Goal: Task Accomplishment & Management: Use online tool/utility

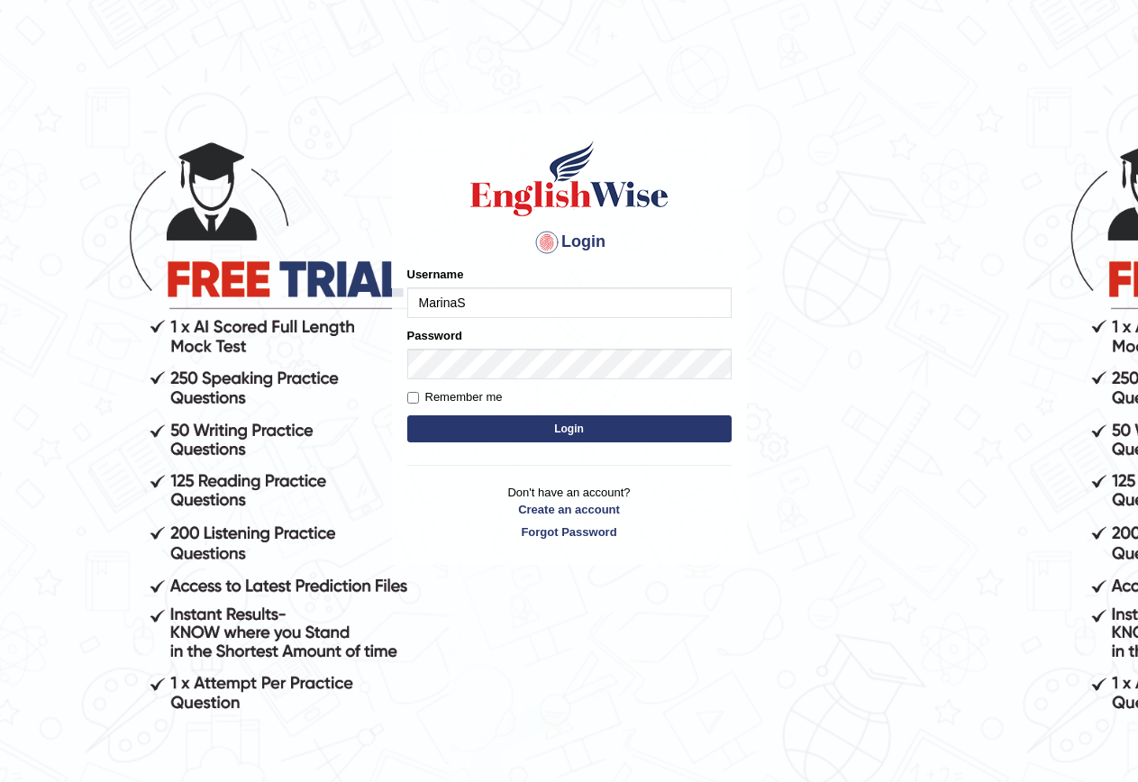
type input "MarinaS"
click at [562, 423] on button "Login" at bounding box center [569, 428] width 324 height 27
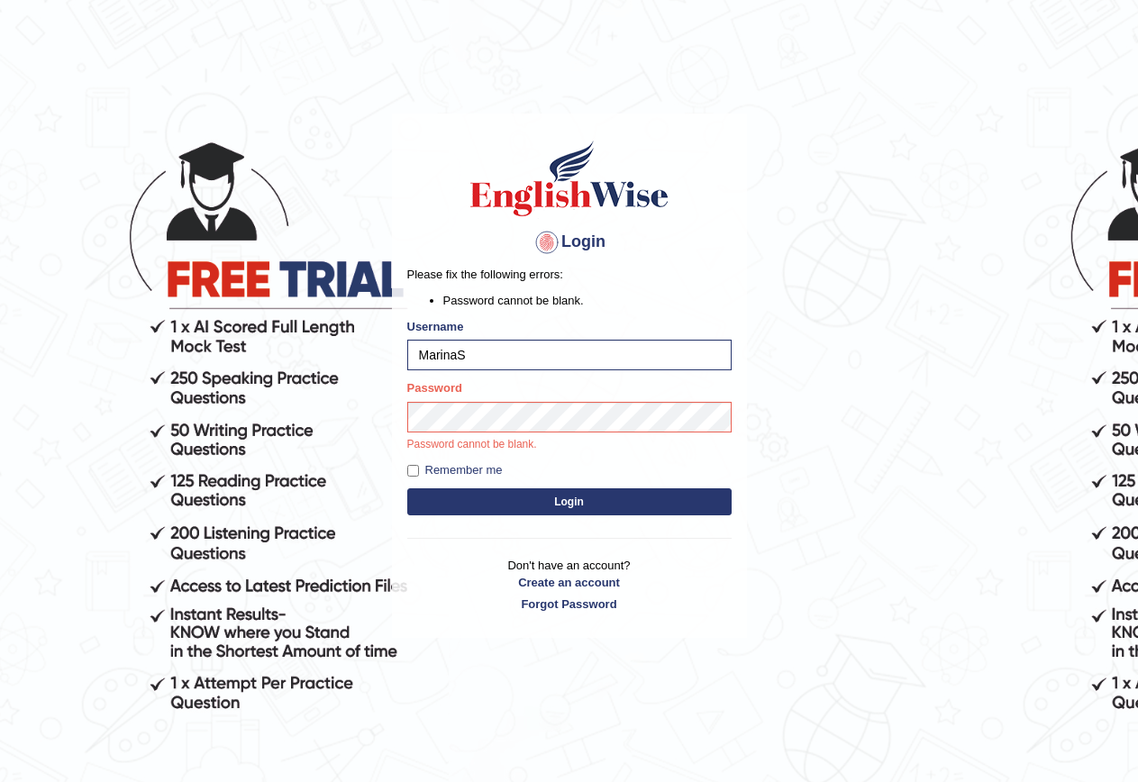
click at [583, 492] on button "Login" at bounding box center [569, 501] width 324 height 27
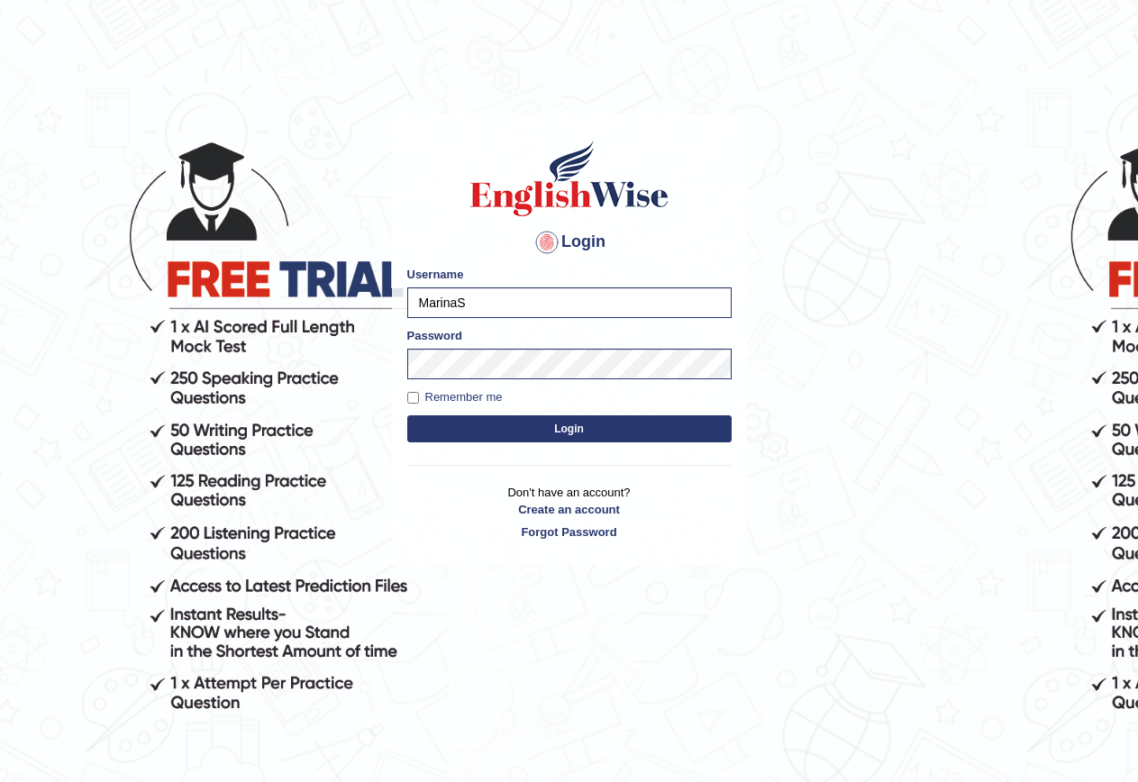
click at [586, 496] on p "Don't have an account? Create an account Forgot Password" at bounding box center [569, 512] width 324 height 56
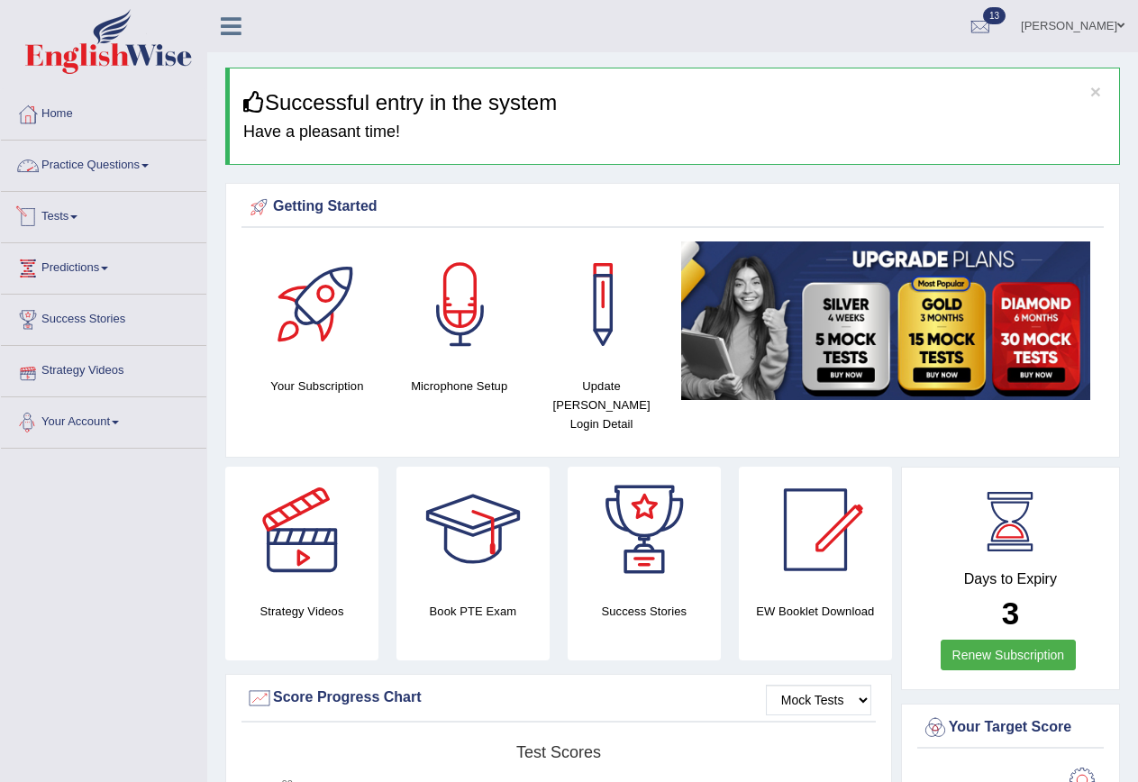
click at [79, 168] on link "Practice Questions" at bounding box center [103, 163] width 205 height 45
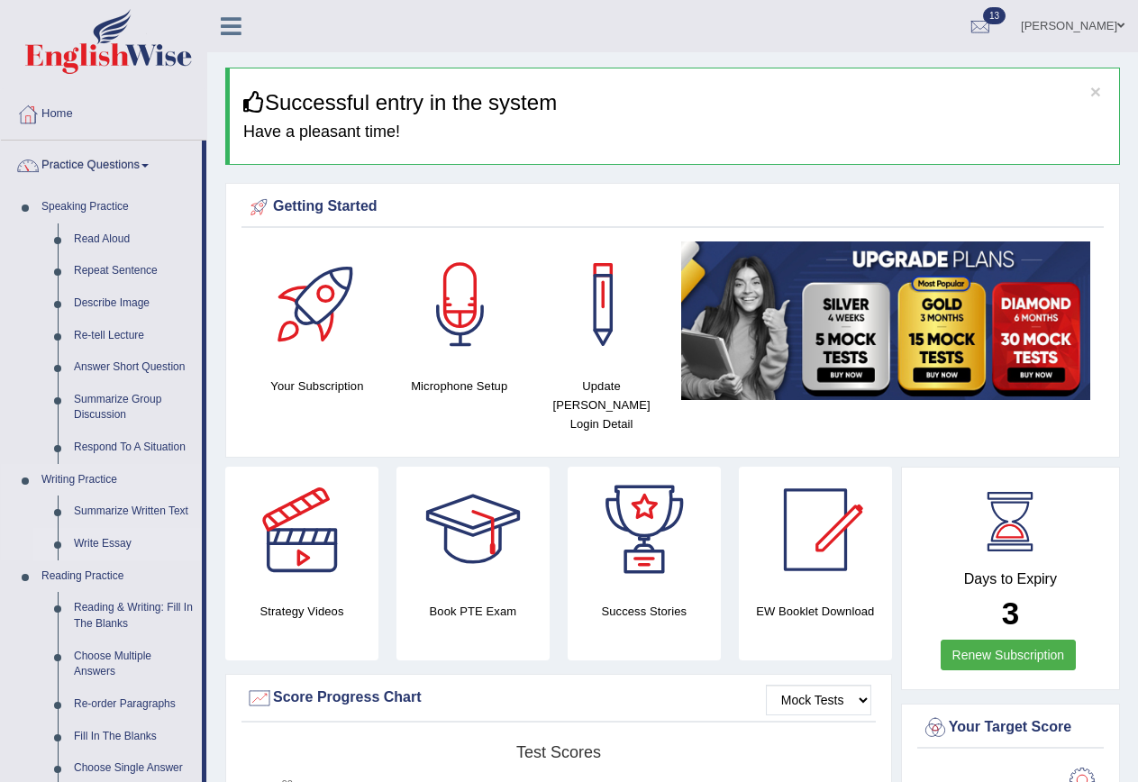
click at [104, 545] on link "Write Essay" at bounding box center [134, 544] width 136 height 32
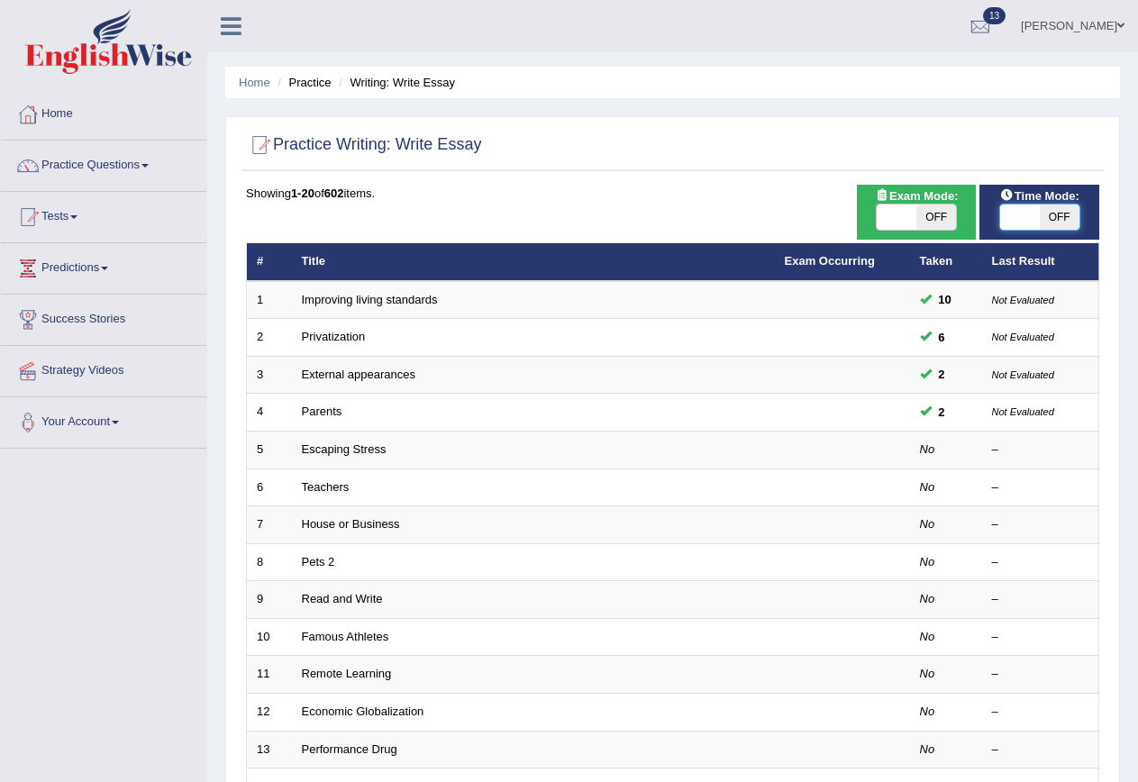
click at [1032, 218] on span at bounding box center [1020, 216] width 40 height 25
checkbox input "true"
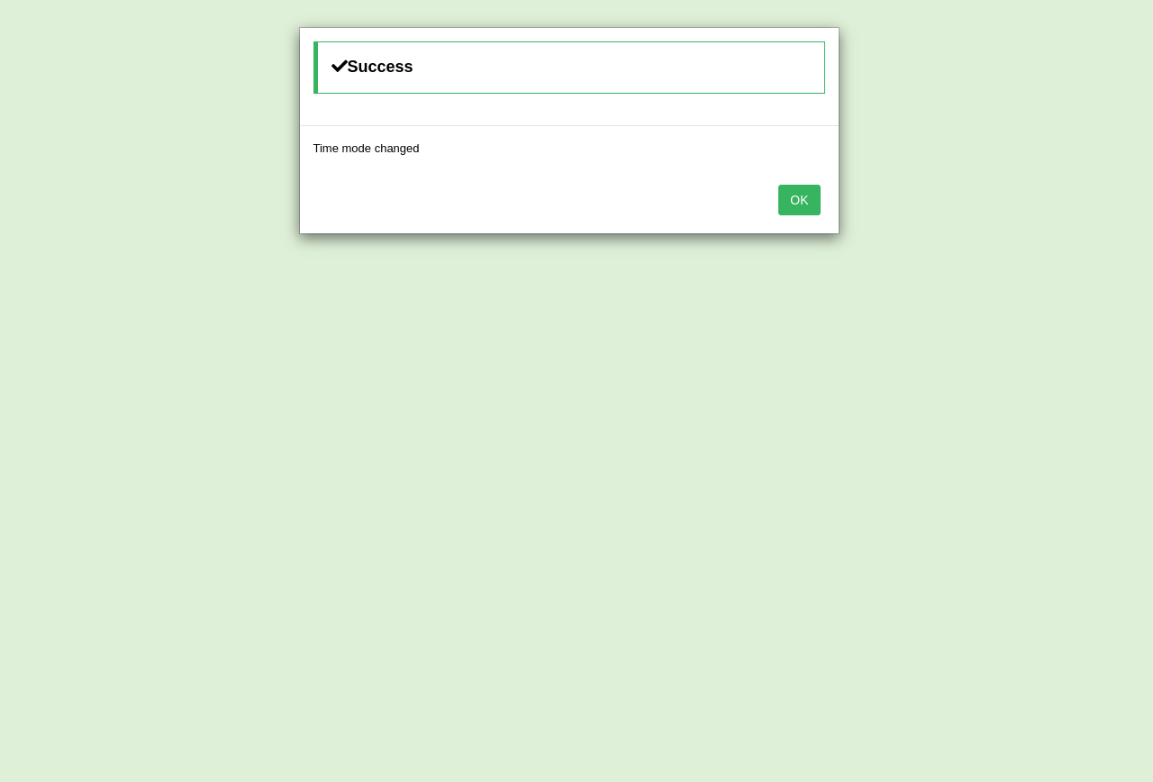
click at [804, 196] on button "OK" at bounding box center [798, 200] width 41 height 31
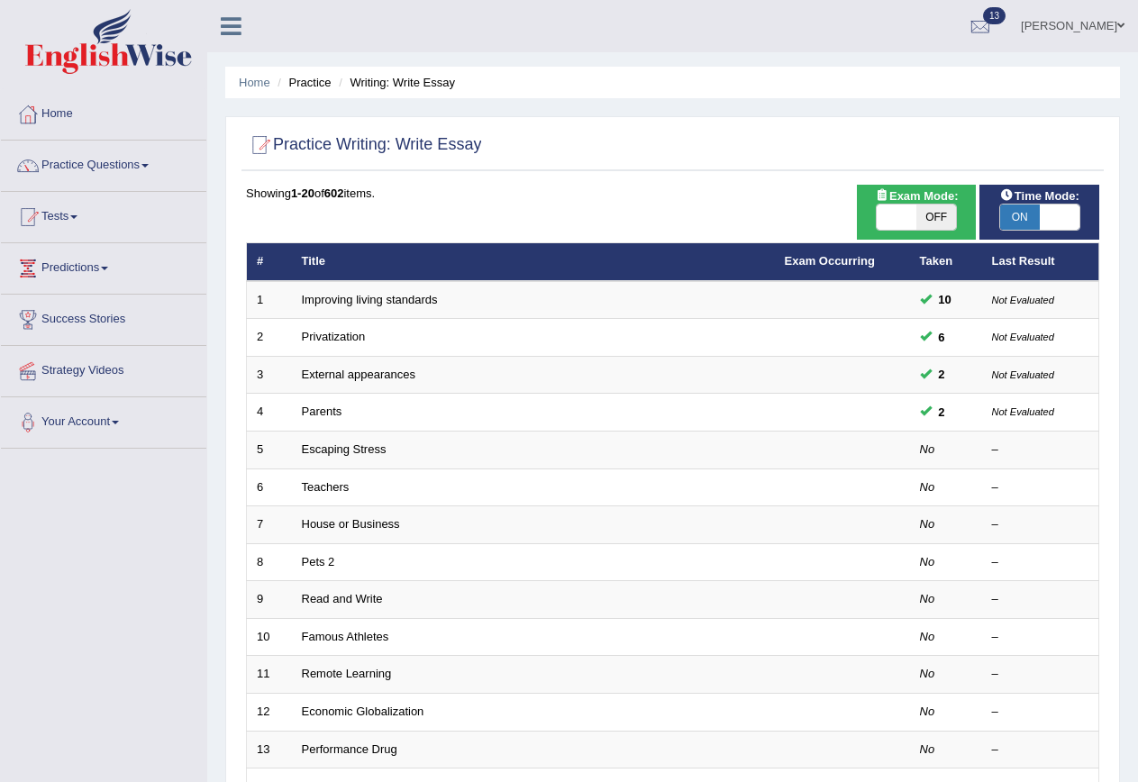
click at [907, 217] on span at bounding box center [897, 216] width 40 height 25
checkbox input "true"
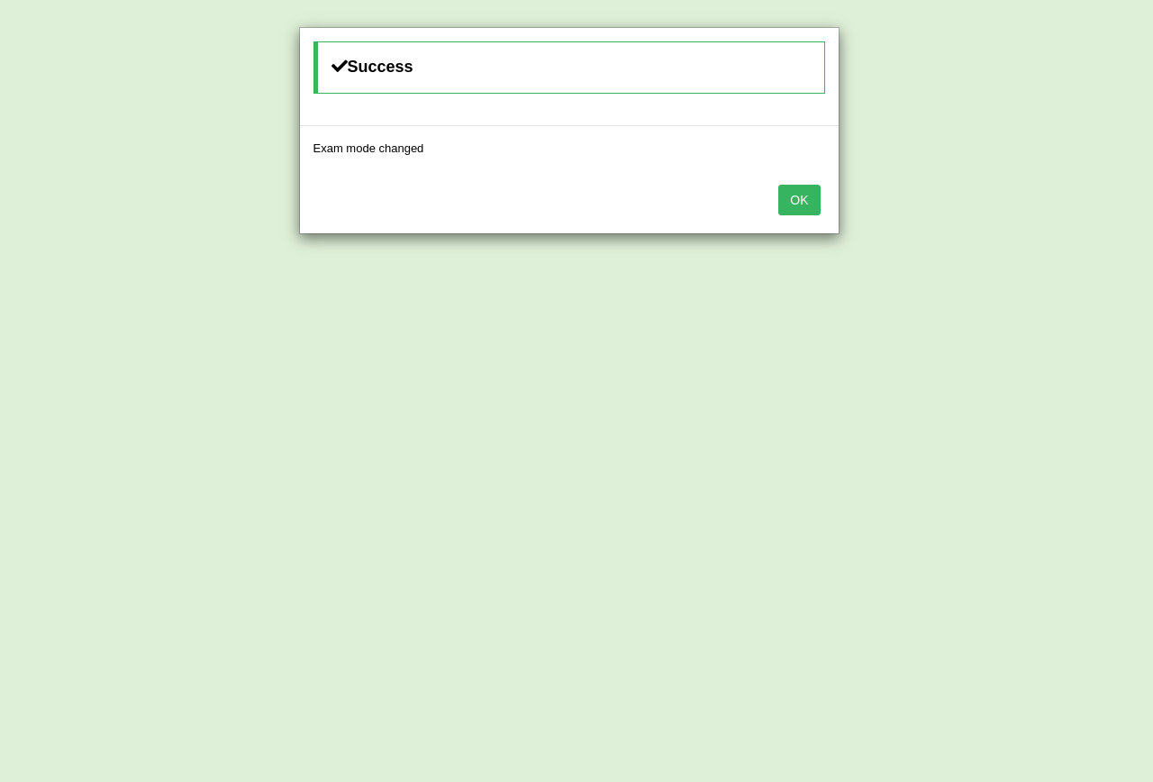
click at [795, 204] on button "OK" at bounding box center [798, 200] width 41 height 31
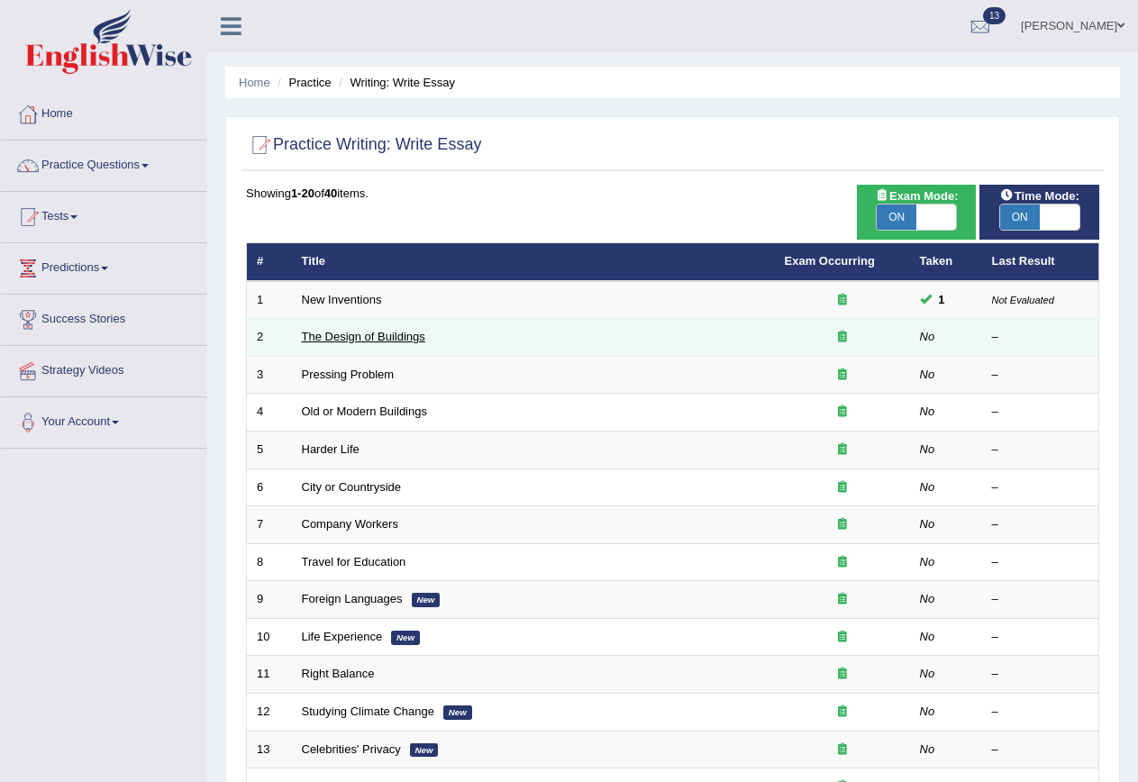
click at [371, 342] on link "The Design of Buildings" at bounding box center [363, 337] width 123 height 14
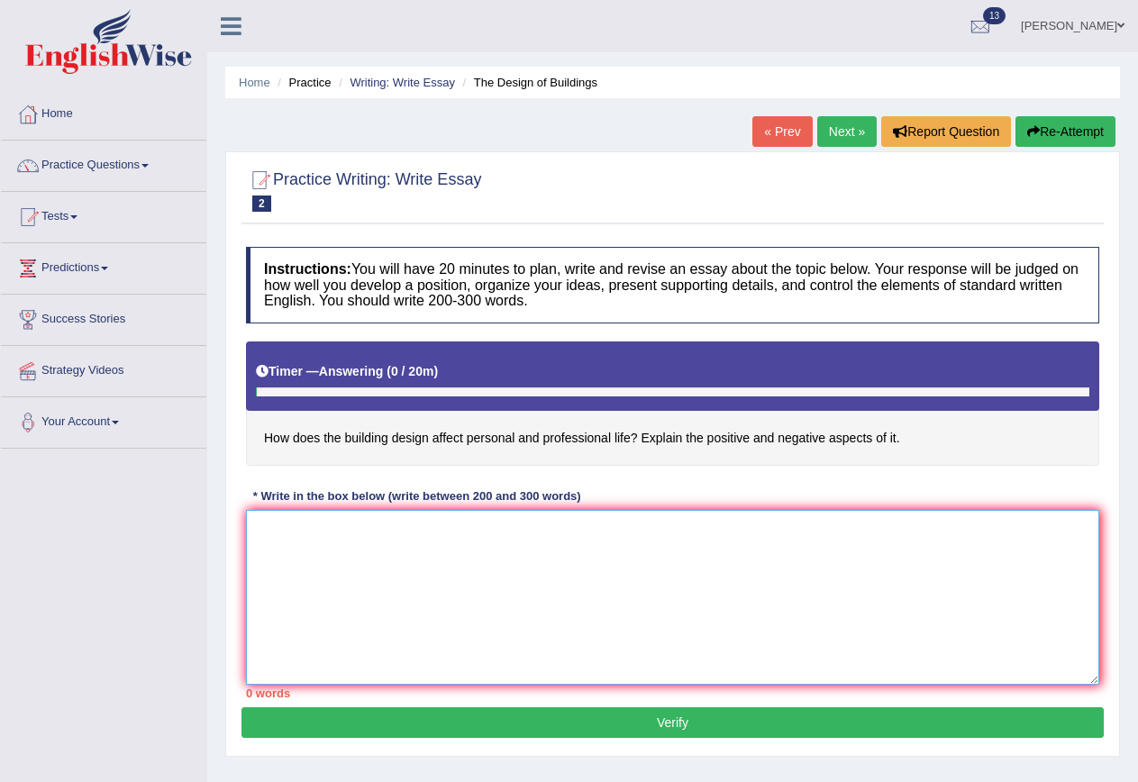
click at [350, 547] on textarea at bounding box center [672, 597] width 853 height 175
click at [403, 526] on textarea "The increasing influences of 0 has ignited numerous discussions." at bounding box center [672, 597] width 853 height 175
click at [640, 531] on textarea "The increasing influence of 0 has ignited numerous discussions." at bounding box center [672, 597] width 853 height 175
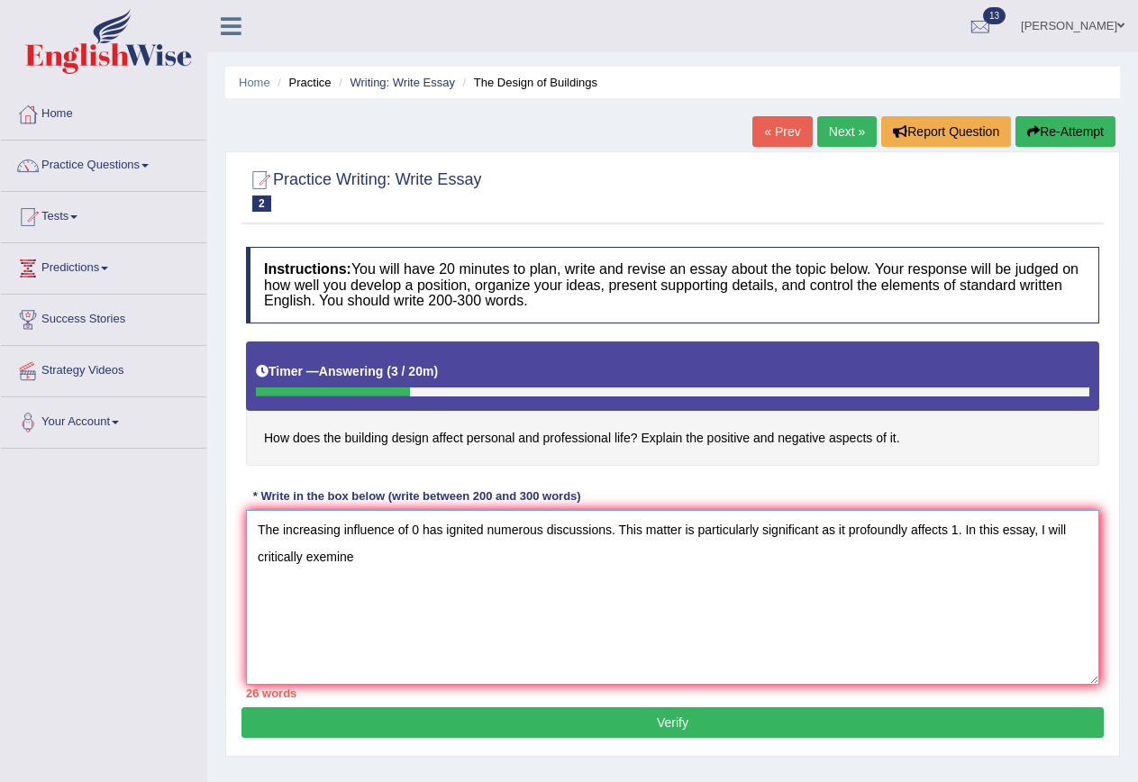
click at [328, 559] on textarea "The increasing influence of 0 has ignited numerous discussions. This matter is …" at bounding box center [672, 597] width 853 height 175
click at [398, 563] on textarea "The increasing influence of 0 has ignited numerous discussions. This matter is …" at bounding box center [672, 597] width 853 height 175
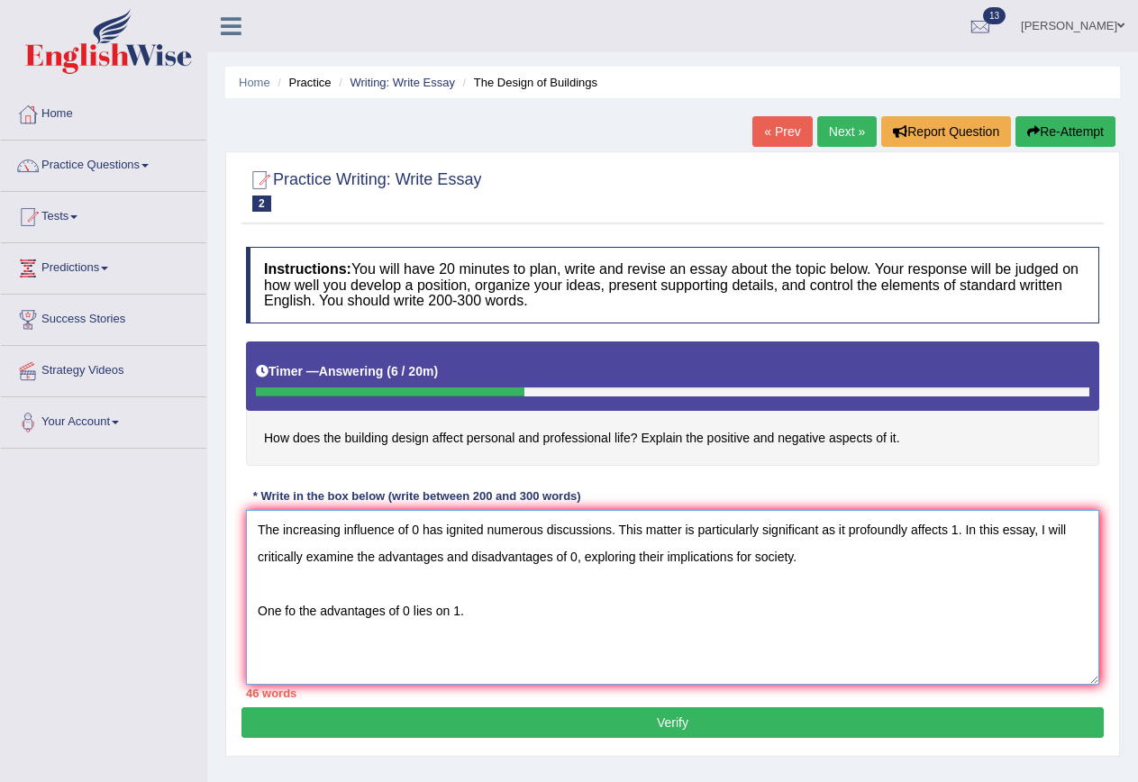
click at [444, 611] on textarea "The increasing influence of 0 has ignited numerous discussions. This matter is …" at bounding box center [672, 597] width 853 height 175
click at [466, 611] on textarea "The increasing influence of 0 has ignited numerous discussions. This matter is …" at bounding box center [672, 597] width 853 height 175
click at [605, 610] on textarea "The increasing influence of 0 has ignited numerous discussions. This matter is …" at bounding box center [672, 597] width 853 height 175
click at [719, 615] on textarea "The increasing influence of 0 has ignited numerous discussions. This matter is …" at bounding box center [672, 597] width 853 height 175
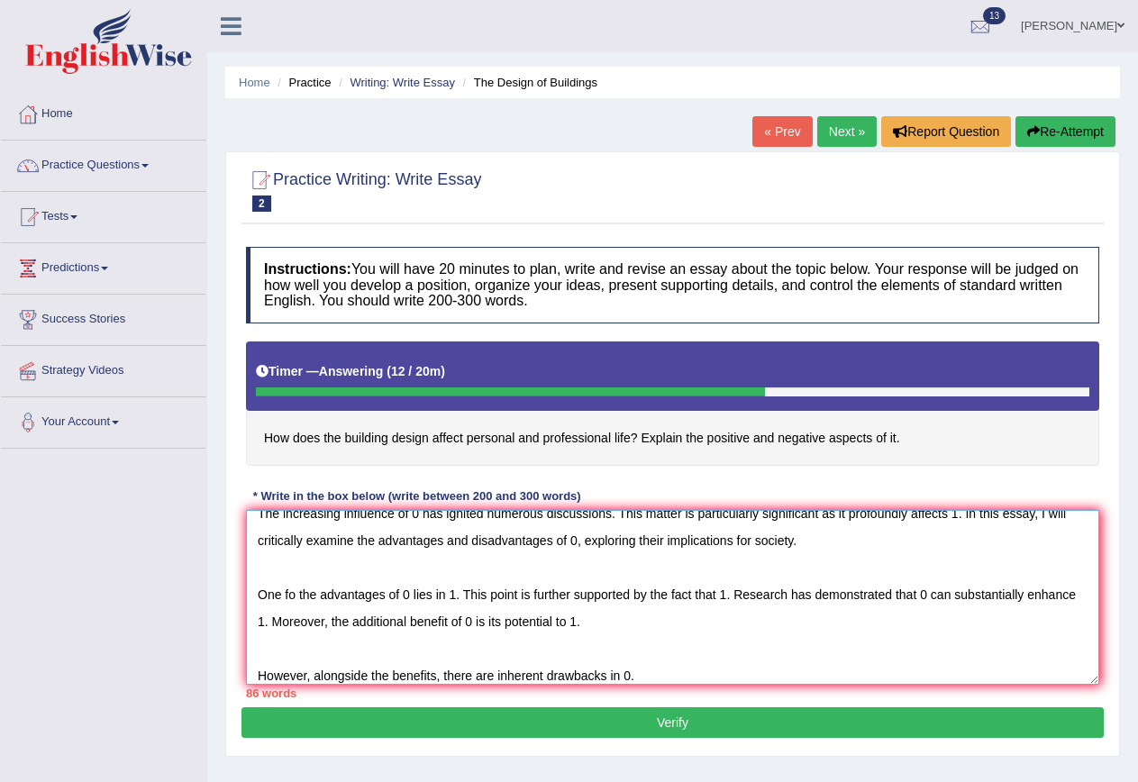
scroll to position [27, 0]
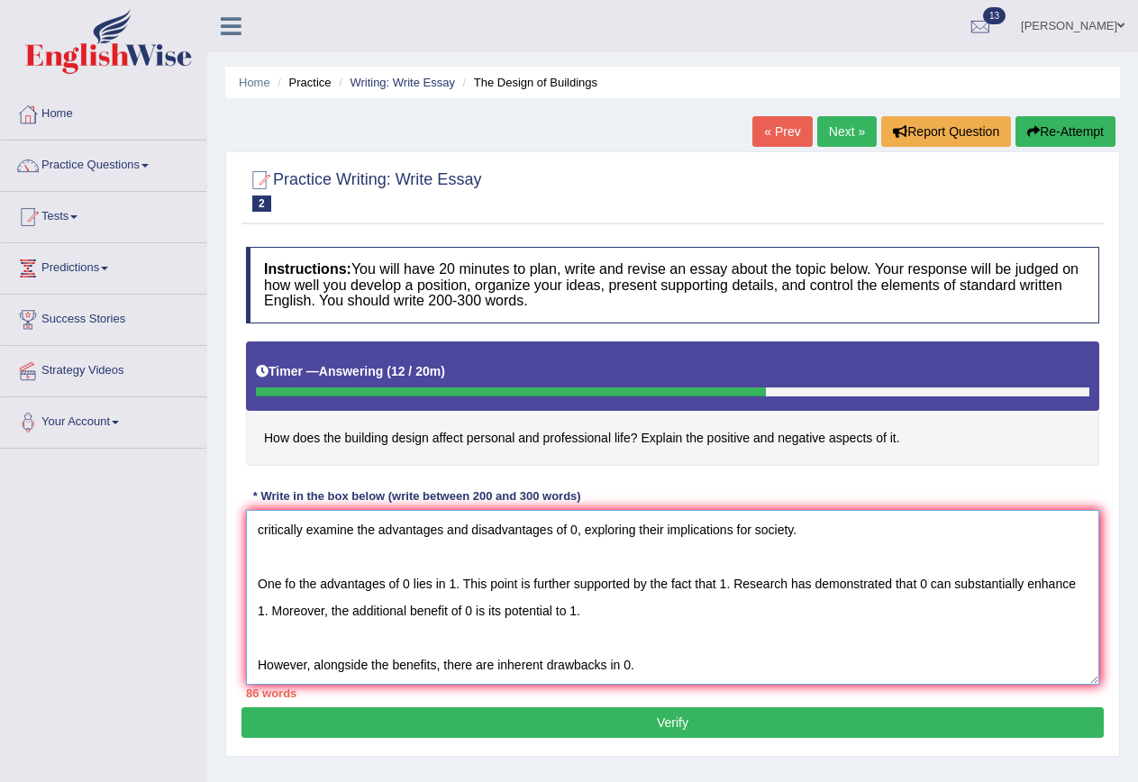
click at [617, 661] on textarea "The increasing influence of 0 has ignited numerous discussions. This matter is …" at bounding box center [672, 597] width 853 height 175
click at [668, 651] on textarea "The increasing influence of 0 has ignited numerous discussions. This matter is …" at bounding box center [672, 597] width 853 height 175
click at [677, 656] on textarea "The increasing influence of 0 has ignited numerous discussions. This matter is …" at bounding box center [672, 597] width 853 height 175
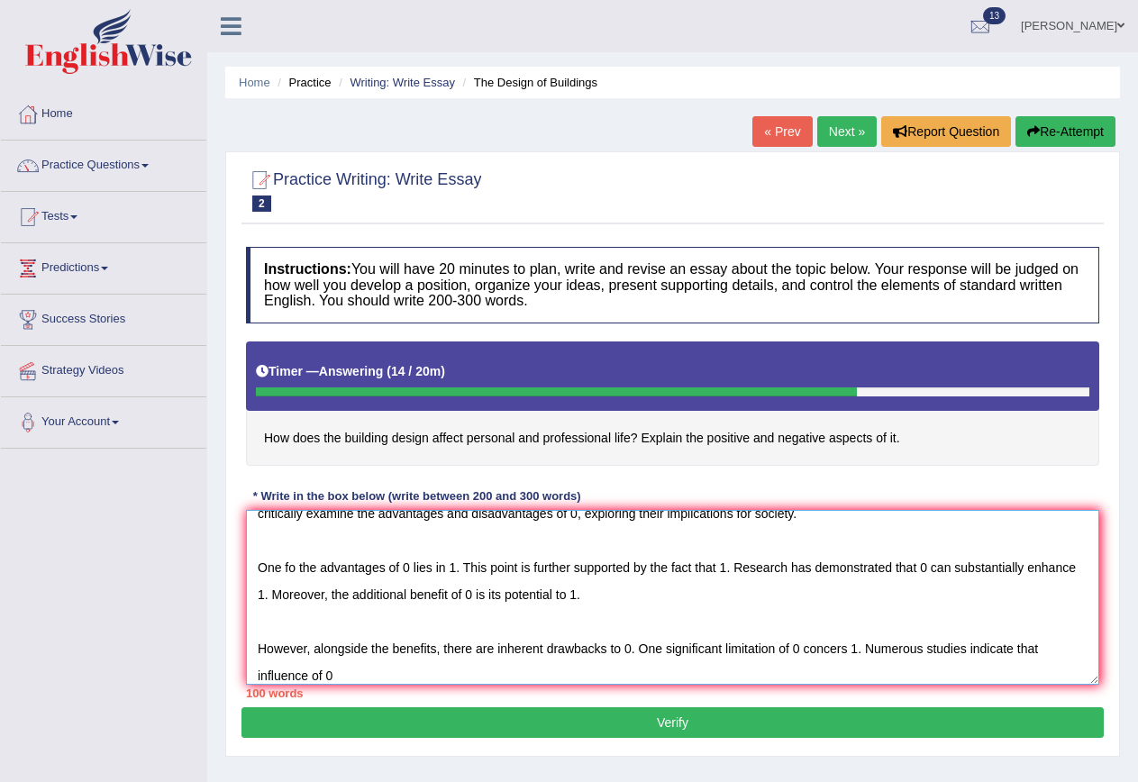
scroll to position [54, 0]
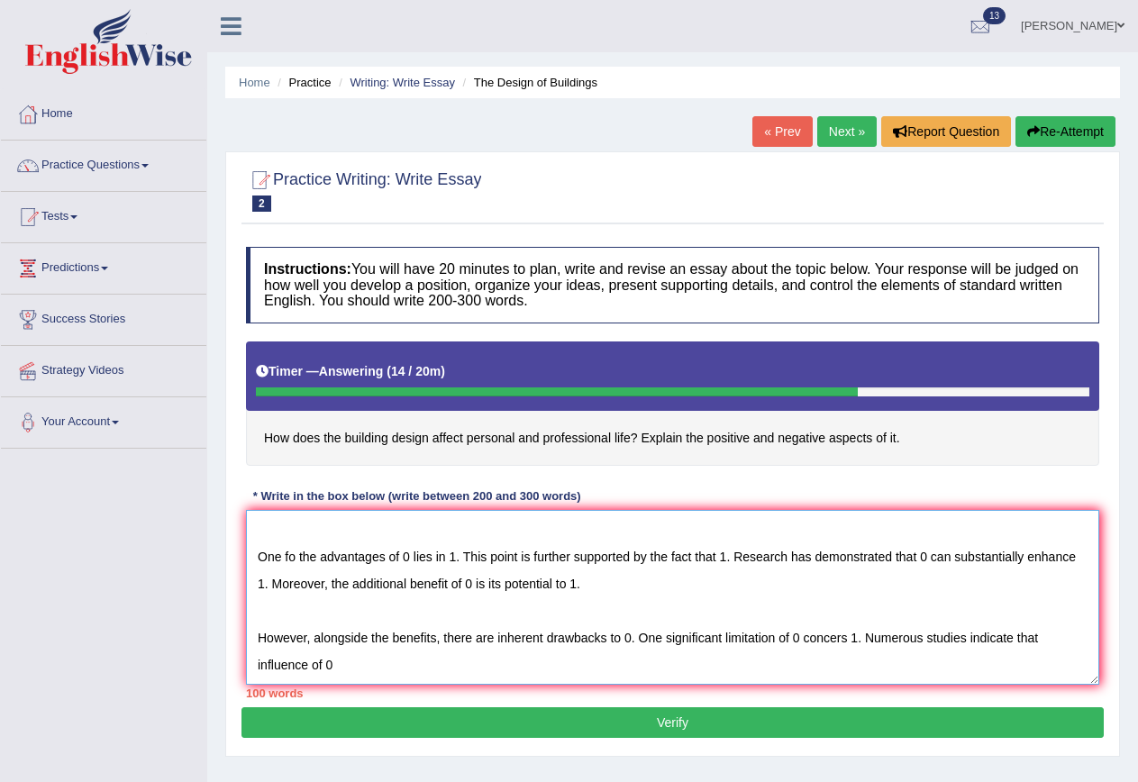
drag, startPoint x: 257, startPoint y: 678, endPoint x: 311, endPoint y: 669, distance: 54.8
click at [311, 669] on textarea "The increasing influence of 0 has ignited numerous discussions. This matter is …" at bounding box center [672, 597] width 853 height 175
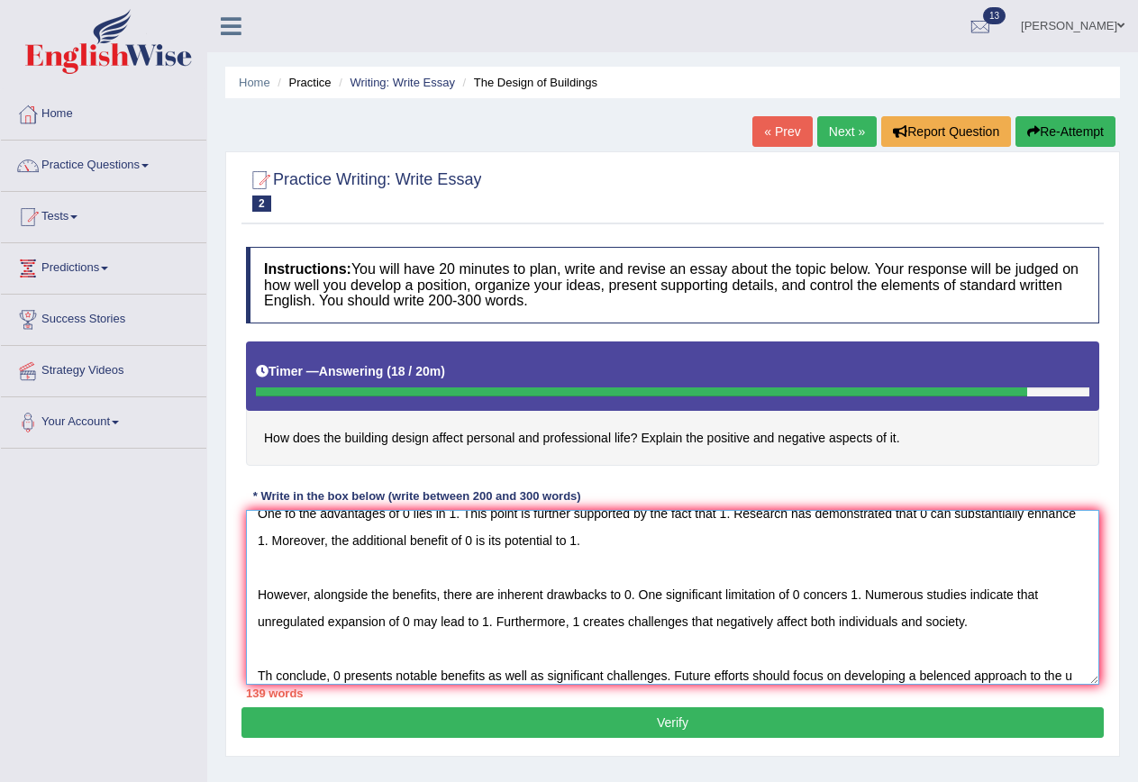
scroll to position [124, 0]
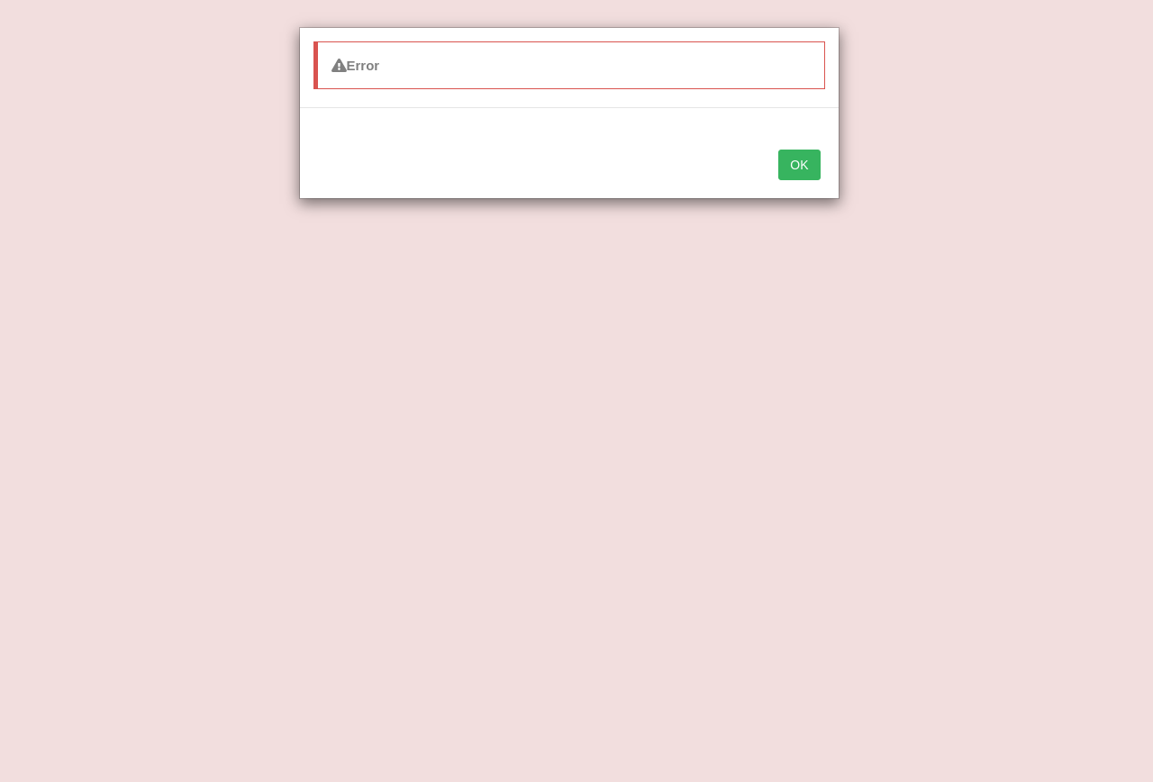
click at [789, 161] on button "OK" at bounding box center [798, 165] width 41 height 31
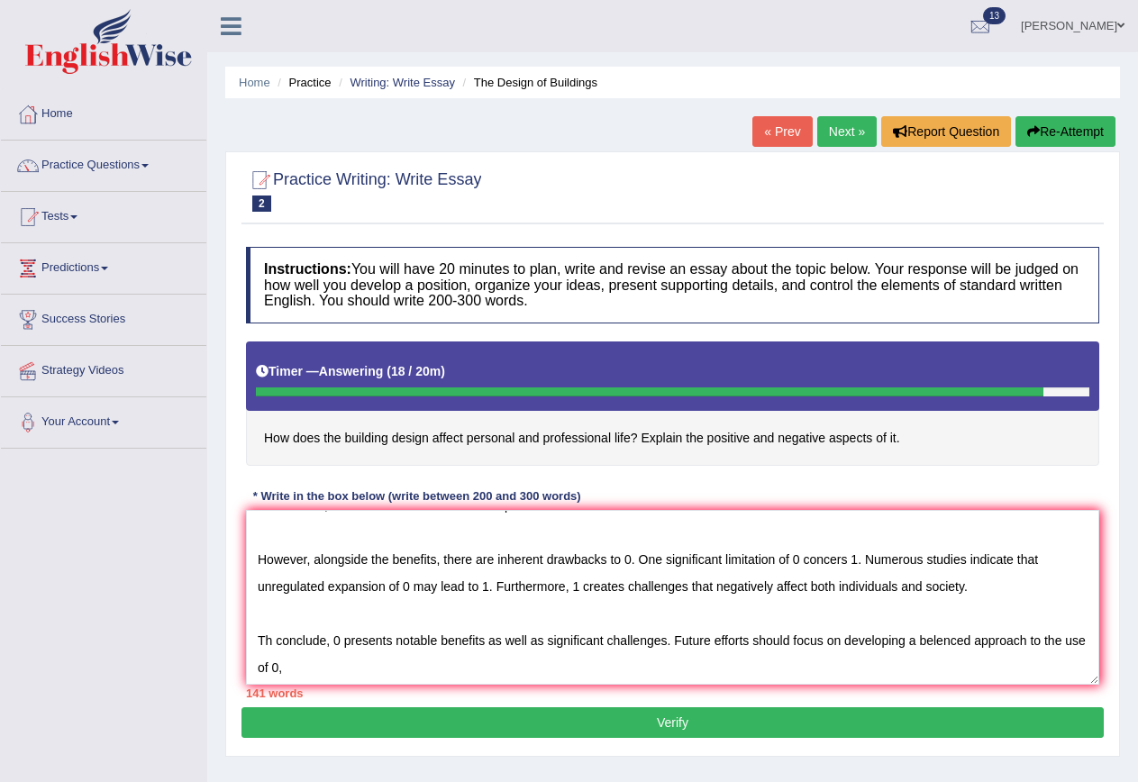
scroll to position [135, 0]
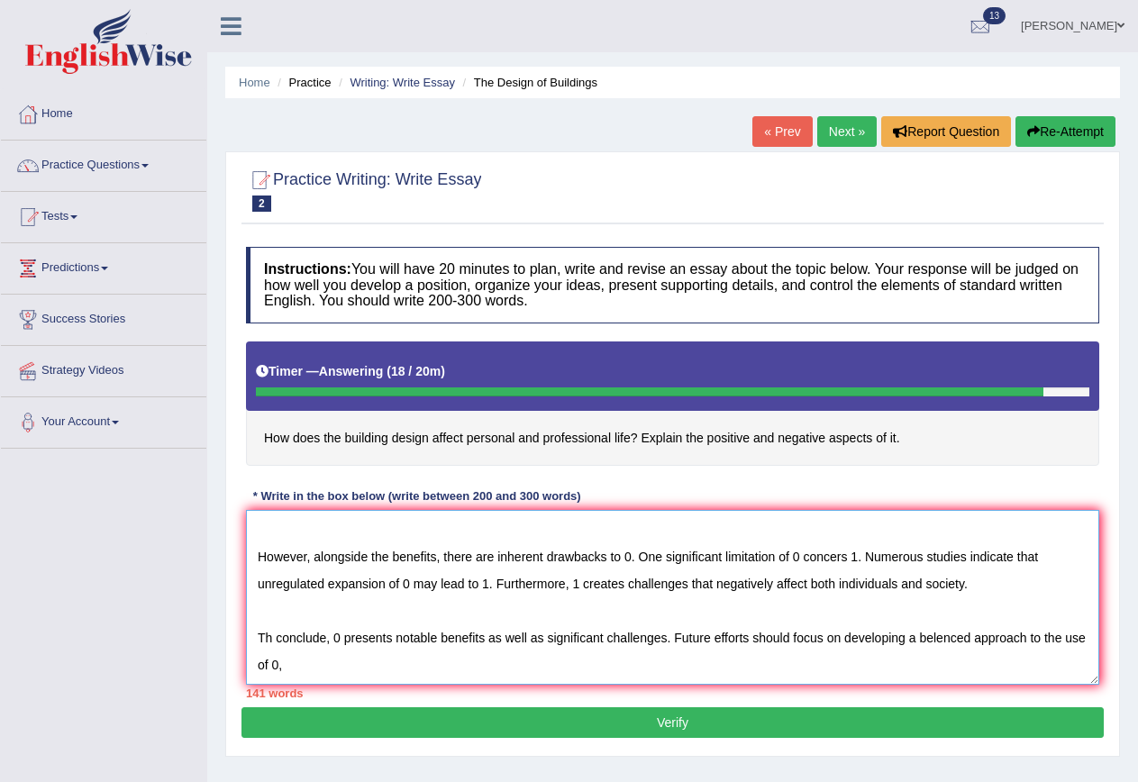
click at [333, 665] on textarea "The increasing influence of 0 has ignited numerous discussions. This matter is …" at bounding box center [672, 597] width 853 height 175
type textarea "The increasing influence of 0 has ignited numerous discussions. This matter is …"
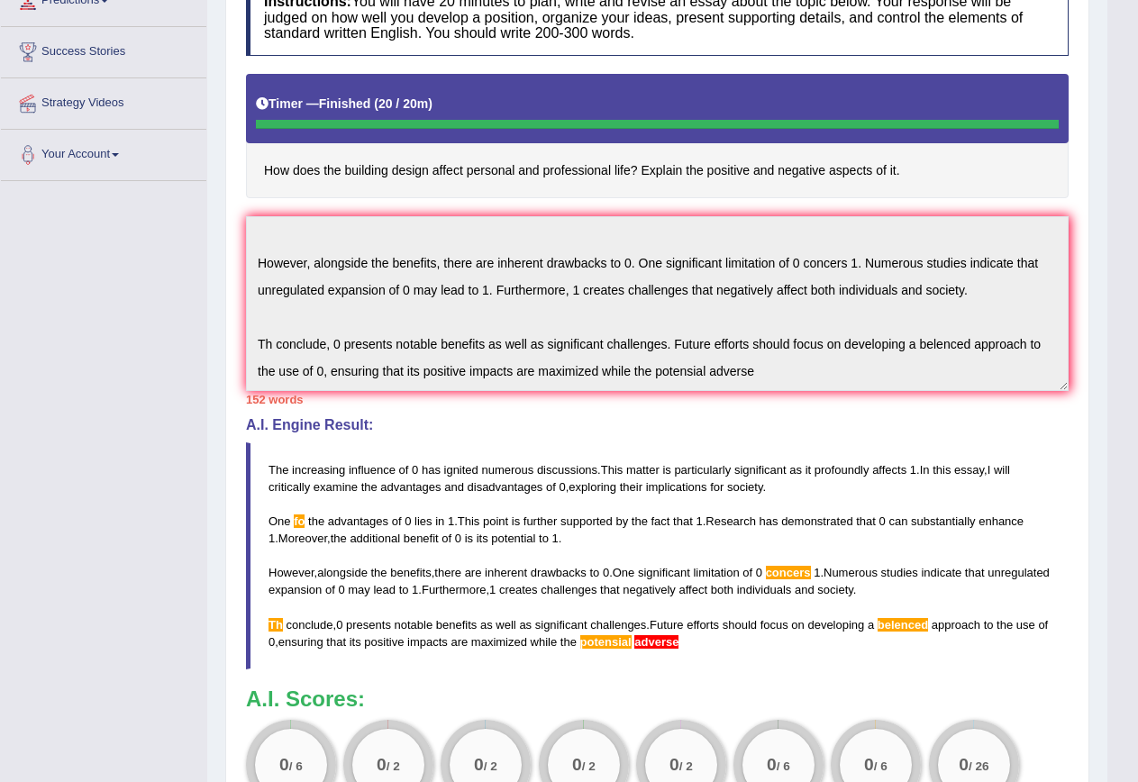
scroll to position [225, 0]
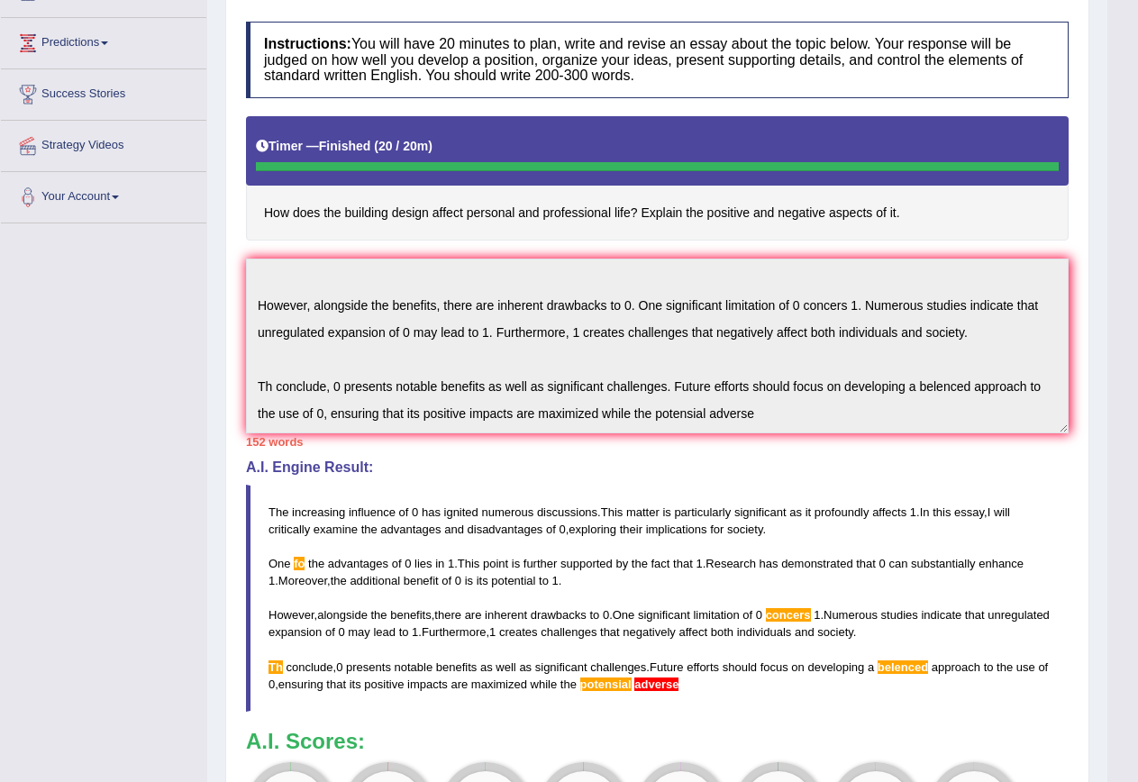
click at [410, 359] on textarea "The increasing influence of 0 has ignited numerous discussions. This matter is …" at bounding box center [657, 346] width 823 height 175
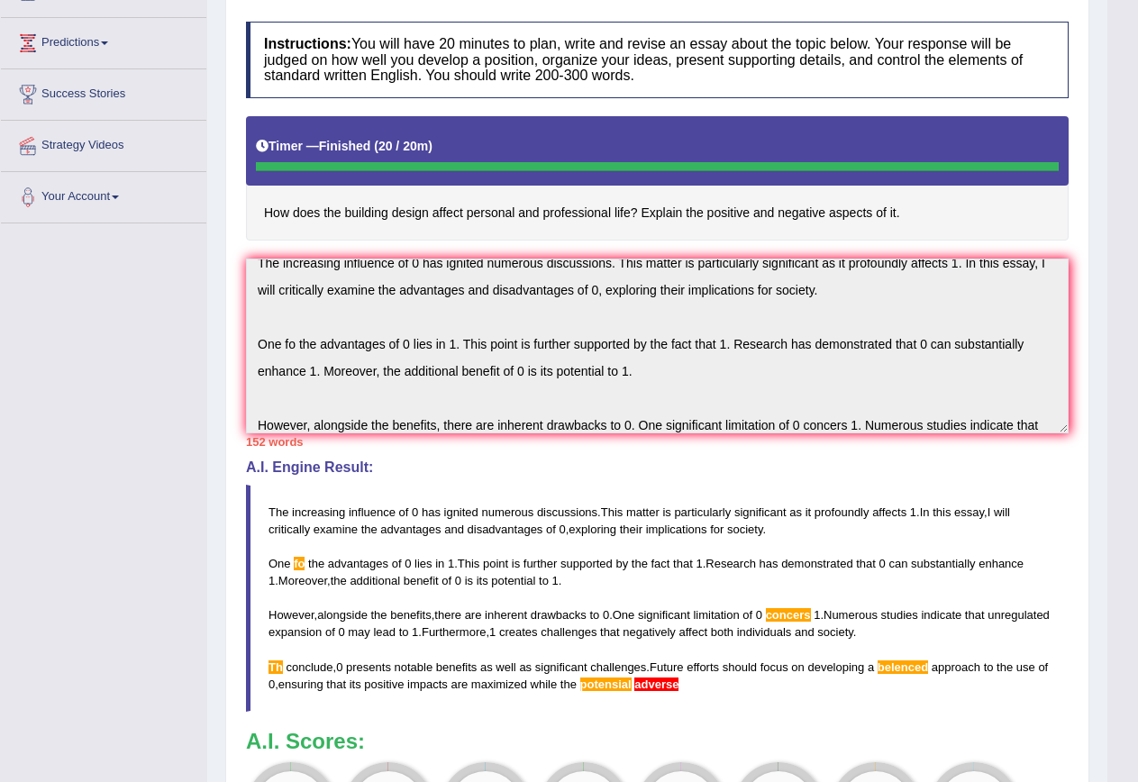
scroll to position [0, 0]
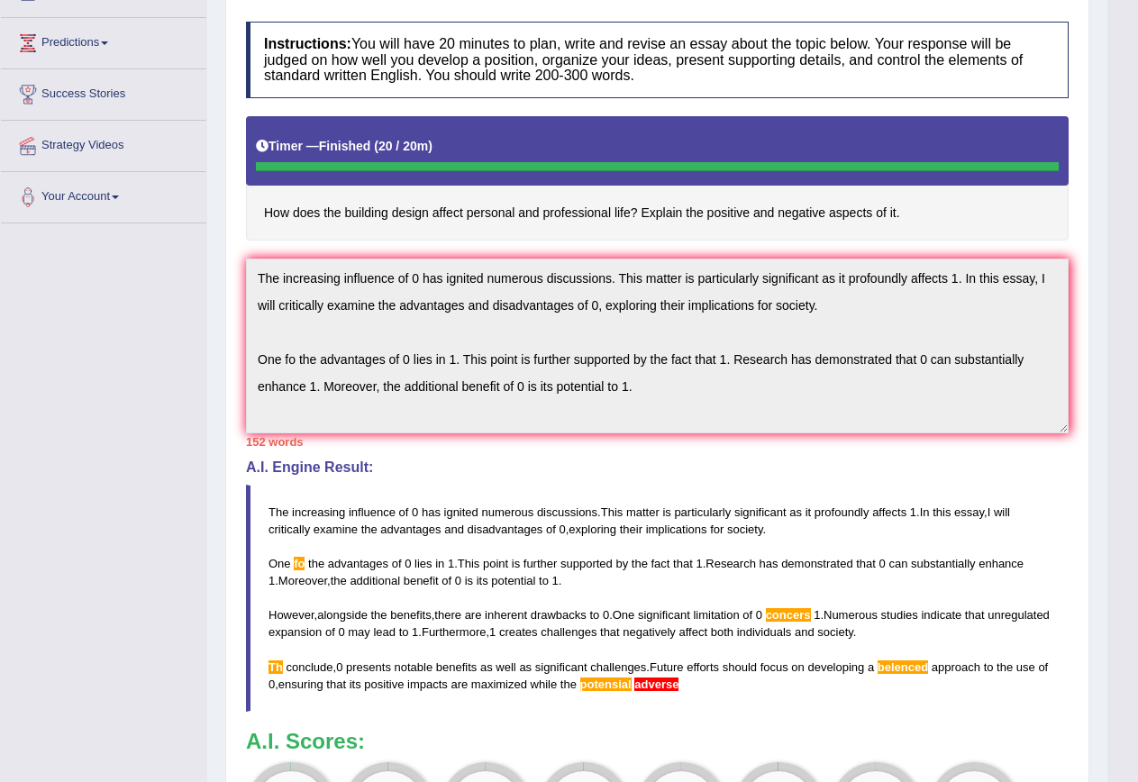
drag, startPoint x: 518, startPoint y: 204, endPoint x: 594, endPoint y: 204, distance: 75.7
click at [583, 204] on h4 "How does the building design affect personal and professional life? Explain the…" at bounding box center [657, 178] width 823 height 124
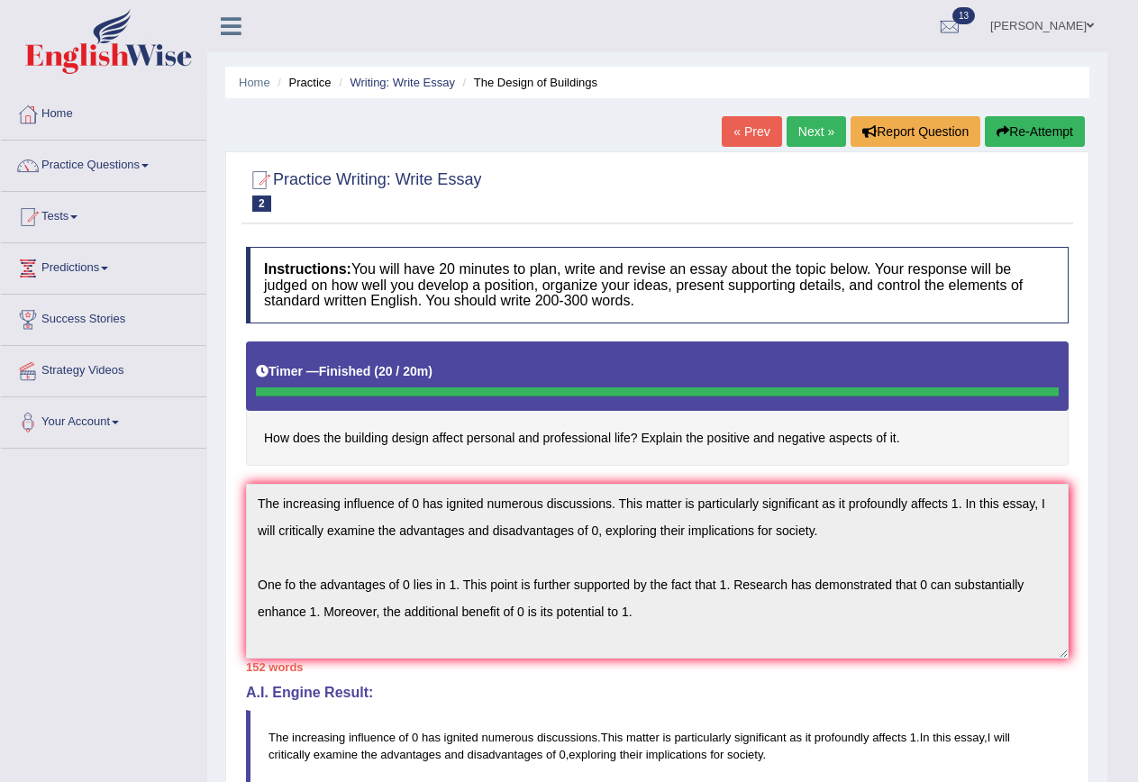
click at [1031, 131] on button "Re-Attempt" at bounding box center [1035, 131] width 100 height 31
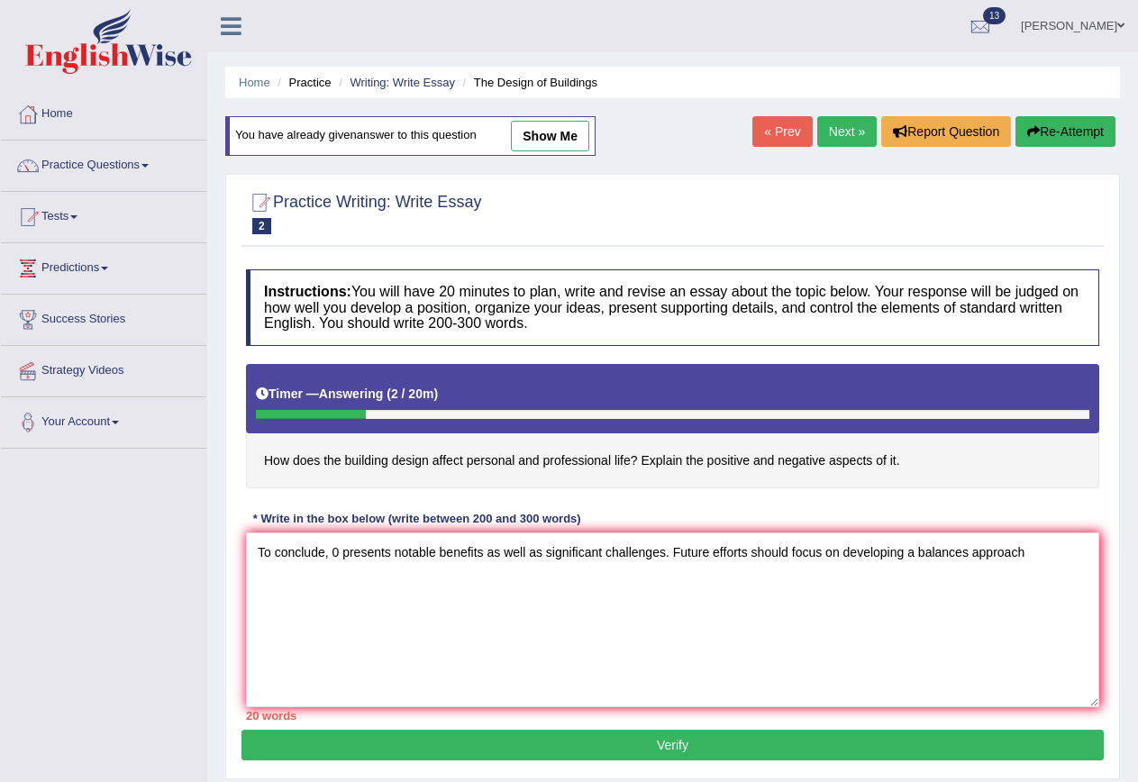
click at [964, 555] on textarea "To conclude, 0 presents notable benefits as well as significant challenges. Fut…" at bounding box center [672, 619] width 853 height 175
click at [1043, 552] on textarea "To conclude, 0 presents notable benefits as well as significant challenges. Fut…" at bounding box center [672, 619] width 853 height 175
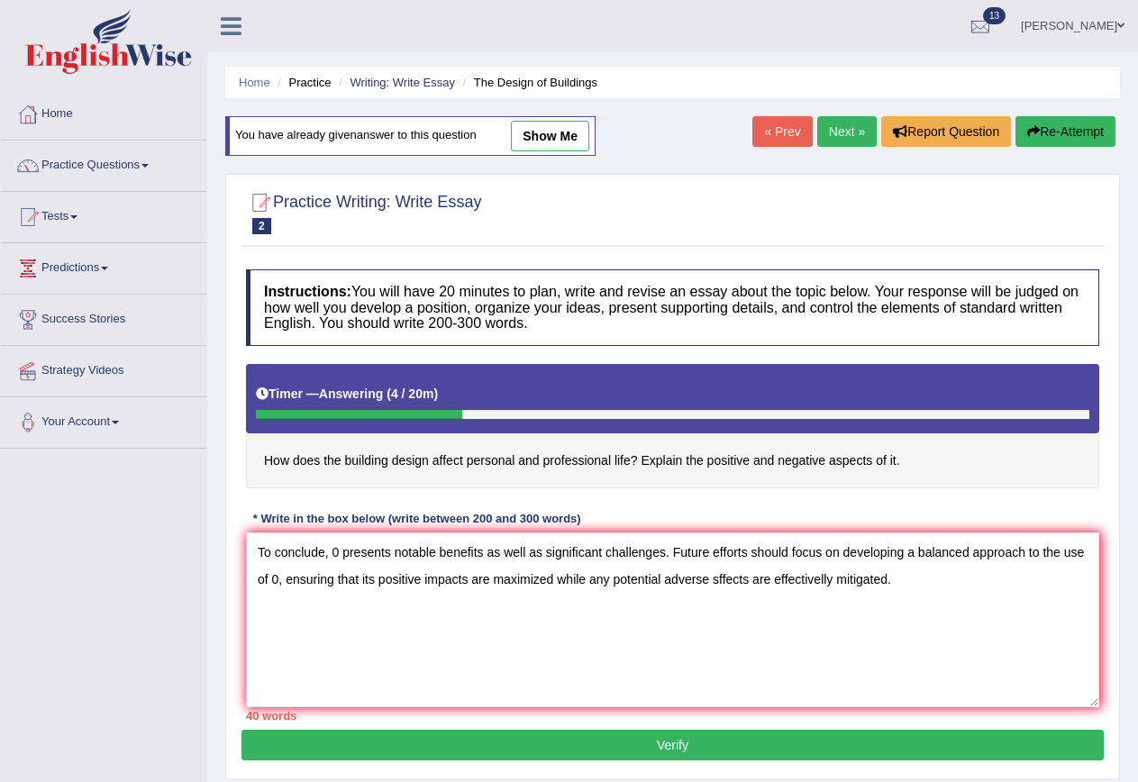
type textarea "To conclude, 0 presents notable benefits as well as significant challenges. Fut…"
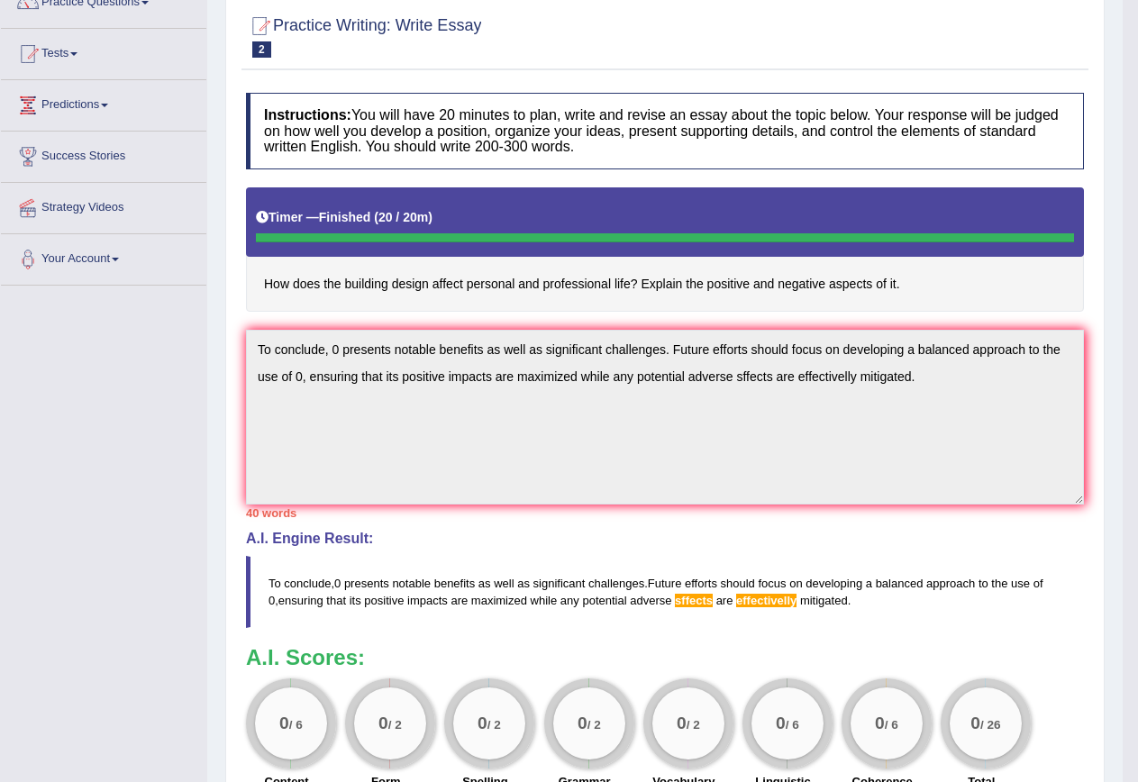
scroll to position [180, 0]
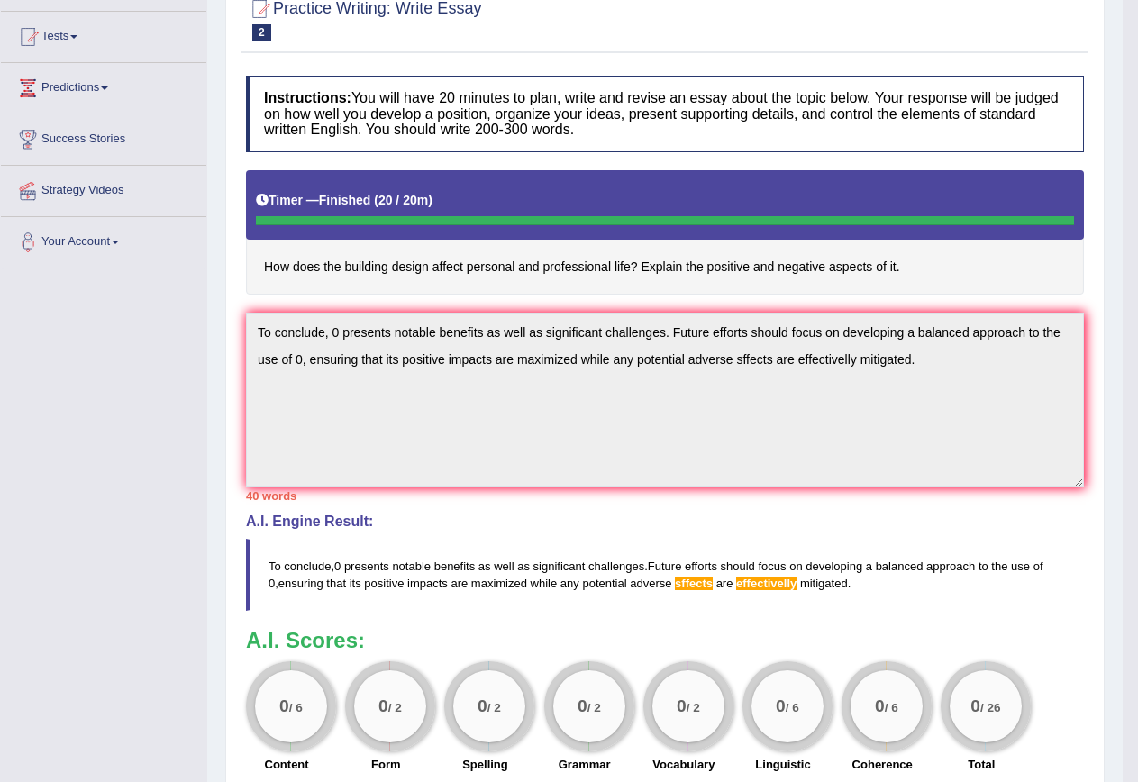
click at [475, 404] on textarea "To conclude, 0 presents notable benefits as well as significant challenges. Fut…" at bounding box center [665, 400] width 838 height 175
click at [1121, 292] on body "Toggle navigation Home Practice Questions Speaking Practice Read Aloud Repeat S…" at bounding box center [569, 211] width 1138 height 782
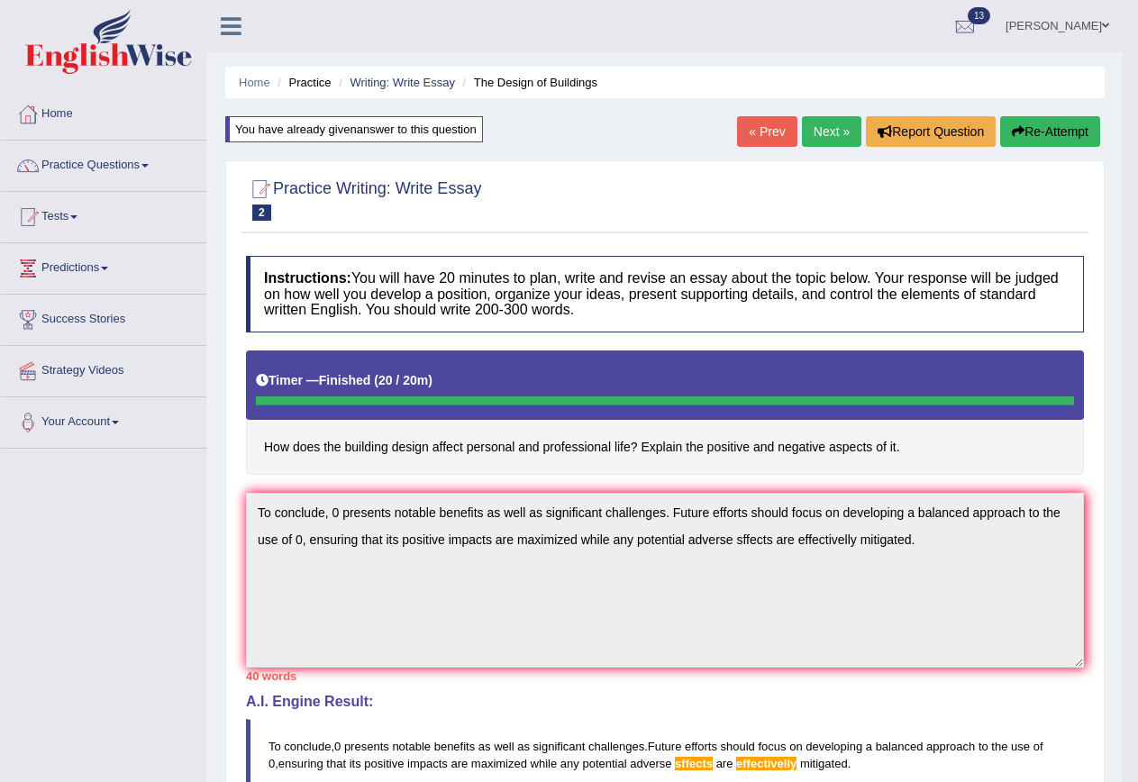
click at [1045, 137] on button "Re-Attempt" at bounding box center [1050, 131] width 100 height 31
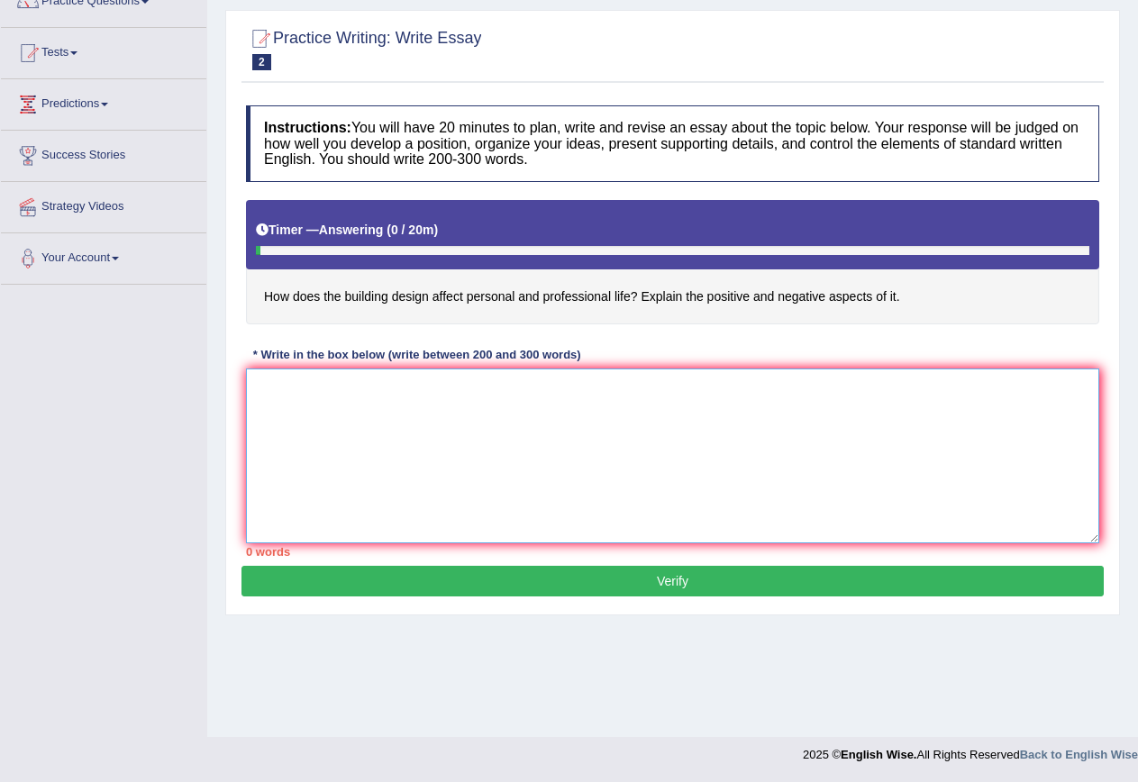
click at [331, 411] on textarea at bounding box center [672, 455] width 853 height 175
click at [389, 385] on textarea "To conclude," at bounding box center [672, 455] width 853 height 175
click at [696, 381] on textarea "To conclude, 0 presents notable benefits as well as significant challenges" at bounding box center [672, 455] width 853 height 175
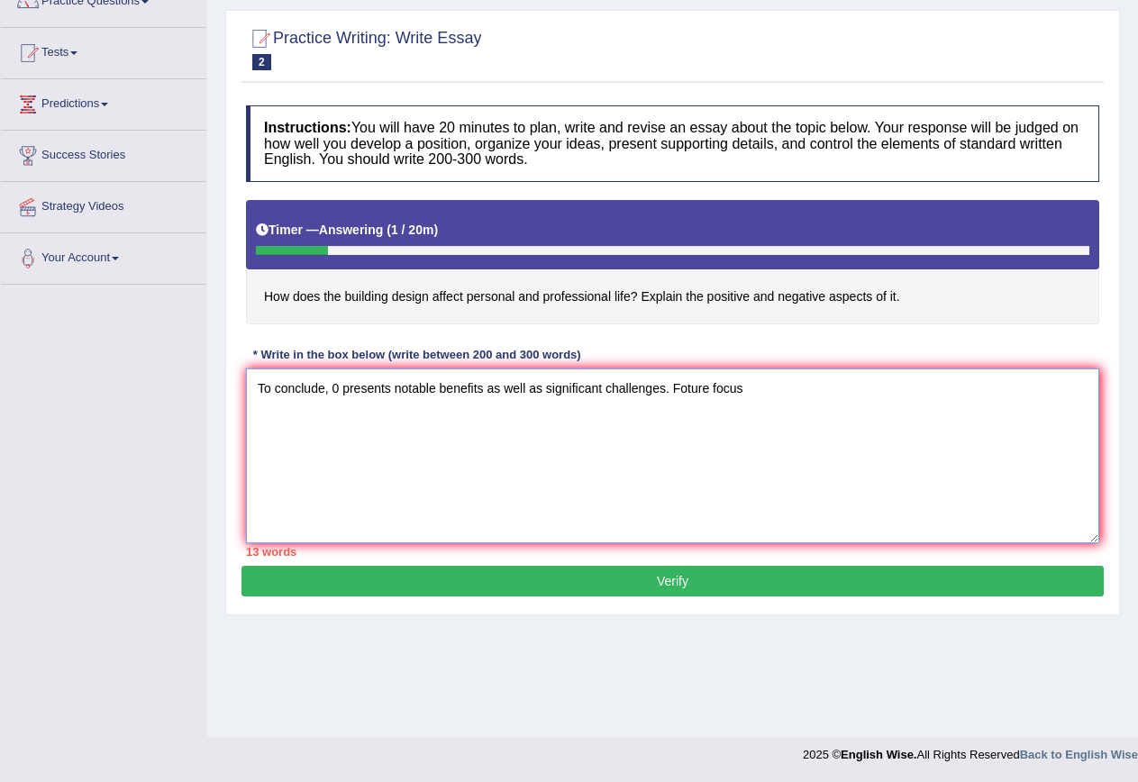
click at [714, 386] on textarea "To conclude, 0 presents notable benefits as well as significant challenges. Fot…" at bounding box center [672, 455] width 853 height 175
click at [974, 421] on textarea "To conclude, 0 presents notable benefits as well as significant challenges. Fot…" at bounding box center [672, 455] width 853 height 175
click at [1045, 386] on textarea "To conclude, 0 presents notable benefits as well as significant challenges. Fot…" at bounding box center [672, 455] width 853 height 175
click at [681, 393] on textarea "To conclude, 0 presents notable benefits as well as significant challenges. Fot…" at bounding box center [672, 455] width 853 height 175
click at [334, 394] on textarea "To conclude, 0 presents notable benefits as well as significant challenges. Fut…" at bounding box center [672, 455] width 853 height 175
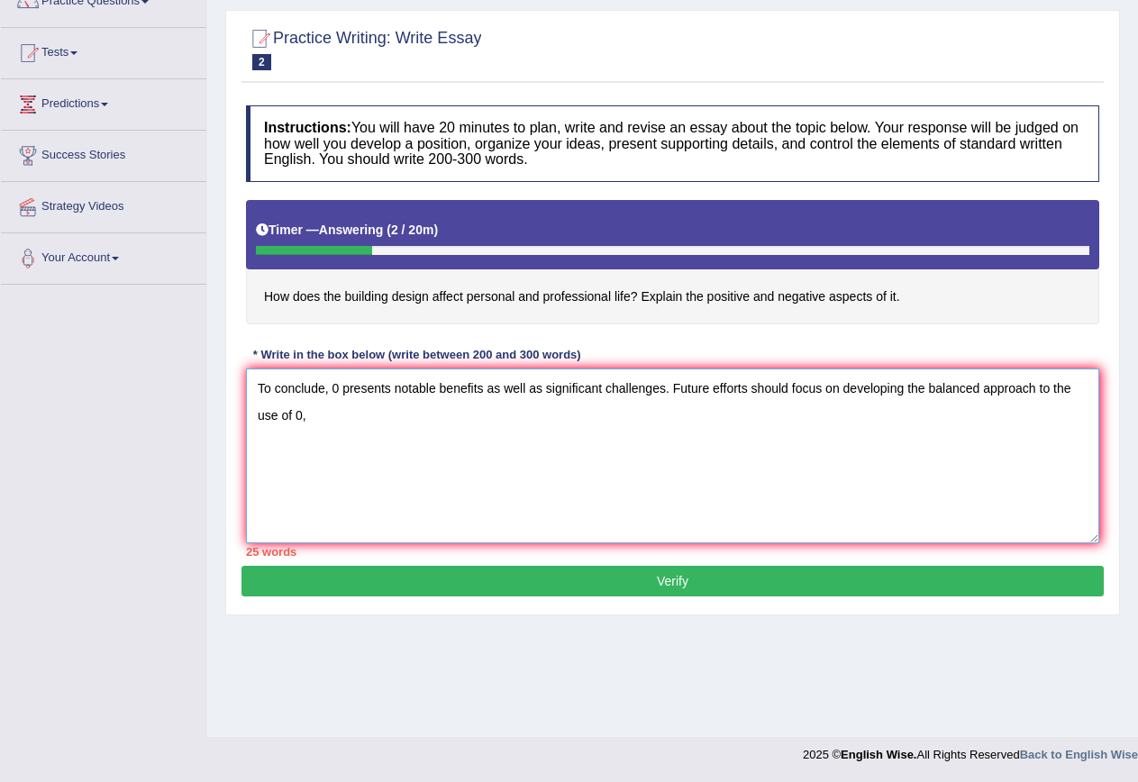
click at [312, 423] on textarea "To conclude, 0 presents notable benefits as well as significant challenges. Fut…" at bounding box center [672, 455] width 853 height 175
drag, startPoint x: 907, startPoint y: 386, endPoint x: 922, endPoint y: 386, distance: 14.4
click at [922, 386] on textarea "To conclude, 0 presents notable benefits as well as significant challenges. Fut…" at bounding box center [672, 455] width 853 height 175
click at [668, 391] on textarea "To conclude, 0 presents notable benefits as well as significant challenges. Fut…" at bounding box center [672, 455] width 853 height 175
click at [657, 415] on textarea "To conclude, 0 presents notable benefits as well as significant challenges. Fut…" at bounding box center [672, 455] width 853 height 175
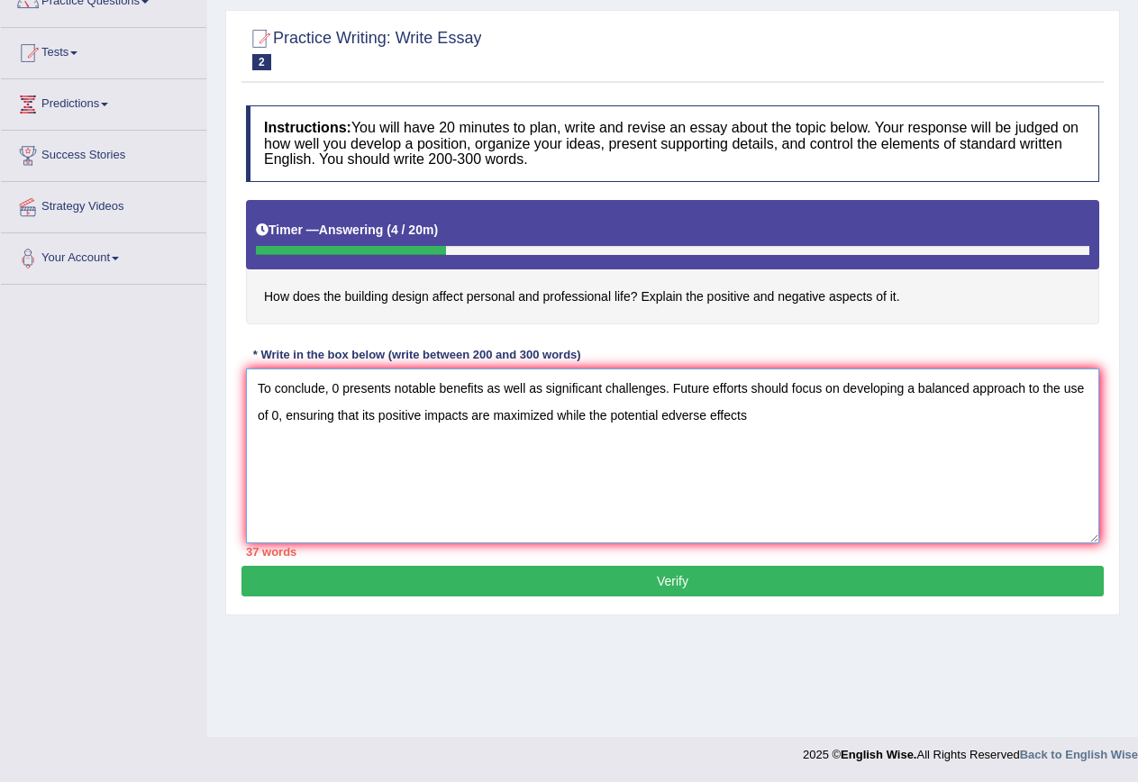
drag, startPoint x: 589, startPoint y: 413, endPoint x: 605, endPoint y: 414, distance: 16.3
click at [605, 414] on textarea "To conclude, 0 presents notable benefits as well as significant challenges. Fut…" at bounding box center [672, 455] width 853 height 175
click at [671, 415] on textarea "To conclude, 0 presents notable benefits as well as significant challenges. Fut…" at bounding box center [672, 455] width 853 height 175
click at [775, 418] on textarea "To conclude, 0 presents notable benefits as well as significant challenges. Fut…" at bounding box center [672, 455] width 853 height 175
click at [350, 475] on textarea "To conclude, 0 presents notable benefits as well as significant challenges. Fut…" at bounding box center [672, 455] width 853 height 175
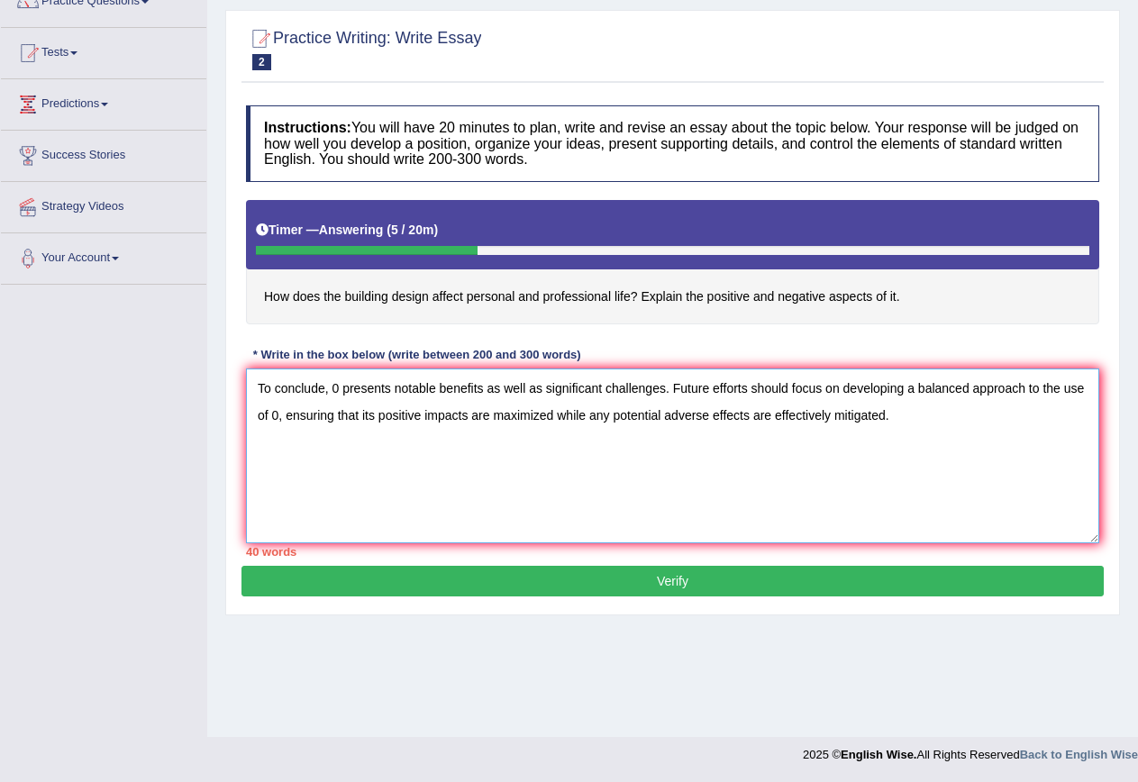
click at [257, 389] on textarea "To conclude, 0 presents notable benefits as well as significant challenges. Fut…" at bounding box center [672, 455] width 853 height 175
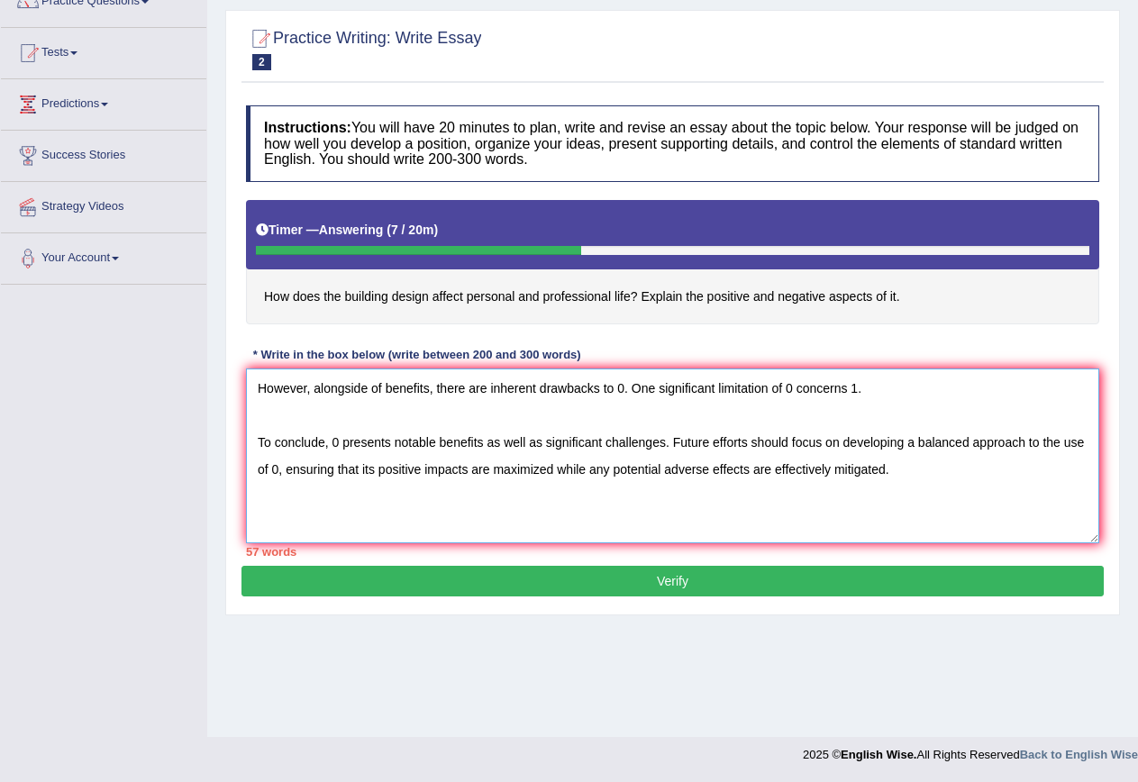
click at [920, 478] on textarea "However, alongside of benefits, there are inherent drawbacks to 0. One signific…" at bounding box center [672, 455] width 853 height 175
click at [530, 491] on textarea "However, alongside of benefits, there are inherent drawbacks to 0. One signific…" at bounding box center [672, 455] width 853 height 175
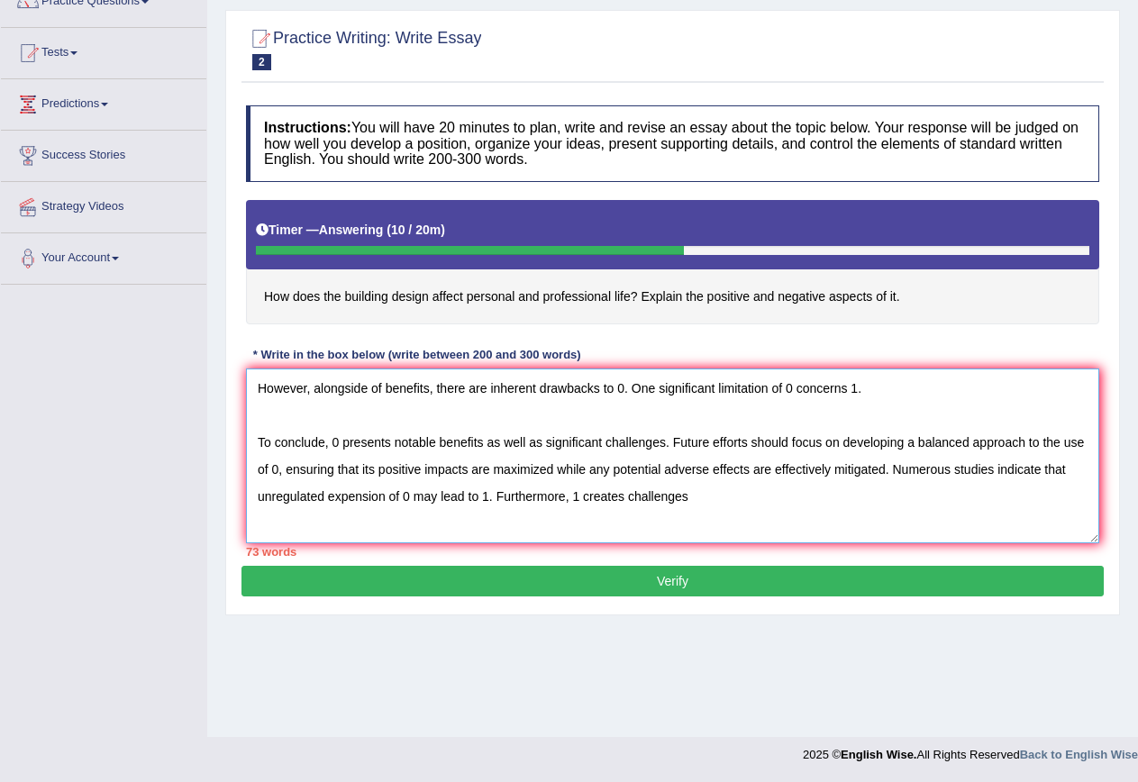
click at [742, 505] on textarea "However, alongside of benefits, there are inherent drawbacks to 0. One signific…" at bounding box center [672, 455] width 853 height 175
type textarea "However, alongside of benefits, there are inherent drawbacks to 0. One signific…"
click at [279, 423] on textarea "However, alongside of benefits, there are inherent drawbacks to 0. One signific…" at bounding box center [672, 455] width 853 height 175
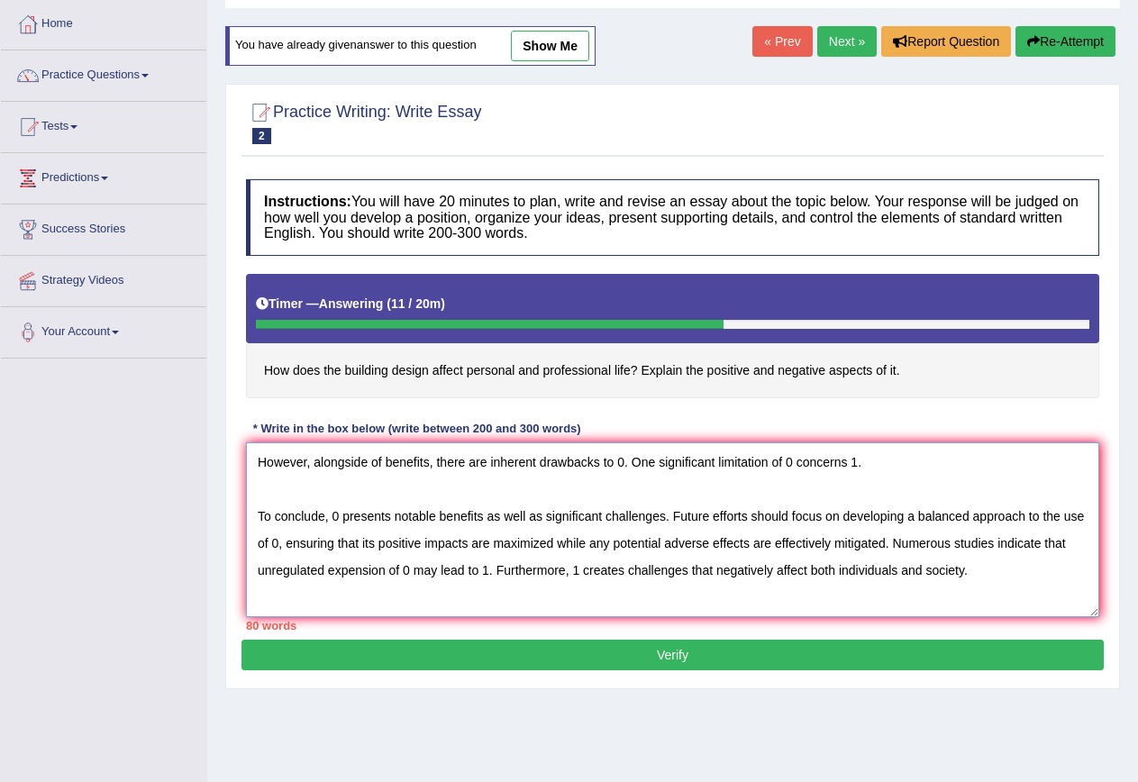
scroll to position [164, 0]
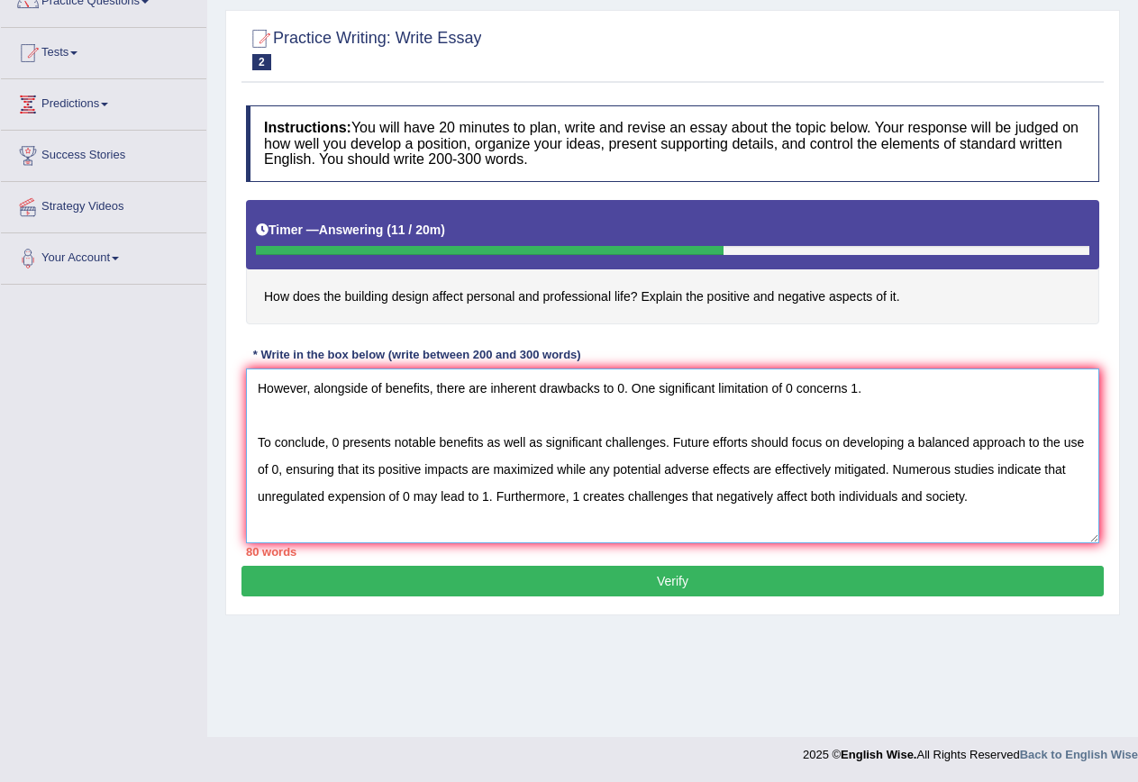
click at [334, 496] on textarea "However, alongside of benefits, there are inherent drawbacks to 0. One signific…" at bounding box center [672, 455] width 853 height 175
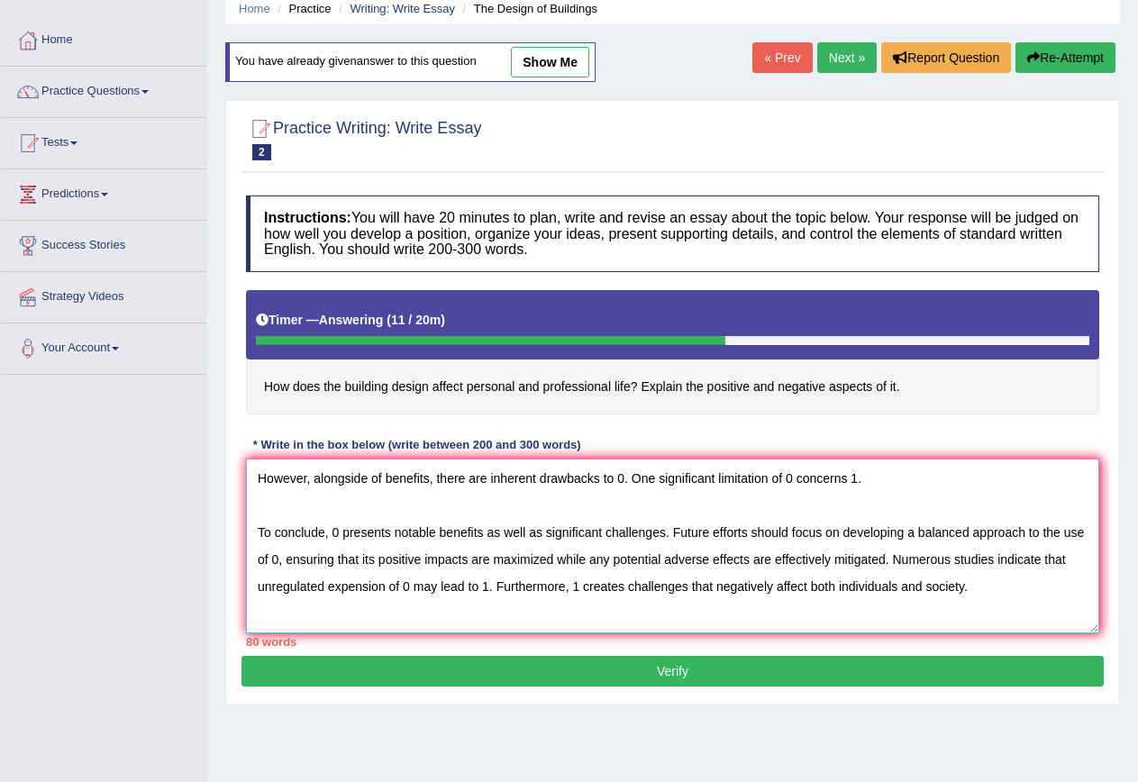
click at [266, 477] on textarea "However, alongside of benefits, there are inherent drawbacks to 0. One signific…" at bounding box center [672, 546] width 853 height 175
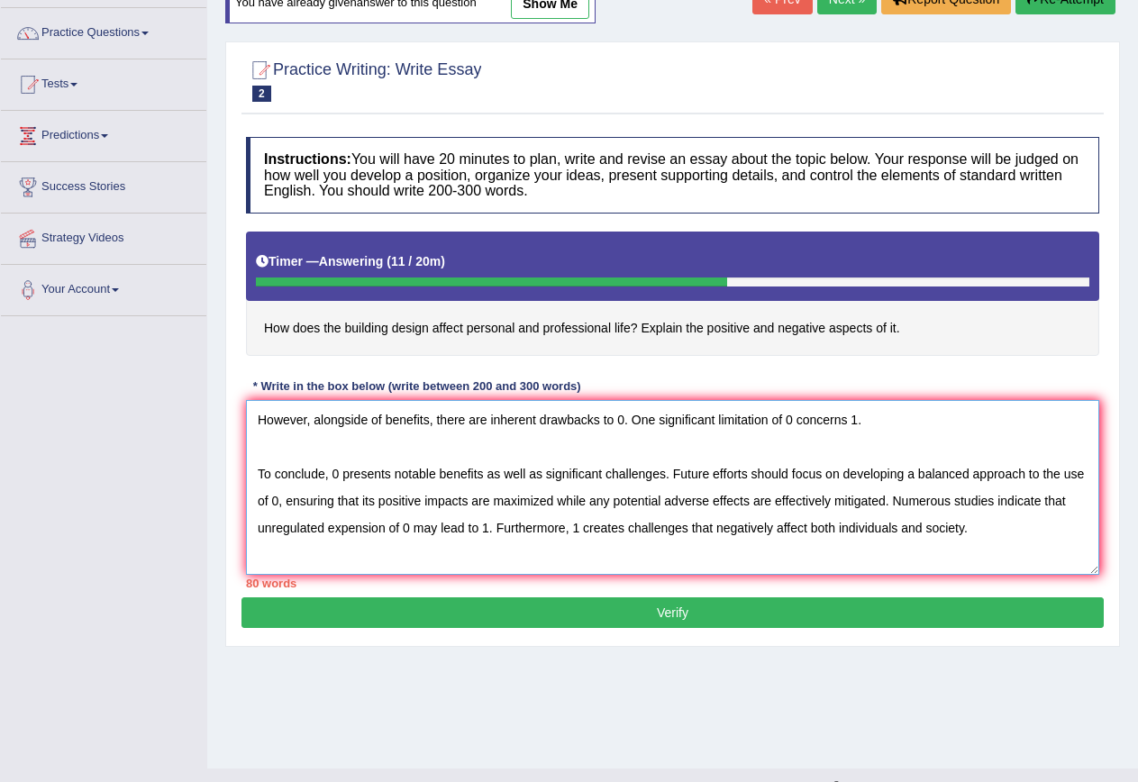
scroll to position [164, 0]
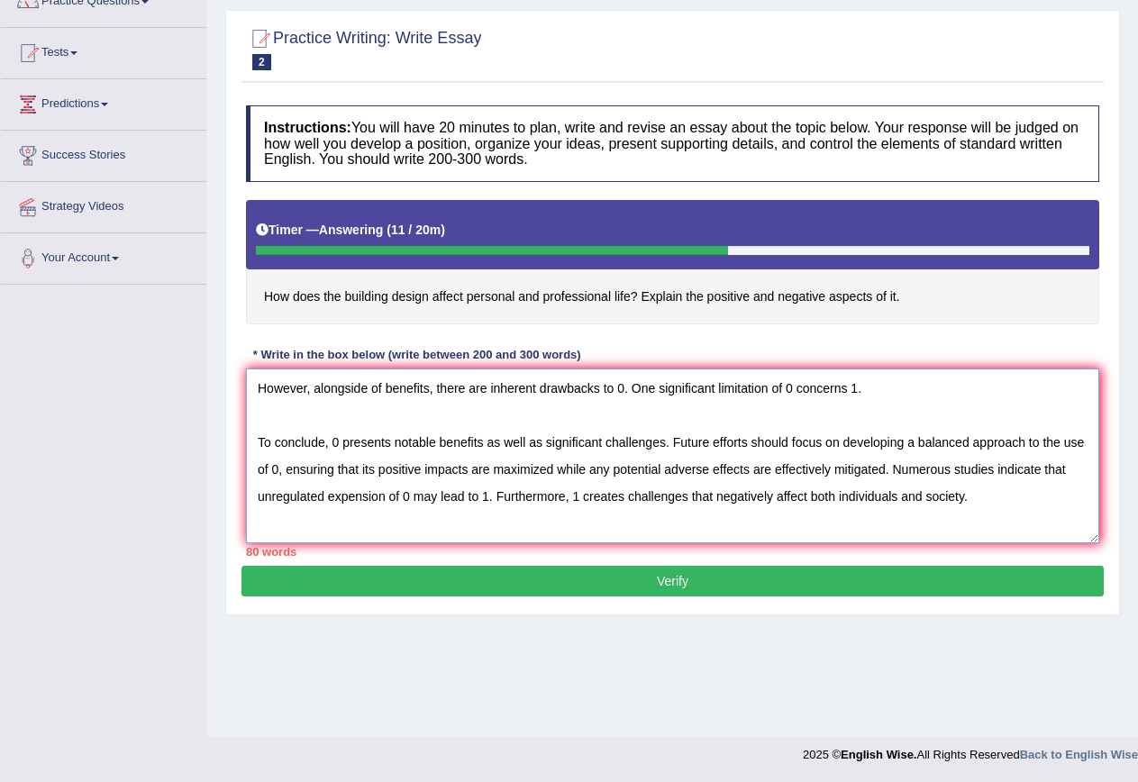
click at [689, 422] on textarea "However, alongside of benefits, there are inherent drawbacks to 0. One signific…" at bounding box center [672, 455] width 853 height 175
click at [880, 381] on textarea "However, alongside of benefits, there are inherent drawbacks to 0. One signific…" at bounding box center [672, 455] width 853 height 175
click at [505, 421] on textarea "However, alongside of benefits, there are inherent drawbacks to 0. One signific…" at bounding box center [672, 455] width 853 height 175
click at [340, 393] on textarea "However, alongside of benefits, there are inherent drawbacks to 0. One signific…" at bounding box center [672, 455] width 853 height 175
click at [872, 391] on textarea "However, alongside of benefits, there are inherent drawbacks to 0. One signific…" at bounding box center [672, 455] width 853 height 175
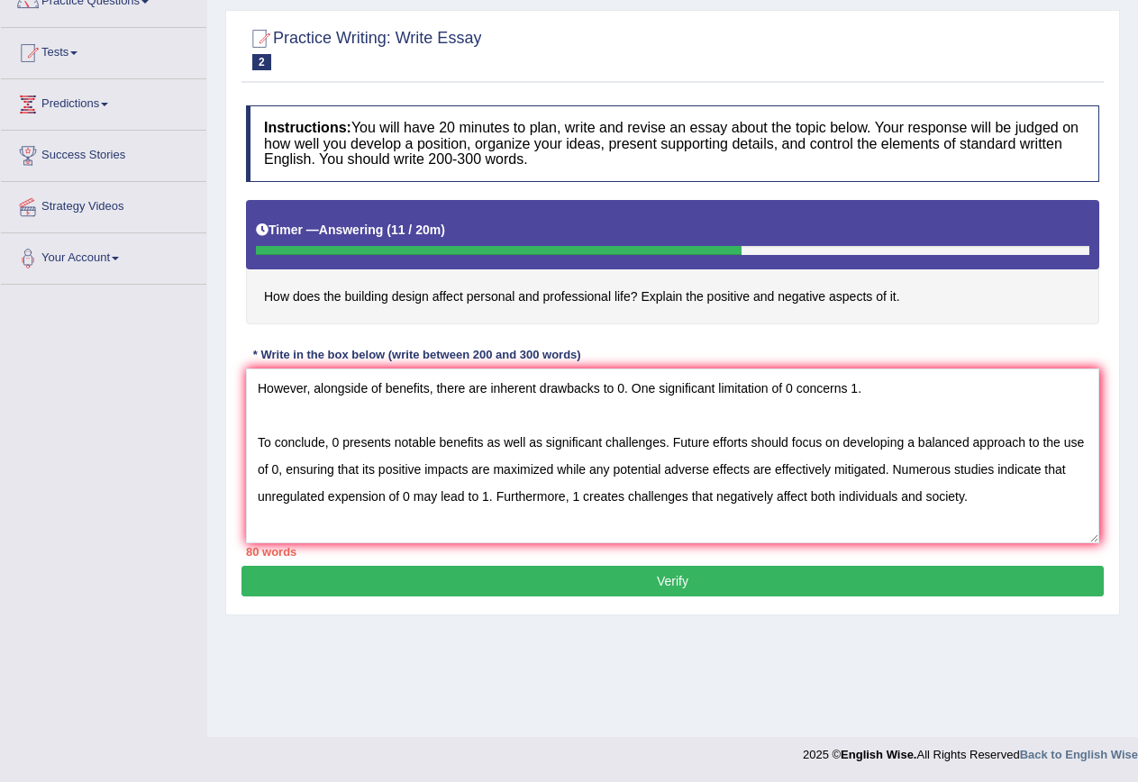
click at [647, 592] on button "Verify" at bounding box center [672, 581] width 862 height 31
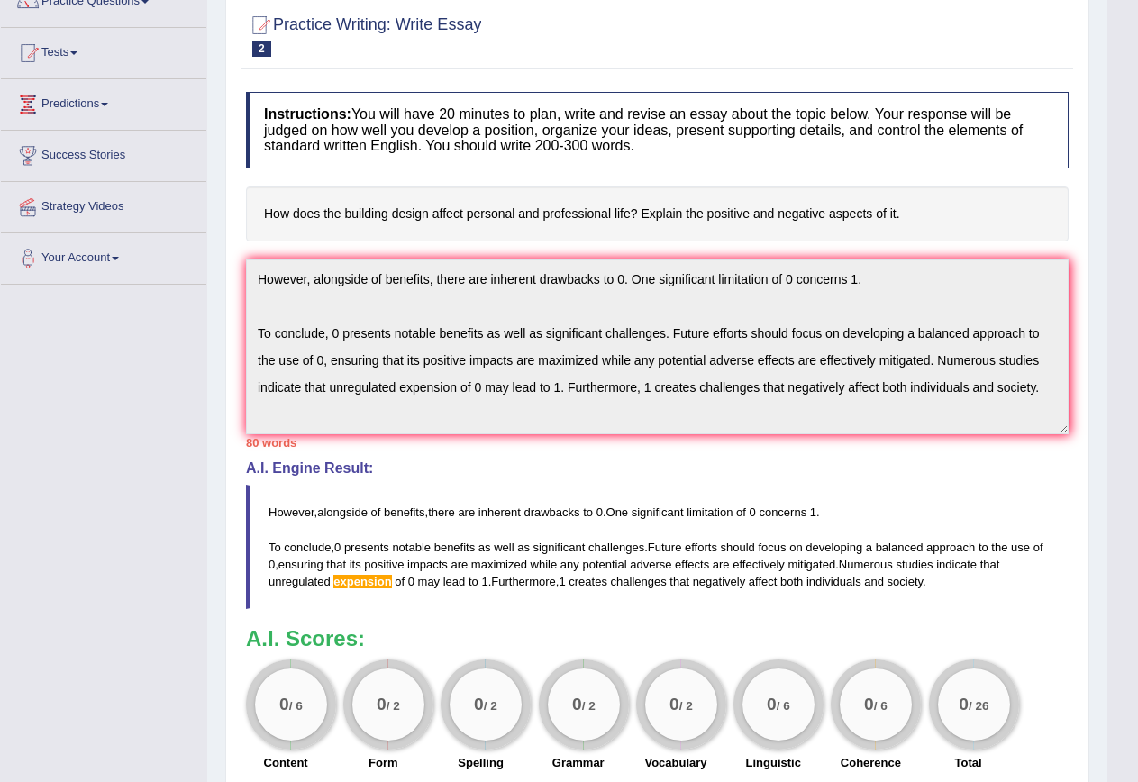
click at [423, 470] on h4 "A.I. Engine Result:" at bounding box center [657, 468] width 823 height 16
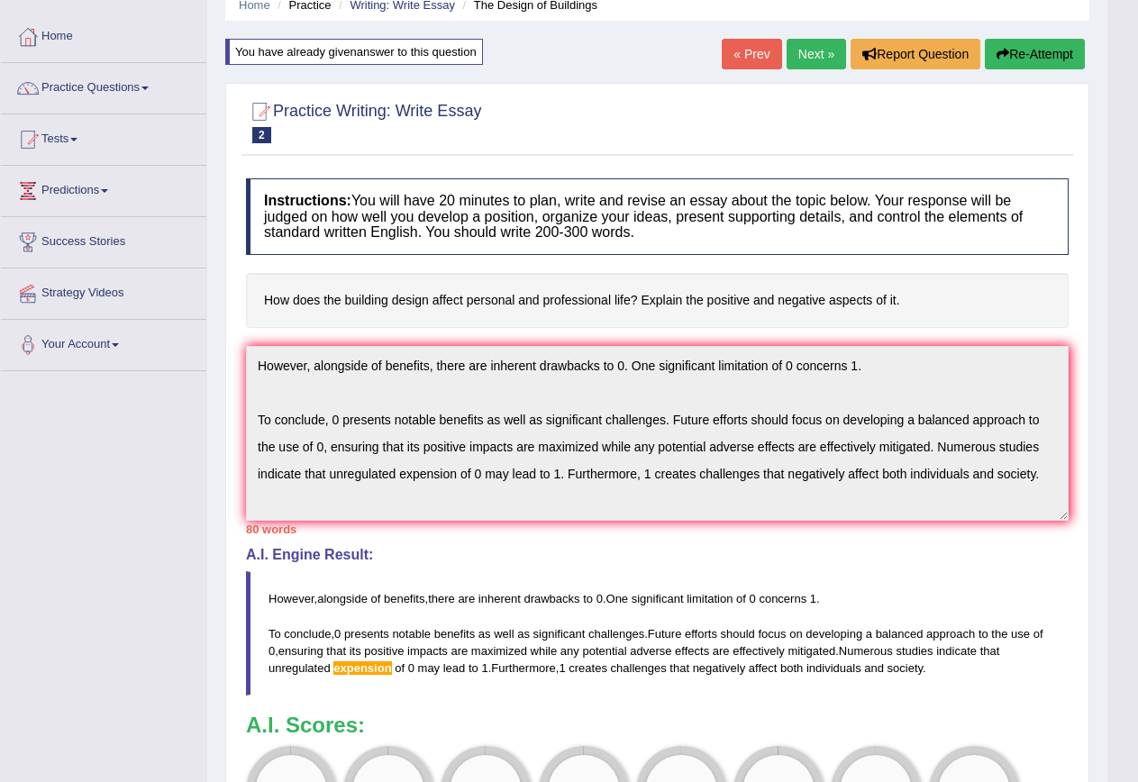
scroll to position [0, 0]
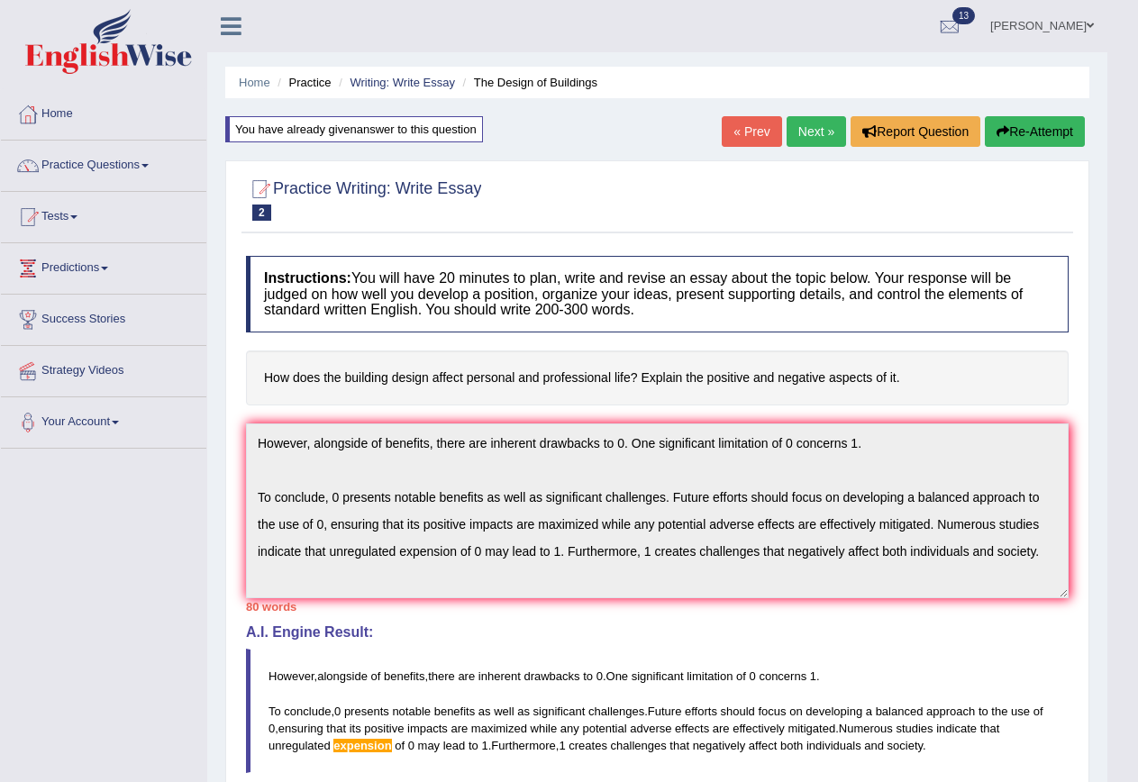
click at [1013, 127] on button "Re-Attempt" at bounding box center [1035, 131] width 100 height 31
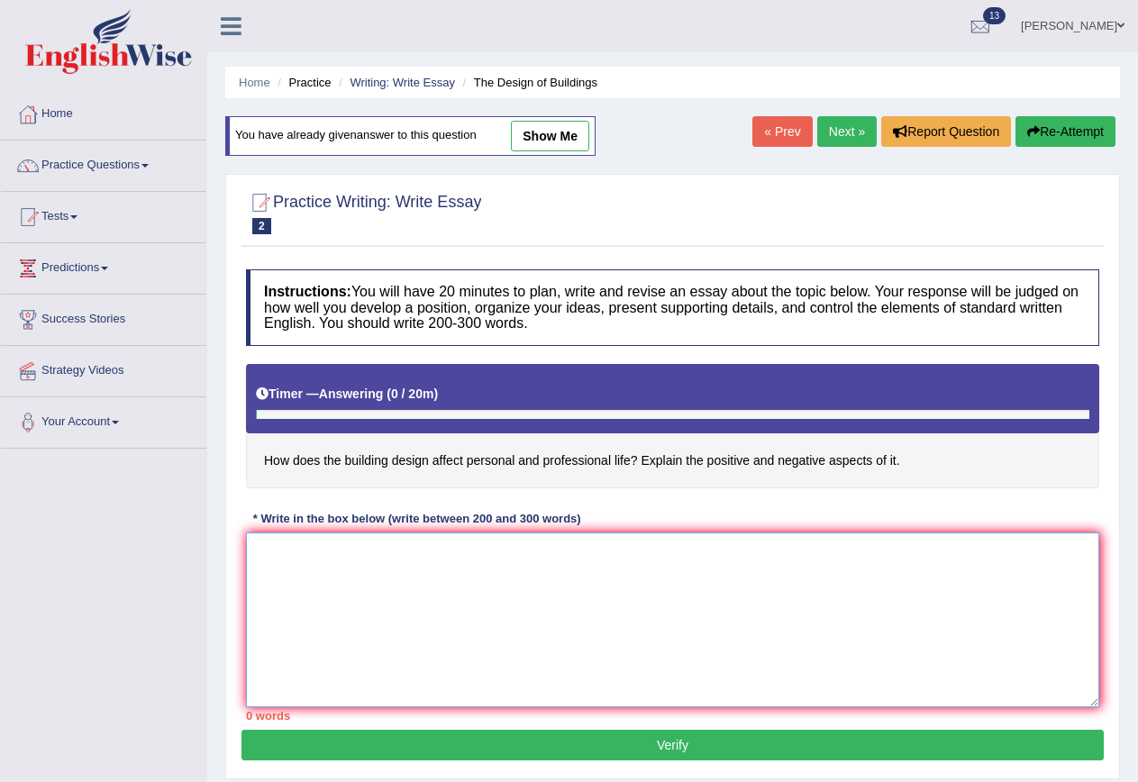
click at [322, 568] on textarea at bounding box center [672, 619] width 853 height 175
click at [121, 641] on div "Toggle navigation Home Practice Questions Speaking Practice Read Aloud Repeat S…" at bounding box center [569, 468] width 1138 height 937
click at [395, 541] on textarea "To conclude," at bounding box center [672, 619] width 853 height 175
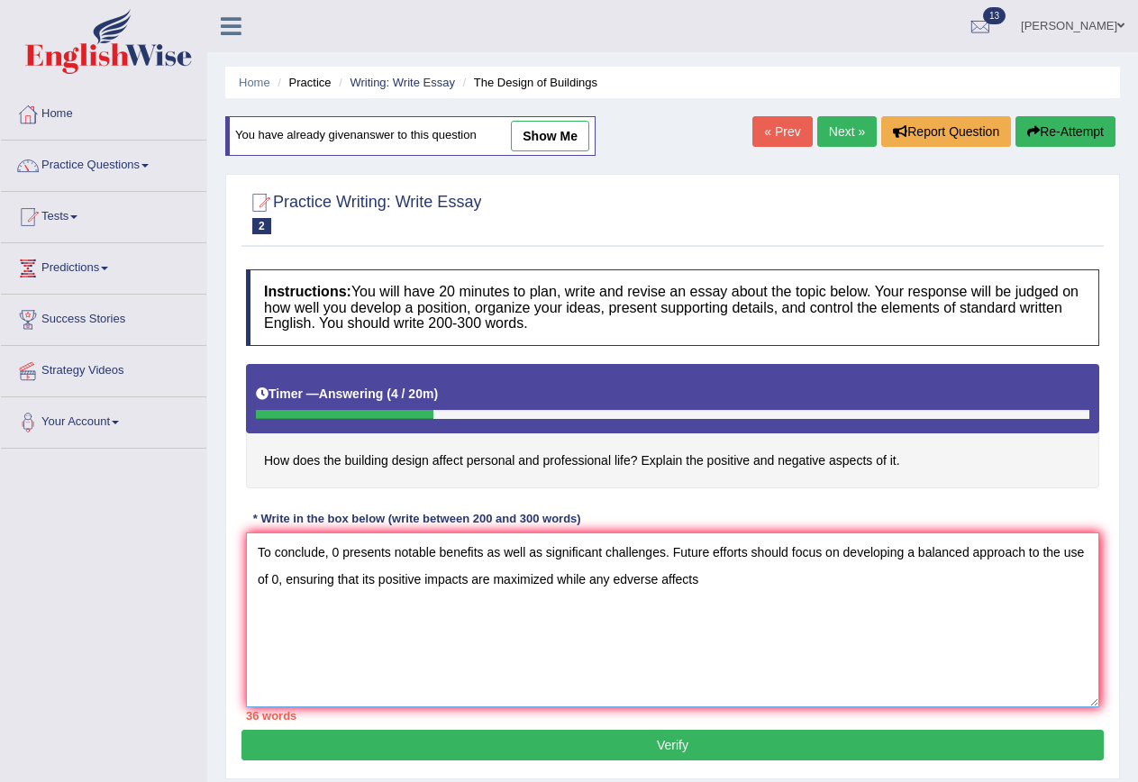
click at [613, 577] on textarea "To conclude, 0 presents notable benefits as well as significant challenges. Fut…" at bounding box center [672, 619] width 853 height 175
click at [669, 579] on textarea "To conclude, 0 presents notable benefits as well as significant challenges. Fut…" at bounding box center [672, 619] width 853 height 175
click at [718, 577] on textarea "To conclude, 0 presents notable benefits as well as significant challenges. Fut…" at bounding box center [672, 619] width 853 height 175
click at [777, 574] on textarea "To conclude, 0 presents notable benefits as well as significant challenges. Fut…" at bounding box center [672, 619] width 853 height 175
click at [850, 574] on textarea "To conclude, 0 presents notable benefits as well as significant challenges. Fut…" at bounding box center [672, 619] width 853 height 175
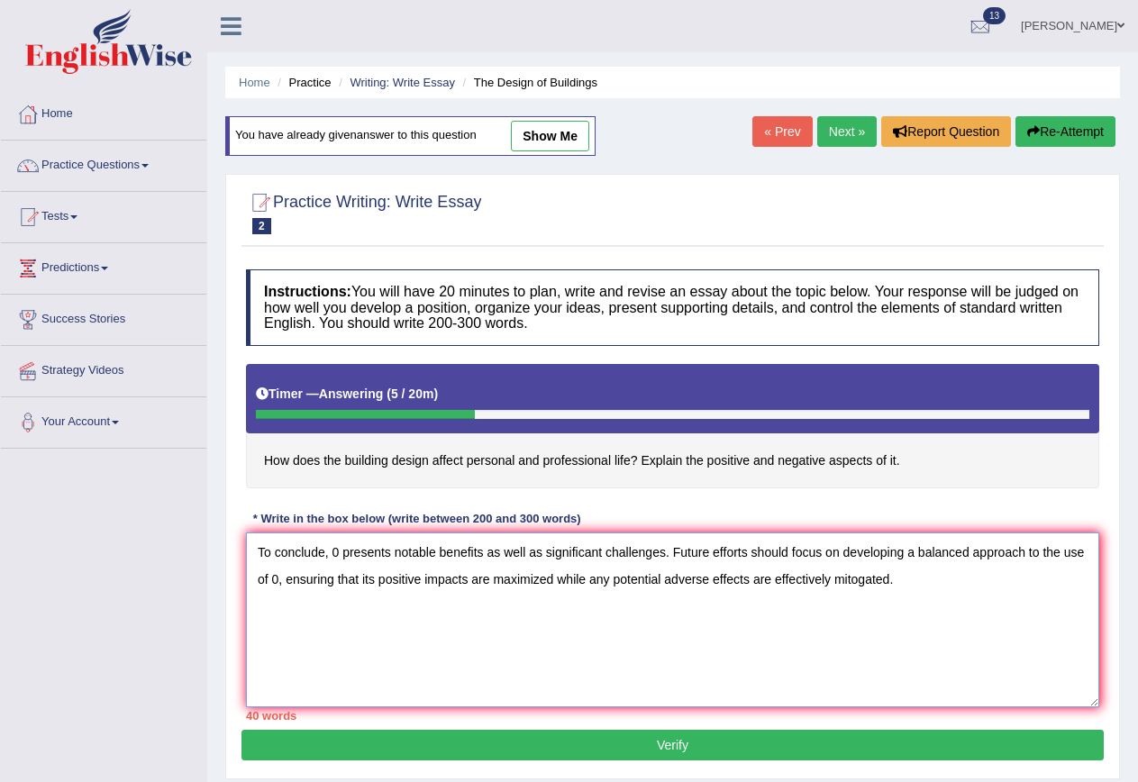
click at [853, 579] on textarea "To conclude, 0 presents notable benefits as well as significant challenges. Fut…" at bounding box center [672, 619] width 853 height 175
click at [256, 551] on textarea "To conclude, 0 presents notable benefits as well as significant challenges. Fut…" at bounding box center [672, 619] width 853 height 175
click at [265, 555] on textarea "To conclude, 0 presents notable benefits as well as significant challenges. Fut…" at bounding box center [672, 619] width 853 height 175
click at [1076, 647] on textarea "To conclude, 0 presents notable benefits as well as significant challenges. Fut…" at bounding box center [672, 619] width 853 height 175
click at [385, 548] on textarea "To conclude, 0 presents notable benefits as well as significant challenges. Fut…" at bounding box center [672, 619] width 853 height 175
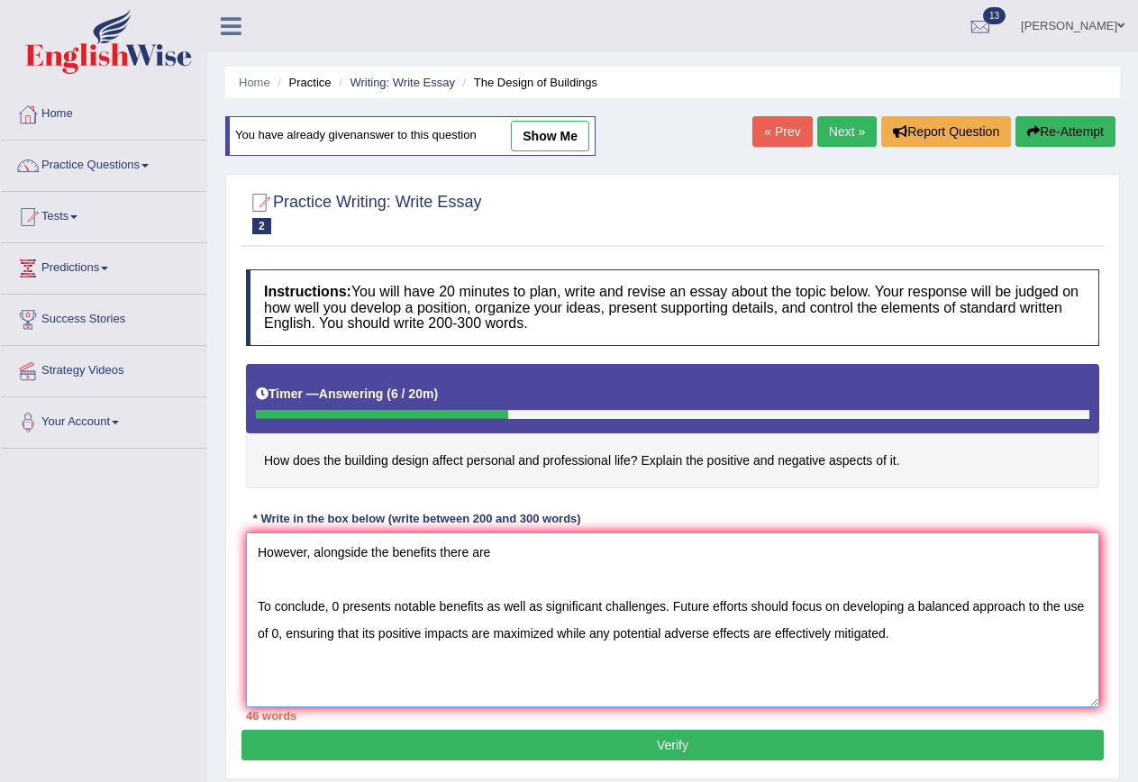
click at [438, 551] on textarea "However, alongside the benefits there are To conclude, 0 presents notable benef…" at bounding box center [672, 619] width 853 height 175
click at [541, 554] on textarea "However, alongside the benefits, there are To conclude, 0 presents notable bene…" at bounding box center [672, 619] width 853 height 175
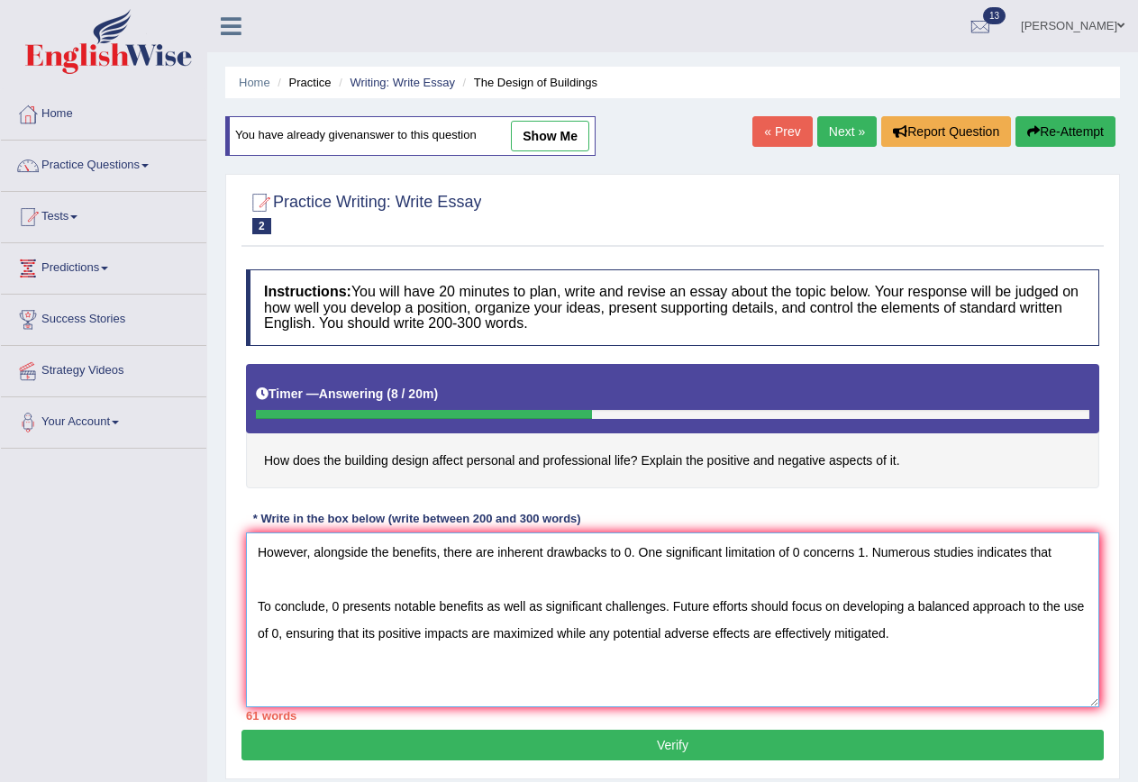
click at [1030, 550] on textarea "However, alongside the benefits, there are inherent drawbacks to 0. One signifi…" at bounding box center [672, 619] width 853 height 175
click at [1055, 550] on textarea "However, alongside the benefits, there are inherent drawbacks to 0. One signifi…" at bounding box center [672, 619] width 853 height 175
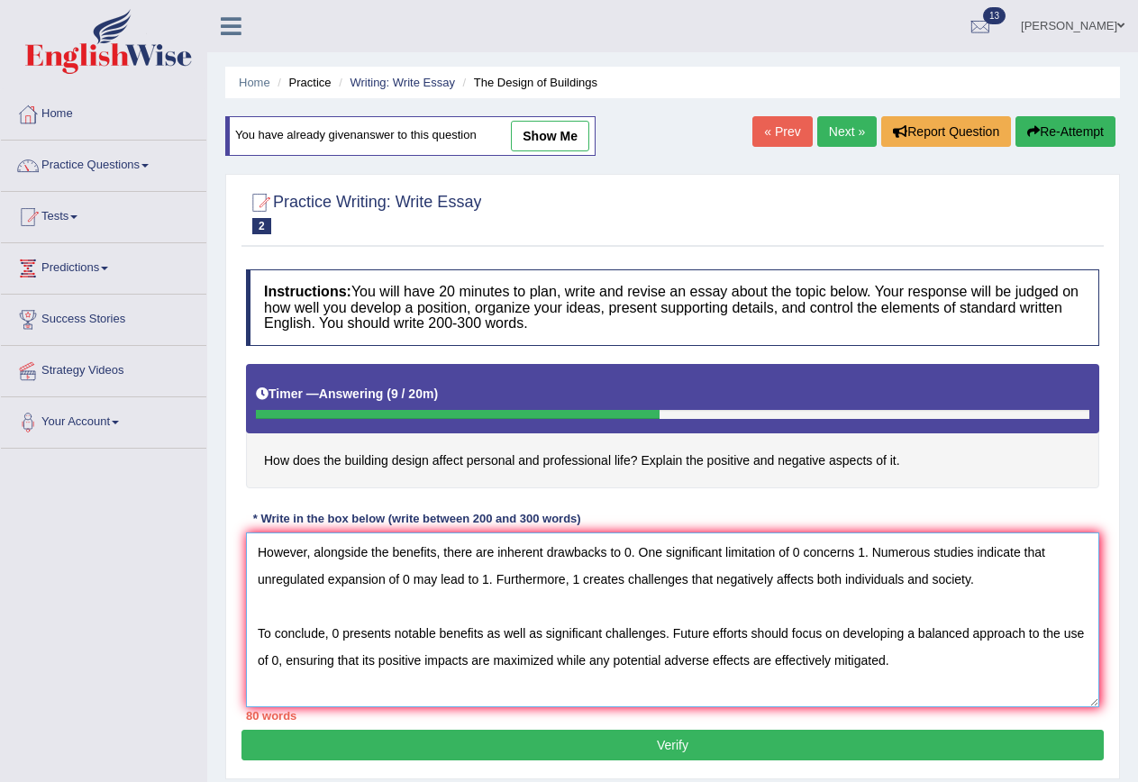
click at [262, 546] on textarea "However, alongside the benefits, there are inherent drawbacks to 0. One signifi…" at bounding box center [672, 619] width 853 height 175
click at [1070, 621] on textarea "However, alongside the benefits, there are inherent drawbacks to 0. One signifi…" at bounding box center [672, 619] width 853 height 175
click at [342, 558] on textarea "However, alongside the benefits, there are inherent drawbacks to 0. One signifi…" at bounding box center [672, 619] width 853 height 175
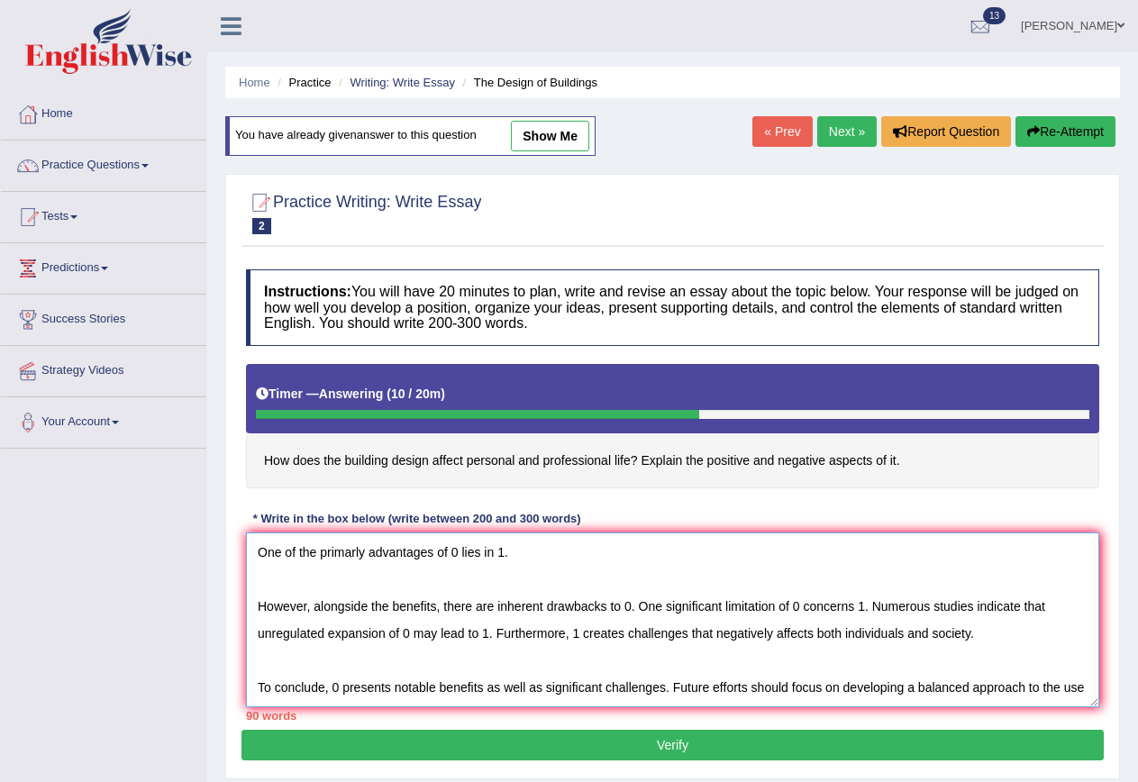
click at [355, 554] on textarea "One of the primarly advantages of 0 lies in 1. However, alongside the benefits,…" at bounding box center [672, 619] width 853 height 175
click at [532, 550] on textarea "One of the primary advantages of 0 lies in 1. However, alongside the benefits, …" at bounding box center [672, 619] width 853 height 175
click at [839, 550] on textarea "One of the primary advantages of 0 lies in 1. This point is further supported b…" at bounding box center [672, 619] width 853 height 175
click at [1005, 559] on textarea "One of the primary advantages of 0 lies in 1. This point is further supported b…" at bounding box center [672, 619] width 853 height 175
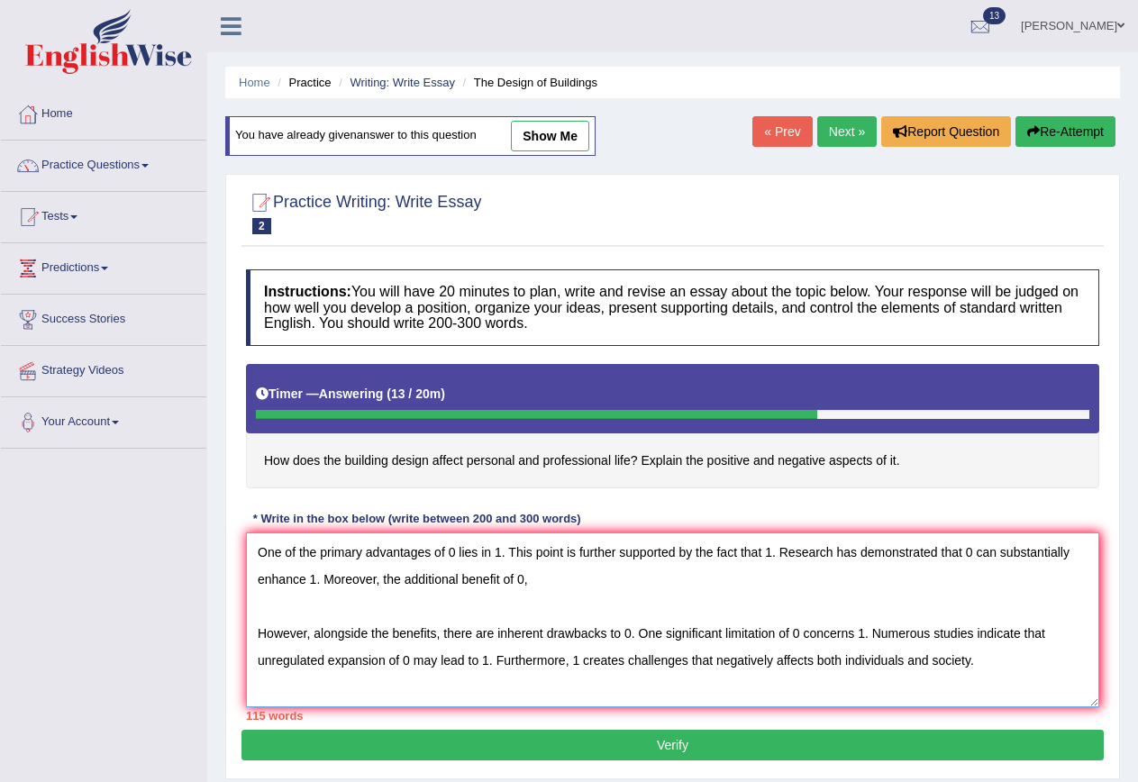
click at [532, 577] on textarea "One of the primary advantages of 0 lies in 1. This point is further supported b…" at bounding box center [672, 619] width 853 height 175
click at [254, 550] on textarea "One of the primary advantages of 0 lies in 1. This point is further supported b…" at bounding box center [672, 619] width 853 height 175
click at [123, 663] on div "Toggle navigation Home Practice Questions Speaking Practice Read Aloud Repeat S…" at bounding box center [569, 468] width 1138 height 937
click at [308, 553] on textarea "One of the primary advantages of 0 lies in 1. This point is further supported b…" at bounding box center [672, 619] width 853 height 175
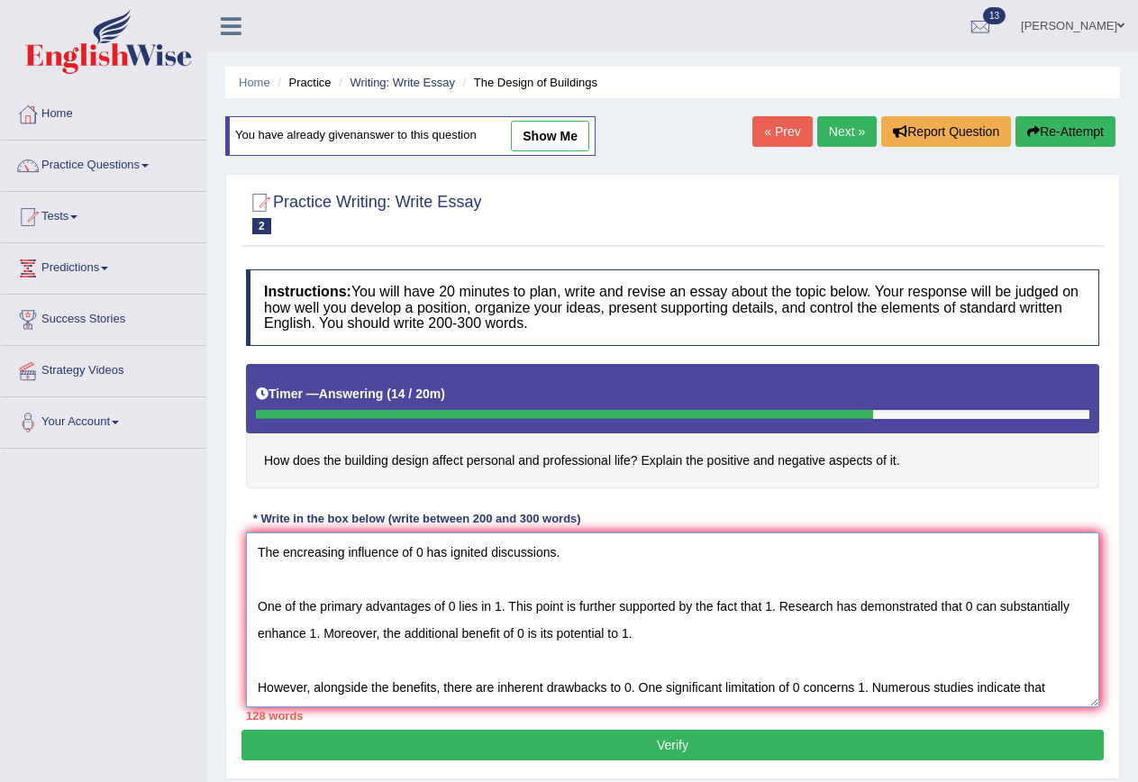
click at [287, 552] on textarea "The encreasing influence of 0 has ignited discussions. One of the primary advan…" at bounding box center [672, 619] width 853 height 175
click at [487, 554] on textarea "The increasing influence of 0 has ignited discussions. One of the primary advan…" at bounding box center [672, 619] width 853 height 175
click at [680, 558] on textarea "The increasing influence of 0 has ignited numerous discussions. One of the prim…" at bounding box center [672, 619] width 853 height 175
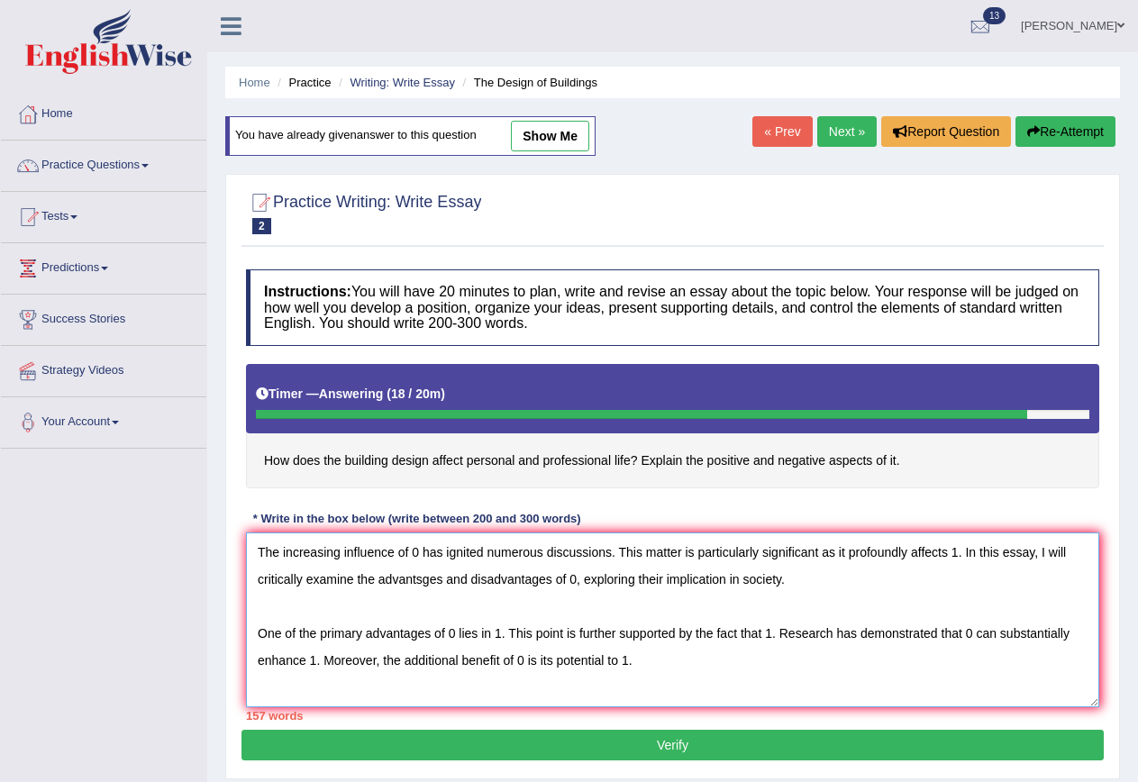
click at [725, 578] on textarea "The increasing influence of 0 has ignited numerous discussions. This matter is …" at bounding box center [672, 619] width 853 height 175
click at [743, 578] on textarea "The increasing influence of 0 has ignited numerous discussions. This matter is …" at bounding box center [672, 619] width 853 height 175
click at [348, 459] on h4 "How does the building design affect personal and professional life? Explain the…" at bounding box center [672, 426] width 853 height 124
drag, startPoint x: 345, startPoint y: 462, endPoint x: 399, endPoint y: 461, distance: 54.1
click at [399, 461] on h4 "How does the building design affect personal and professional life? Explain the…" at bounding box center [672, 426] width 853 height 124
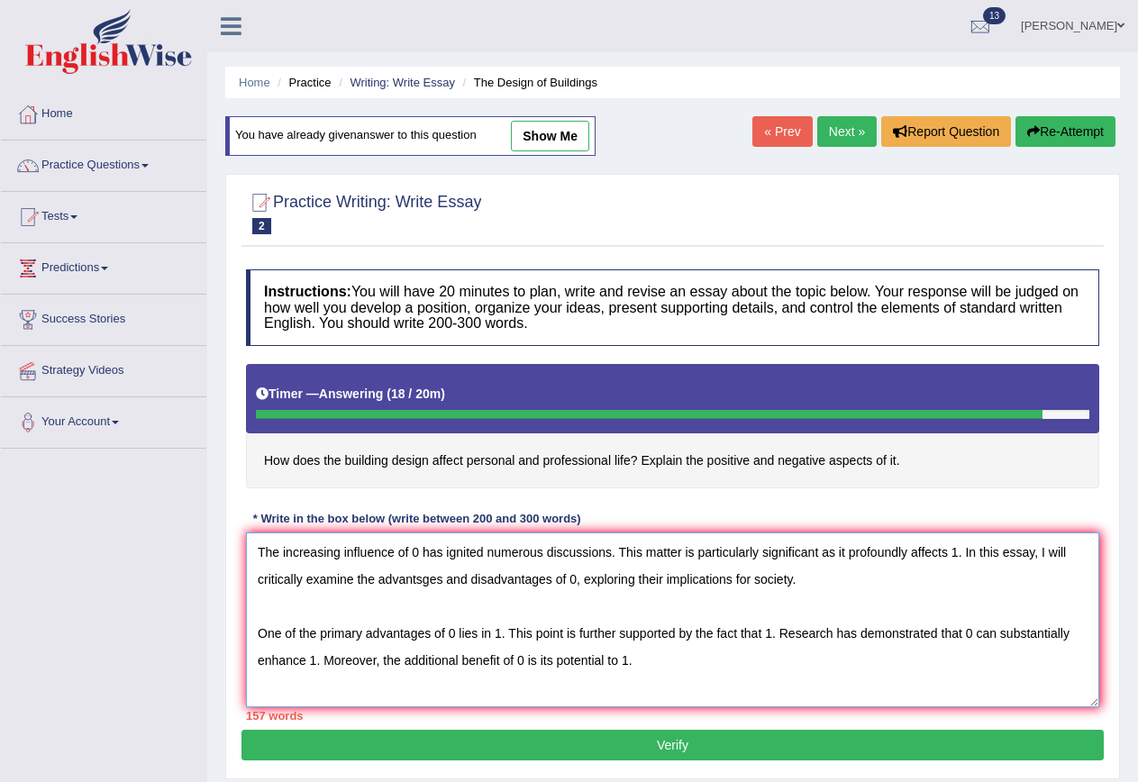
click at [419, 551] on textarea "The increasing influence of 0 has ignited numerous discussions. This matter is …" at bounding box center [672, 619] width 853 height 175
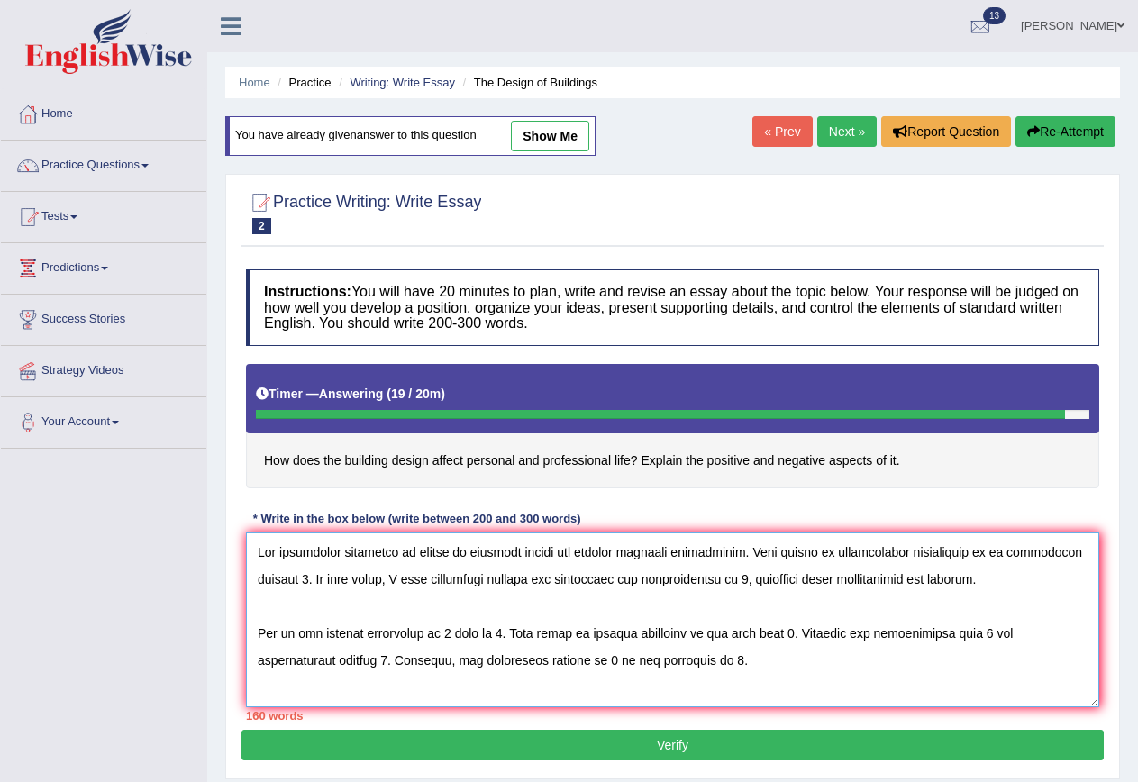
drag, startPoint x: 414, startPoint y: 554, endPoint x: 544, endPoint y: 552, distance: 130.6
click at [544, 552] on textarea at bounding box center [672, 619] width 853 height 175
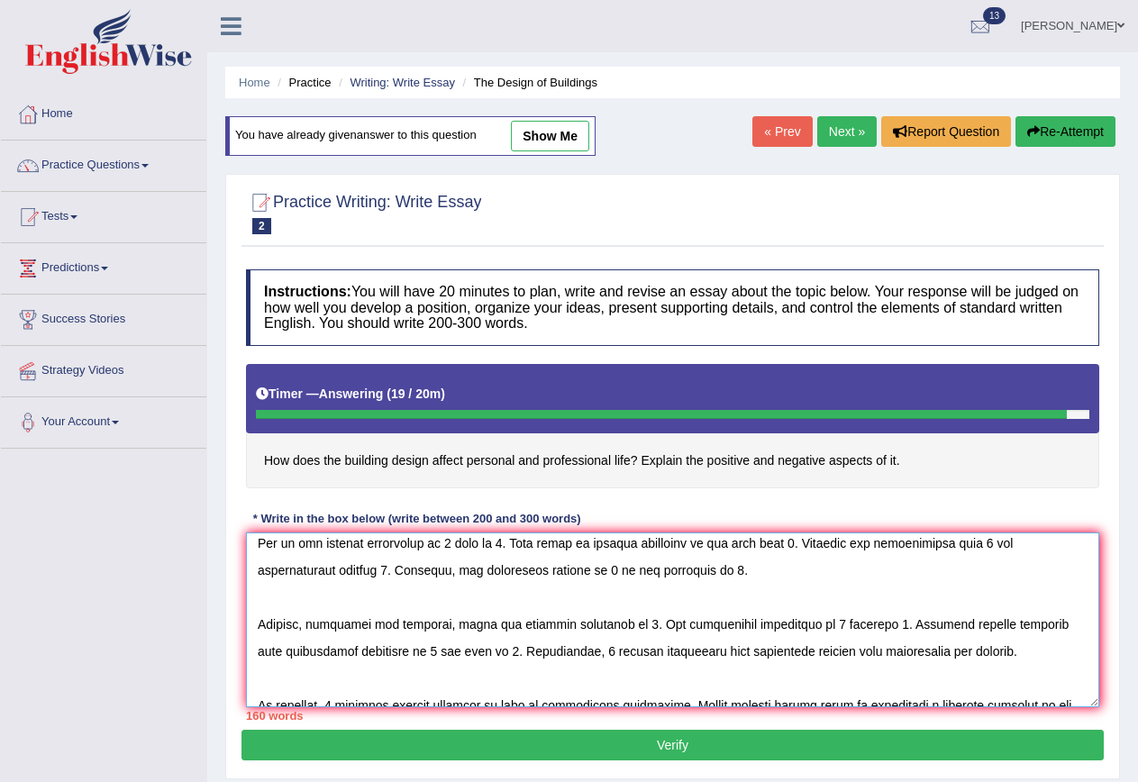
scroll to position [135, 0]
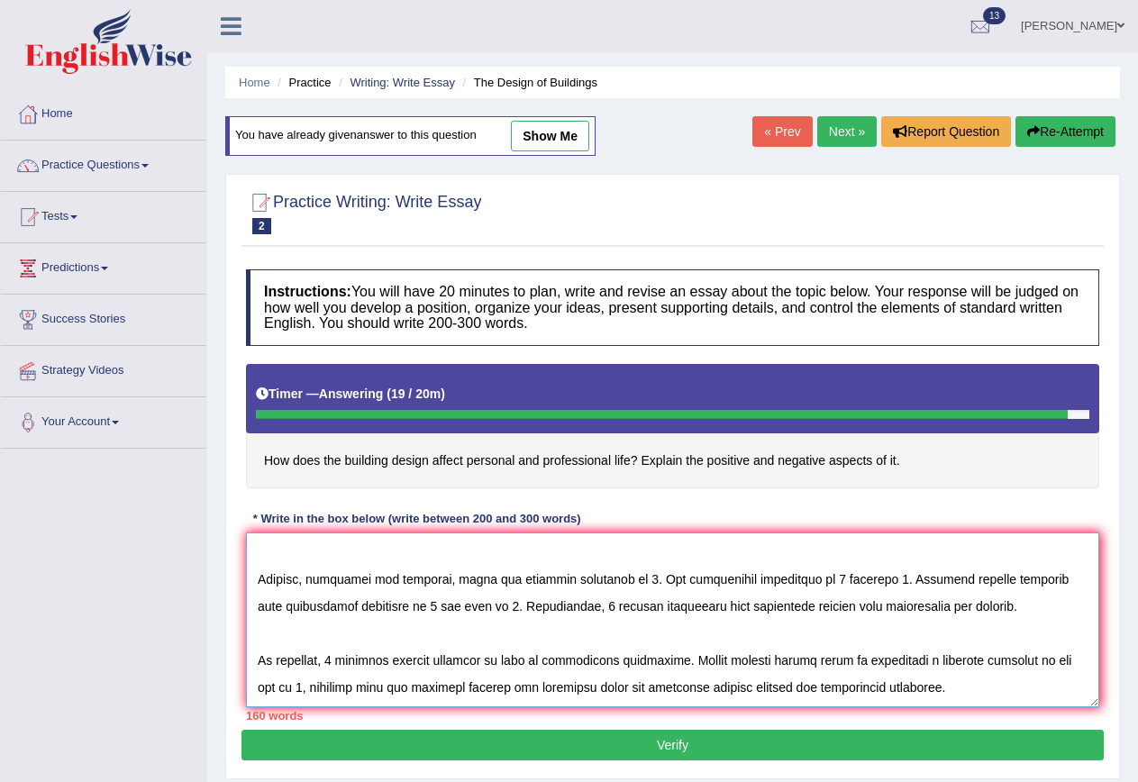
click at [337, 655] on textarea at bounding box center [672, 619] width 853 height 175
click at [338, 661] on textarea at bounding box center [672, 619] width 853 height 175
paste textarea "affect of building design"
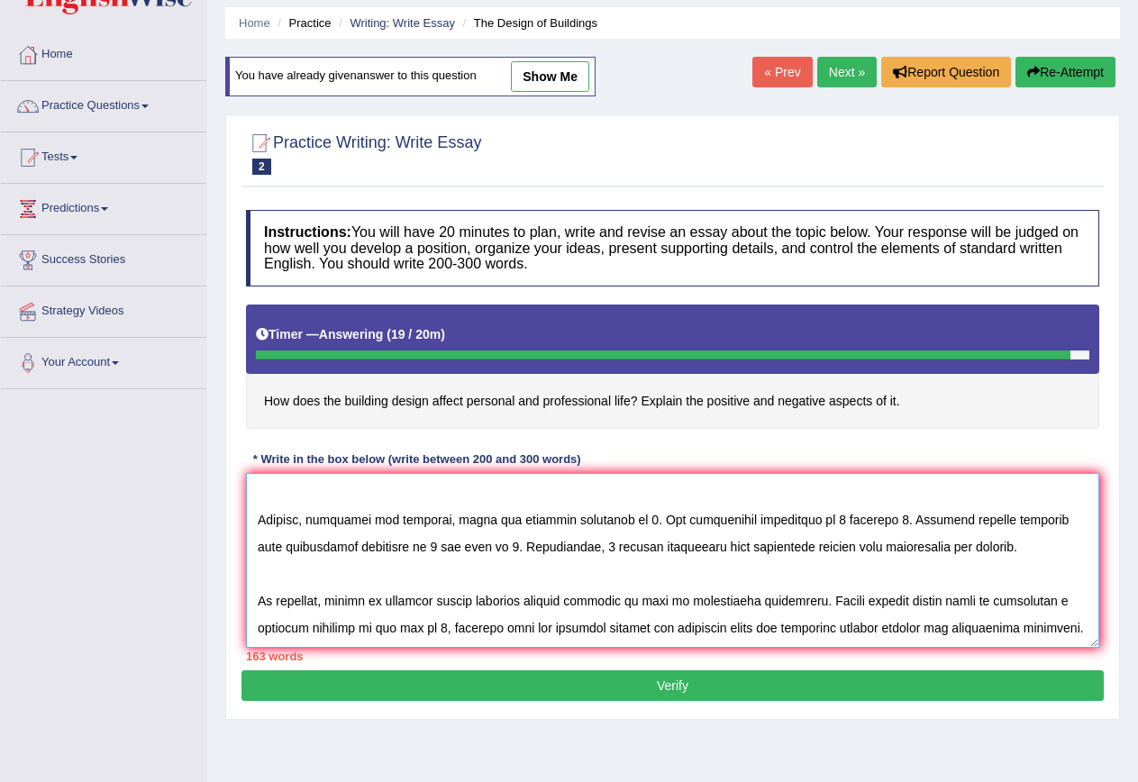
scroll to position [90, 0]
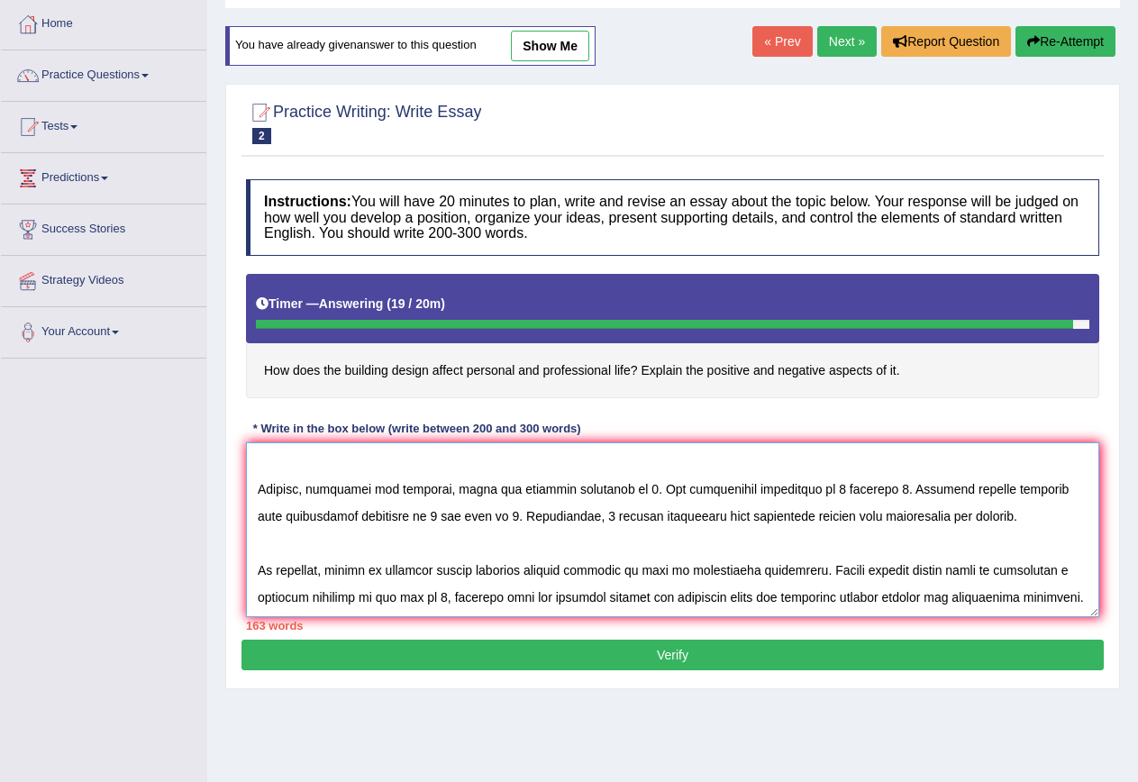
click at [447, 594] on textarea at bounding box center [672, 529] width 853 height 175
paste textarea "affect of building design"
drag, startPoint x: 537, startPoint y: 595, endPoint x: 571, endPoint y: 595, distance: 34.2
click at [571, 595] on textarea at bounding box center [672, 529] width 853 height 175
drag, startPoint x: 442, startPoint y: 597, endPoint x: 561, endPoint y: 593, distance: 119.0
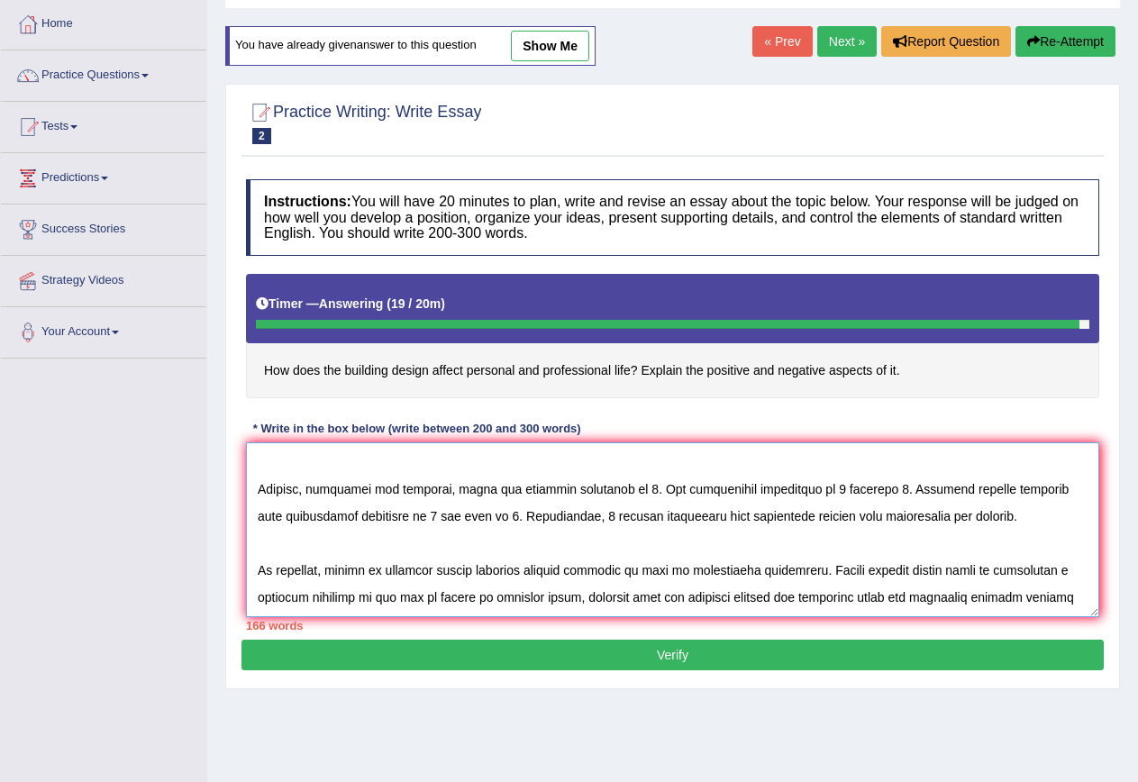
click at [561, 593] on textarea at bounding box center [672, 529] width 853 height 175
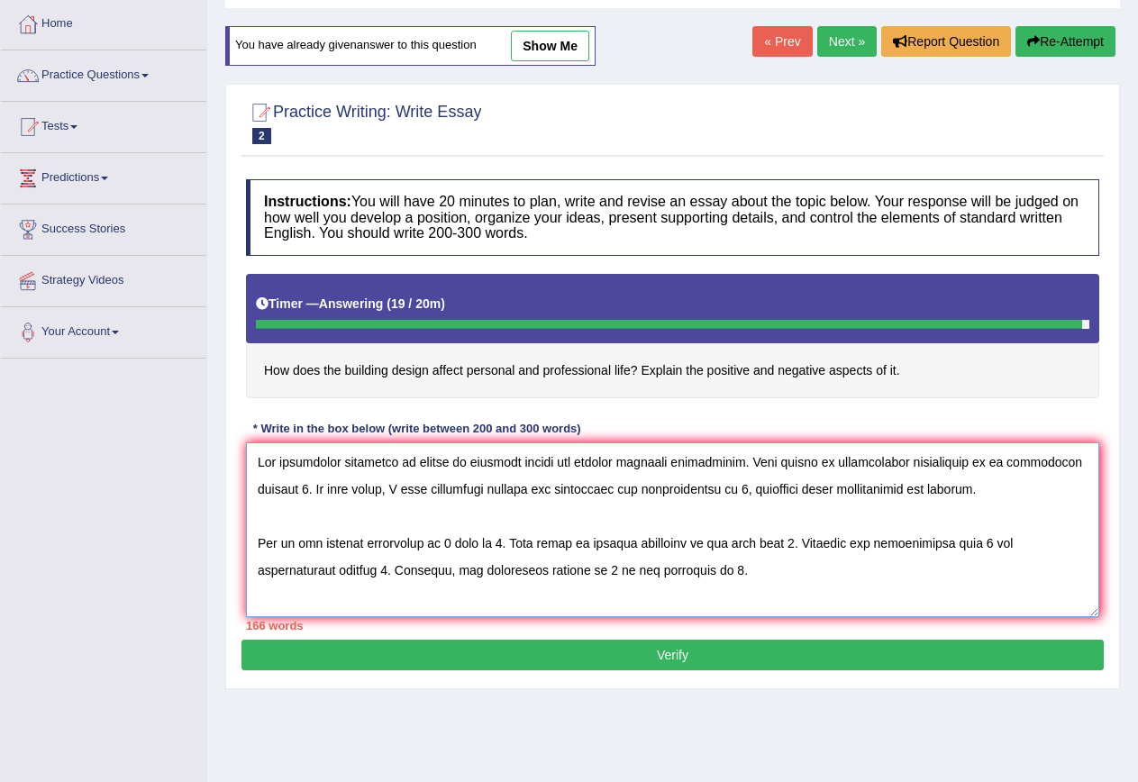
scroll to position [0, 0]
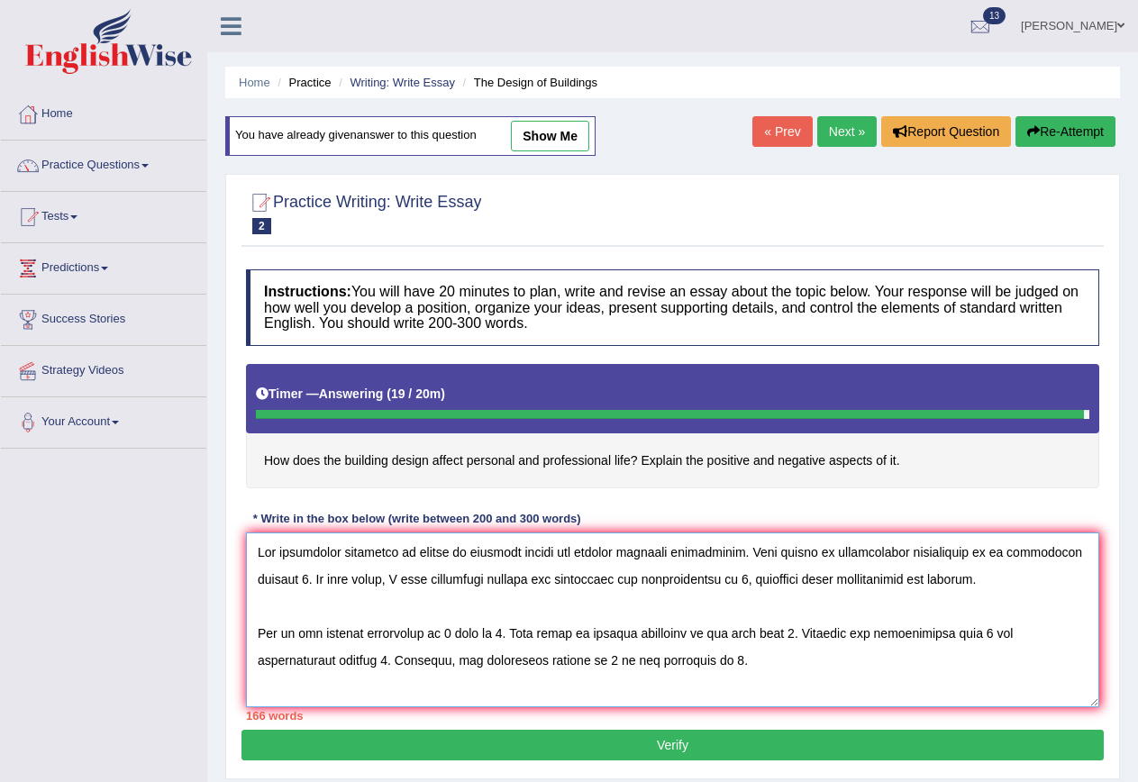
click at [737, 581] on textarea at bounding box center [672, 619] width 853 height 175
paste textarea "affect of building style"
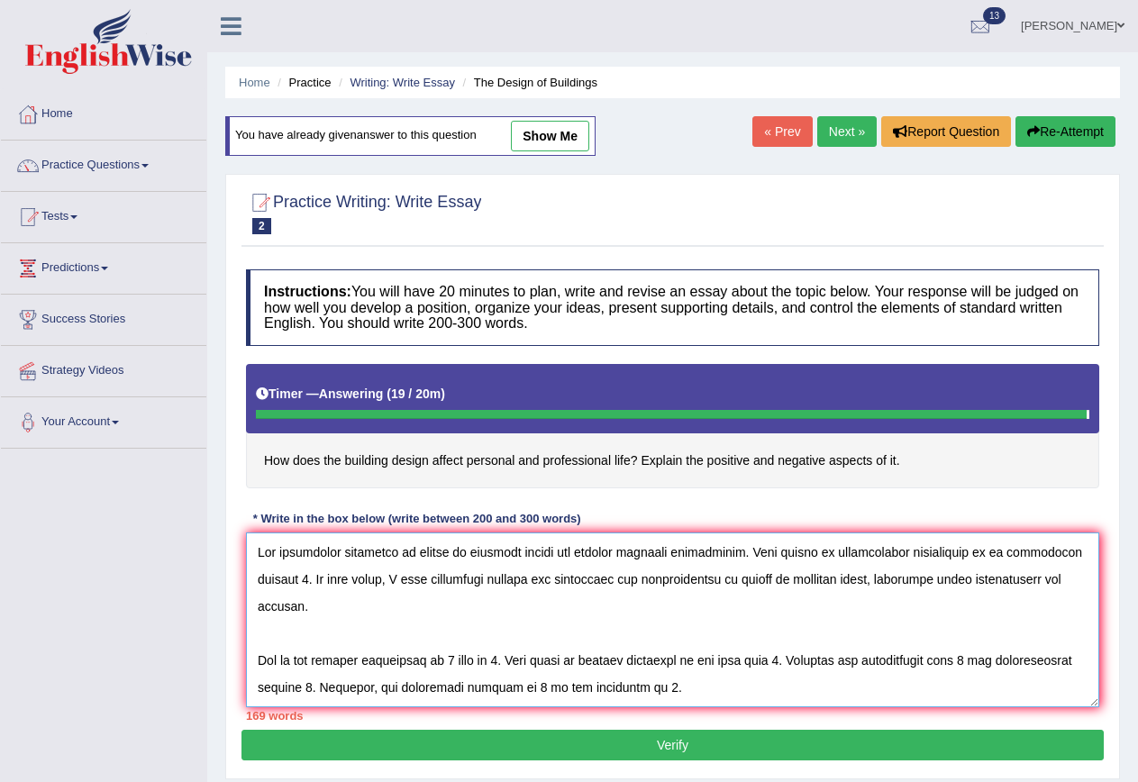
click at [452, 629] on textarea at bounding box center [672, 619] width 853 height 175
type textarea "The increasing influence of affect of building design has ignited numerous disc…"
click at [967, 633] on textarea at bounding box center [672, 619] width 853 height 175
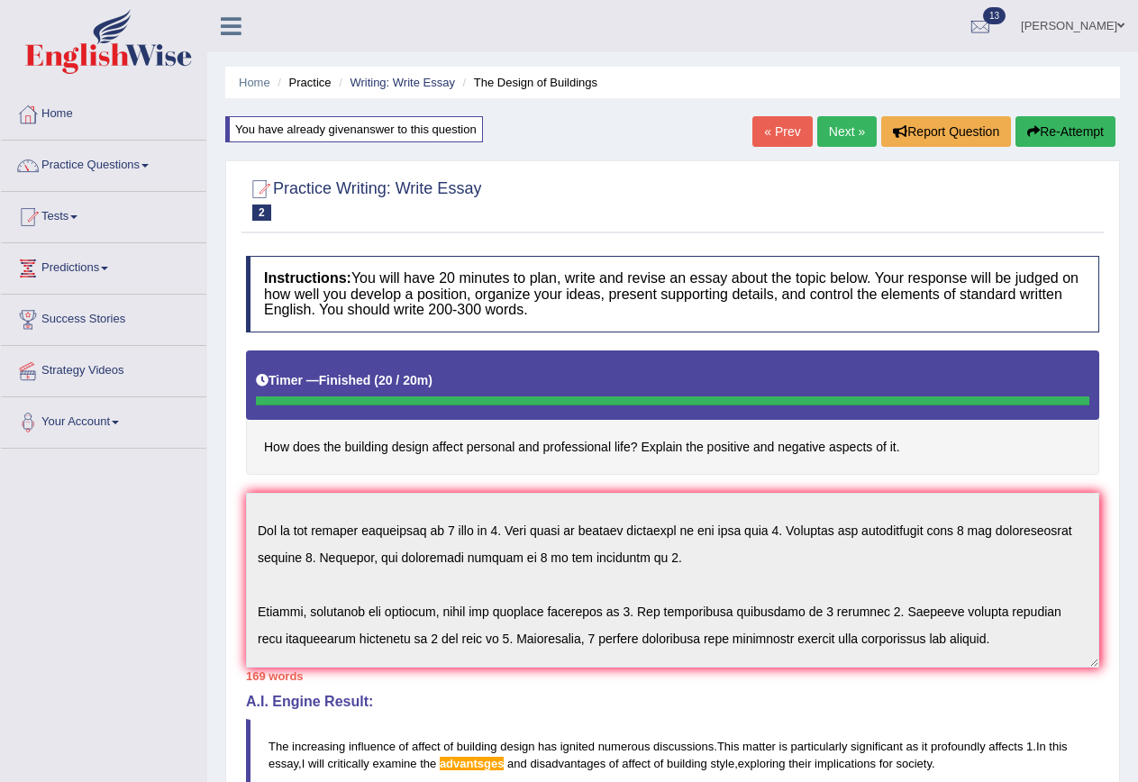
click at [1060, 132] on button "Re-Attempt" at bounding box center [1065, 131] width 100 height 31
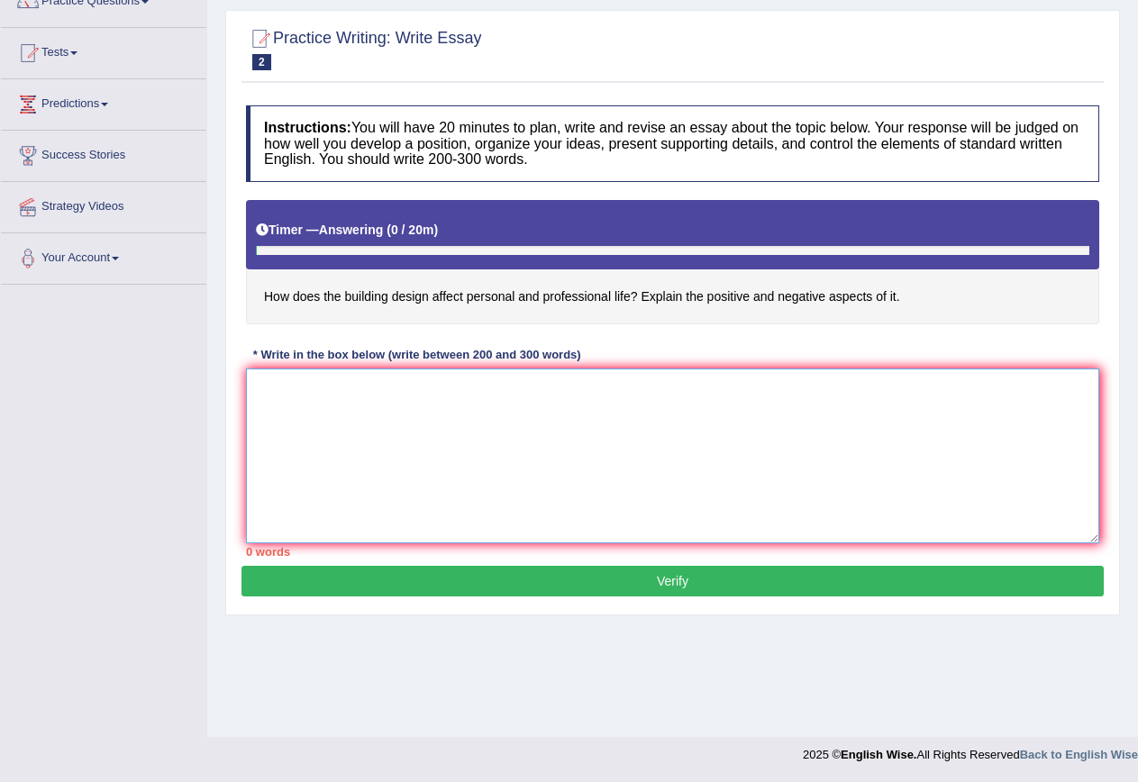
scroll to position [164, 0]
click at [277, 381] on textarea at bounding box center [672, 455] width 853 height 175
click at [487, 393] on textarea "The increasing influence of 1 has ignited discussions" at bounding box center [672, 455] width 853 height 175
click at [654, 395] on textarea "The increasing influence of 1 has ignited numerous discussions" at bounding box center [672, 455] width 853 height 175
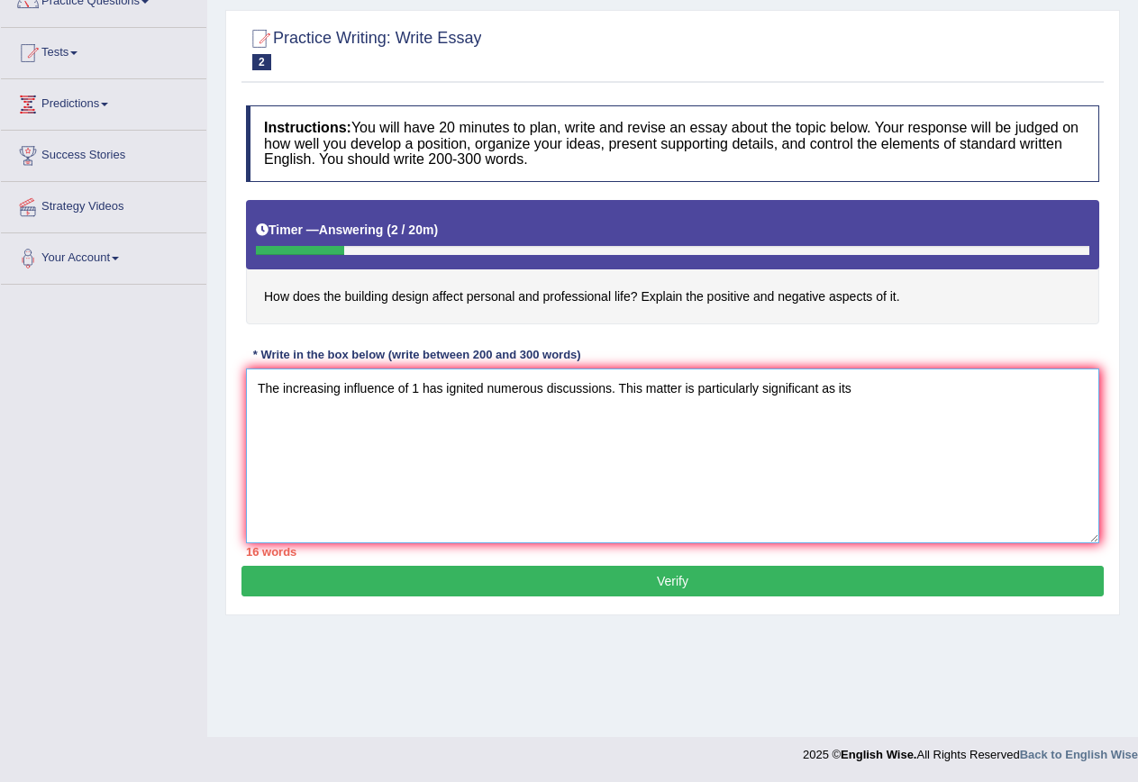
click at [857, 387] on textarea "The increasing influence of 1 has ignited numerous discussions. This matter is …" at bounding box center [672, 455] width 853 height 175
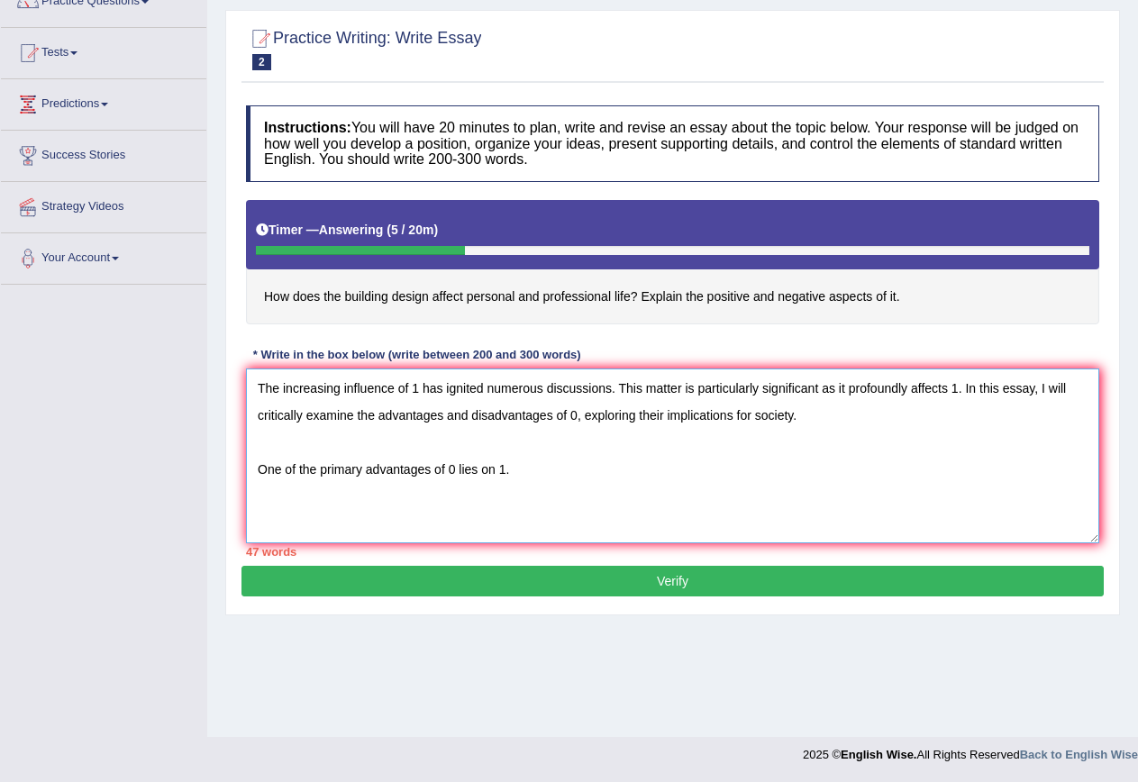
click at [488, 473] on textarea "The increasing influence of 1 has ignited numerous discussions. This matter is …" at bounding box center [672, 455] width 853 height 175
click at [527, 465] on textarea "The increasing influence of 1 has ignited numerous discussions. This matter is …" at bounding box center [672, 455] width 853 height 175
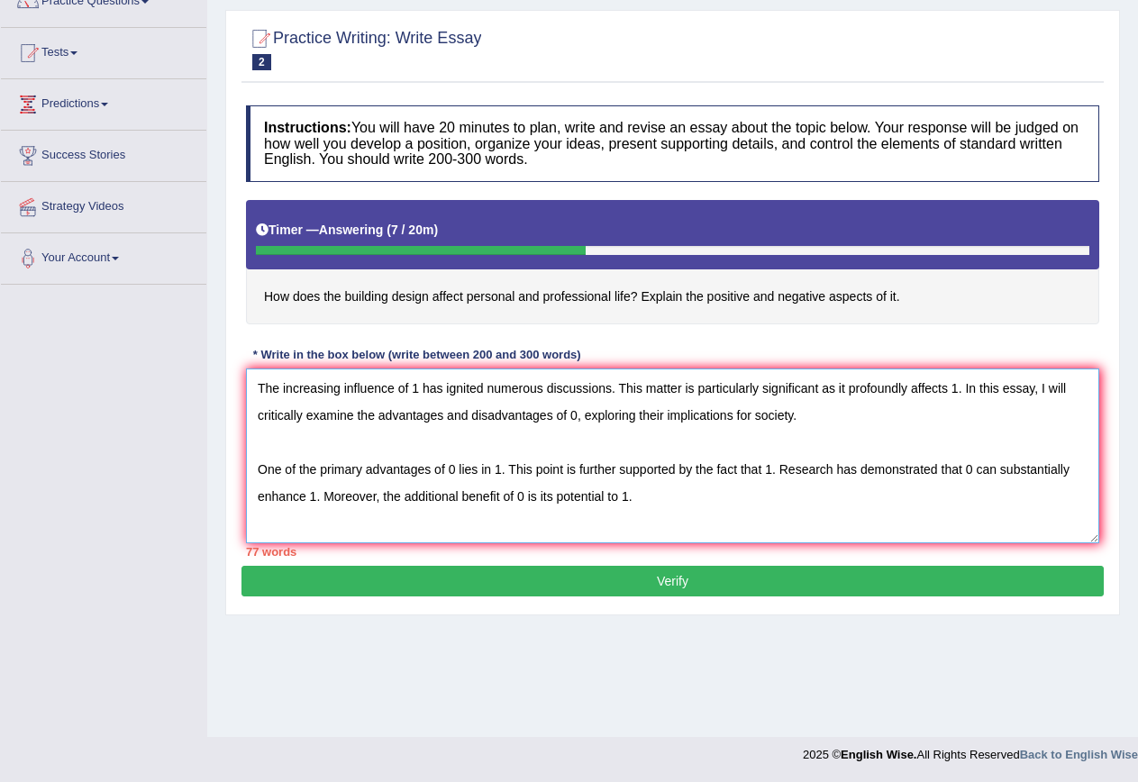
scroll to position [16, 0]
click at [293, 523] on textarea "The increasing influence of 1 has ignited numerous discussions. This matter is …" at bounding box center [672, 455] width 853 height 175
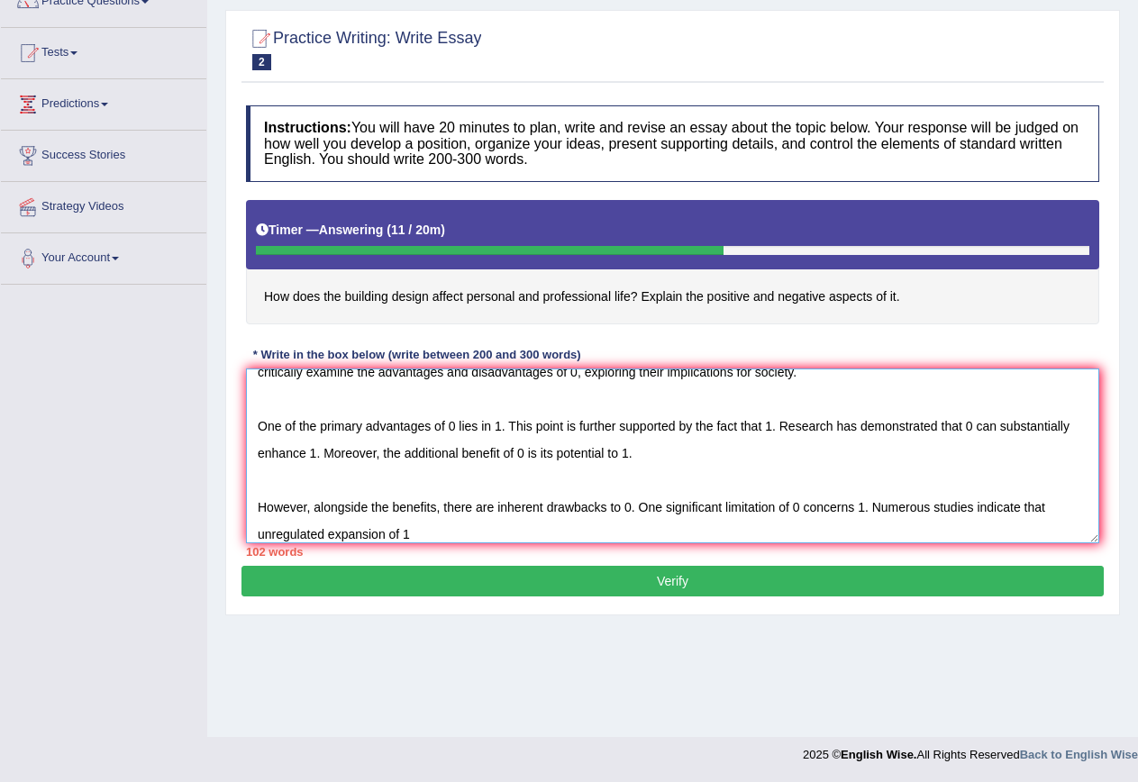
scroll to position [54, 0]
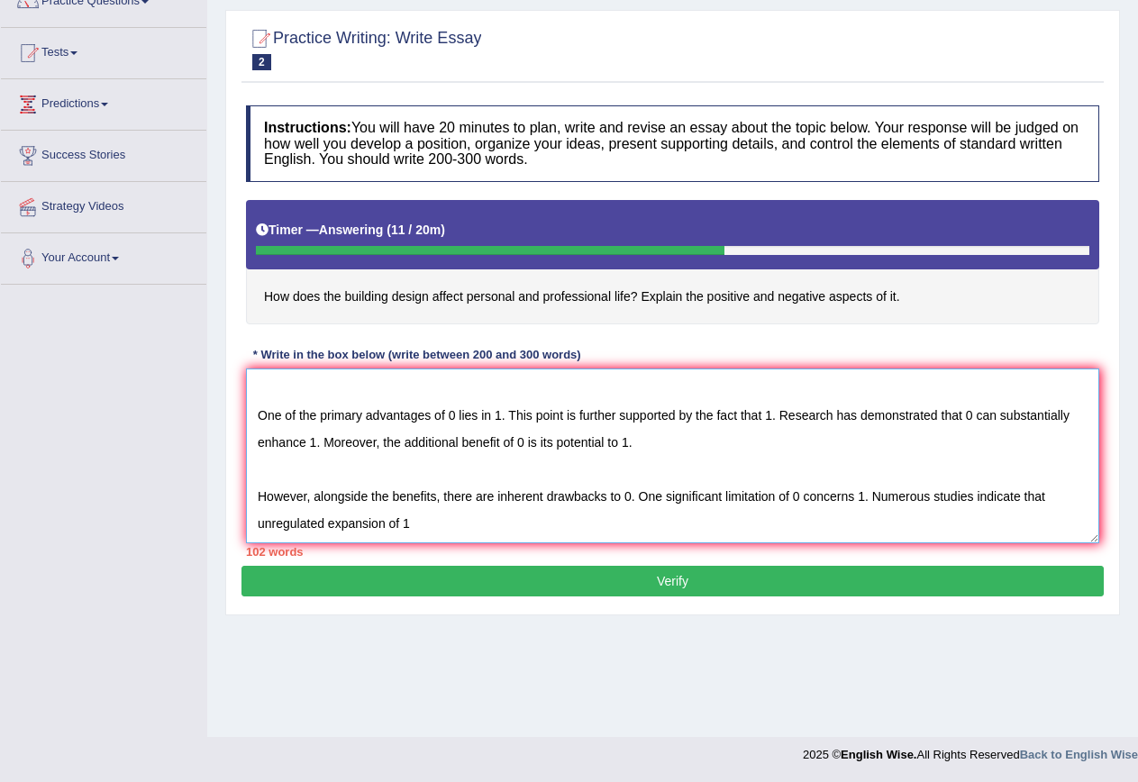
click at [406, 532] on textarea "The increasing influence of 1 has ignited numerous discussions. This matter is …" at bounding box center [672, 455] width 853 height 175
click at [769, 524] on textarea "The increasing influence of 1 has ignited numerous discussions. This matter is …" at bounding box center [672, 455] width 853 height 175
click at [792, 523] on textarea "The increasing influence of 1 has ignited numerous discussions. This matter is …" at bounding box center [672, 455] width 853 height 175
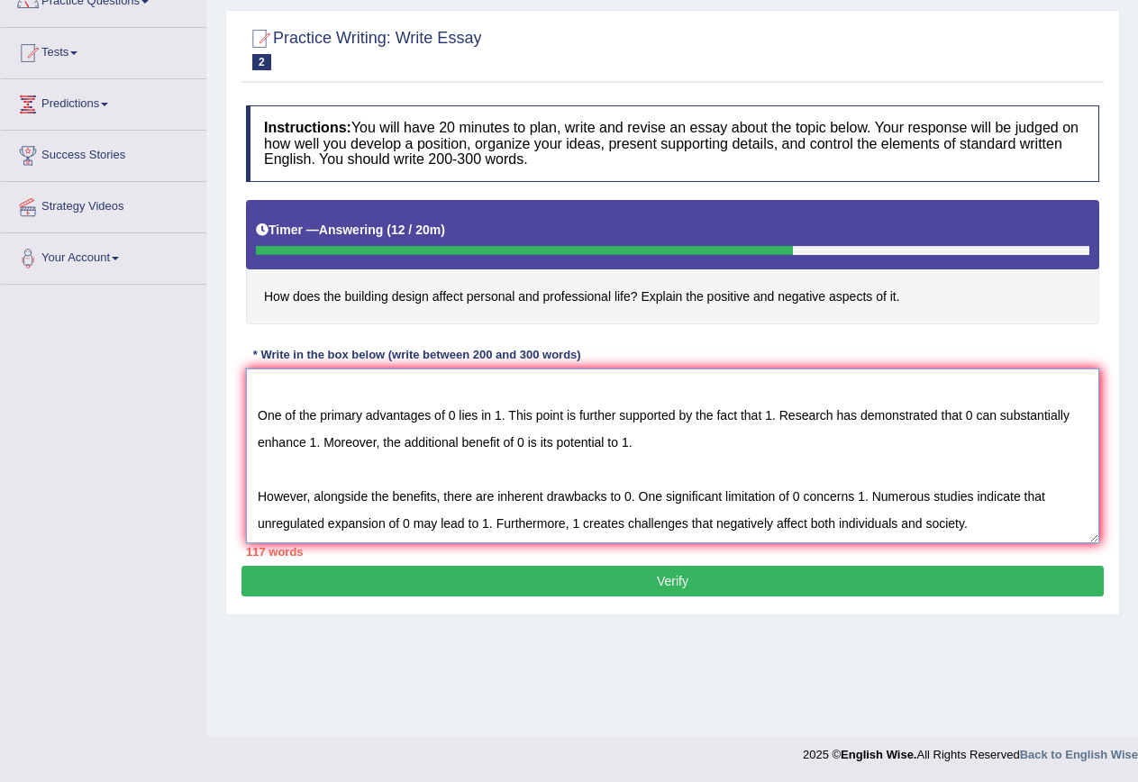
click at [652, 446] on textarea "The increasing influence of 1 has ignited numerous discussions. This matter is …" at bounding box center [672, 455] width 853 height 175
click at [986, 511] on textarea "The increasing influence of 1 has ignited numerous discussions. This matter is …" at bounding box center [672, 455] width 853 height 175
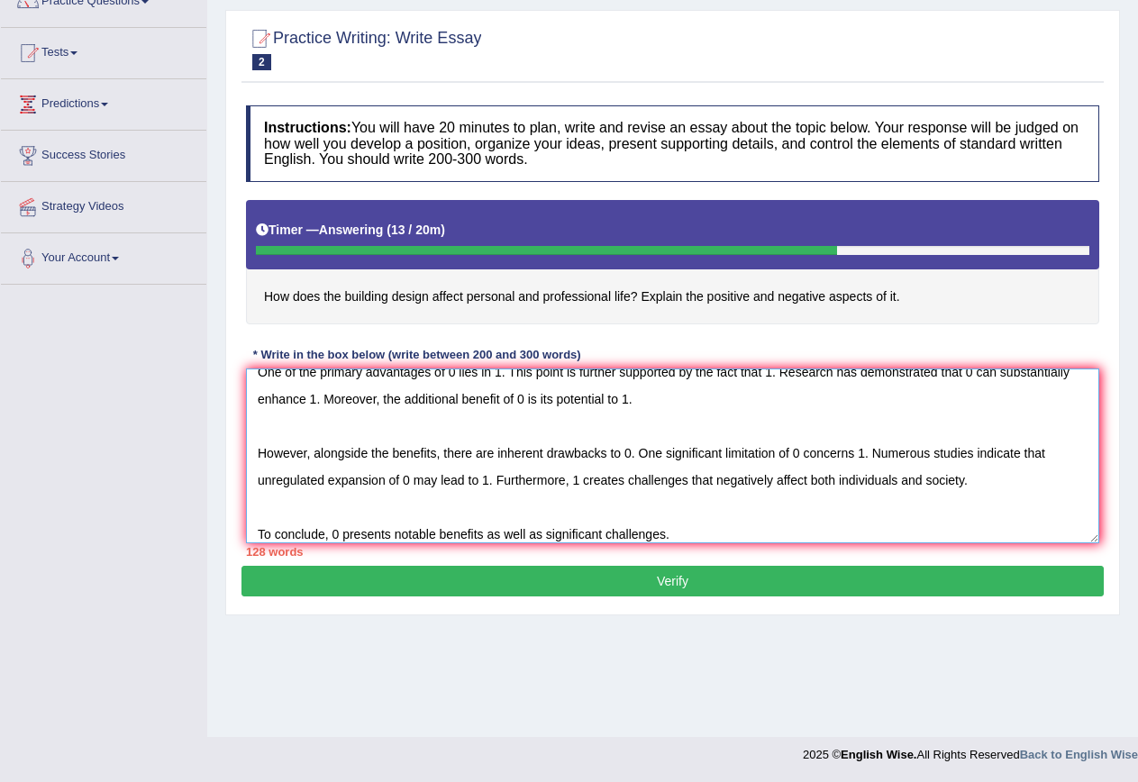
click at [704, 524] on textarea "The increasing influence of 1 has ignited numerous discussions. This matter is …" at bounding box center [672, 455] width 853 height 175
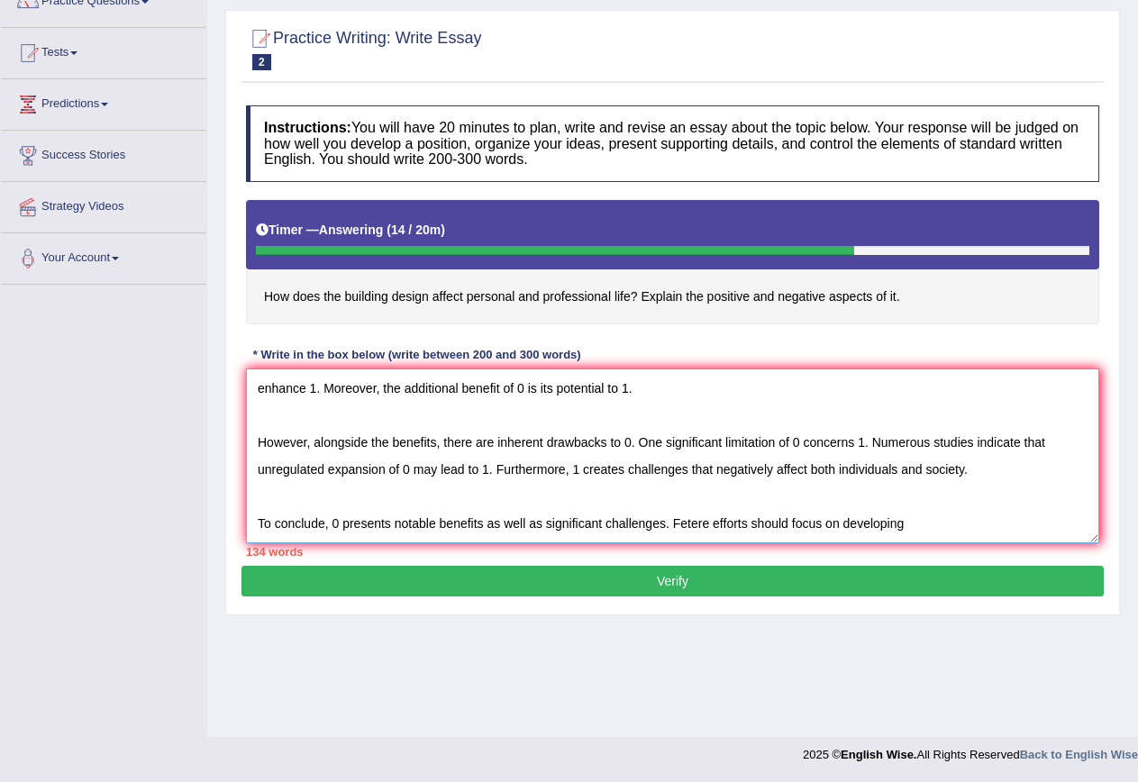
click at [681, 534] on textarea "The increasing influence of 1 has ignited numerous discussions. This matter is …" at bounding box center [672, 455] width 853 height 175
click at [690, 522] on textarea "The increasing influence of 1 has ignited numerous discussions. This matter is …" at bounding box center [672, 455] width 853 height 175
click at [922, 528] on textarea "The increasing influence of 1 has ignited numerous discussions. This matter is …" at bounding box center [672, 455] width 853 height 175
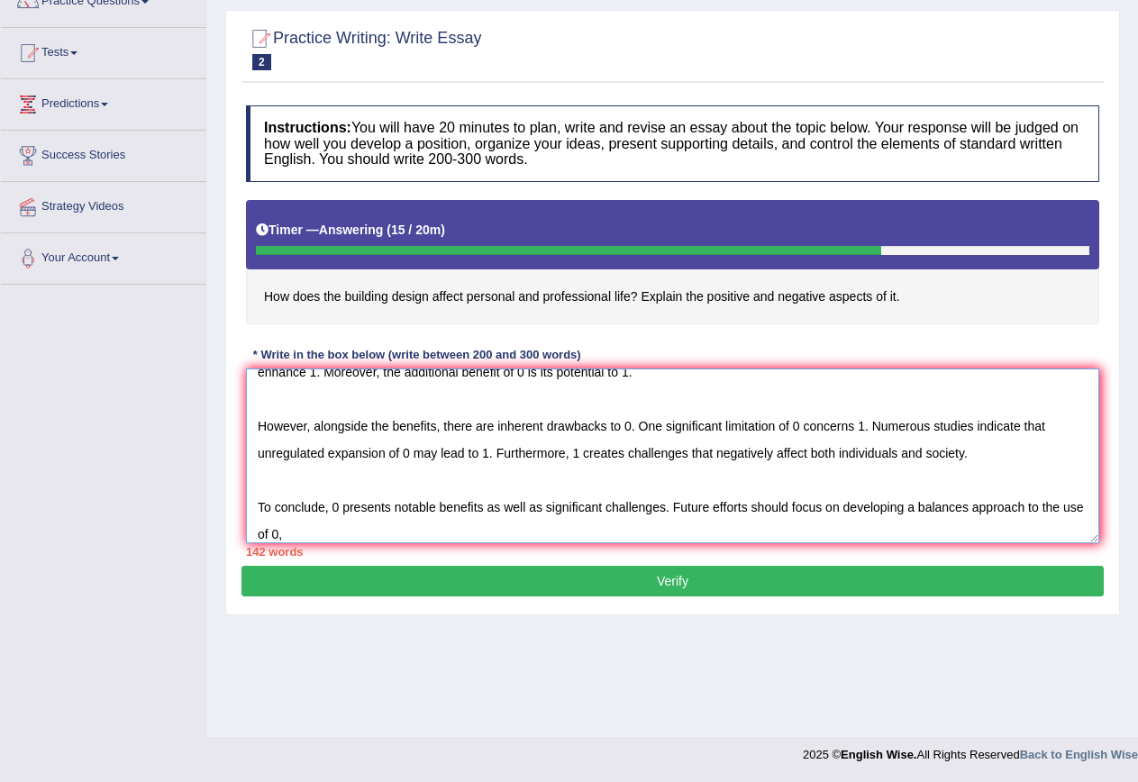
click at [968, 504] on textarea "The increasing influence of 1 has ignited numerous discussions. This matter is …" at bounding box center [672, 455] width 853 height 175
click at [350, 526] on textarea "The increasing influence of 1 has ignited numerous discussions. This matter is …" at bounding box center [672, 455] width 853 height 175
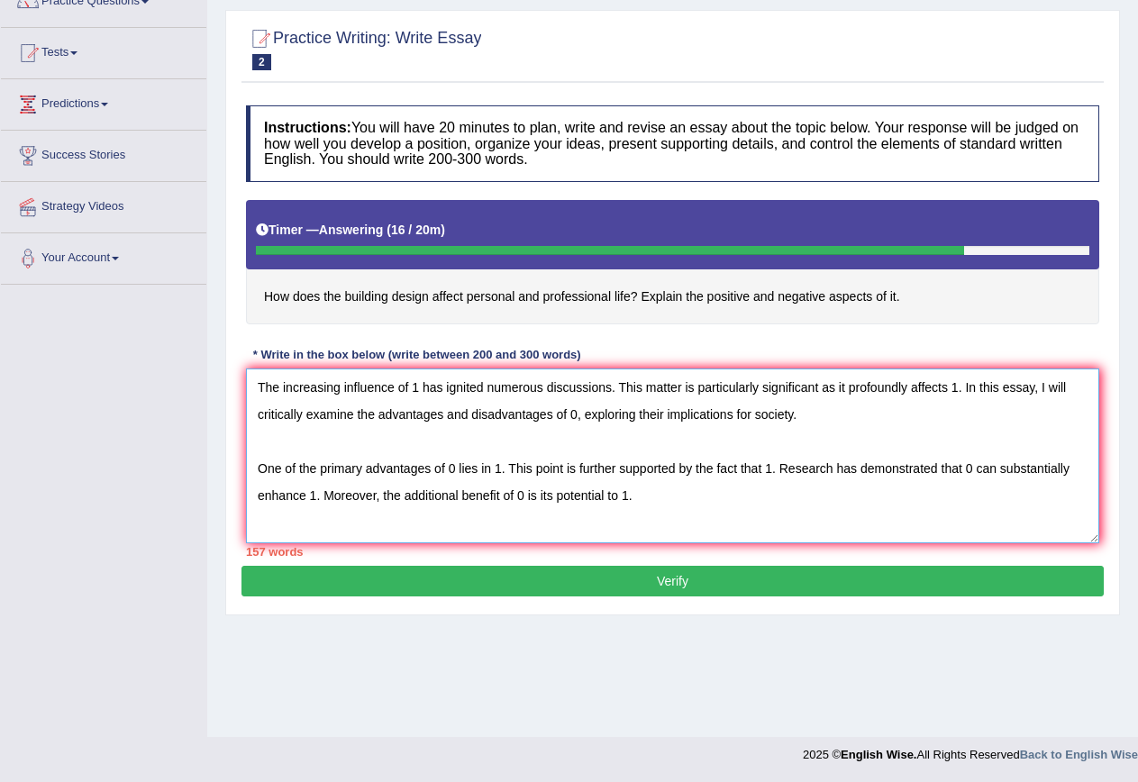
scroll to position [0, 0]
click at [416, 389] on textarea "The increasing influence of 1 has ignited numerous discussions. This matter is …" at bounding box center [672, 455] width 853 height 175
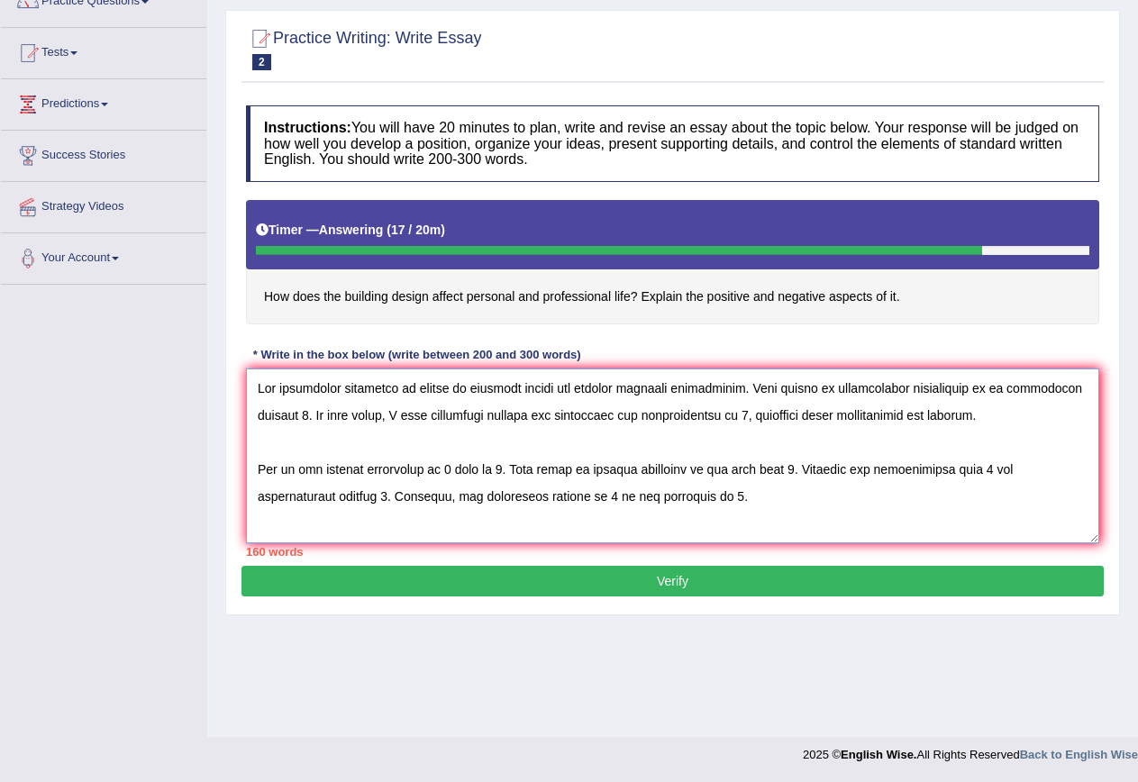
drag, startPoint x: 413, startPoint y: 390, endPoint x: 542, endPoint y: 389, distance: 129.7
click at [542, 389] on textarea at bounding box center [672, 455] width 853 height 175
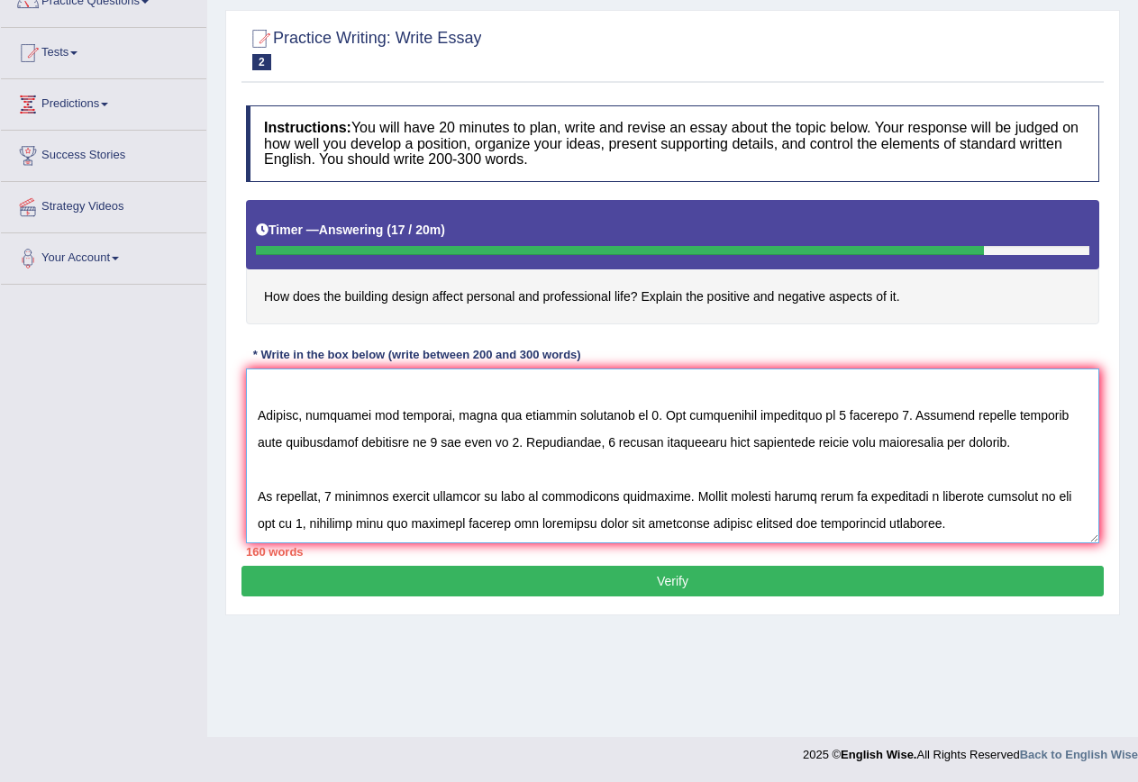
click at [337, 497] on textarea at bounding box center [672, 455] width 853 height 175
paste textarea "affect of building design"
click at [631, 412] on textarea at bounding box center [672, 455] width 853 height 175
paste textarea "affect of building design"
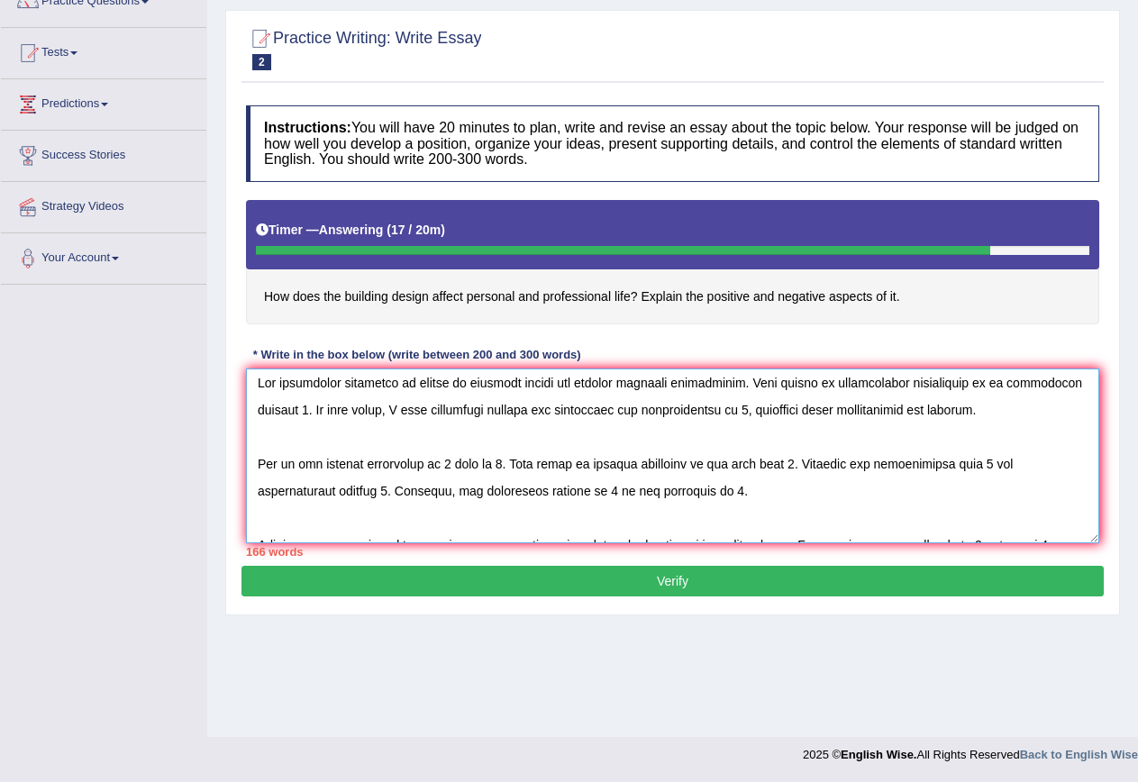
scroll to position [0, 0]
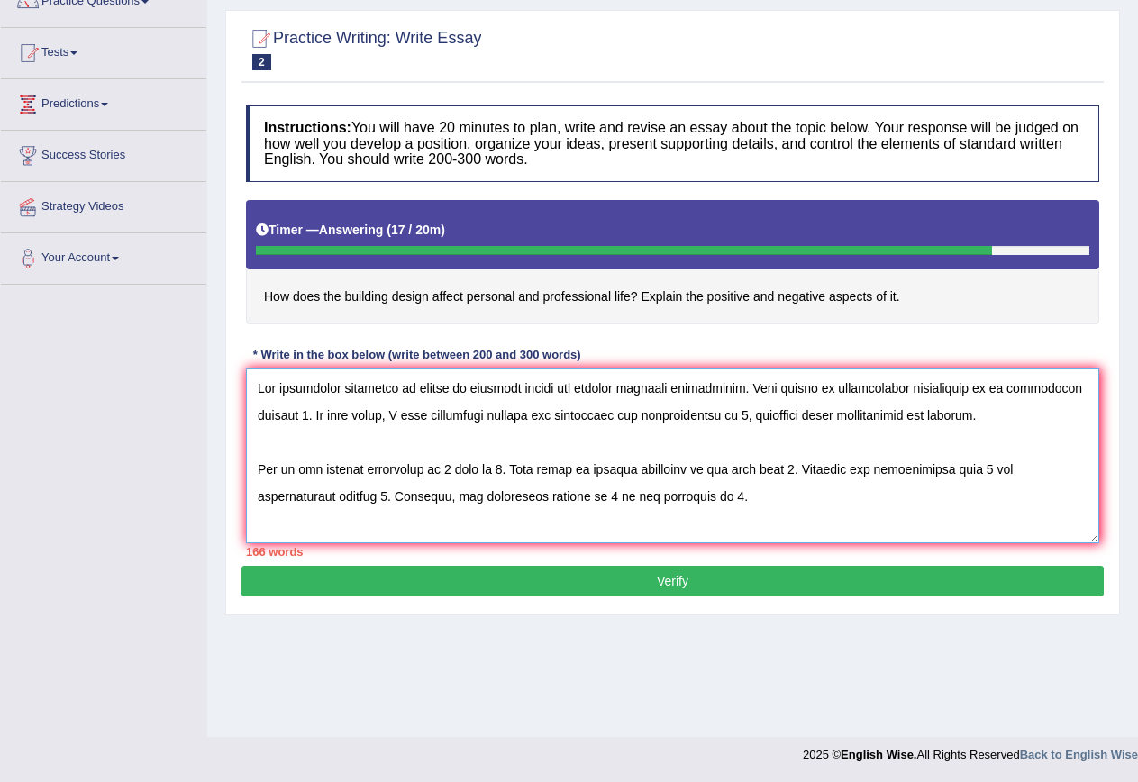
click at [452, 472] on textarea at bounding box center [672, 455] width 853 height 175
paste textarea "affect of building design"
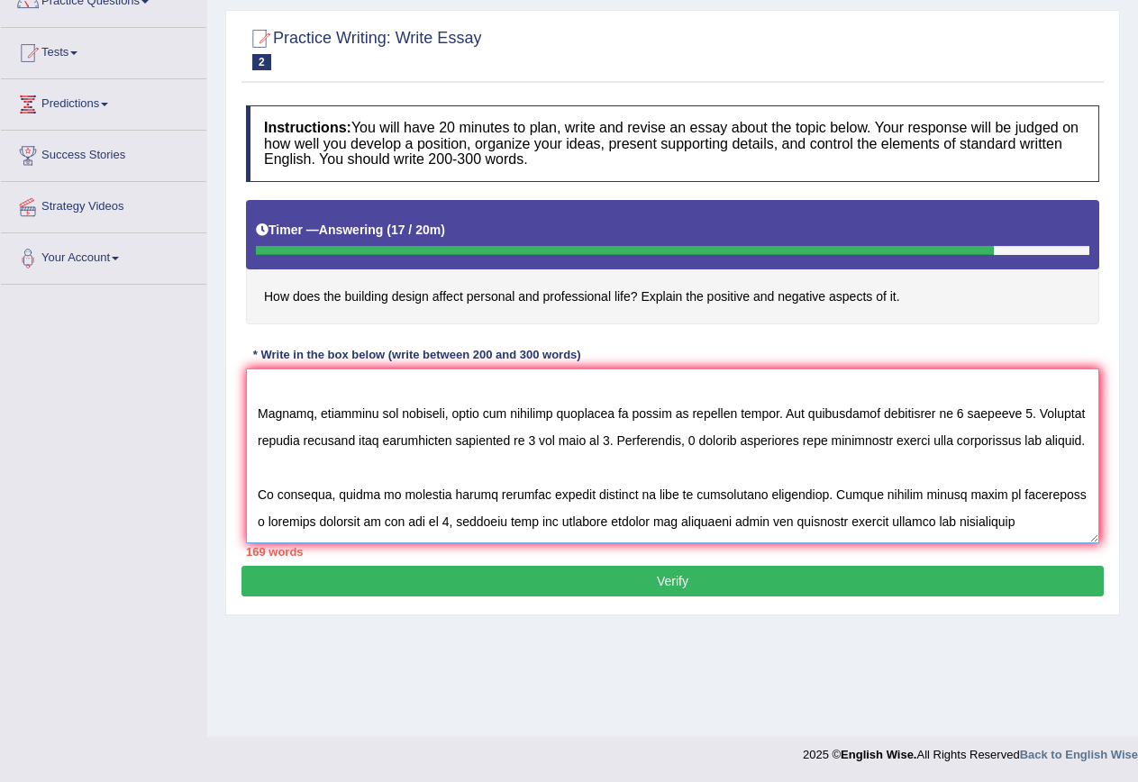
scroll to position [162, 0]
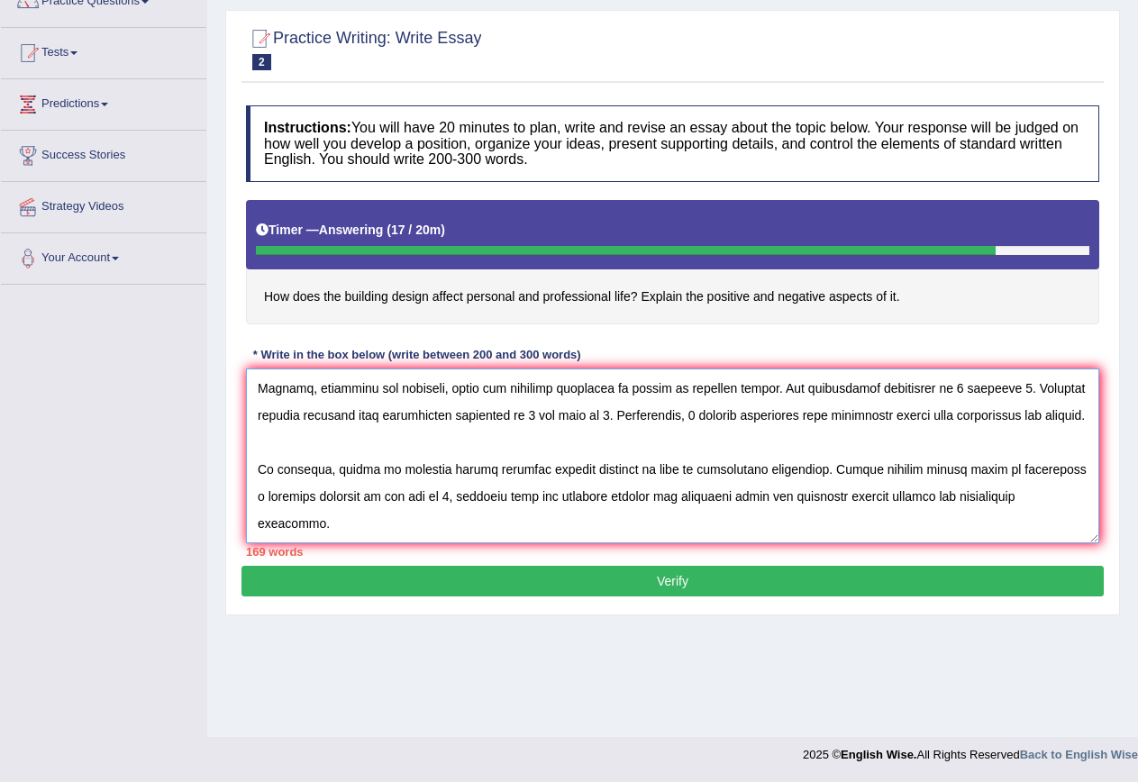
click at [450, 523] on textarea at bounding box center [672, 455] width 853 height 175
paste textarea "affect of building design"
click at [532, 521] on textarea at bounding box center [672, 455] width 853 height 175
drag, startPoint x: 538, startPoint y: 523, endPoint x: 575, endPoint y: 523, distance: 36.9
click at [575, 523] on textarea at bounding box center [672, 455] width 853 height 175
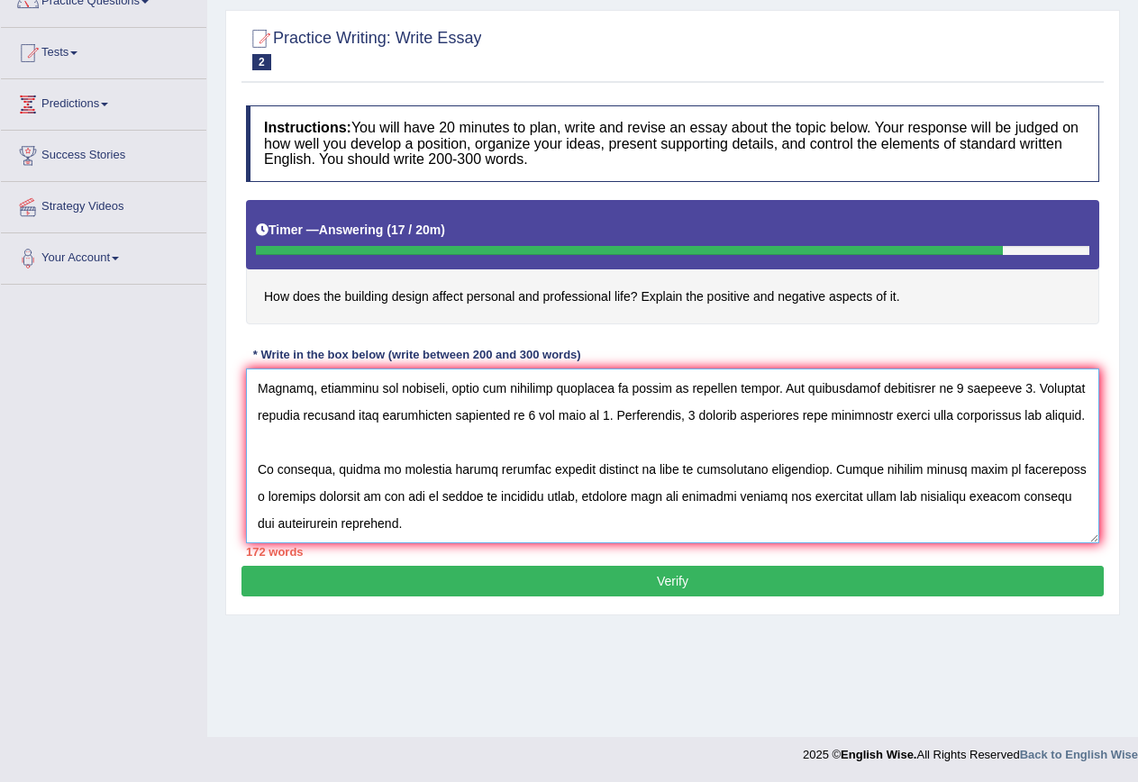
drag, startPoint x: 442, startPoint y: 523, endPoint x: 561, endPoint y: 524, distance: 118.9
click at [561, 524] on textarea at bounding box center [672, 455] width 853 height 175
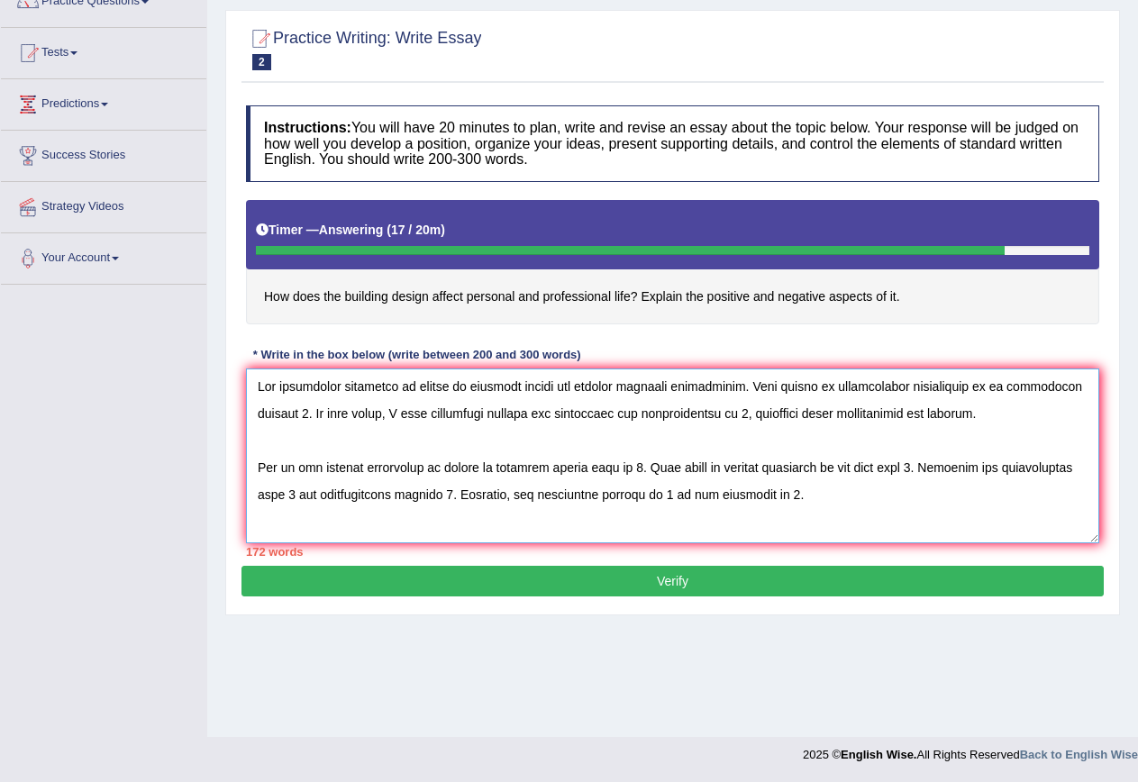
scroll to position [0, 0]
click at [737, 414] on textarea at bounding box center [672, 455] width 853 height 175
paste textarea "affect of building style"
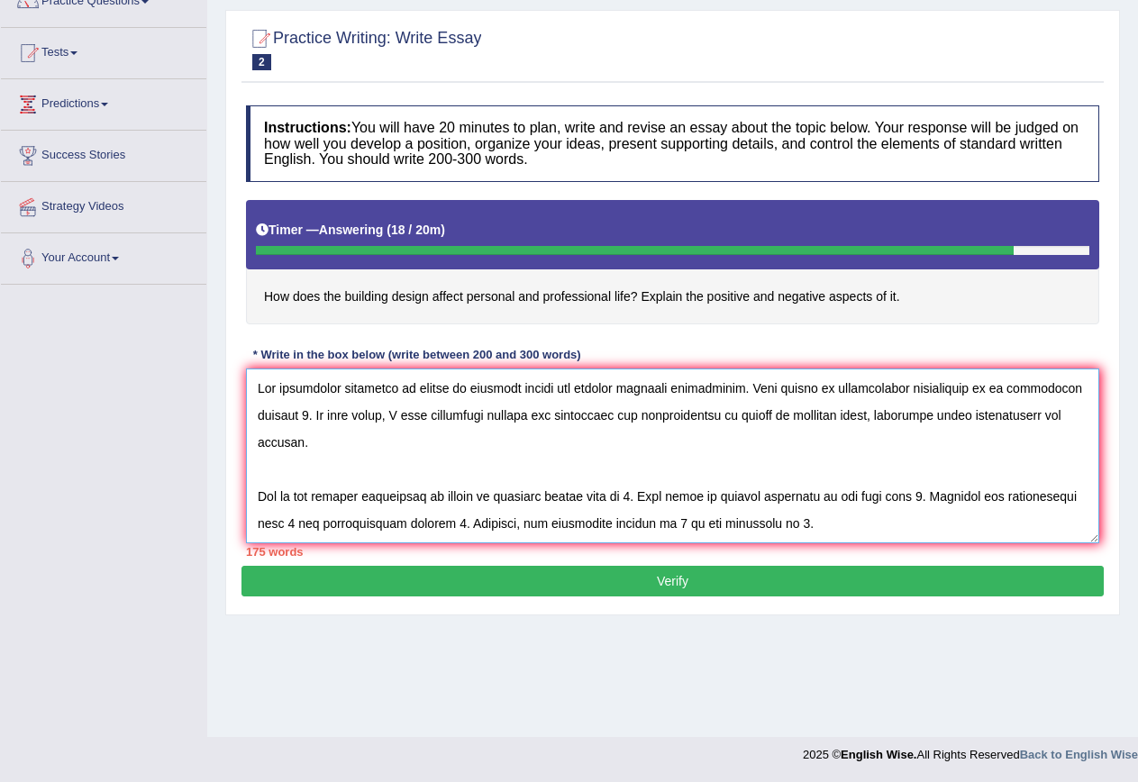
click at [286, 494] on textarea at bounding box center [672, 455] width 853 height 175
paste textarea "affect of building style"
click at [331, 496] on textarea at bounding box center [672, 455] width 853 height 175
drag, startPoint x: 284, startPoint y: 494, endPoint x: 327, endPoint y: 495, distance: 43.3
click at [327, 495] on textarea at bounding box center [672, 455] width 853 height 175
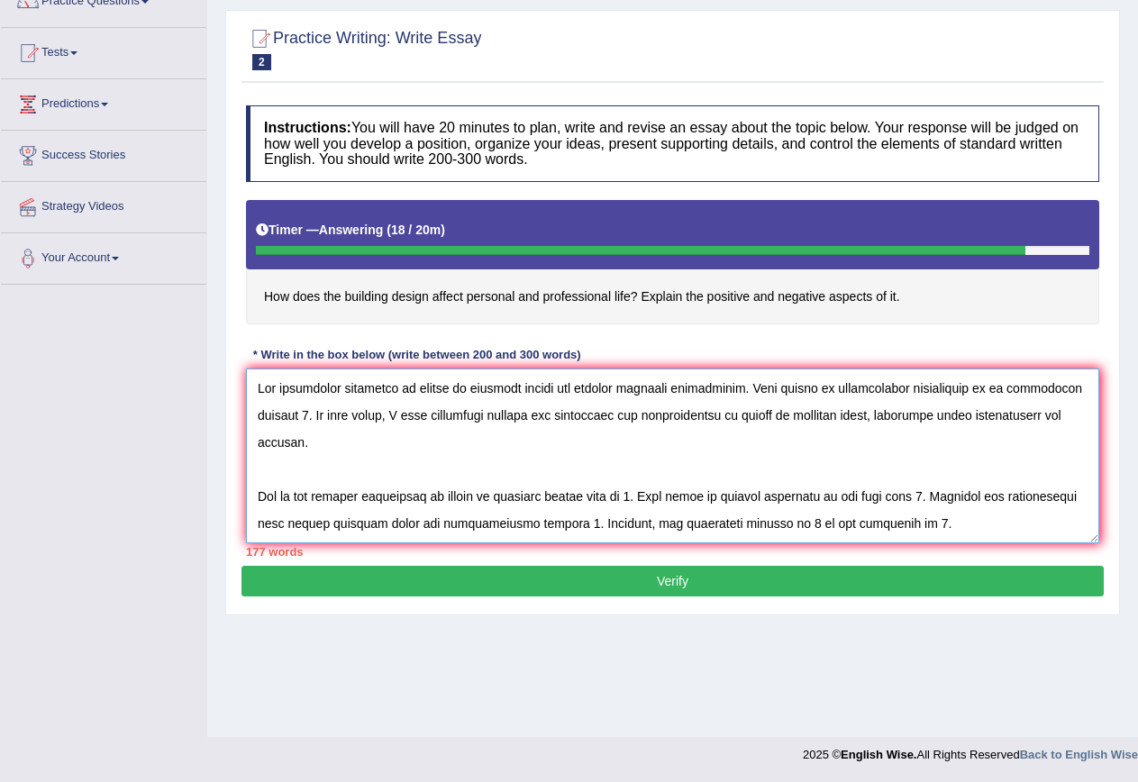
drag, startPoint x: 375, startPoint y: 495, endPoint x: 400, endPoint y: 495, distance: 25.2
click at [400, 495] on textarea at bounding box center [672, 455] width 853 height 175
drag, startPoint x: 282, startPoint y: 497, endPoint x: 410, endPoint y: 498, distance: 127.9
click at [410, 498] on textarea at bounding box center [672, 455] width 853 height 175
click at [778, 496] on textarea at bounding box center [672, 455] width 853 height 175
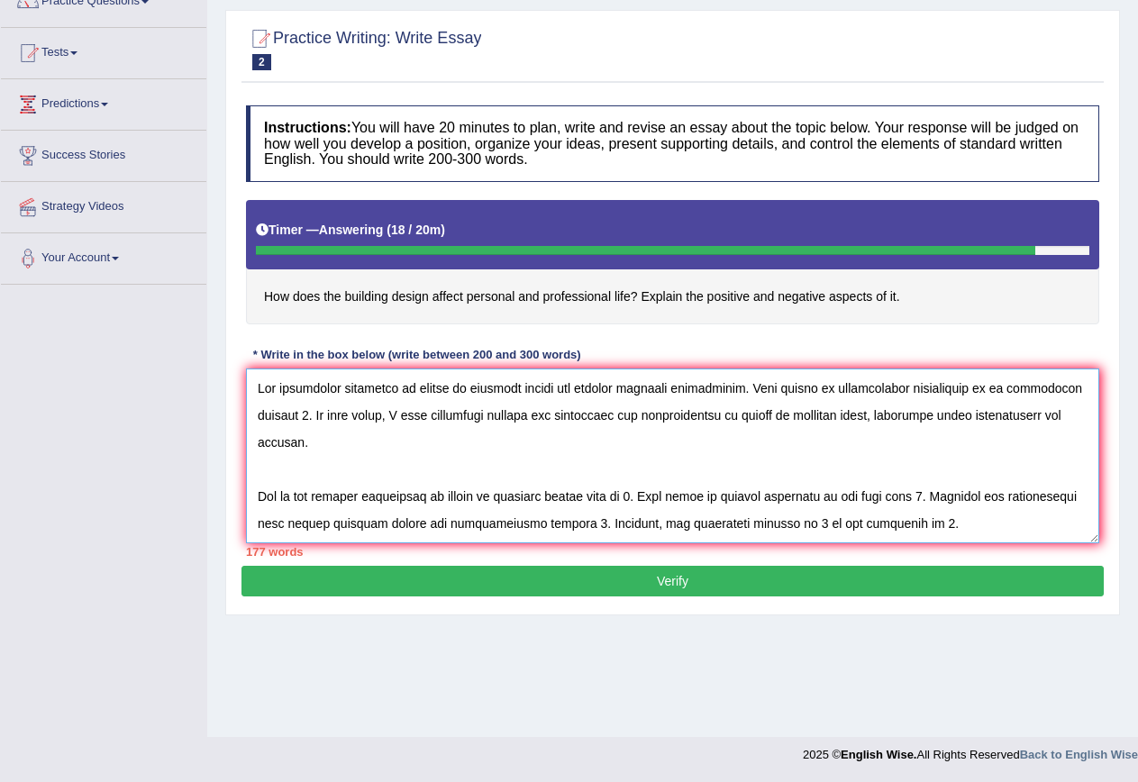
paste textarea "modern building design"
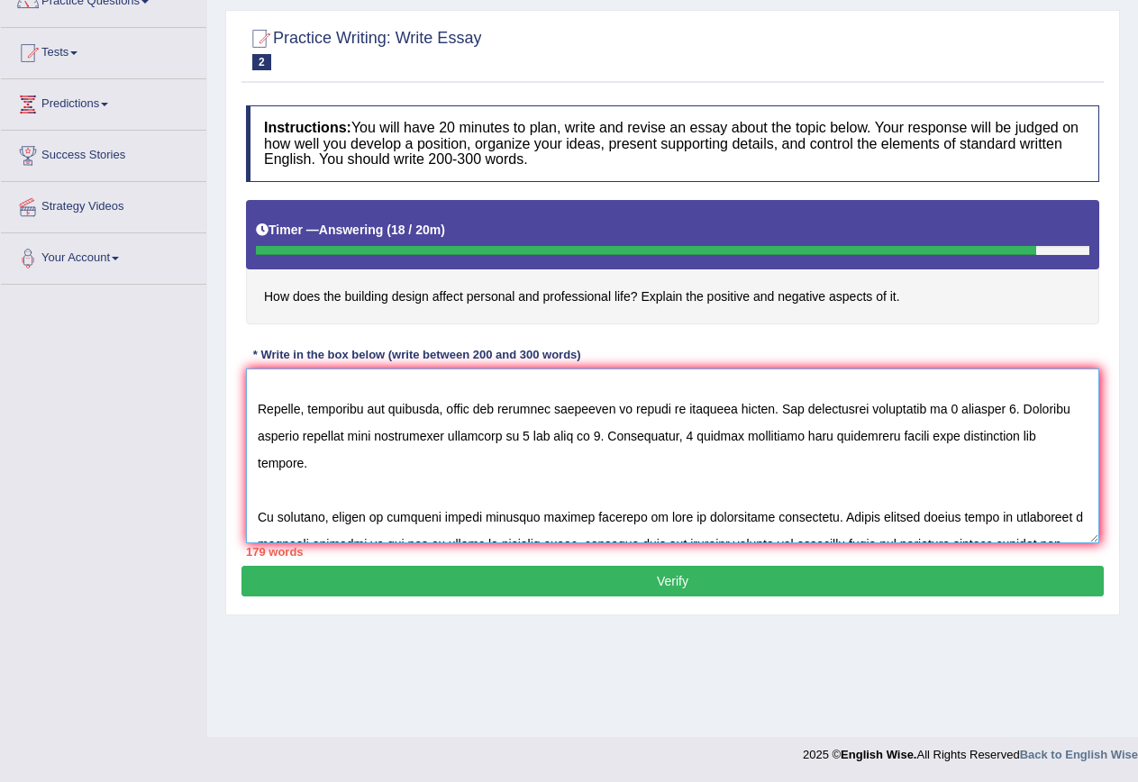
scroll to position [189, 0]
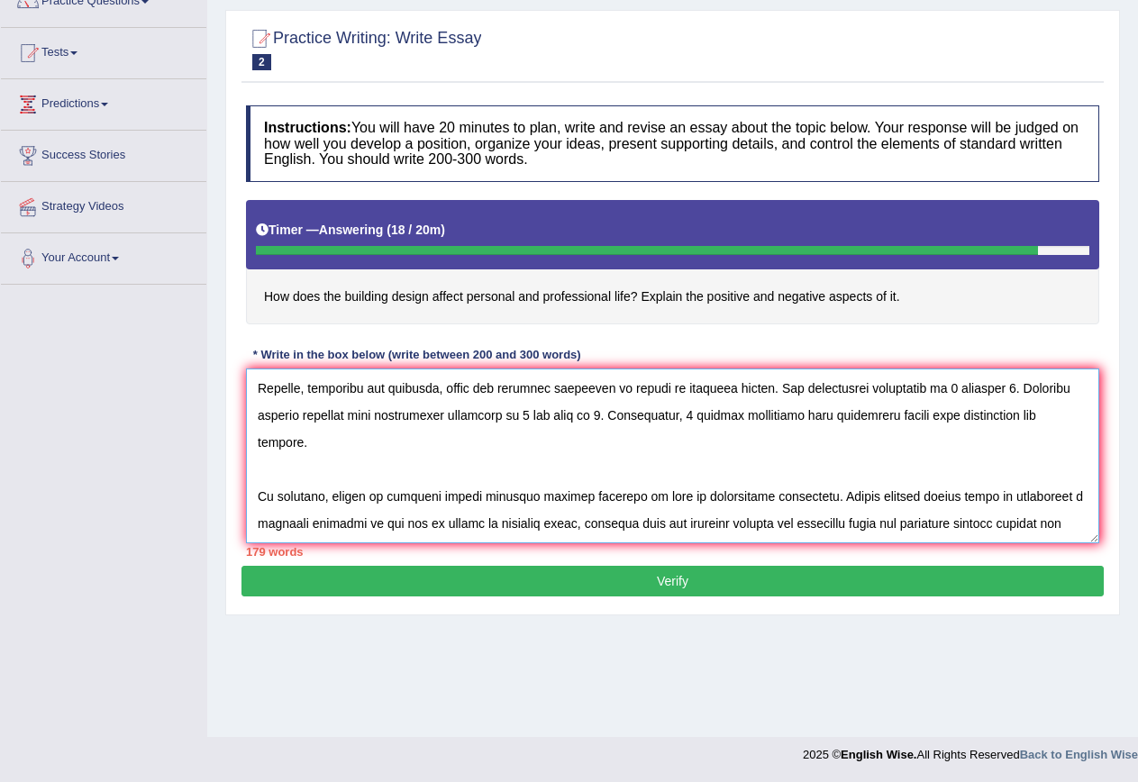
click at [523, 387] on textarea at bounding box center [672, 455] width 853 height 175
paste textarea "modern building design"
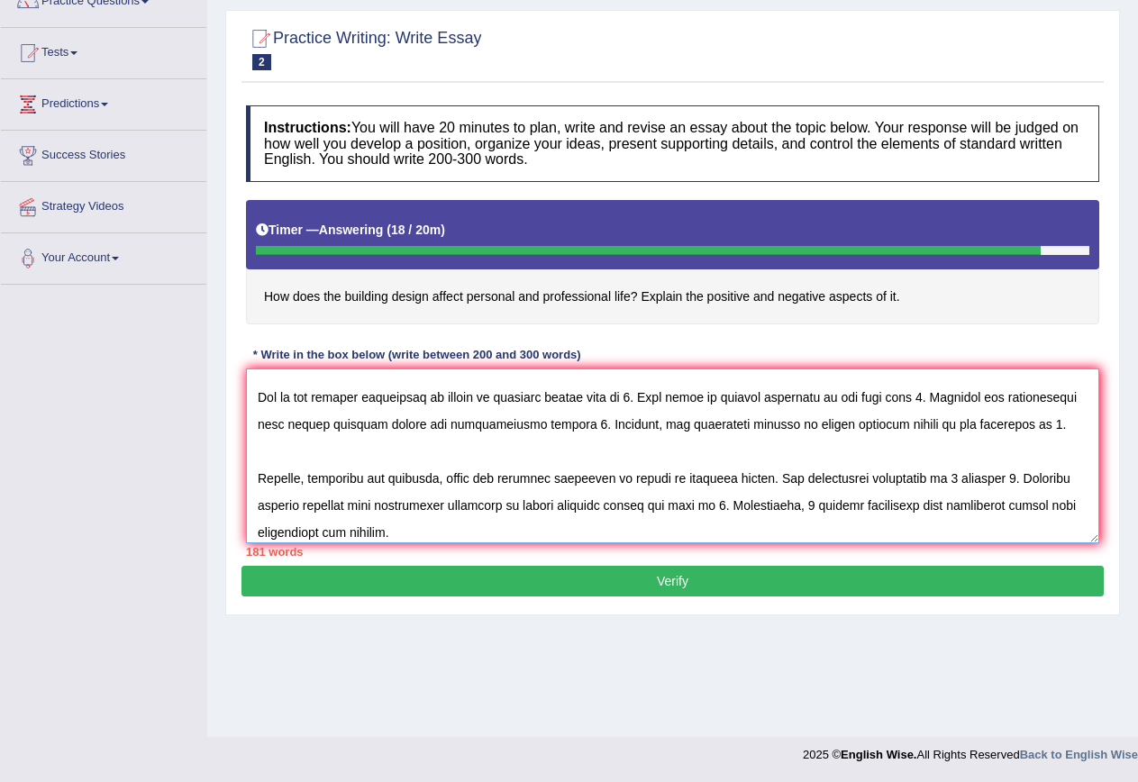
click at [922, 450] on textarea at bounding box center [672, 455] width 853 height 175
paste textarea "modern building design"
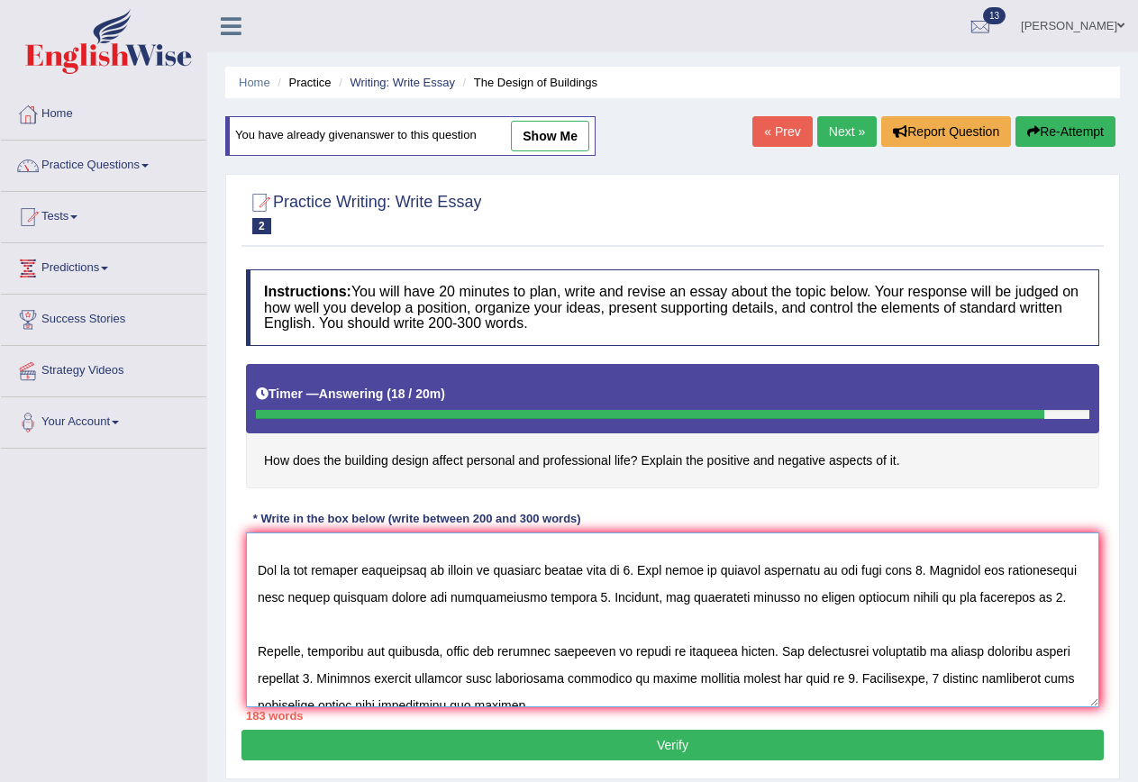
scroll to position [0, 0]
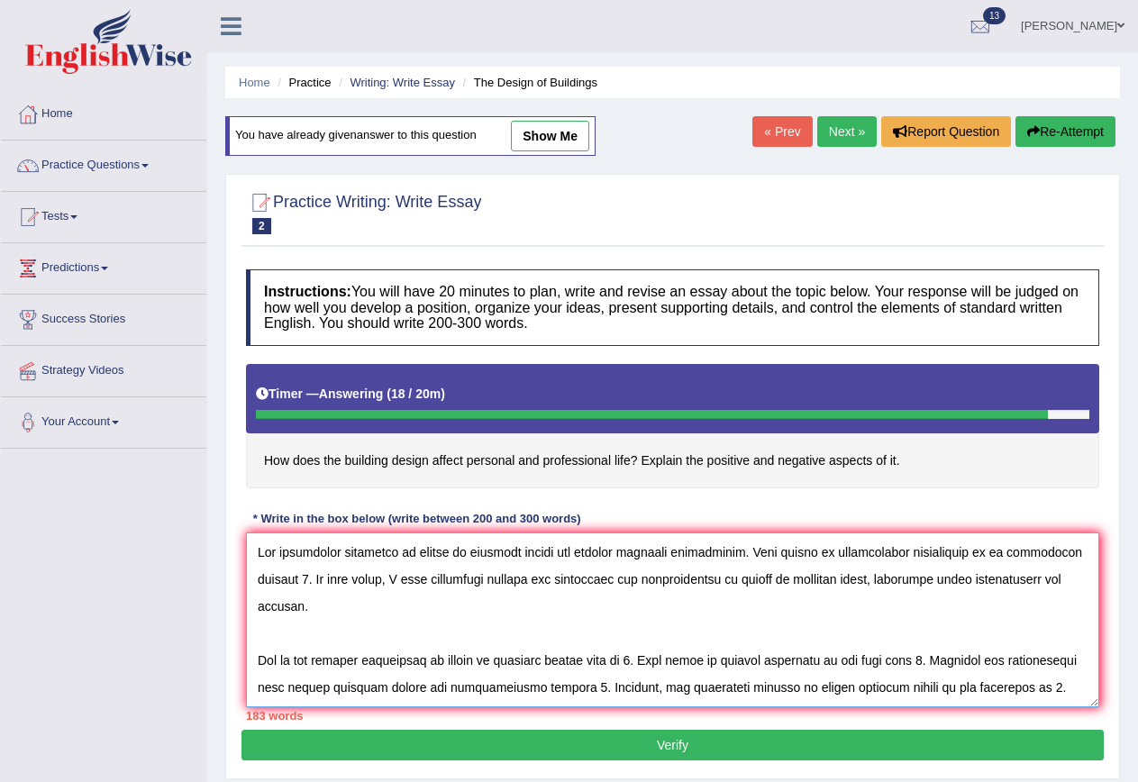
click at [304, 577] on textarea at bounding box center [672, 619] width 853 height 175
click at [381, 493] on div "Instructions: You will have 20 minutes to plan, write and revise an essay about…" at bounding box center [672, 494] width 862 height 469
click at [299, 581] on textarea at bounding box center [672, 619] width 853 height 175
type textarea "The increasing influence of affect of building design has ignited numerous disc…"
click at [157, 674] on div "Toggle navigation Home Practice Questions Speaking Practice Read Aloud Repeat S…" at bounding box center [569, 468] width 1138 height 937
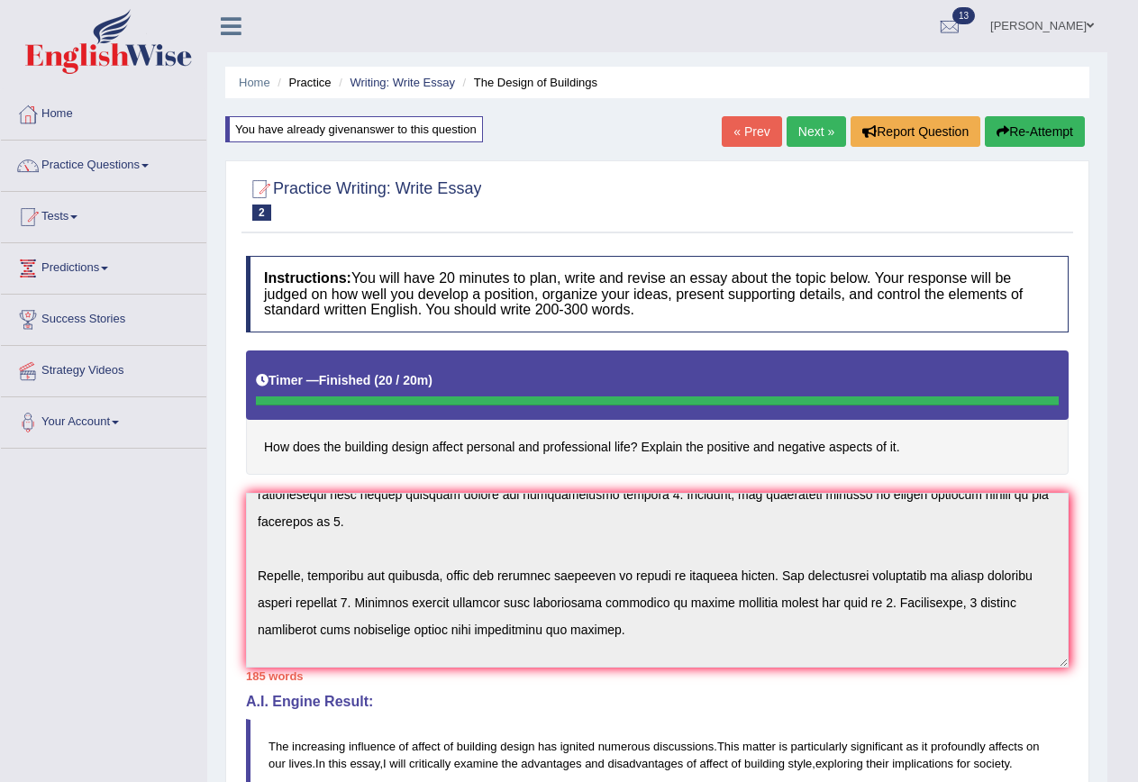
click at [1022, 132] on button "Re-Attempt" at bounding box center [1035, 131] width 100 height 31
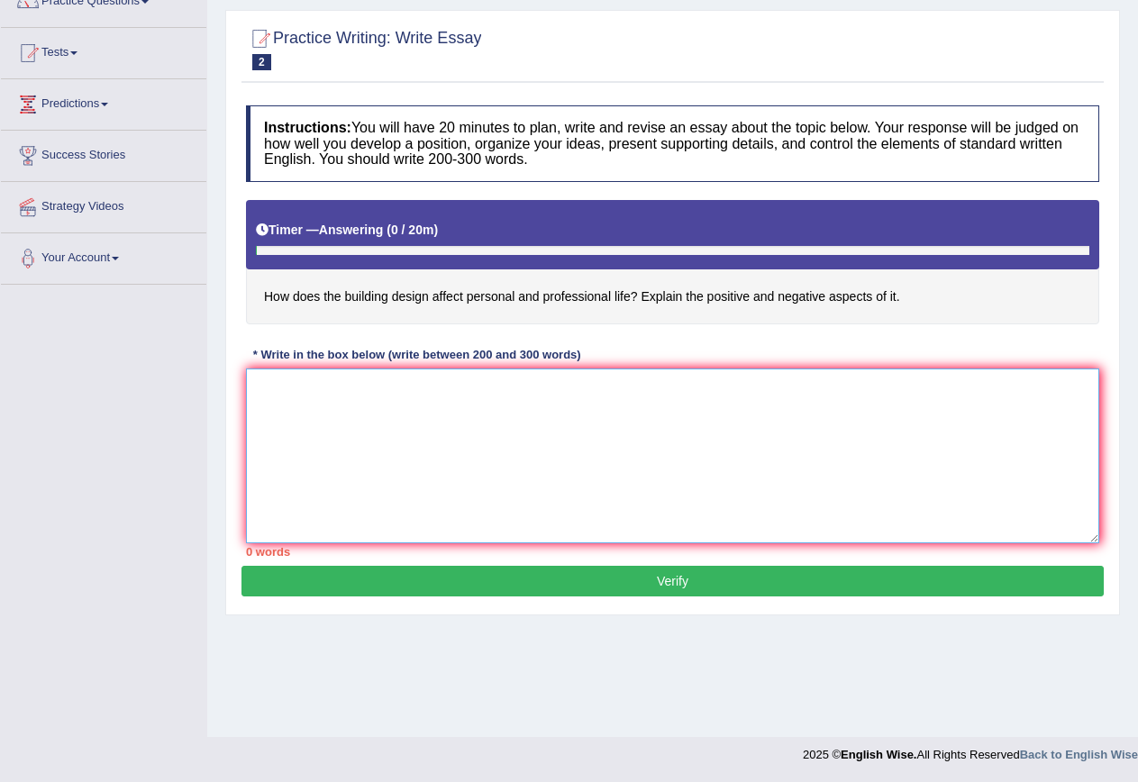
click at [278, 389] on textarea at bounding box center [672, 455] width 853 height 175
click at [546, 392] on textarea "The increasing inflience of 0 has ignited numerouse discussions." at bounding box center [672, 455] width 853 height 175
click at [638, 398] on textarea "The increasing inflience of 0 has ignited numerous discussions." at bounding box center [672, 455] width 853 height 175
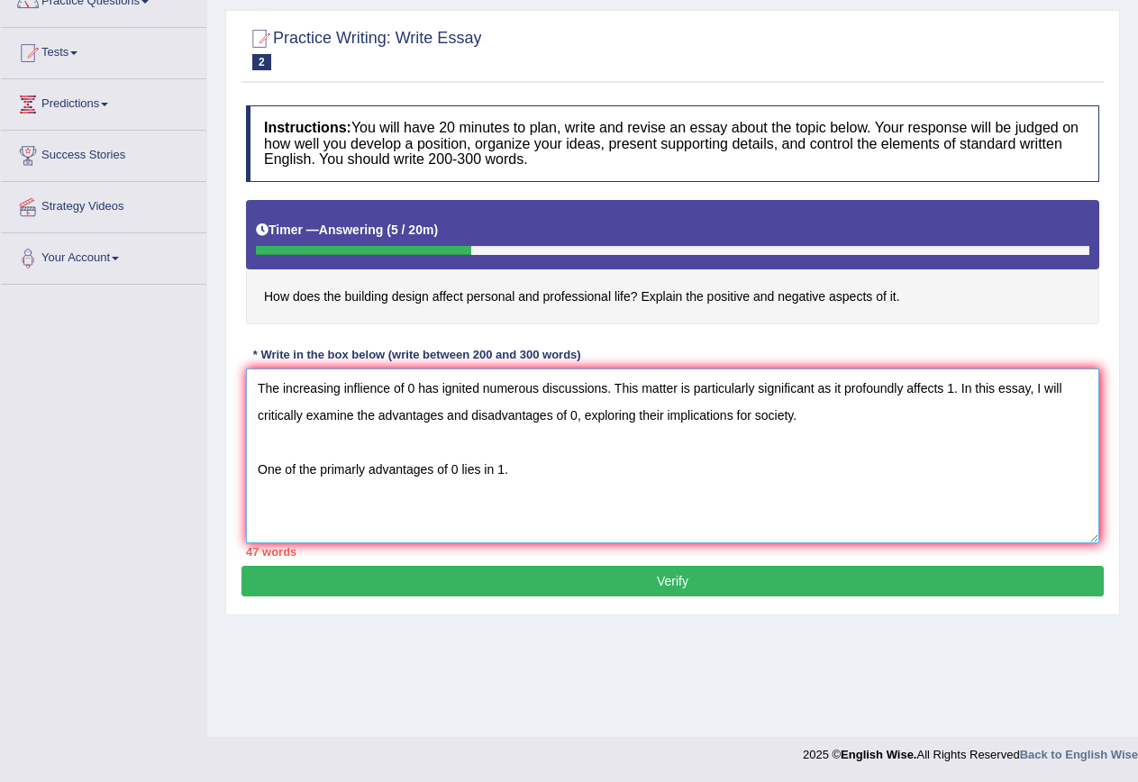
click at [359, 468] on textarea "The increasing inflience of 0 has ignited numerous discussions. This matter is …" at bounding box center [672, 455] width 853 height 175
click at [520, 466] on textarea "The increasing inflience of 0 has ignited numerous discussions. This matter is …" at bounding box center [672, 455] width 853 height 175
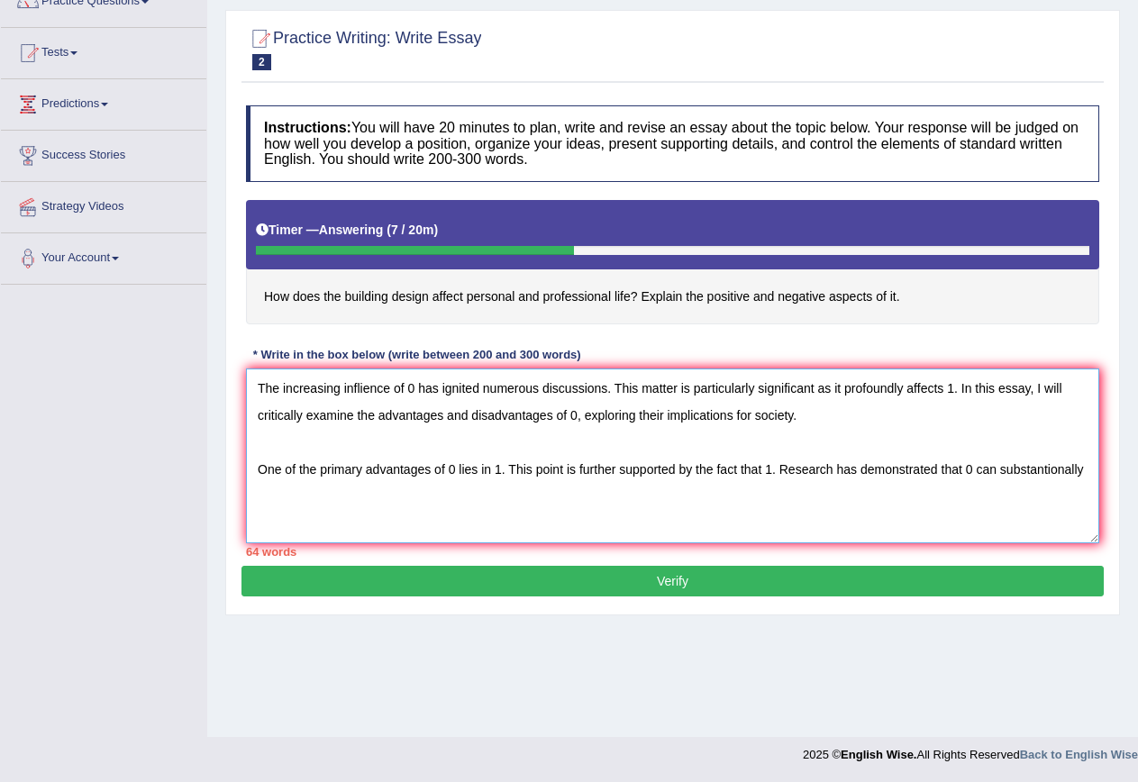
click at [822, 470] on textarea "The increasing inflience of 0 has ignited numerous discussions. This matter is …" at bounding box center [672, 455] width 853 height 175
drag, startPoint x: 1053, startPoint y: 468, endPoint x: 1066, endPoint y: 468, distance: 12.6
click at [1066, 468] on textarea "The increasing inflience of 0 has ignited numerous discussions. This matter is …" at bounding box center [672, 455] width 853 height 175
click at [1074, 466] on textarea "The increasing inflience of 0 has ignited numerous discussions. This matter is …" at bounding box center [672, 455] width 853 height 175
click at [404, 495] on textarea "The increasing inflience of 0 has ignited numerous discussions. This matter is …" at bounding box center [672, 455] width 853 height 175
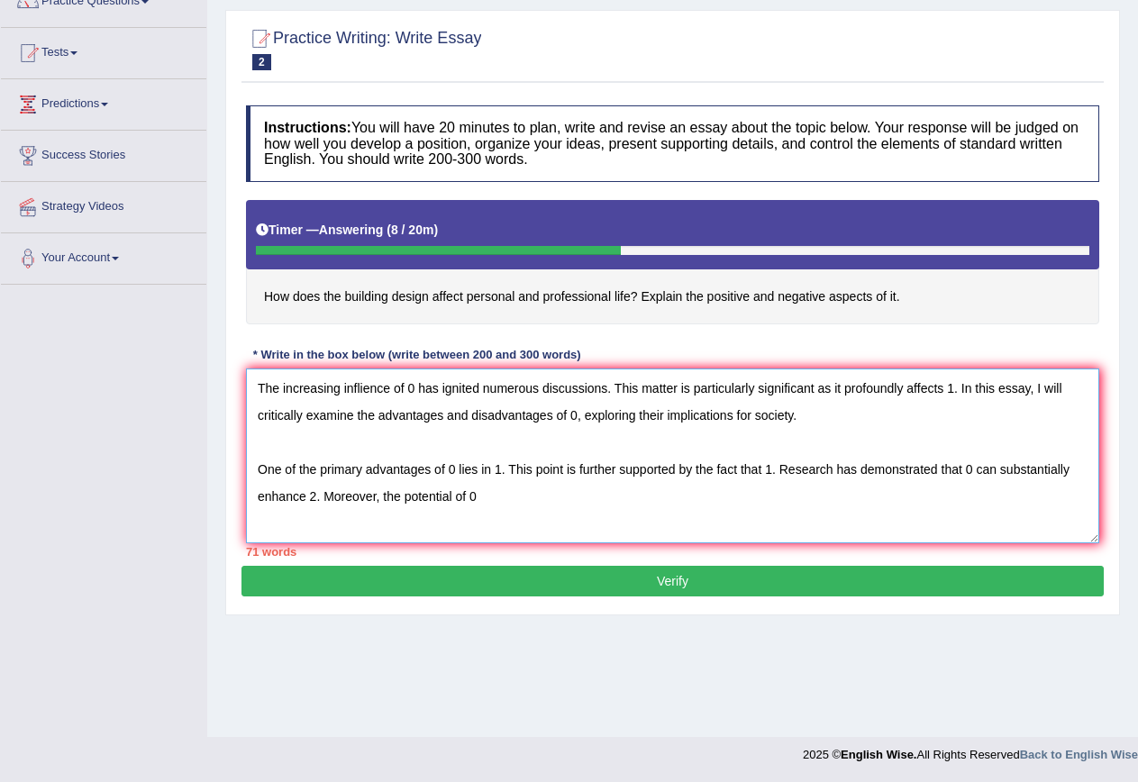
drag, startPoint x: 404, startPoint y: 495, endPoint x: 457, endPoint y: 501, distance: 52.6
click at [457, 501] on textarea "The increasing inflience of 0 has ignited numerous discussions. This matter is …" at bounding box center [672, 455] width 853 height 175
click at [551, 491] on textarea "The increasing inflience of 0 has ignited numerous discussions. This matter is …" at bounding box center [672, 455] width 853 height 175
drag, startPoint x: 399, startPoint y: 499, endPoint x: 385, endPoint y: 499, distance: 14.4
click at [385, 499] on textarea "The increasing inflience of 0 has ignited numerous discussions. This matter is …" at bounding box center [672, 455] width 853 height 175
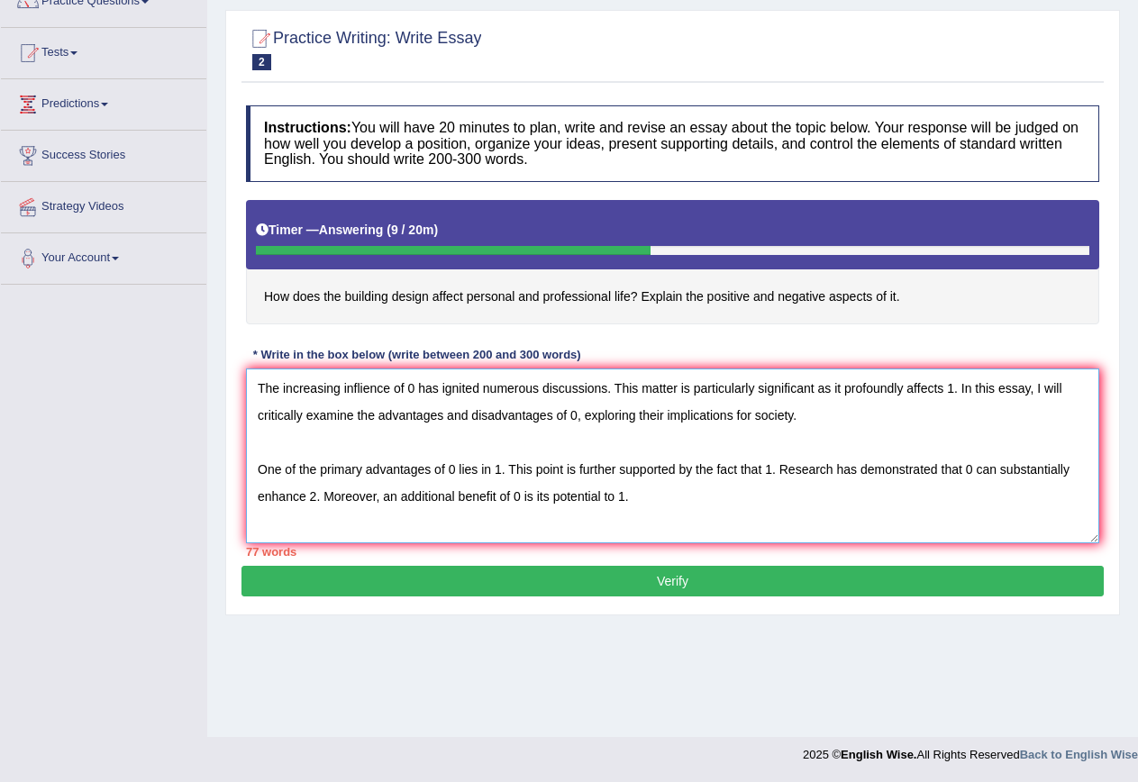
click at [671, 504] on textarea "The increasing inflience of 0 has ignited numerous discussions. This matter is …" at bounding box center [672, 455] width 853 height 175
click at [536, 458] on textarea "The increasing inflience of 0 has ignited numerous discussions. This matter is …" at bounding box center [672, 455] width 853 height 175
click at [643, 483] on textarea "The increasing inflience of 0 has ignited numerous discussions. This matter is …" at bounding box center [672, 455] width 853 height 175
click at [657, 496] on textarea "The increasing inflience of 0 has ignited numerous discussions. This matter is …" at bounding box center [672, 455] width 853 height 175
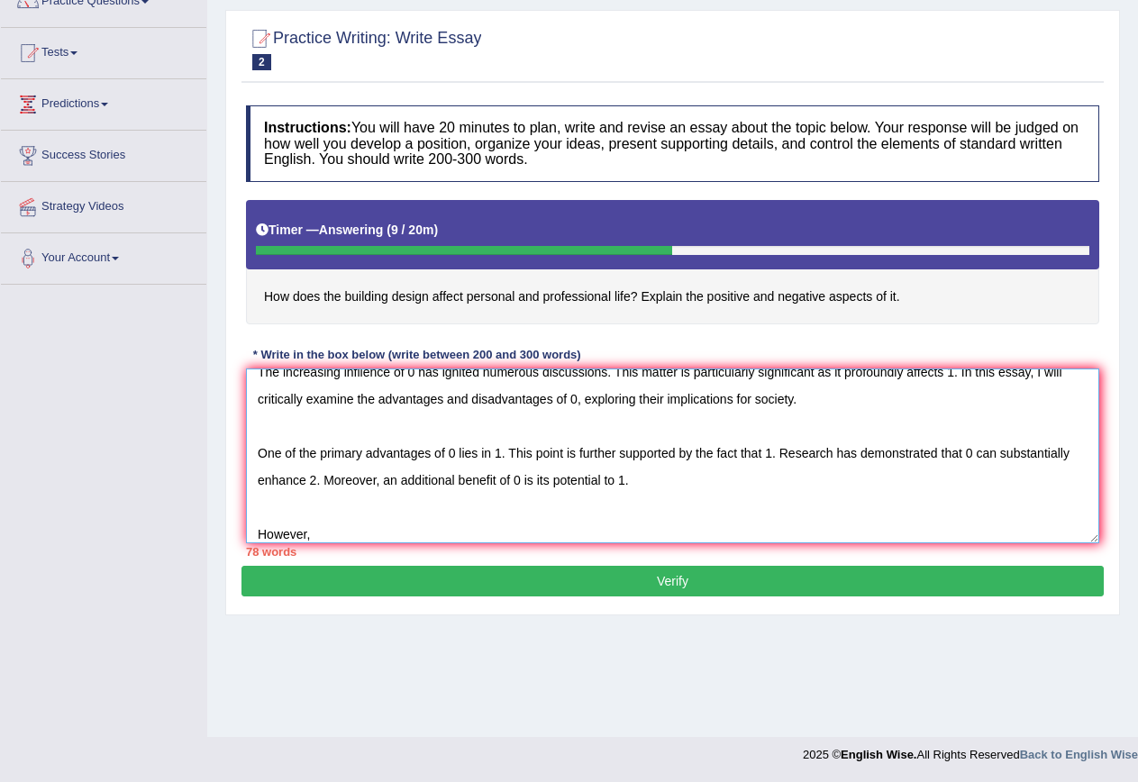
click at [395, 534] on textarea "The increasing inflience of 0 has ignited numerous discussions. This matter is …" at bounding box center [672, 455] width 853 height 175
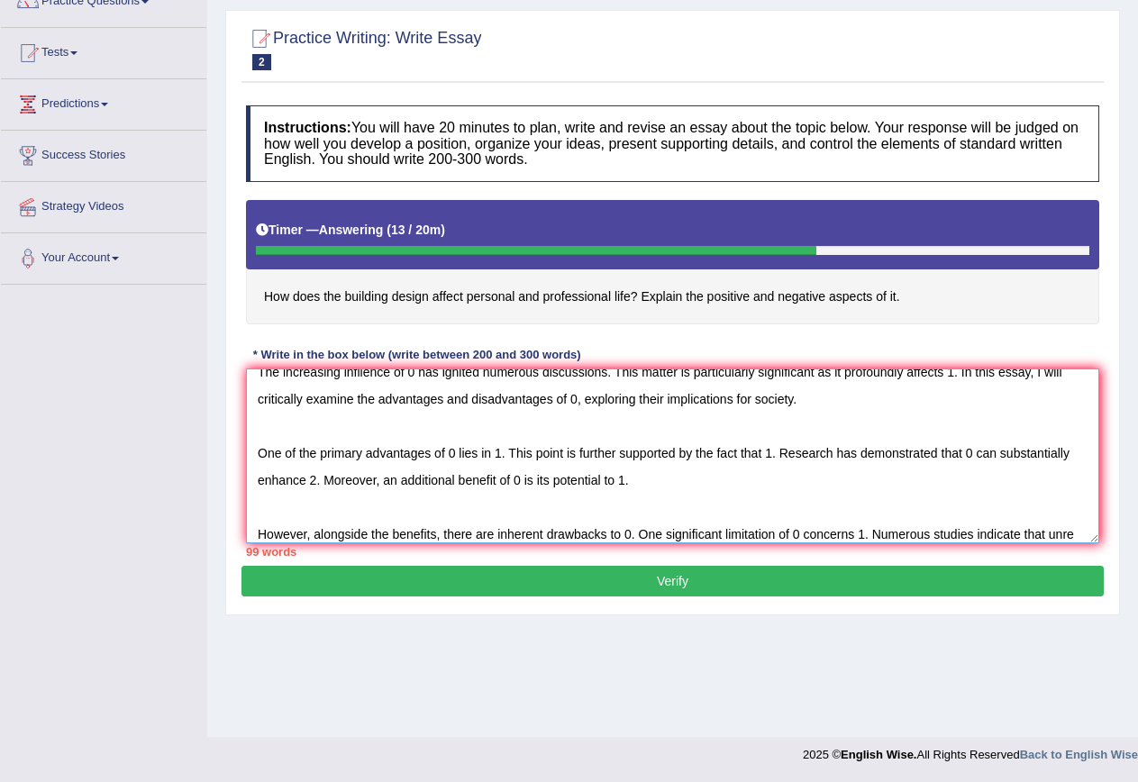
scroll to position [43, 0]
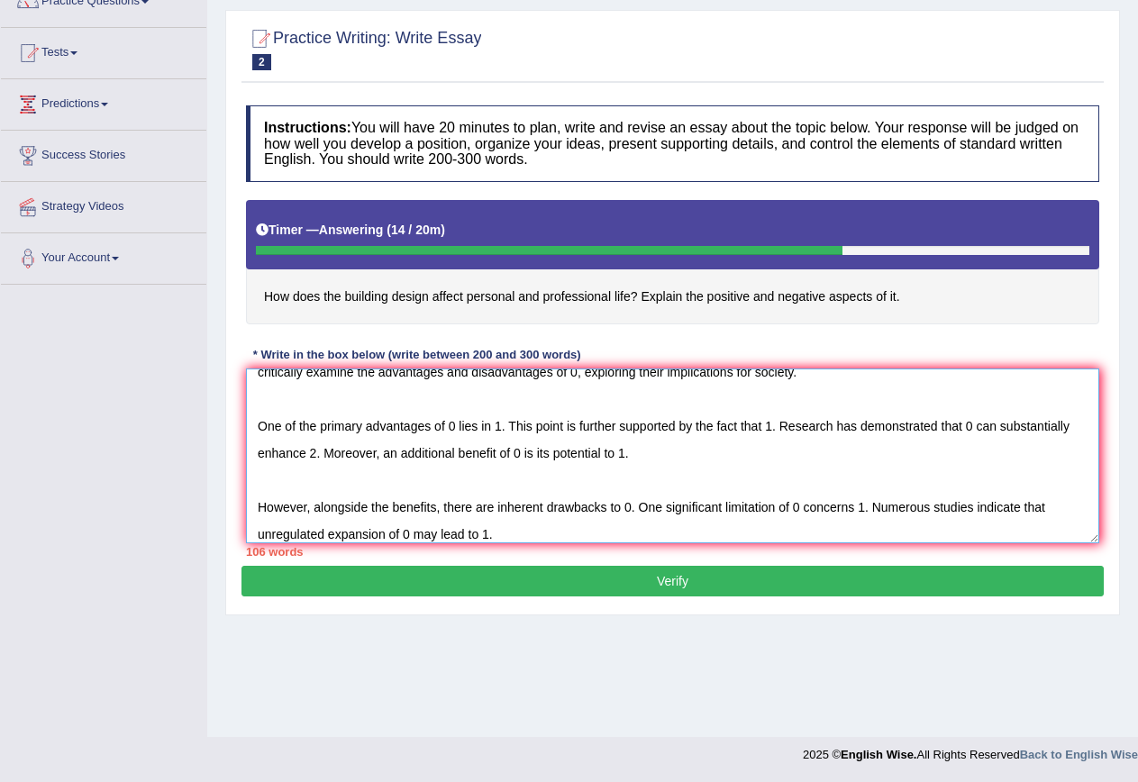
click at [556, 528] on textarea "The increasing inflience of 0 has ignited numerous discussions. This matter is …" at bounding box center [672, 455] width 853 height 175
click at [803, 520] on textarea "The increasing inflience of 0 has ignited numerous discussions. This matter is …" at bounding box center [672, 455] width 853 height 175
click at [810, 540] on textarea "The increasing inflience of 0 has ignited numerous discussions. This matter is …" at bounding box center [672, 455] width 853 height 175
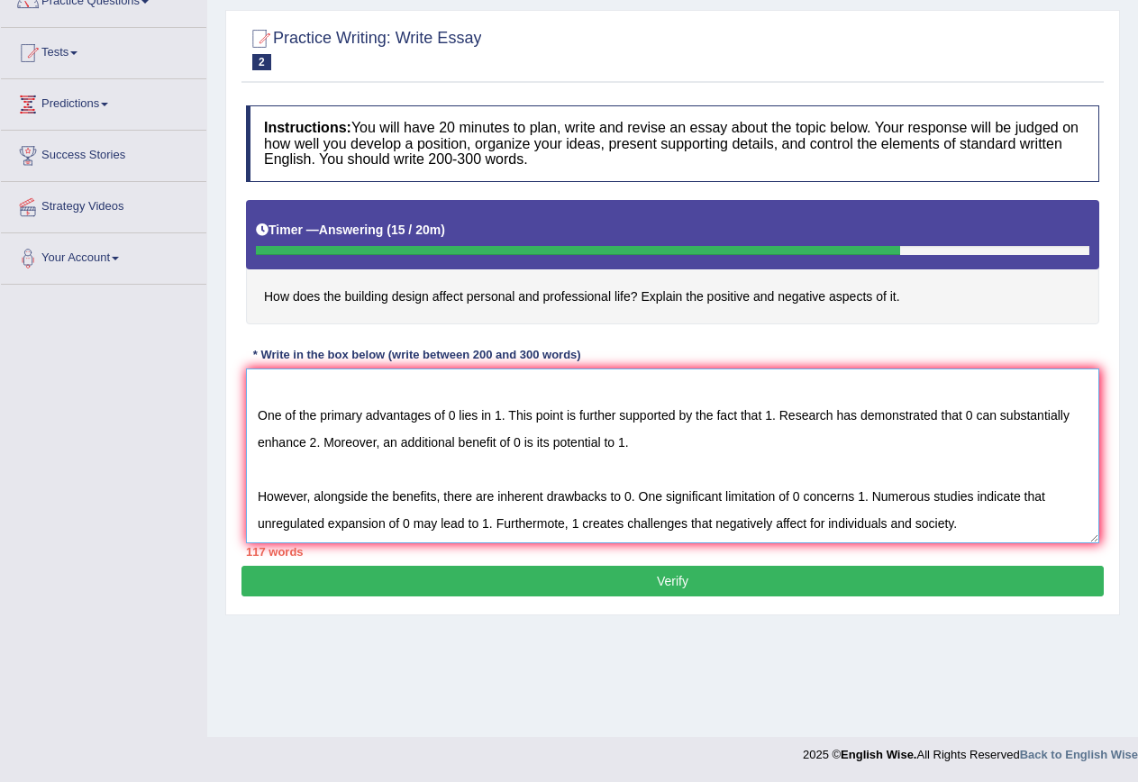
drag, startPoint x: 811, startPoint y: 531, endPoint x: 823, endPoint y: 531, distance: 12.6
click at [823, 531] on textarea "The increasing inflience of 0 has ignited numerous discussions. This matter is …" at bounding box center [672, 455] width 853 height 175
click at [985, 523] on textarea "The increasing inflience of 0 has ignited numerous discussions. This matter is …" at bounding box center [672, 455] width 853 height 175
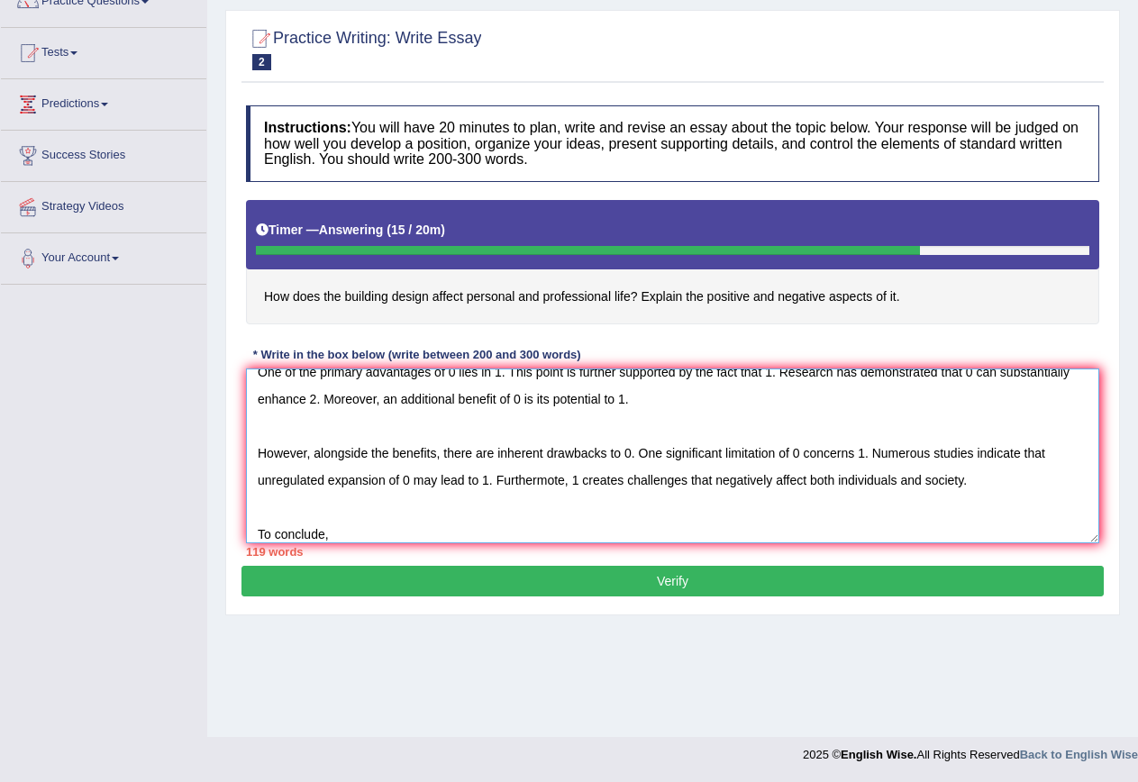
click at [423, 508] on textarea "The increasing inflience of 0 has ignited numerous discussions. This matter is …" at bounding box center [672, 455] width 853 height 175
click at [407, 519] on textarea "The increasing inflience of 0 has ignited numerous discussions. This matter is …" at bounding box center [672, 455] width 853 height 175
click at [392, 542] on textarea "The increasing inflience of 0 has ignited numerous discussions. This matter is …" at bounding box center [672, 455] width 853 height 175
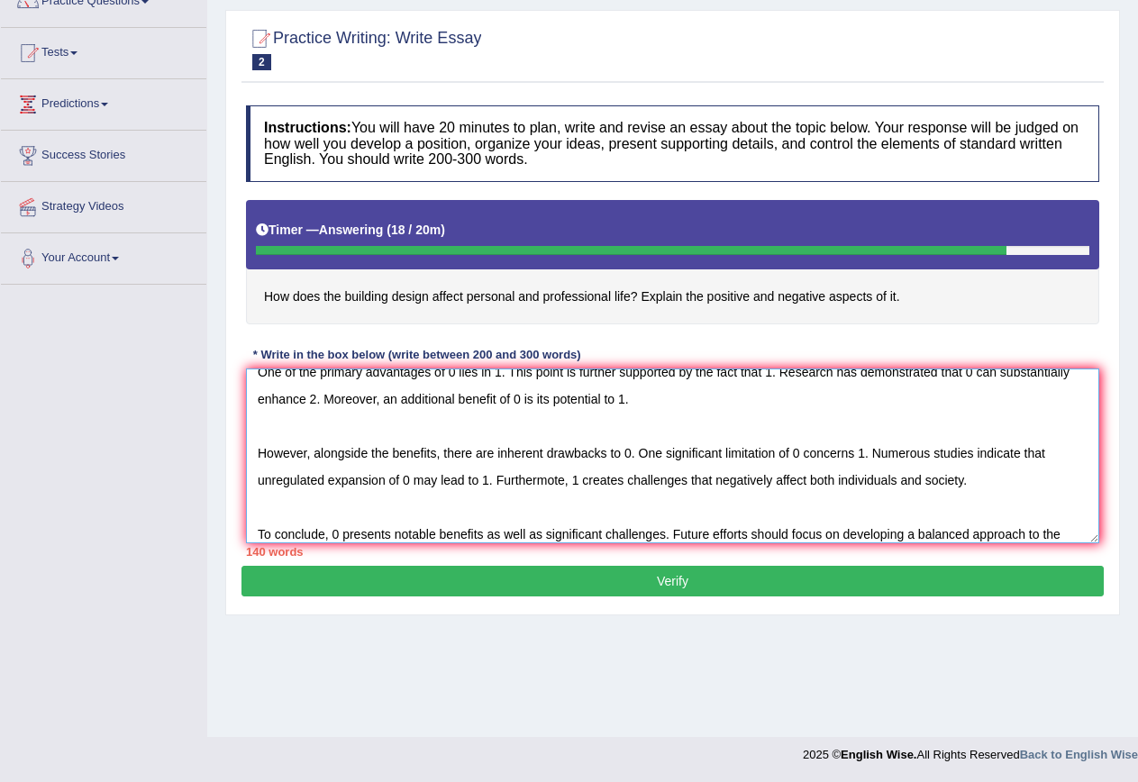
scroll to position [124, 0]
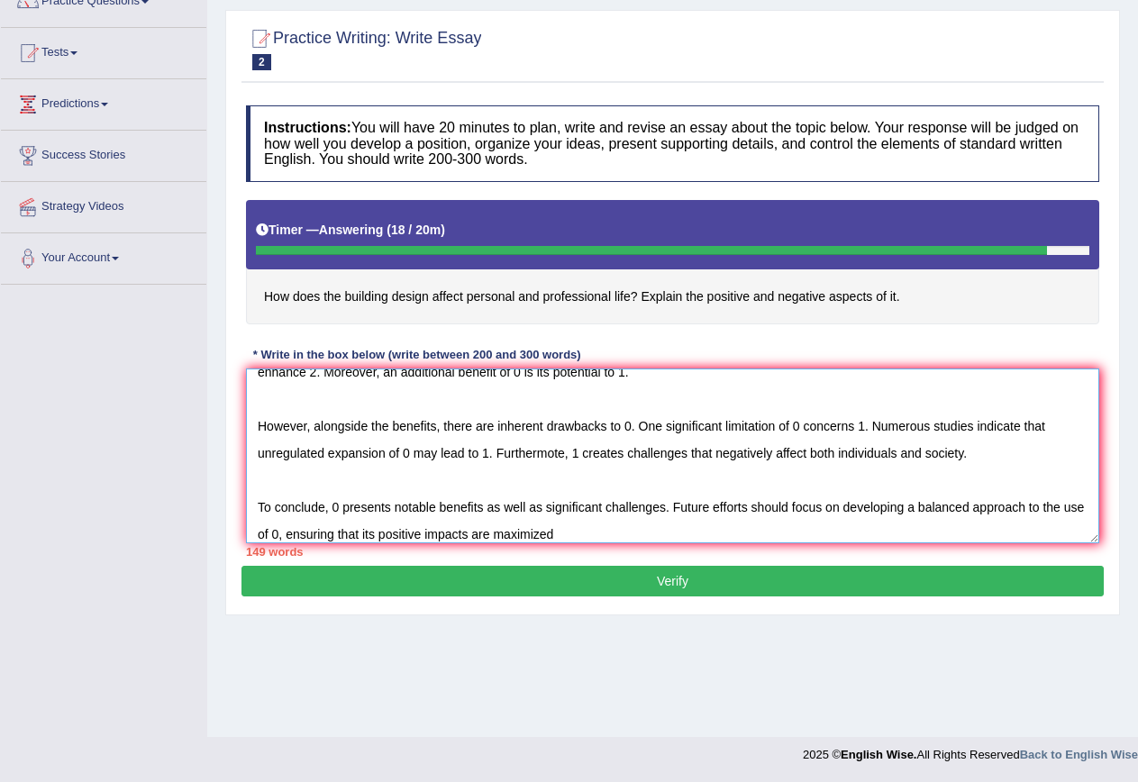
click at [615, 520] on textarea "The increasing inflience of 0 has ignited numerous discussions. This matter is …" at bounding box center [672, 455] width 853 height 175
click at [616, 531] on textarea "The increasing inflience of 0 has ignited numerous discussions. This matter is …" at bounding box center [672, 455] width 853 height 175
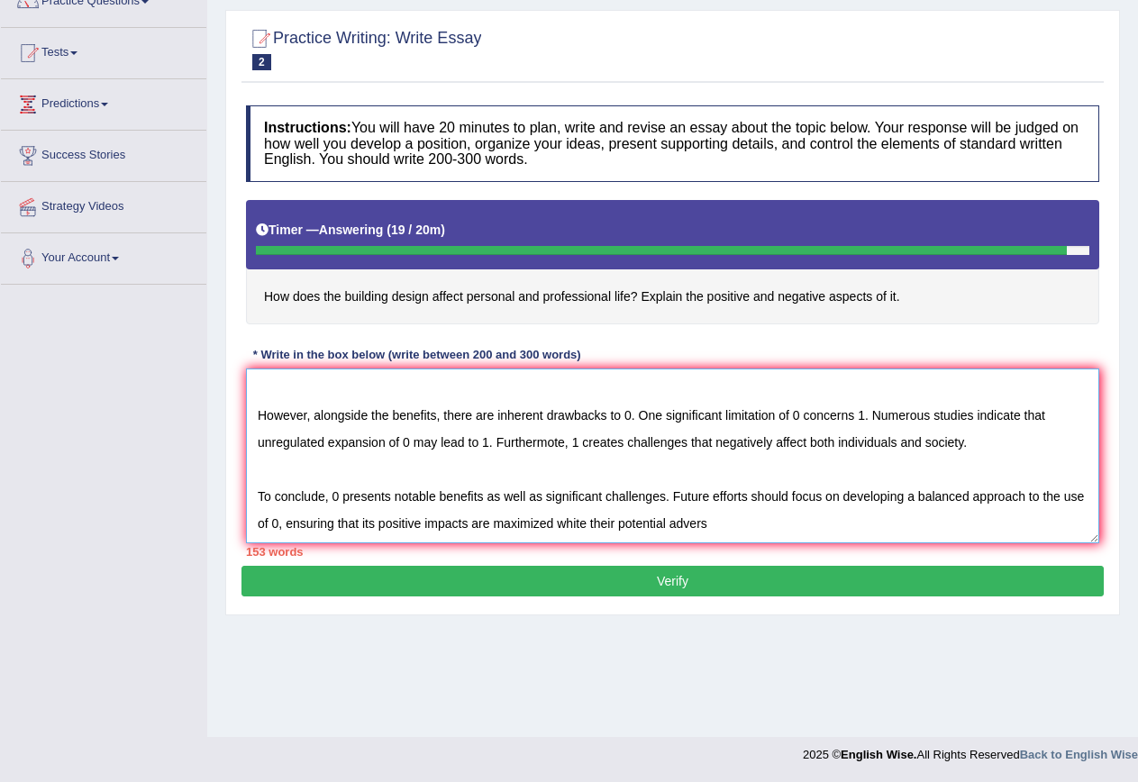
click at [604, 533] on textarea "The increasing inflience of 0 has ignited numerous discussions. This matter is …" at bounding box center [672, 455] width 853 height 175
drag, startPoint x: 612, startPoint y: 523, endPoint x: 638, endPoint y: 523, distance: 26.1
click at [638, 523] on textarea "The increasing inflience of 0 has ignited numerous discussions. This matter is …" at bounding box center [672, 455] width 853 height 175
click at [732, 524] on textarea "The increasing inflience of 0 has ignited numerous discussions. This matter is …" at bounding box center [672, 455] width 853 height 175
type textarea "The increasing inflience of 0 has ignited numerous discussions. This matter is …"
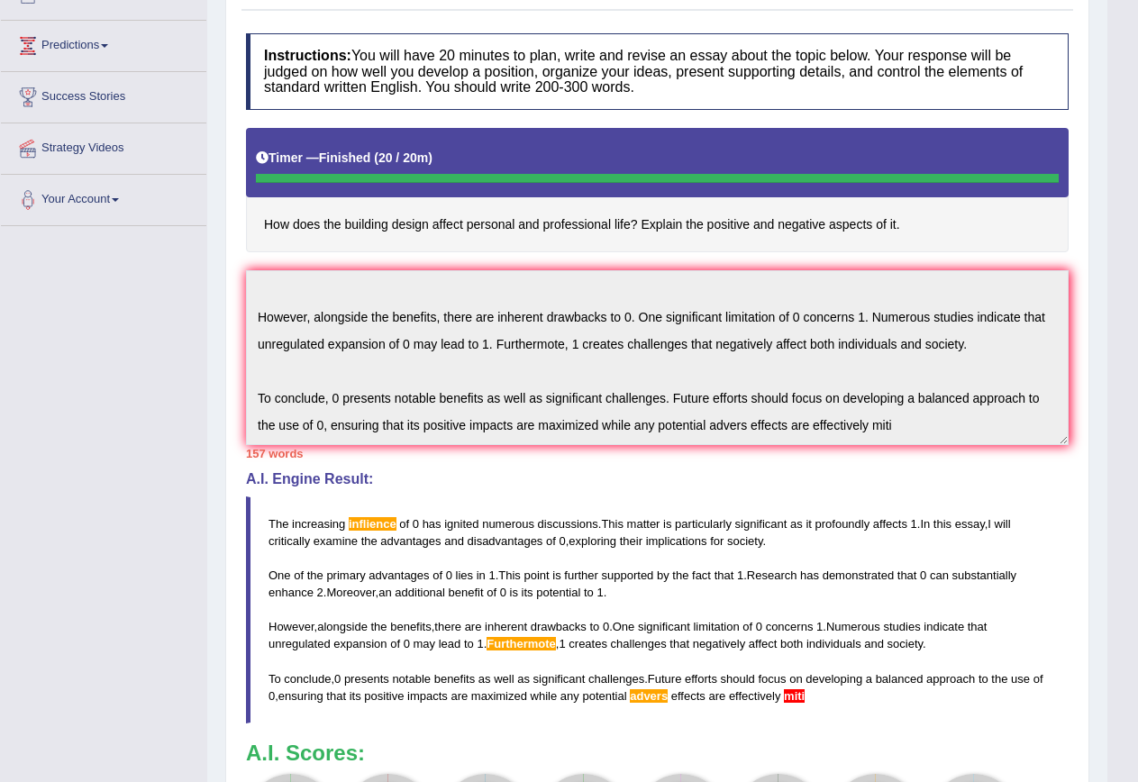
scroll to position [254, 0]
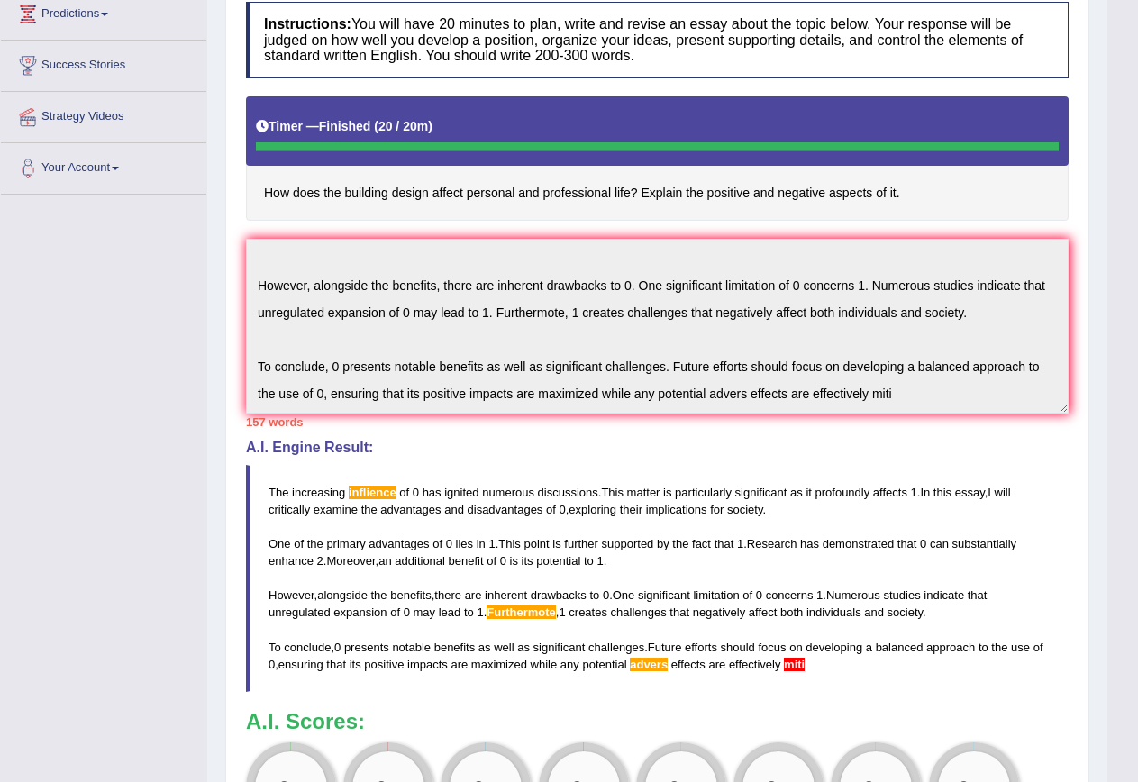
click at [500, 507] on span "disadvantages" at bounding box center [506, 510] width 76 height 14
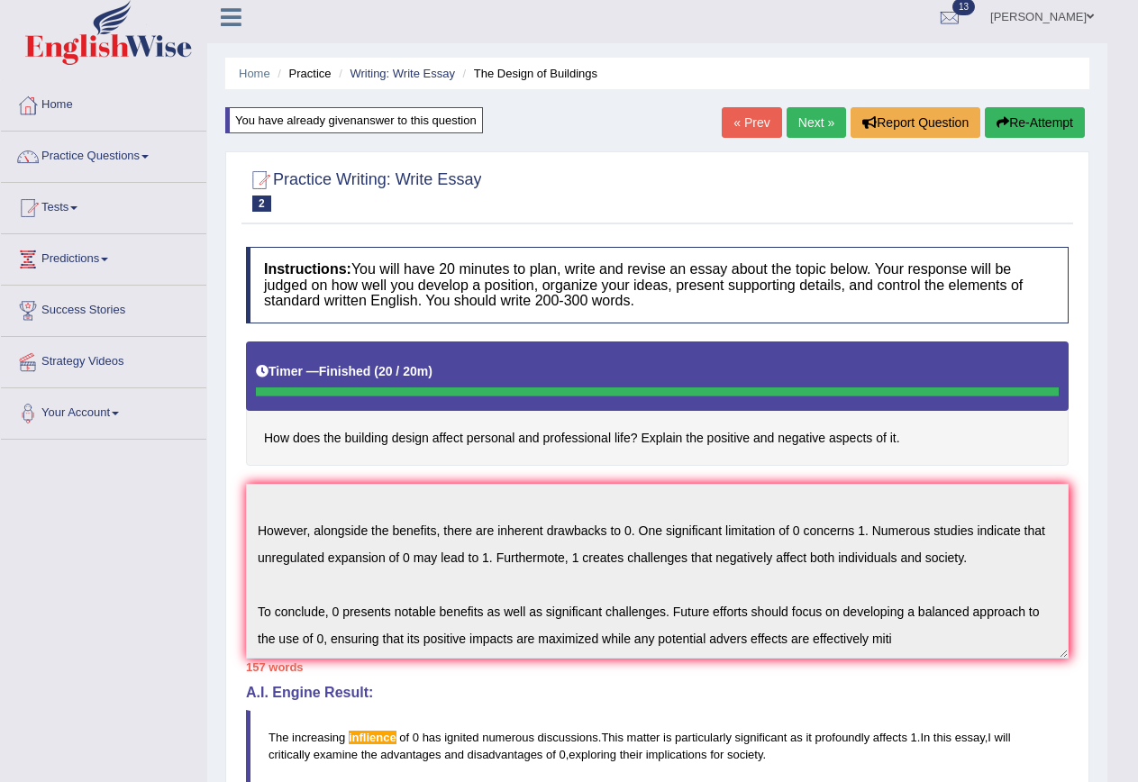
scroll to position [0, 0]
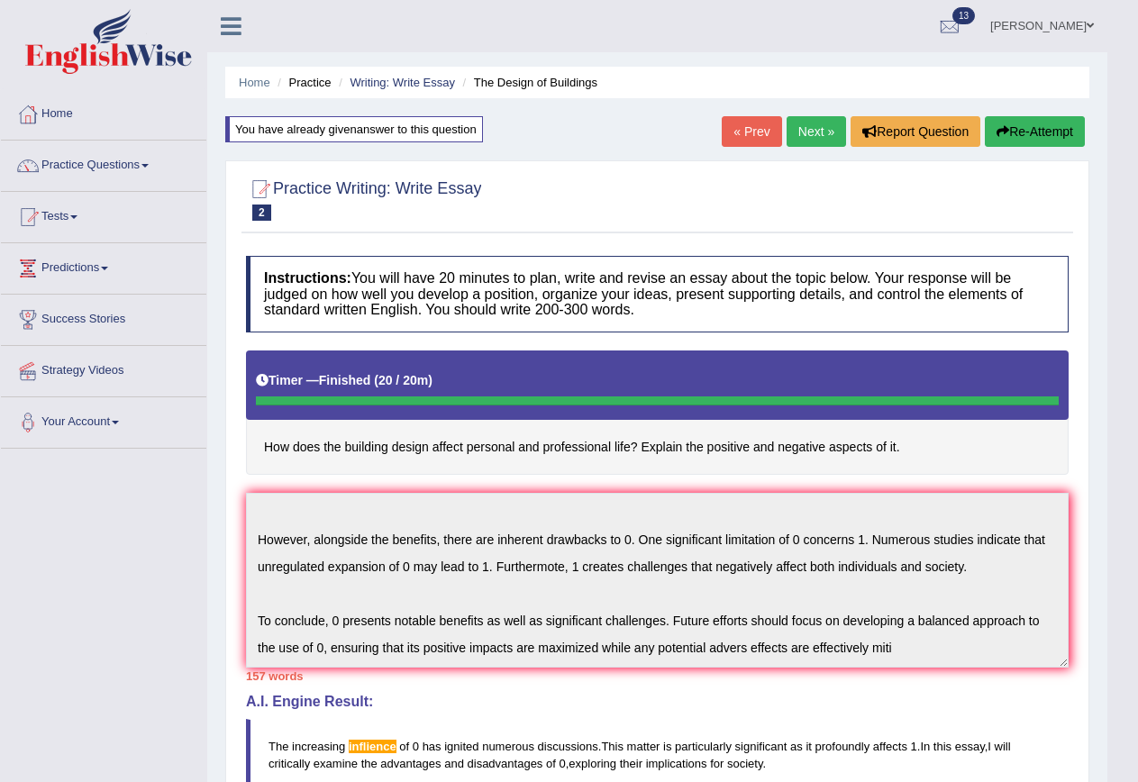
click at [1017, 129] on button "Re-Attempt" at bounding box center [1035, 131] width 100 height 31
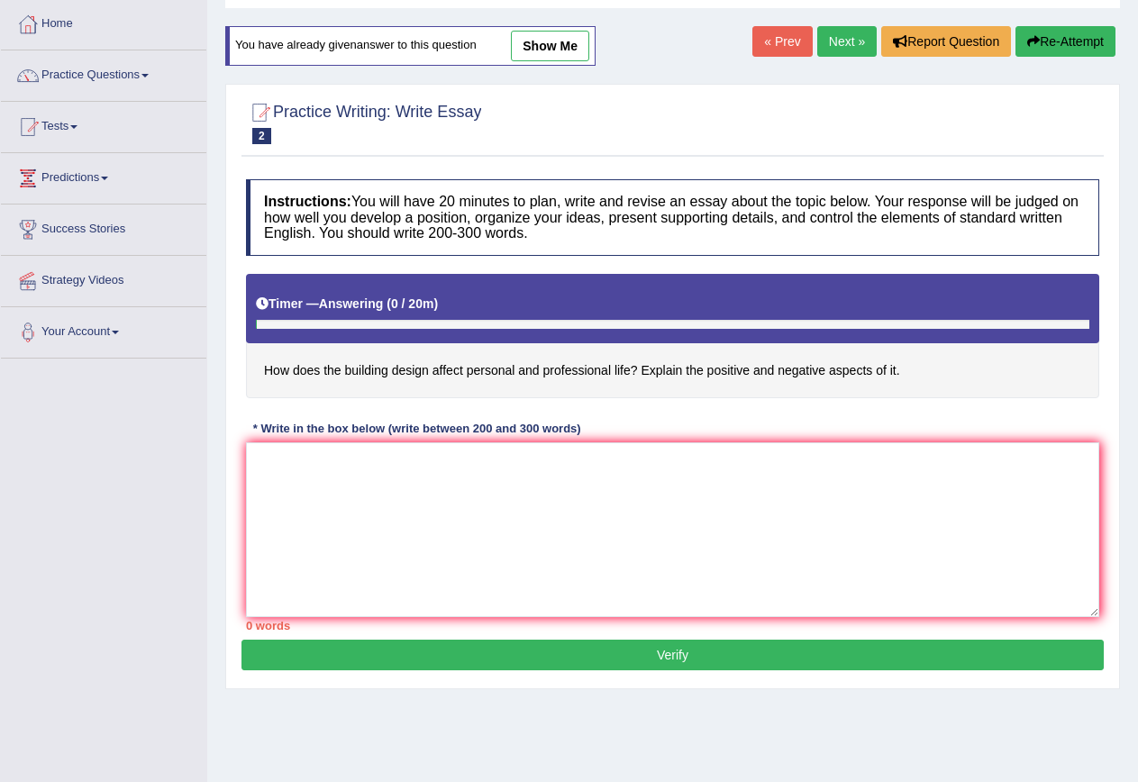
scroll to position [164, 0]
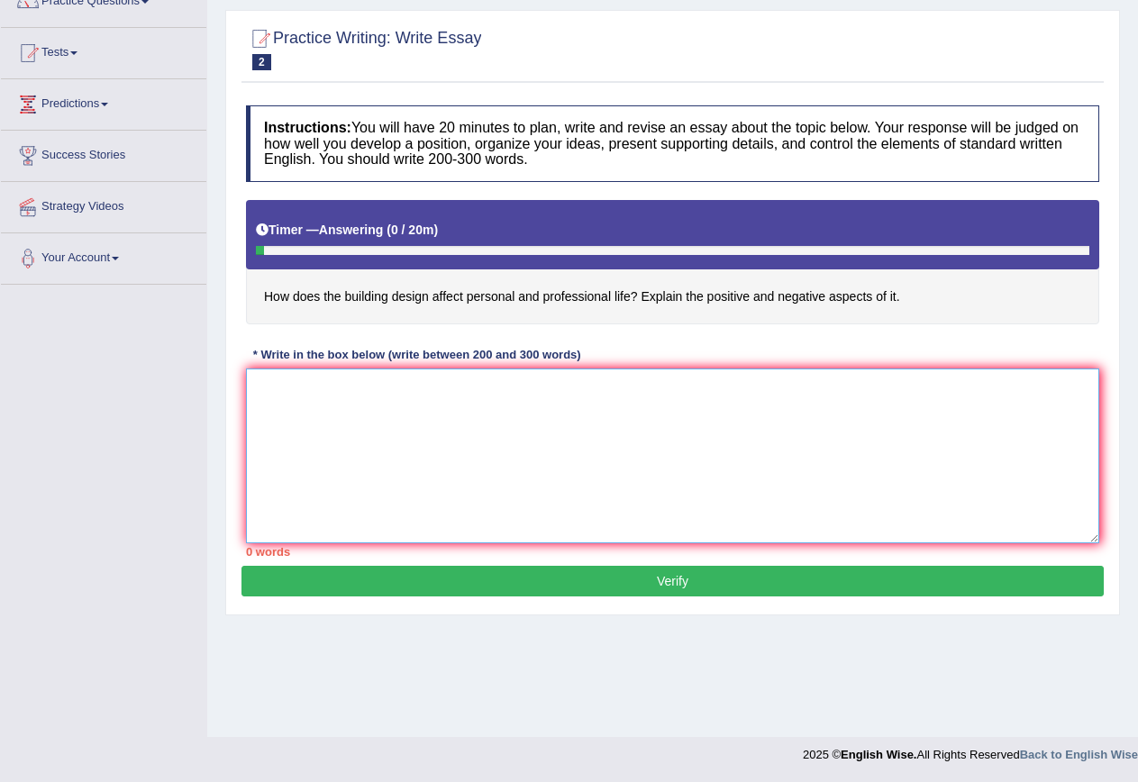
click at [287, 380] on textarea at bounding box center [672, 455] width 853 height 175
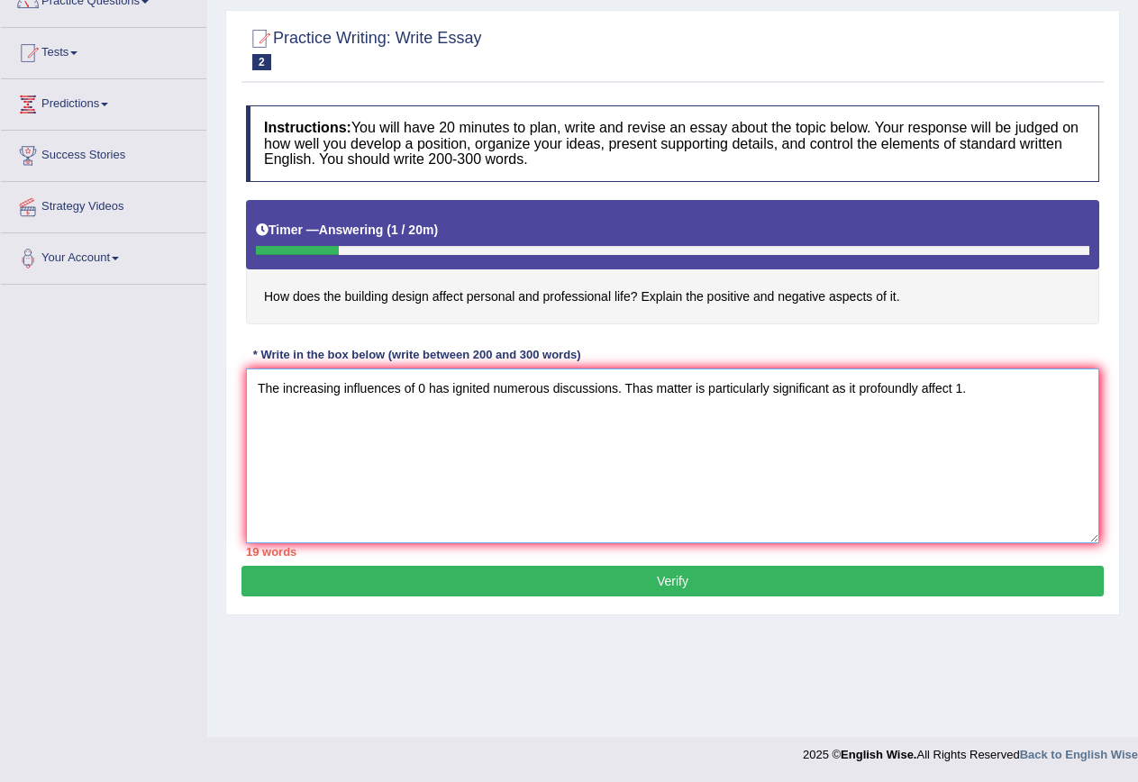
click at [643, 390] on textarea "The increasing influences of 0 has ignited numerous discussions. Thas matter is…" at bounding box center [672, 455] width 853 height 175
click at [656, 387] on textarea "The increasing influences of 0 has ignited numerous discussions. Thsa matter is…" at bounding box center [672, 455] width 853 height 175
drag, startPoint x: 642, startPoint y: 392, endPoint x: 653, endPoint y: 392, distance: 10.8
click at [653, 392] on textarea "The increasing influences of 0 has ignited numerous discussions. Thsa matter is…" at bounding box center [672, 455] width 853 height 175
click at [716, 419] on textarea "The increasing influences of 0 has ignited numerous discussions. That matter is…" at bounding box center [672, 455] width 853 height 175
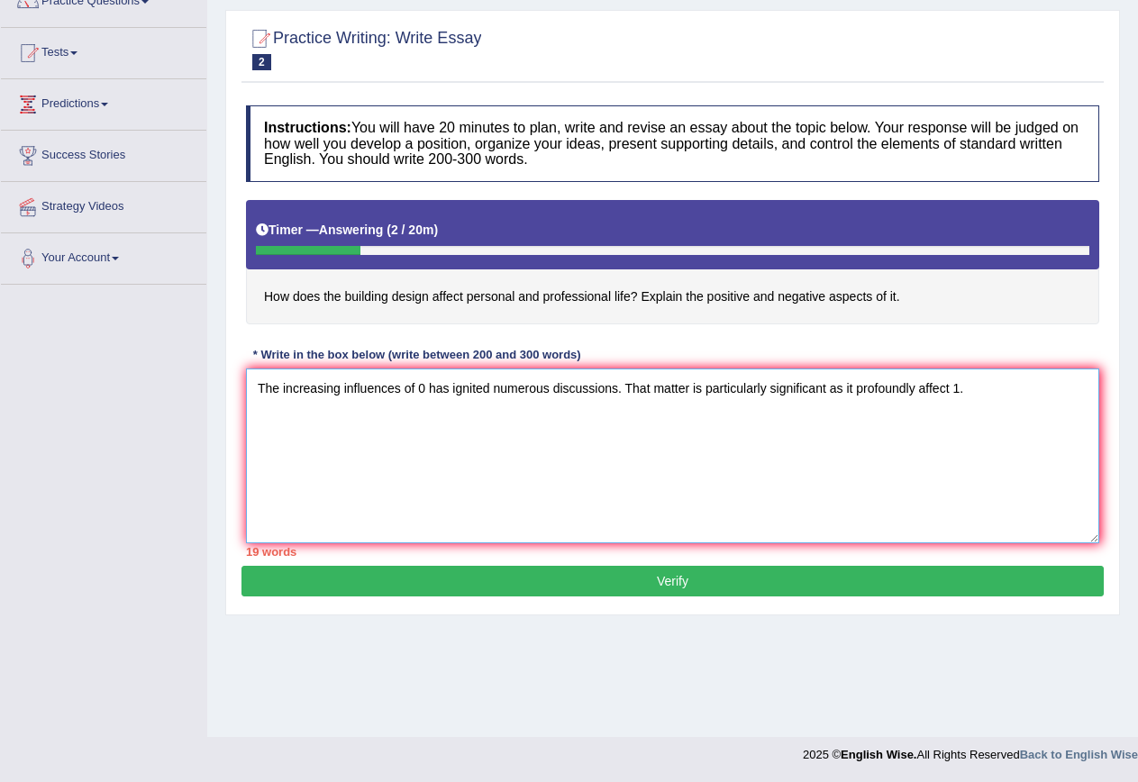
click at [646, 391] on textarea "The increasing influences of 0 has ignited numerous discussions. That matter is…" at bounding box center [672, 455] width 853 height 175
click at [642, 390] on textarea "The increasing influences of 0 has ignited numerous discussions. Thit matter is…" at bounding box center [672, 455] width 853 height 175
click at [980, 389] on textarea "The increasing influences of 0 has ignited numerous discussions. This matter is…" at bounding box center [672, 455] width 853 height 175
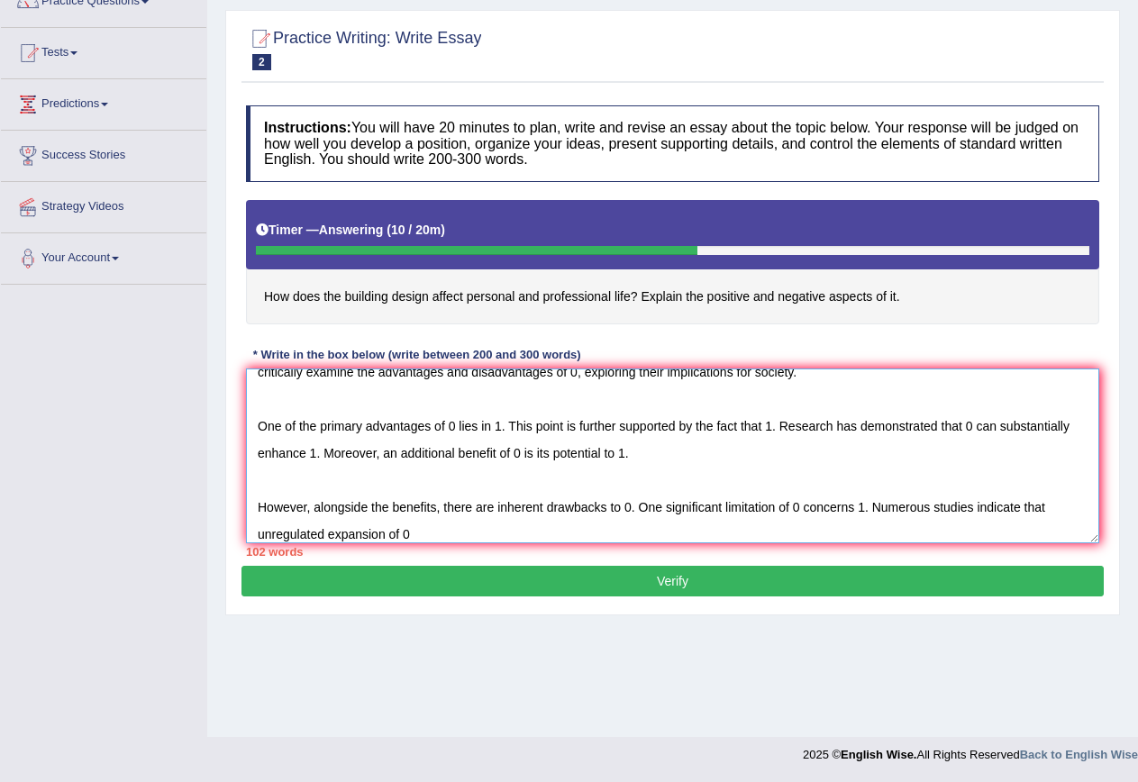
scroll to position [54, 0]
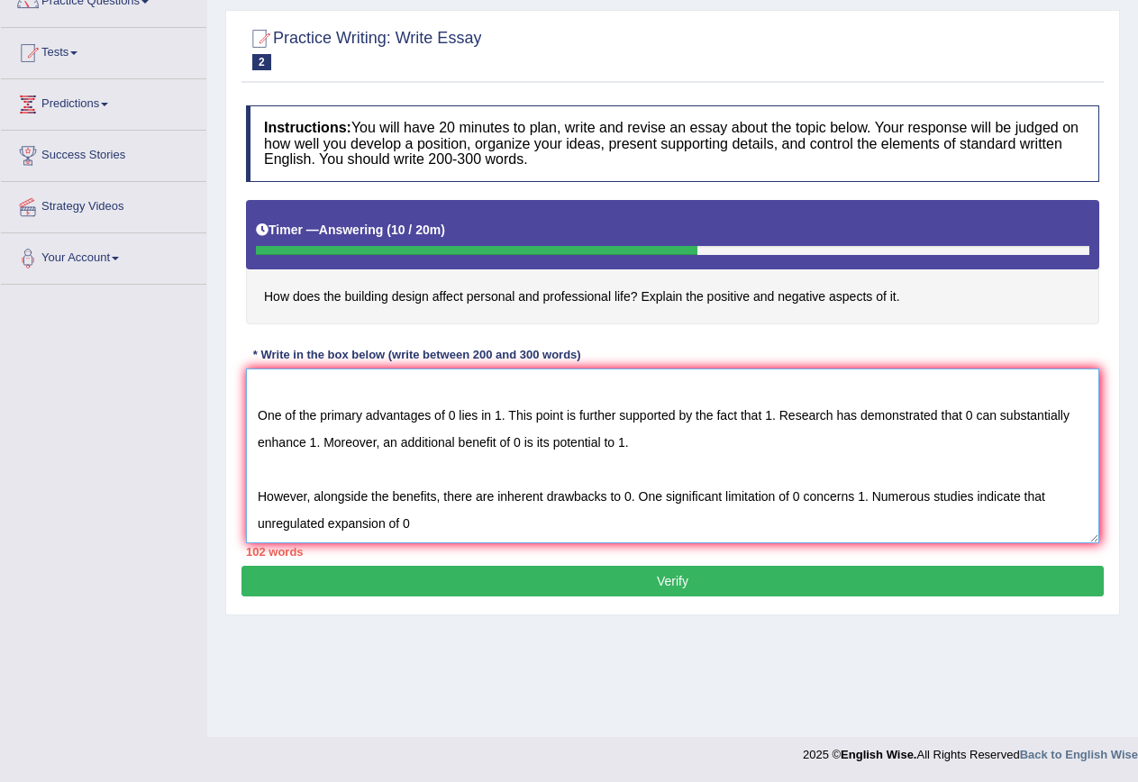
click at [408, 535] on textarea "The increasing influences of 0 has ignited numerous discussions. This matter is…" at bounding box center [672, 455] width 853 height 175
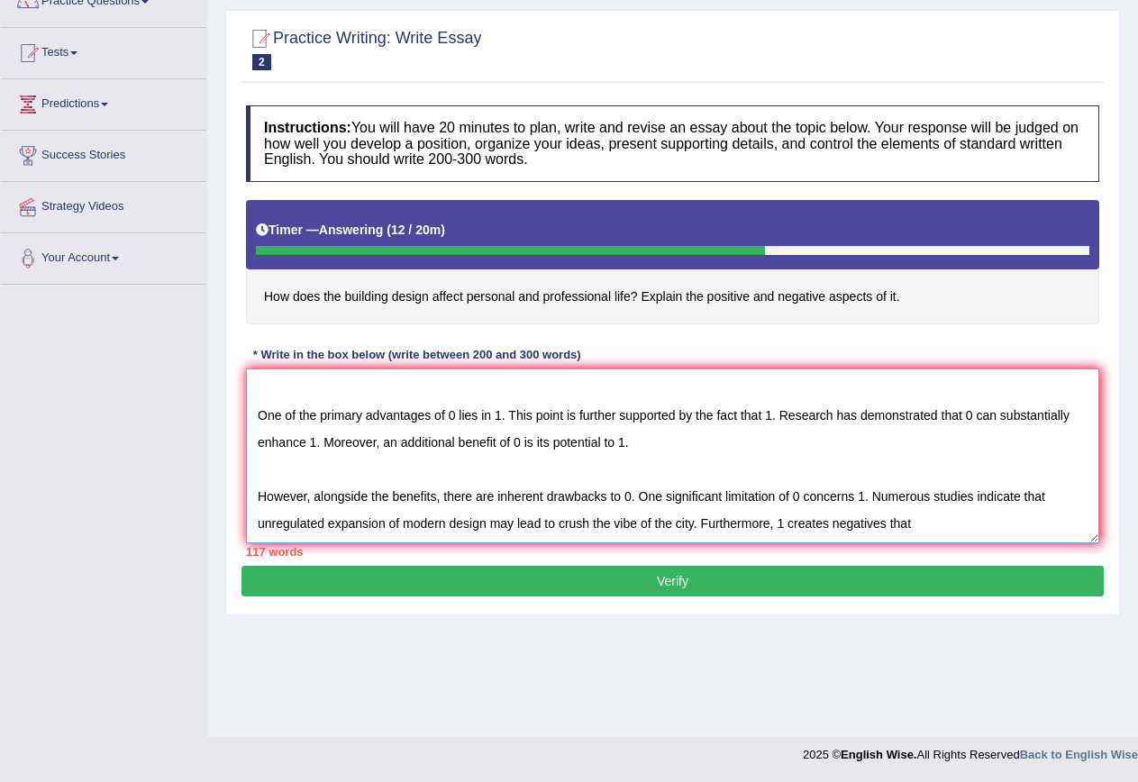
drag, startPoint x: 833, startPoint y: 518, endPoint x: 887, endPoint y: 523, distance: 54.3
click at [887, 523] on textarea "The increasing influences of 0 has ignited numerous discussions. This matter is…" at bounding box center [672, 455] width 853 height 175
click at [950, 518] on textarea "The increasing influences of 0 has ignited numerous discussions. This matter is…" at bounding box center [672, 455] width 853 height 175
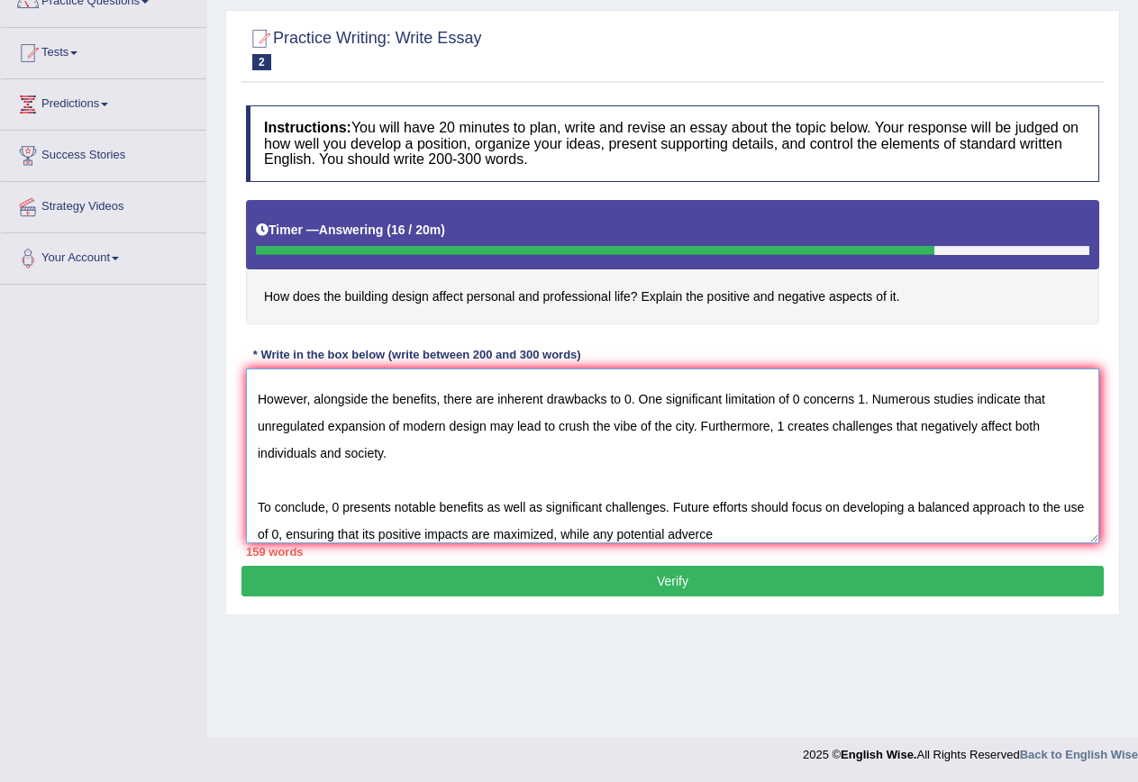
scroll to position [162, 0]
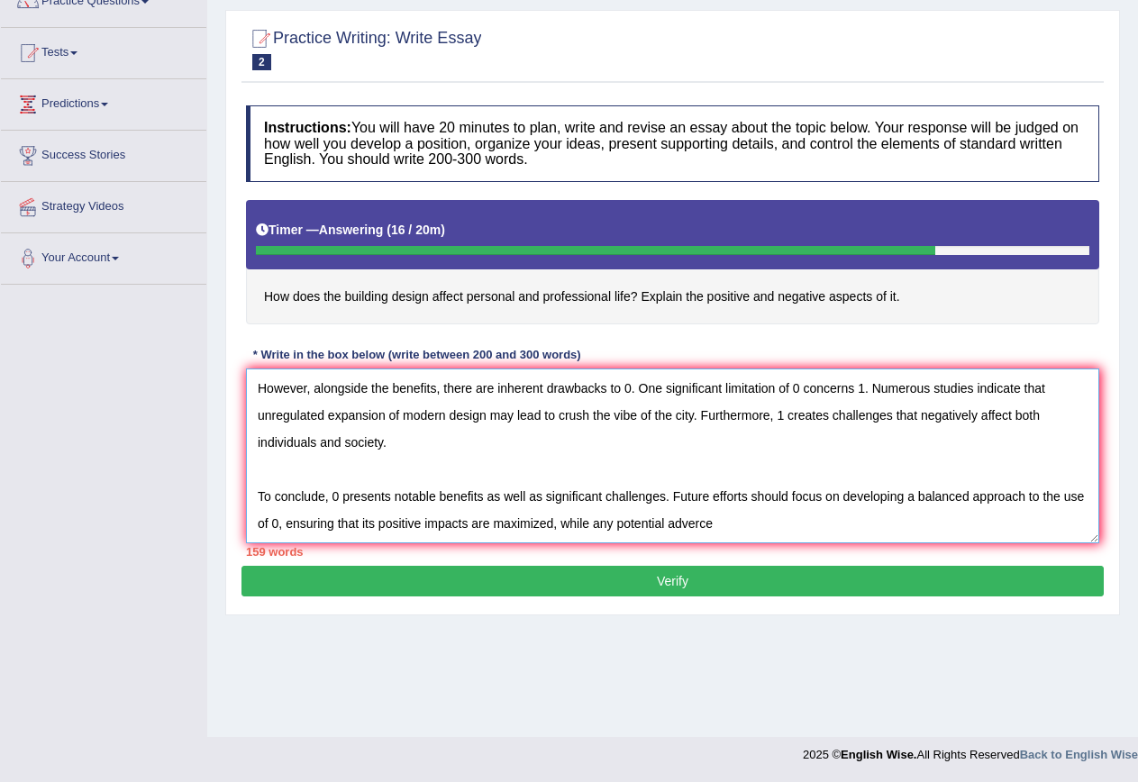
click at [727, 531] on textarea "The increasing influences of 0 has ignited numerous discussions. This matter is…" at bounding box center [672, 455] width 853 height 175
click at [764, 529] on textarea "The increasing influences of 0 has ignited numerous discussions. This matter is…" at bounding box center [672, 455] width 853 height 175
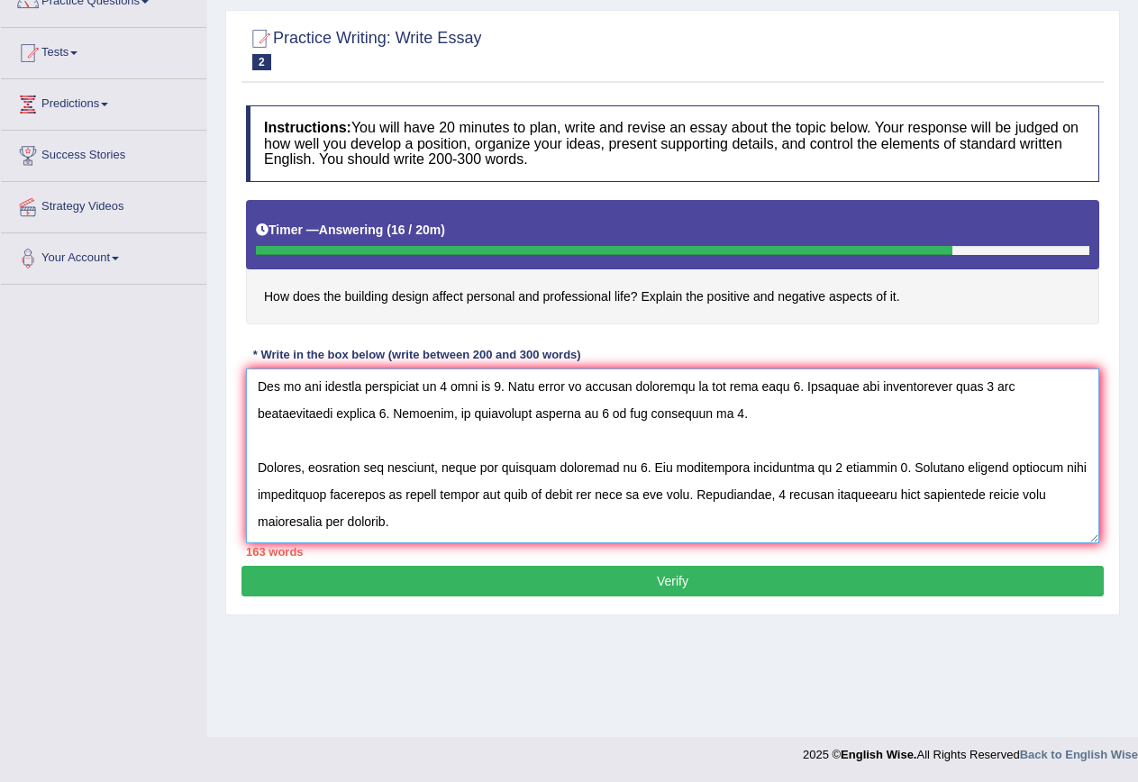
scroll to position [0, 0]
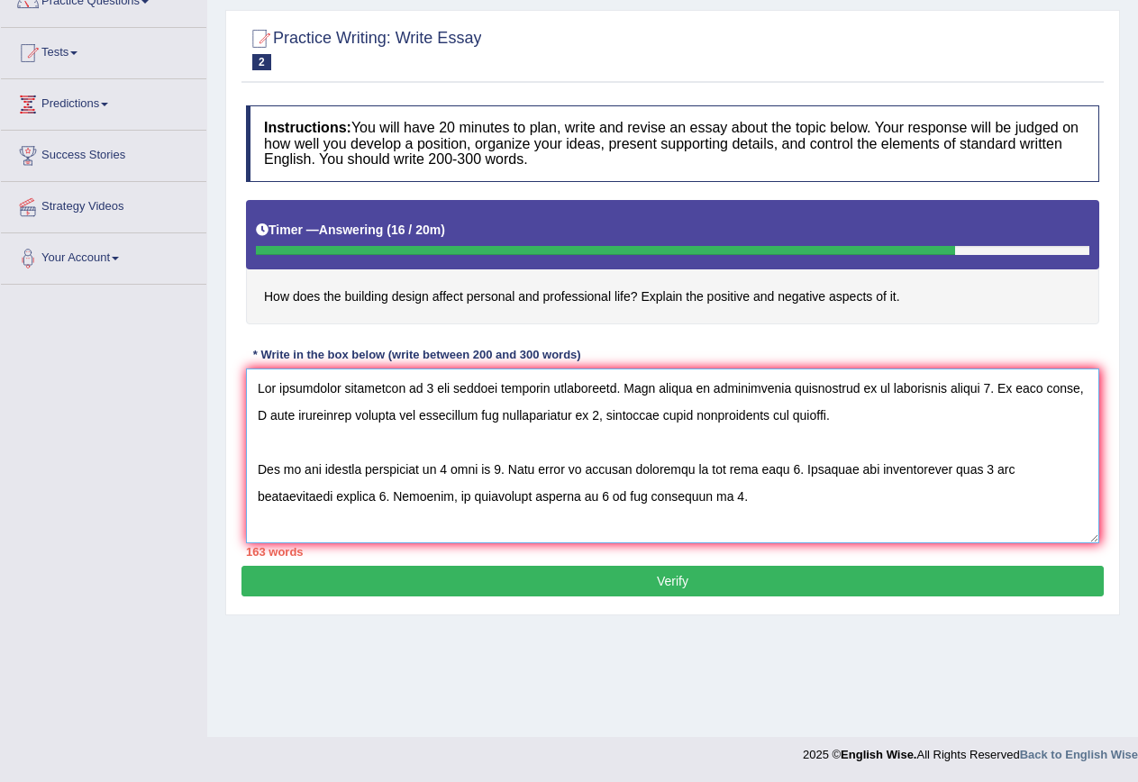
click at [423, 386] on textarea at bounding box center [672, 455] width 853 height 175
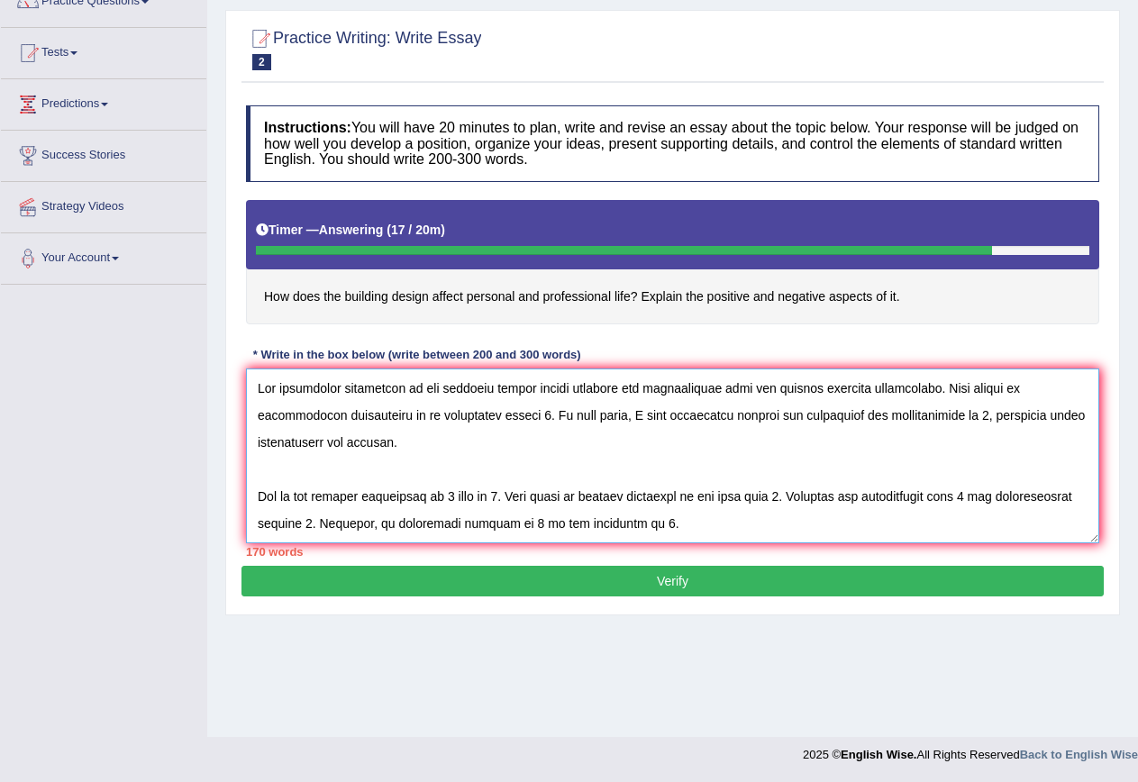
drag, startPoint x: 418, startPoint y: 388, endPoint x: 732, endPoint y: 382, distance: 314.5
click at [732, 382] on textarea at bounding box center [672, 455] width 853 height 175
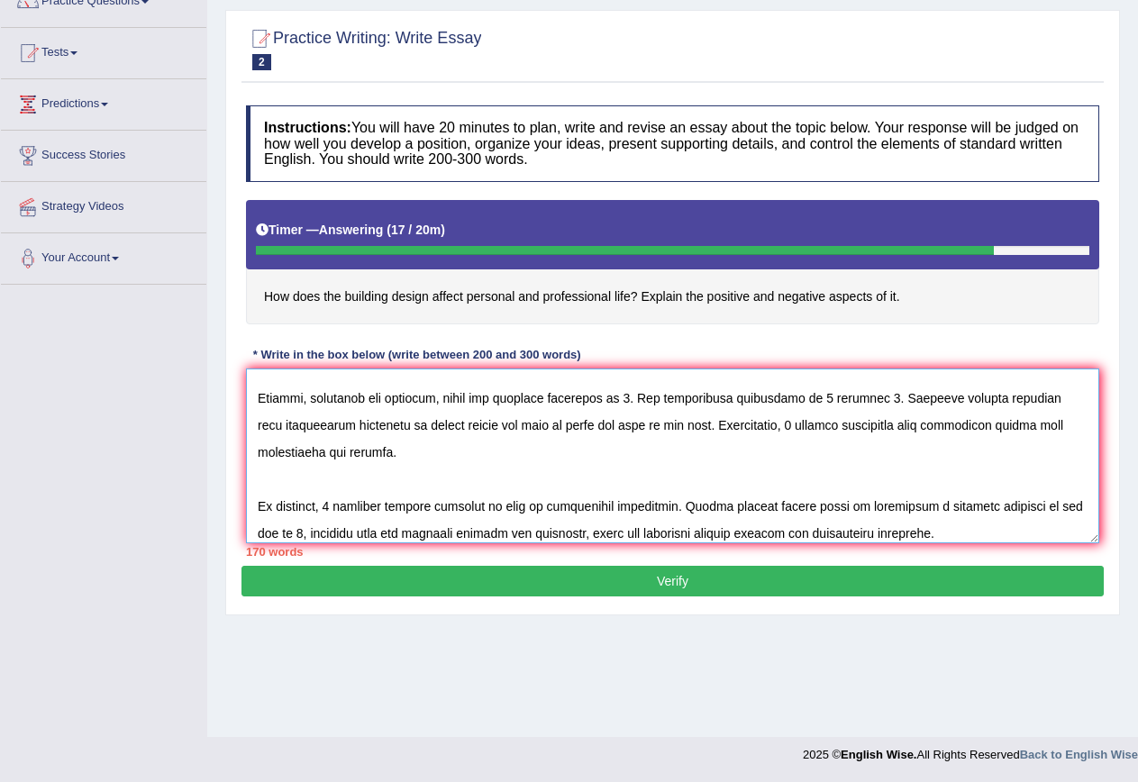
scroll to position [189, 0]
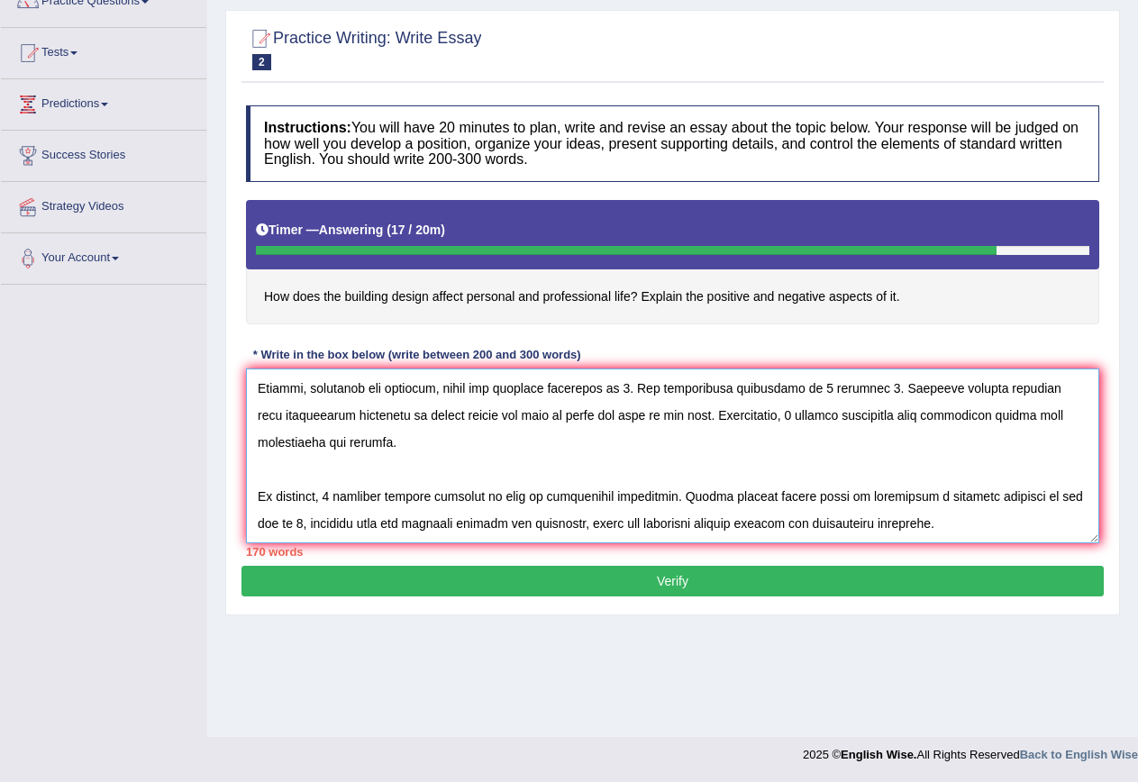
click at [338, 495] on textarea at bounding box center [672, 455] width 853 height 175
paste textarea "how building design effect personal and professional life"
click at [332, 495] on textarea at bounding box center [672, 455] width 853 height 175
drag, startPoint x: 410, startPoint y: 495, endPoint x: 527, endPoint y: 498, distance: 117.1
click at [527, 498] on textarea at bounding box center [672, 455] width 853 height 175
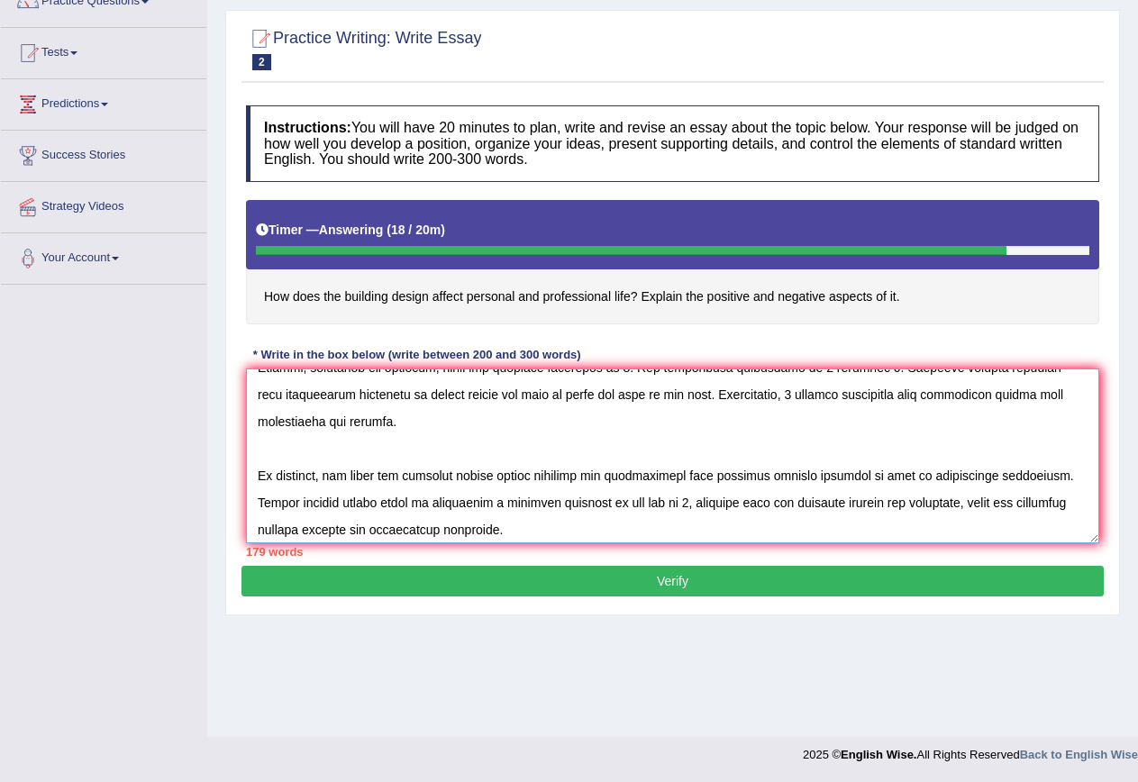
scroll to position [216, 0]
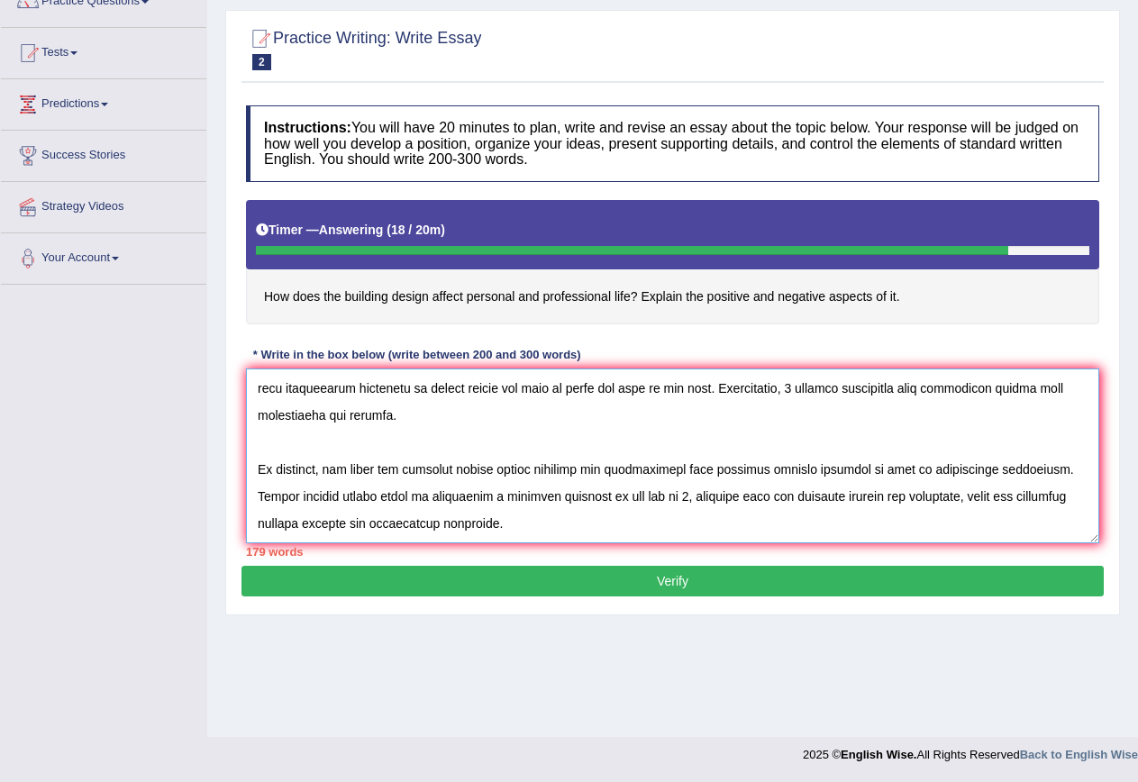
click at [652, 496] on textarea at bounding box center [672, 455] width 853 height 175
paste textarea "building design effect"
drag, startPoint x: 648, startPoint y: 497, endPoint x: 734, endPoint y: 497, distance: 86.5
click at [734, 497] on textarea at bounding box center [672, 455] width 853 height 175
click at [676, 496] on textarea at bounding box center [672, 455] width 853 height 175
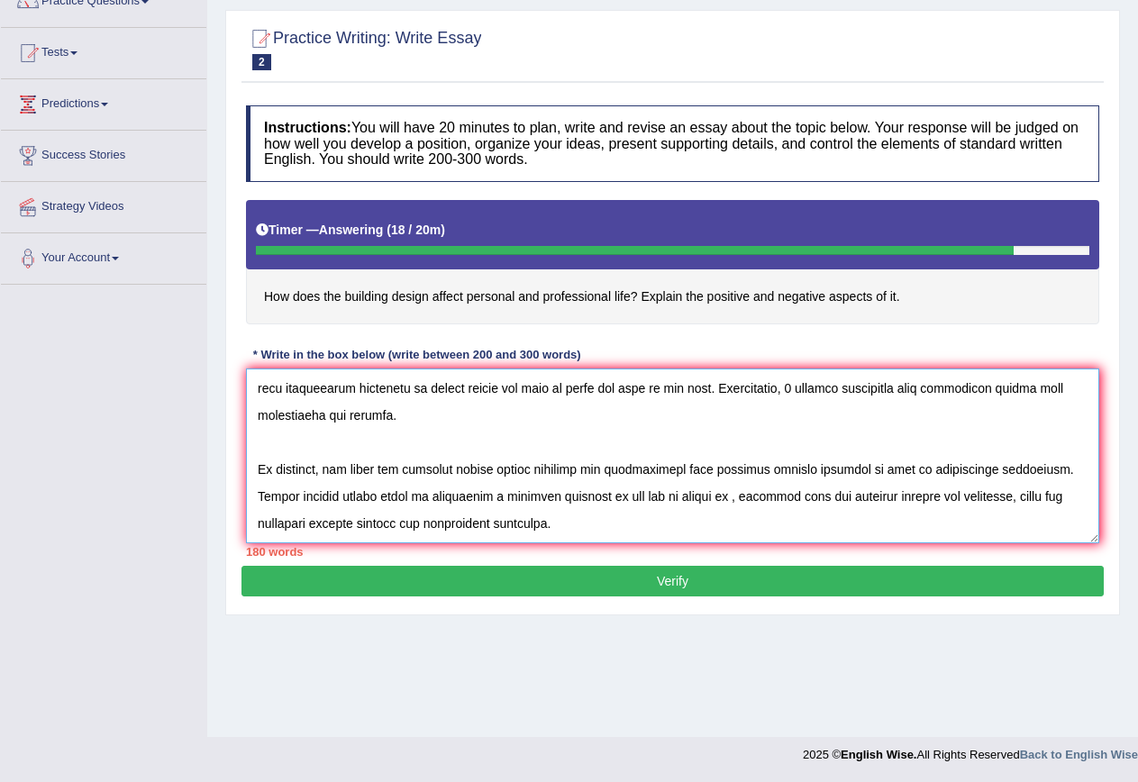
paste textarea "building design"
drag, startPoint x: 647, startPoint y: 495, endPoint x: 777, endPoint y: 506, distance: 131.1
click at [777, 506] on textarea at bounding box center [672, 455] width 853 height 175
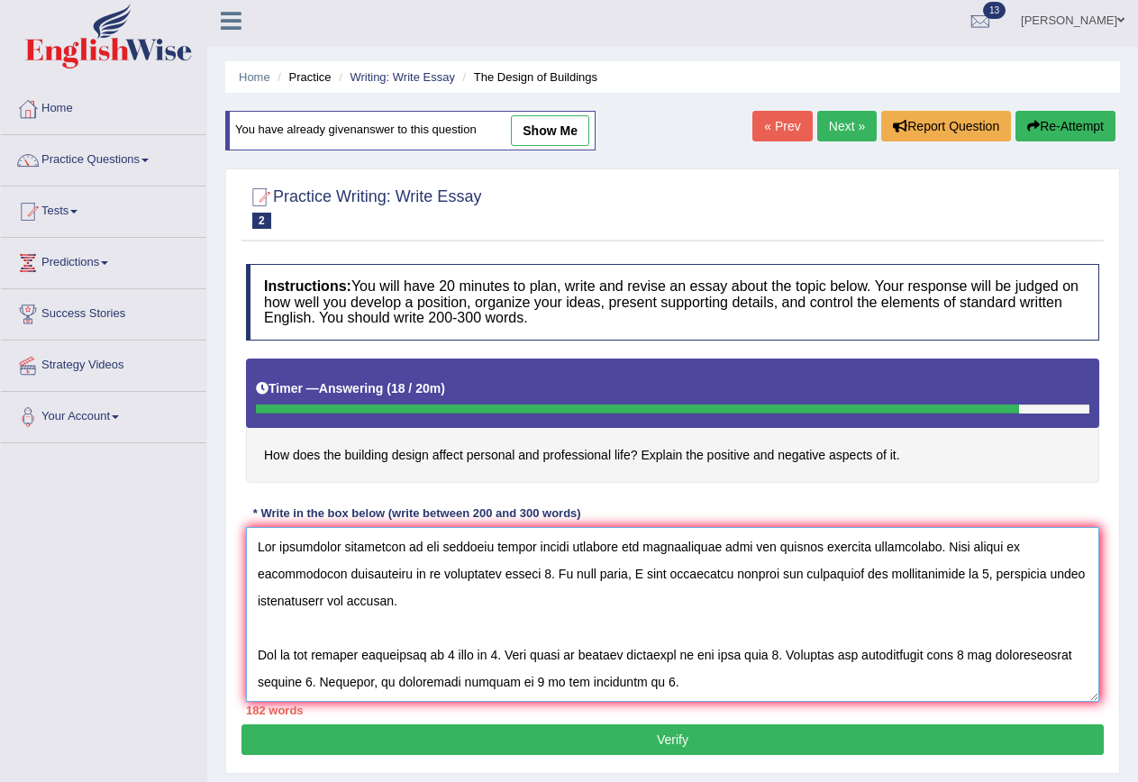
scroll to position [0, 0]
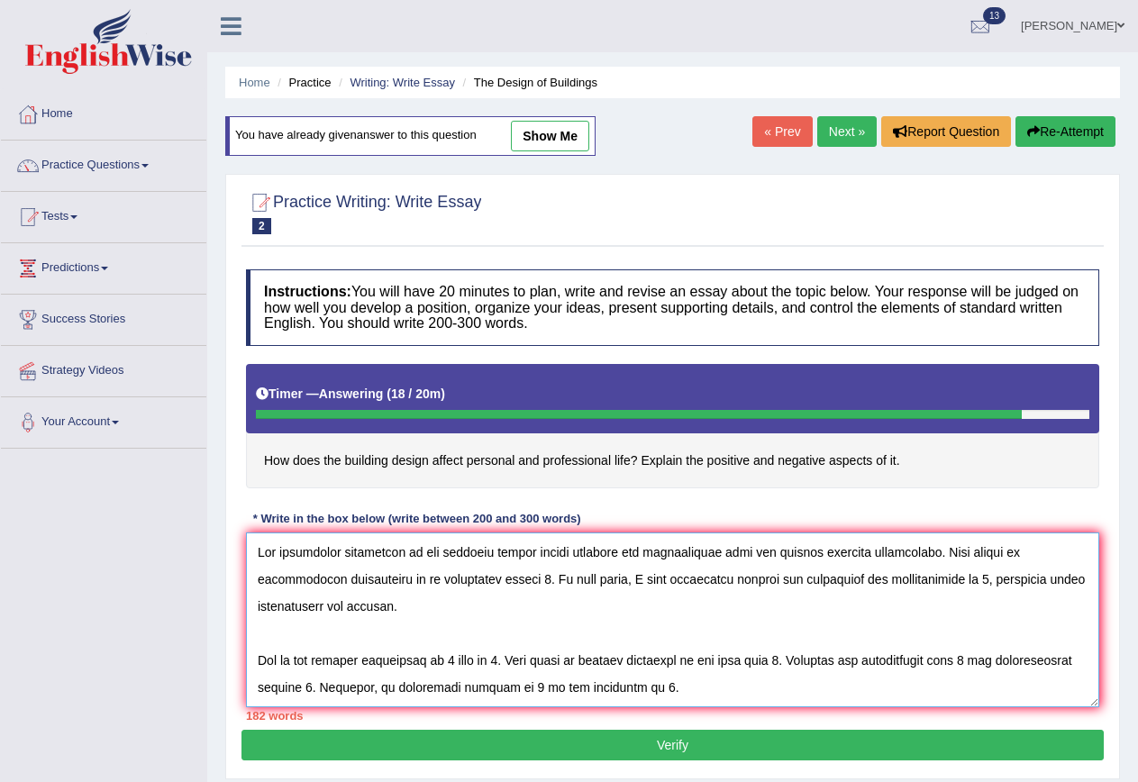
click at [877, 580] on textarea at bounding box center [672, 619] width 853 height 175
paste textarea "effect of building design"
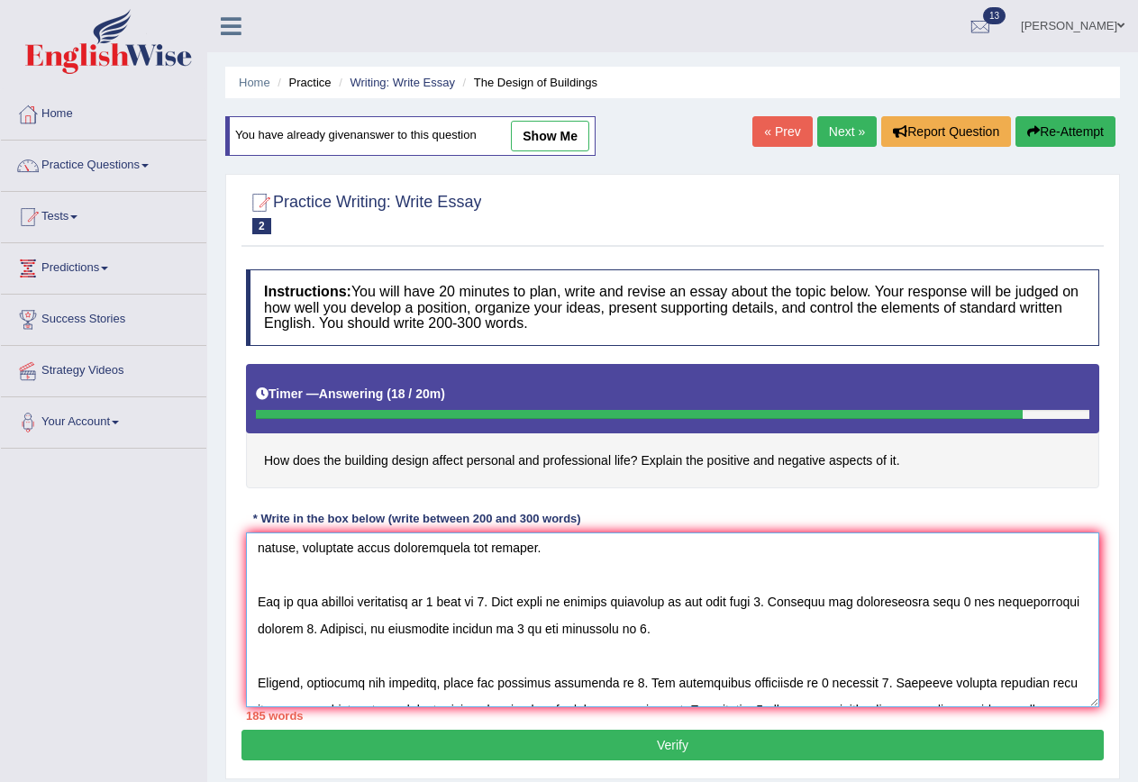
scroll to position [90, 0]
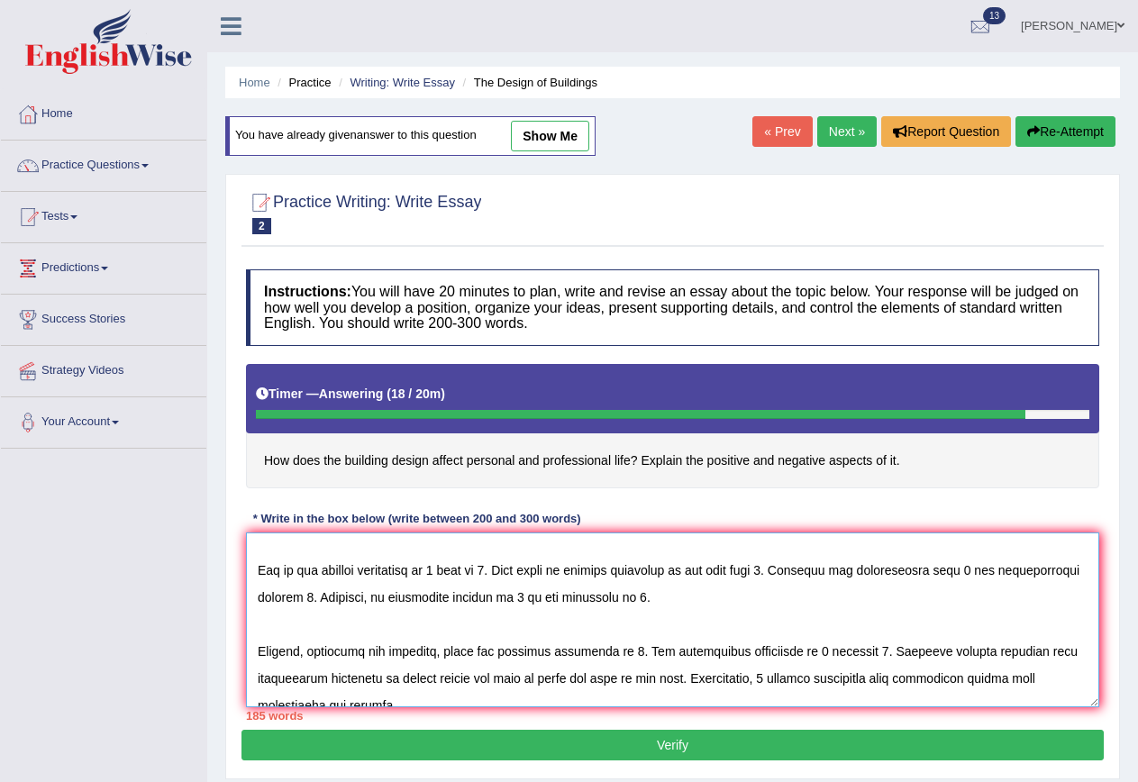
click at [452, 568] on textarea at bounding box center [672, 619] width 853 height 175
paste textarea "effect of building design"
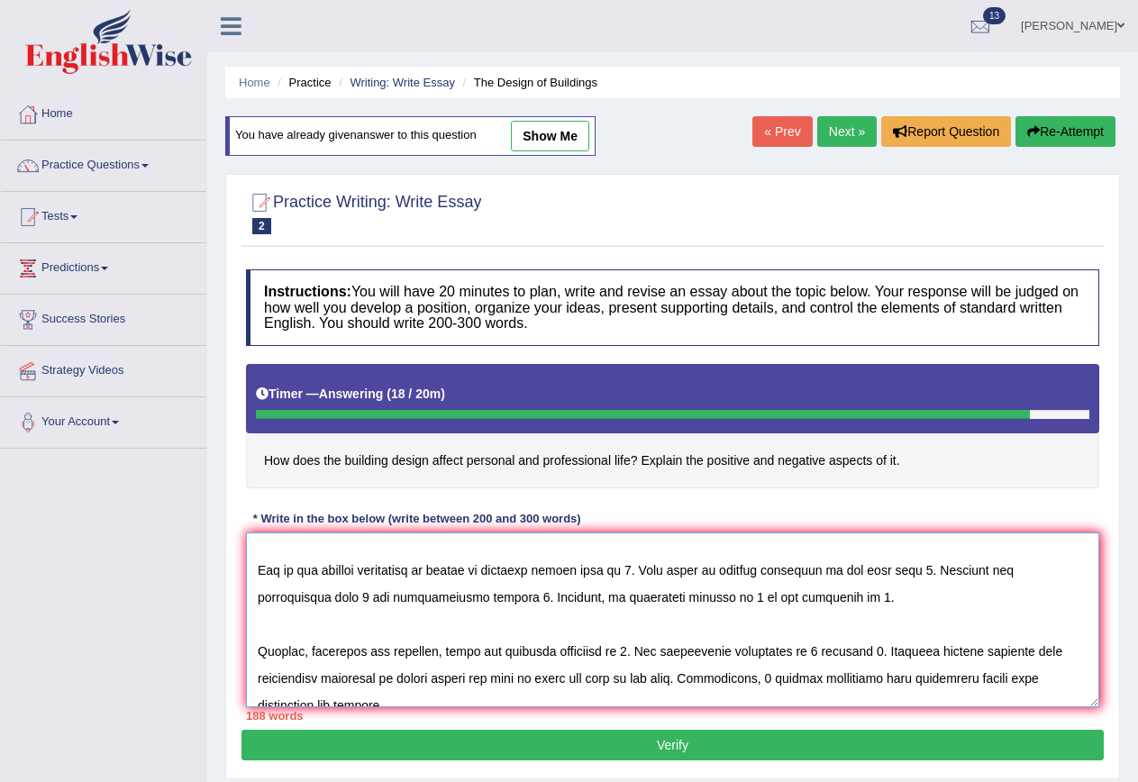
drag, startPoint x: 543, startPoint y: 568, endPoint x: 582, endPoint y: 568, distance: 38.7
click at [582, 568] on textarea at bounding box center [672, 619] width 853 height 175
drag, startPoint x: 448, startPoint y: 568, endPoint x: 541, endPoint y: 577, distance: 94.1
click at [541, 577] on textarea at bounding box center [672, 619] width 853 height 175
click at [566, 577] on textarea at bounding box center [672, 619] width 853 height 175
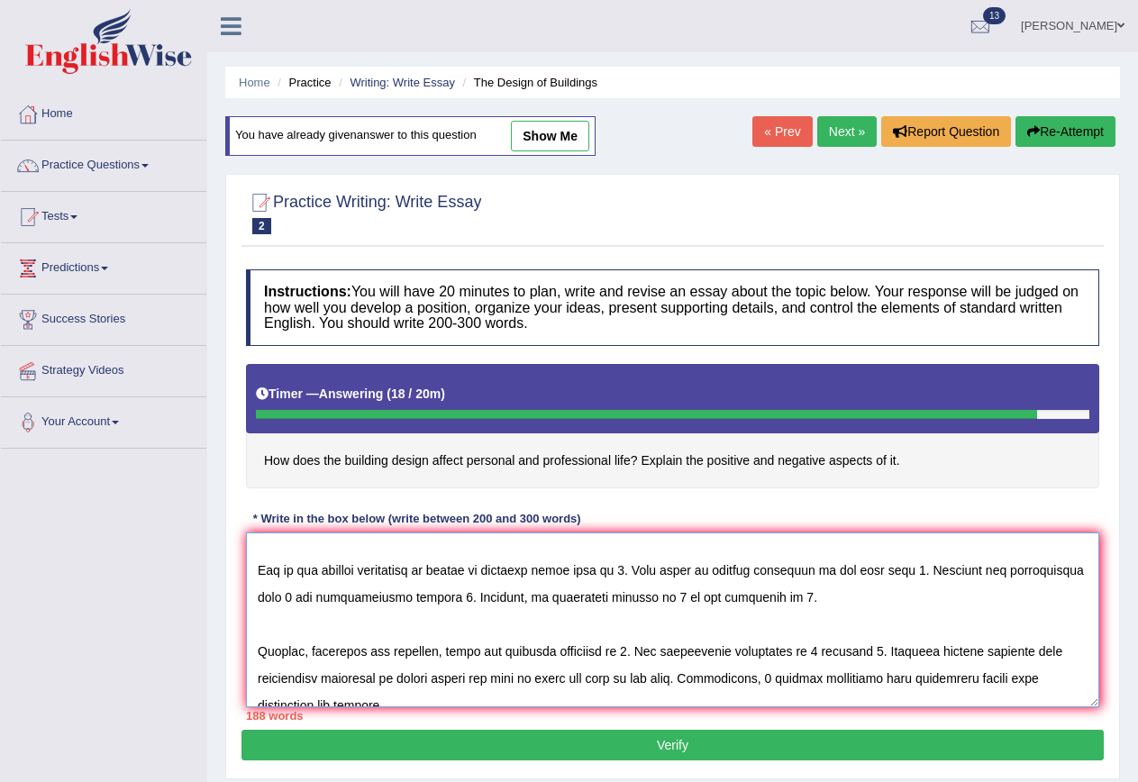
click at [561, 569] on textarea at bounding box center [672, 619] width 853 height 175
drag, startPoint x: 567, startPoint y: 569, endPoint x: 450, endPoint y: 567, distance: 116.2
click at [450, 567] on textarea at bounding box center [672, 619] width 853 height 175
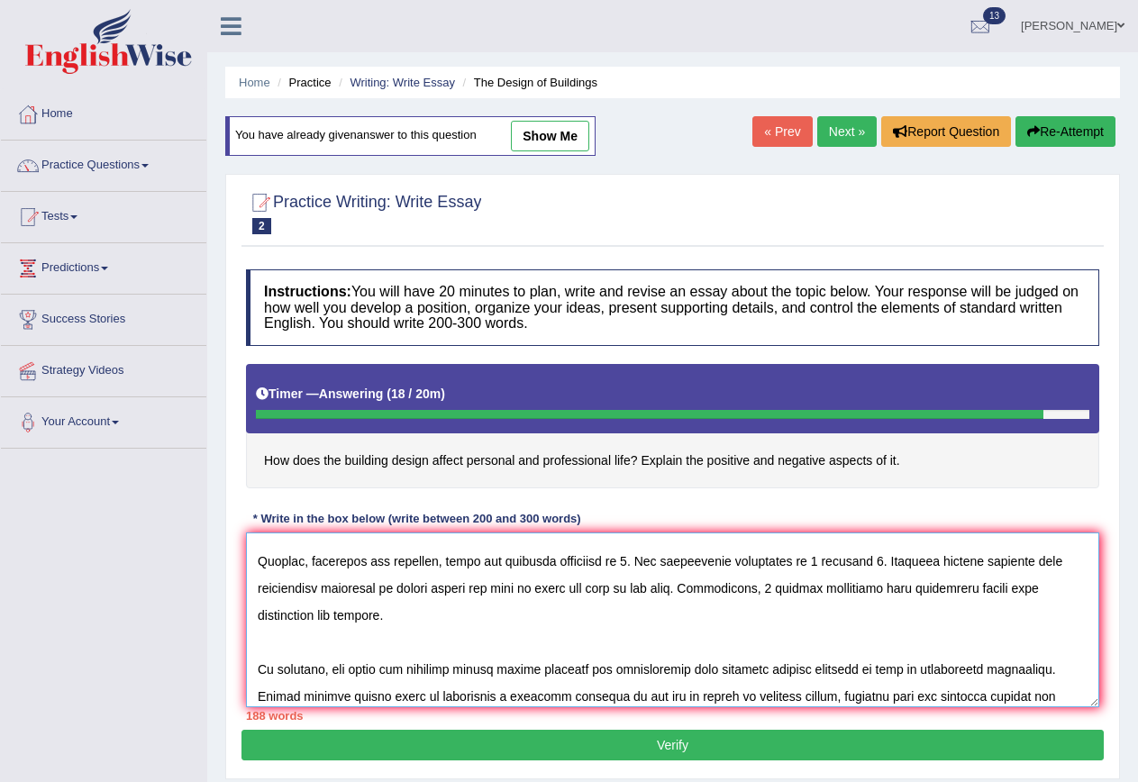
click at [631, 559] on textarea at bounding box center [672, 619] width 853 height 175
paste textarea "effect of building style"
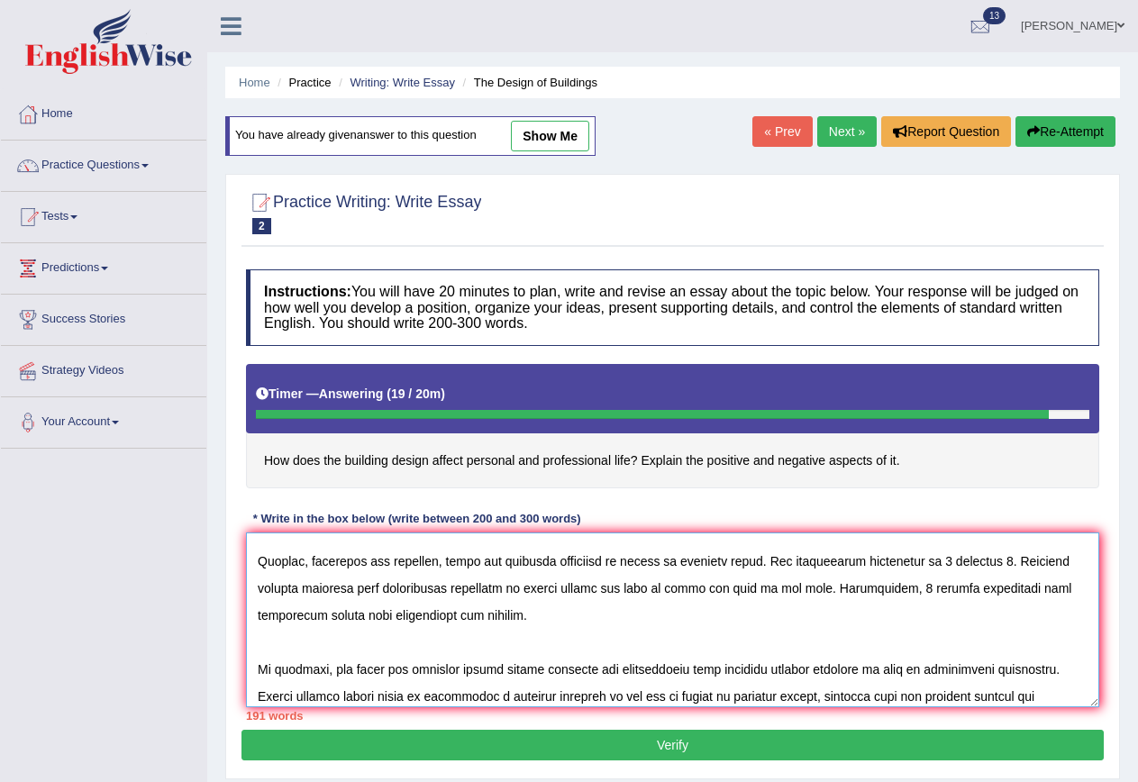
drag, startPoint x: 519, startPoint y: 588, endPoint x: 599, endPoint y: 593, distance: 80.3
click at [599, 593] on textarea at bounding box center [672, 619] width 853 height 175
click at [912, 561] on textarea at bounding box center [672, 619] width 853 height 175
paste textarea "modern design"
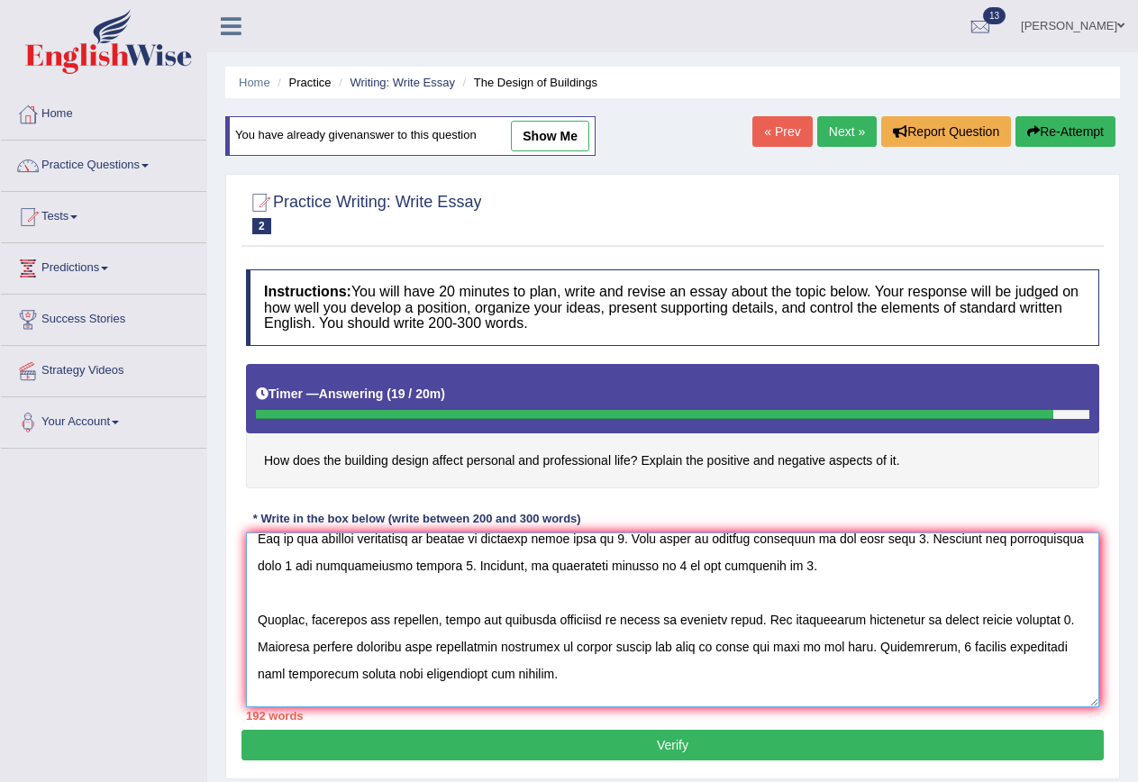
scroll to position [90, 0]
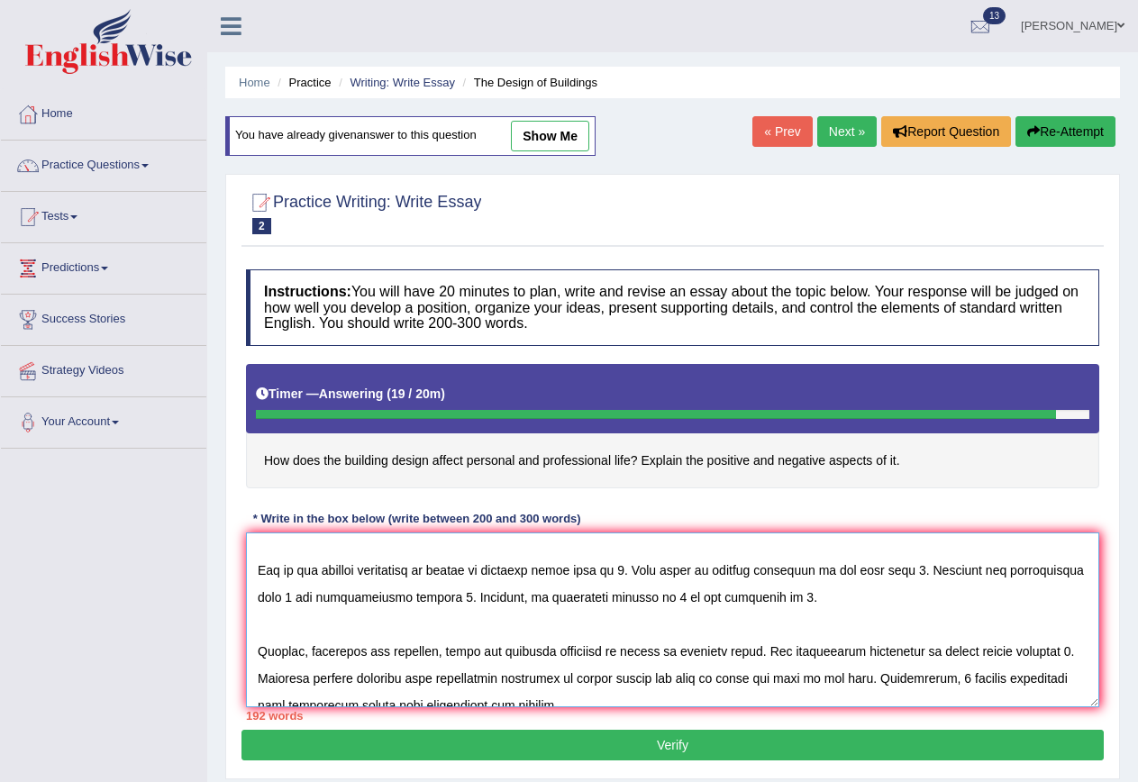
click at [648, 594] on textarea at bounding box center [672, 619] width 853 height 175
paste textarea "modern design"
click at [287, 594] on textarea at bounding box center [672, 619] width 853 height 175
paste textarea "modern design"
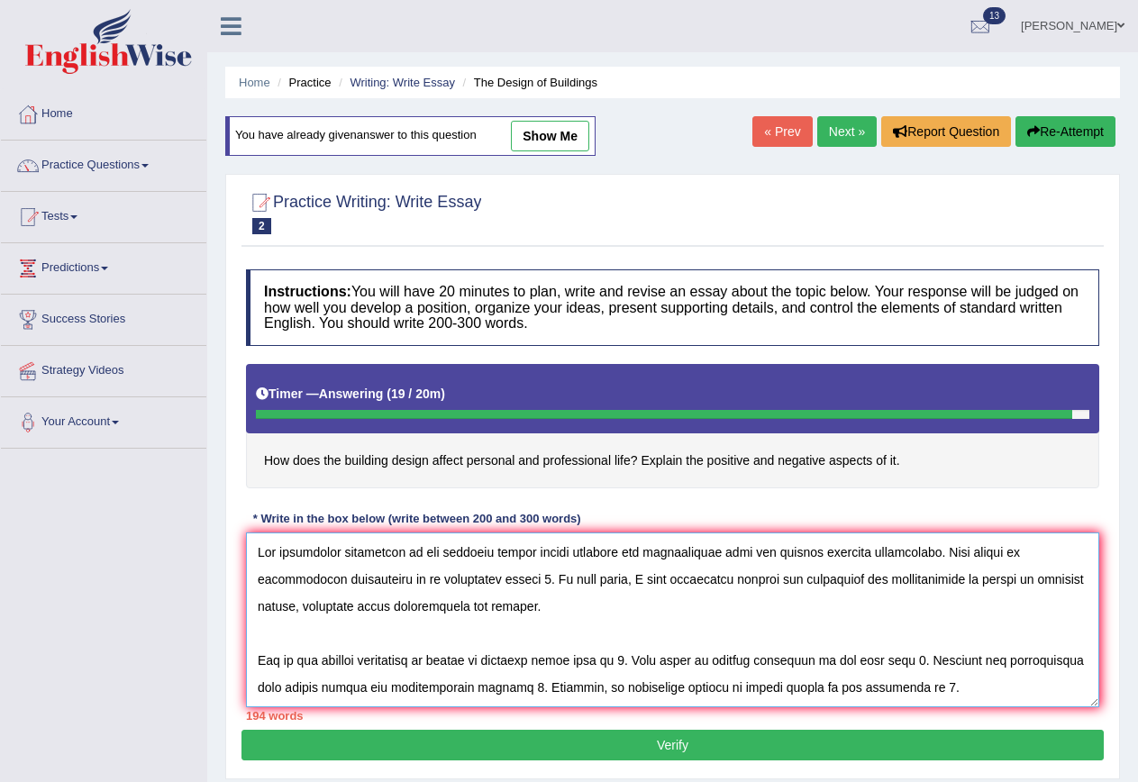
click at [1074, 637] on textarea at bounding box center [672, 619] width 853 height 175
click at [444, 575] on textarea at bounding box center [672, 619] width 853 height 175
type textarea "The increasing influences of how building design effect personal and profession…"
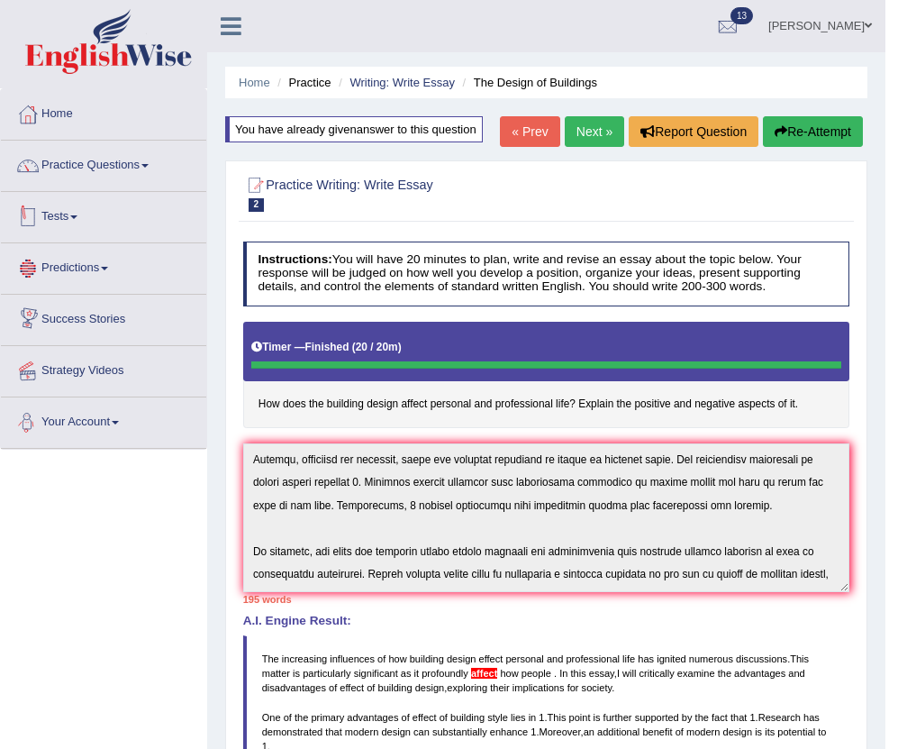
click at [77, 207] on link "Tests" at bounding box center [103, 214] width 205 height 45
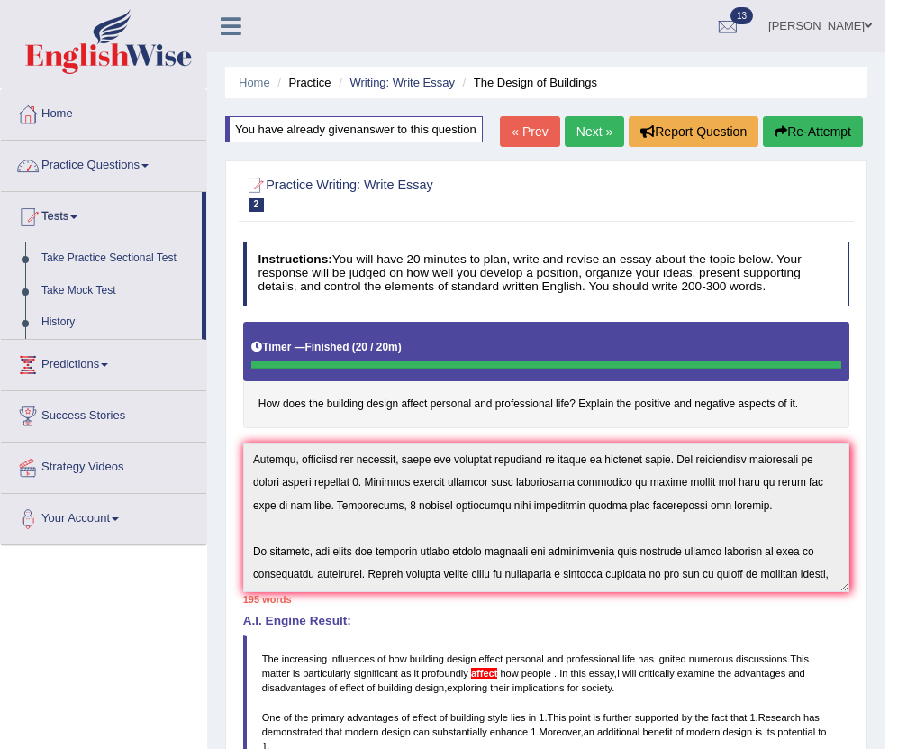
click at [75, 161] on link "Practice Questions" at bounding box center [103, 163] width 205 height 45
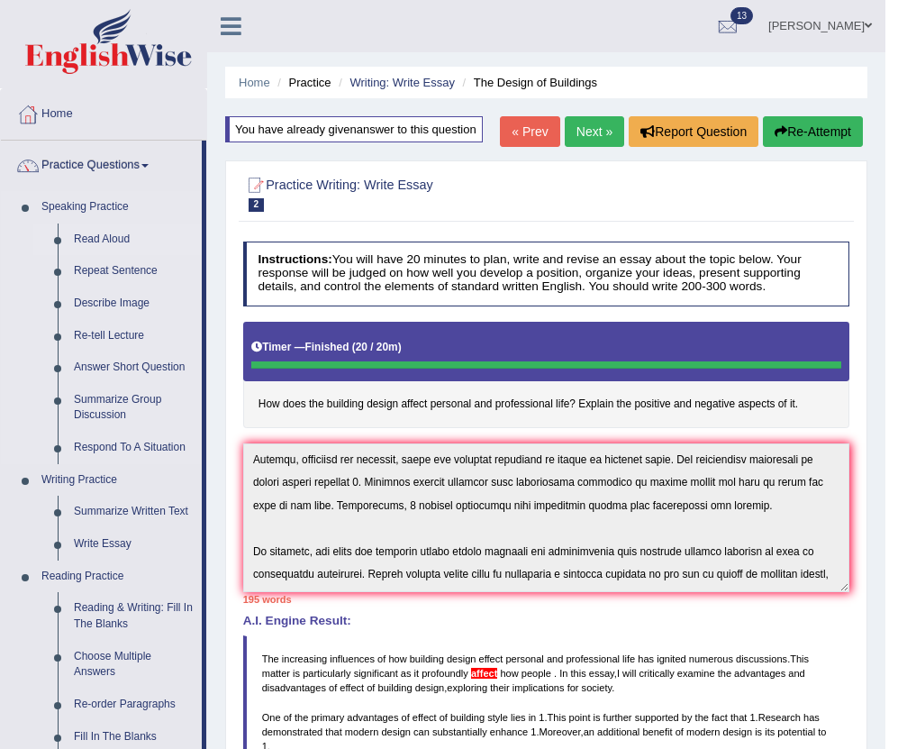
click at [98, 238] on link "Read Aloud" at bounding box center [134, 239] width 136 height 32
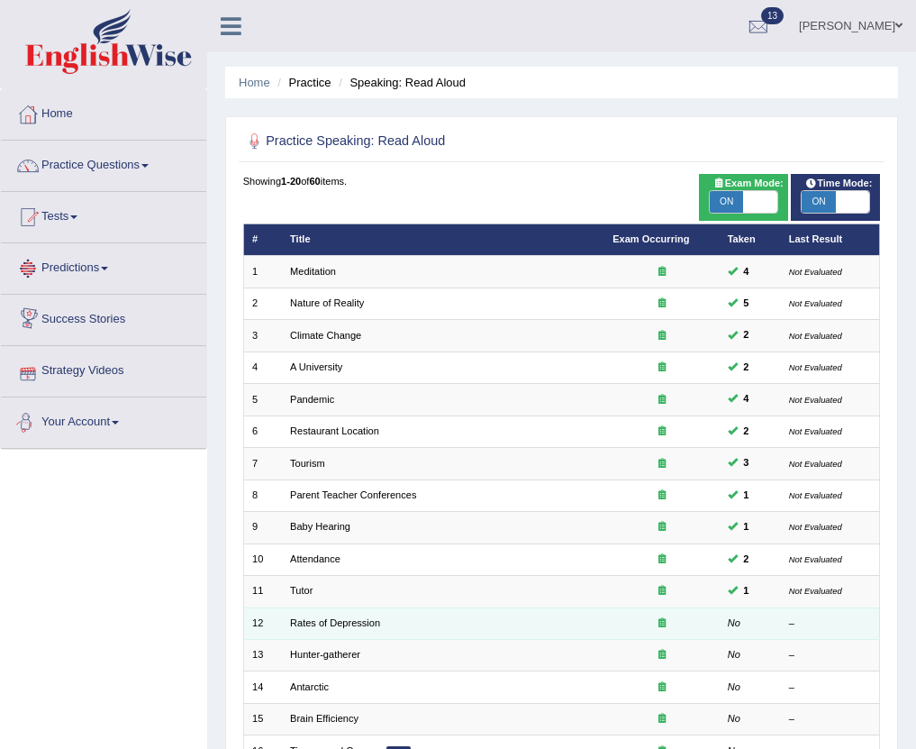
click at [329, 630] on td "Rates of Depression" at bounding box center [443, 623] width 323 height 32
click at [321, 625] on link "Rates of Depression" at bounding box center [335, 622] width 90 height 11
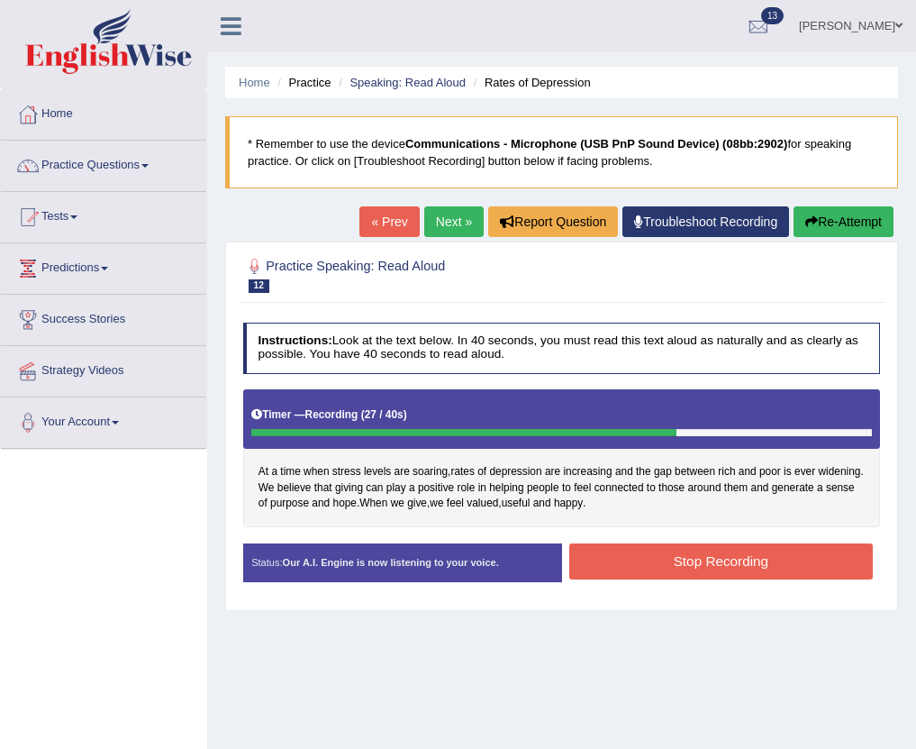
click at [650, 549] on button "Stop Recording" at bounding box center [721, 560] width 304 height 35
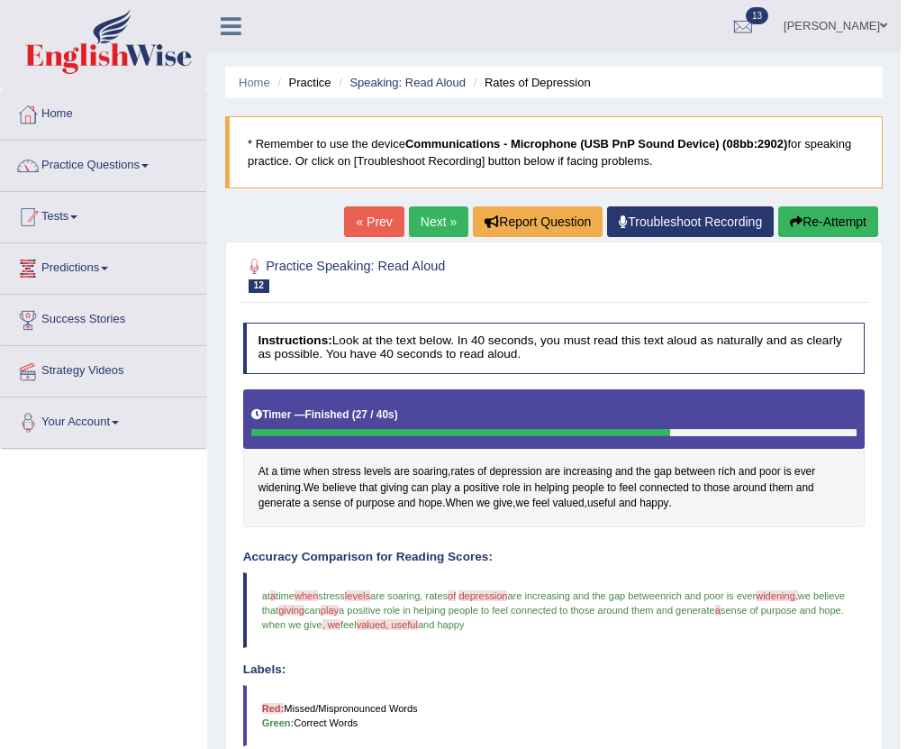
click at [75, 204] on link "Tests" at bounding box center [103, 214] width 205 height 45
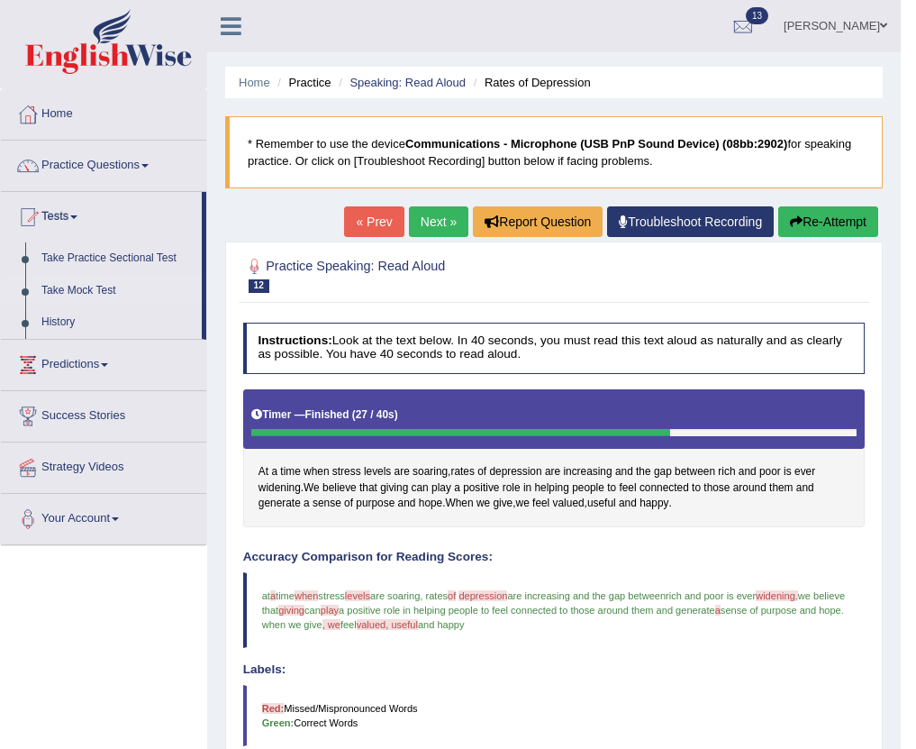
click at [64, 291] on link "Take Mock Test" at bounding box center [117, 291] width 168 height 32
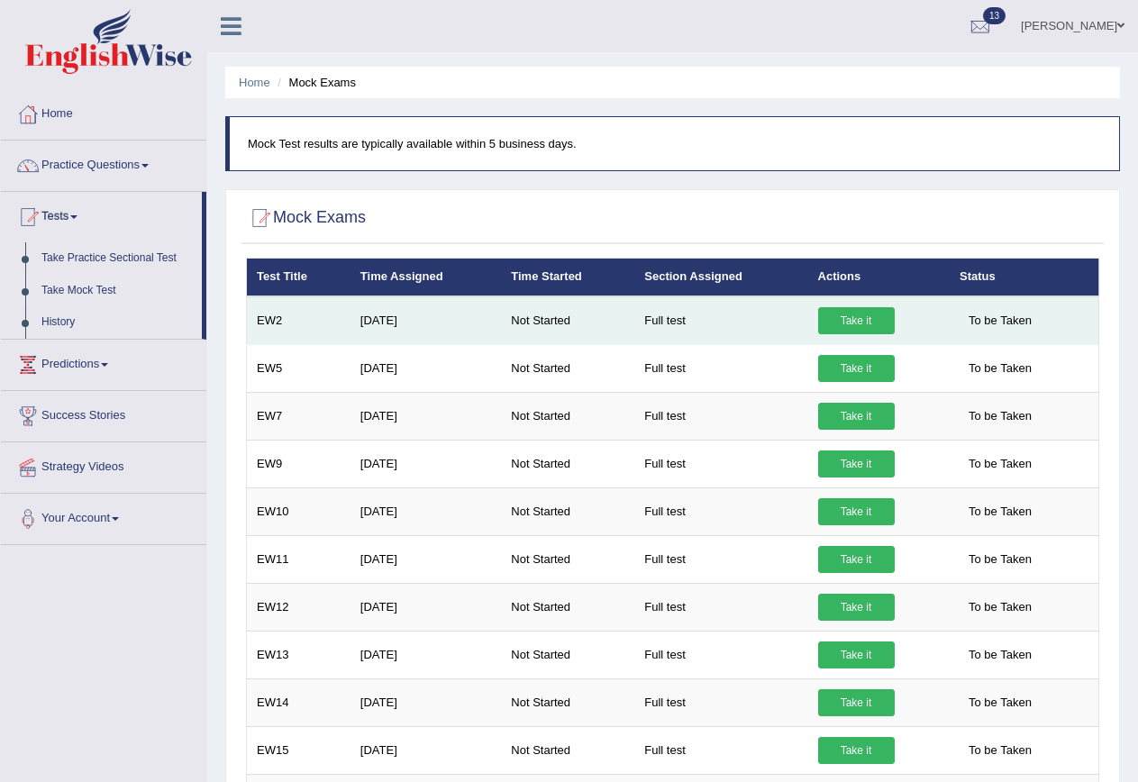
click at [856, 322] on link "Take it" at bounding box center [856, 320] width 77 height 27
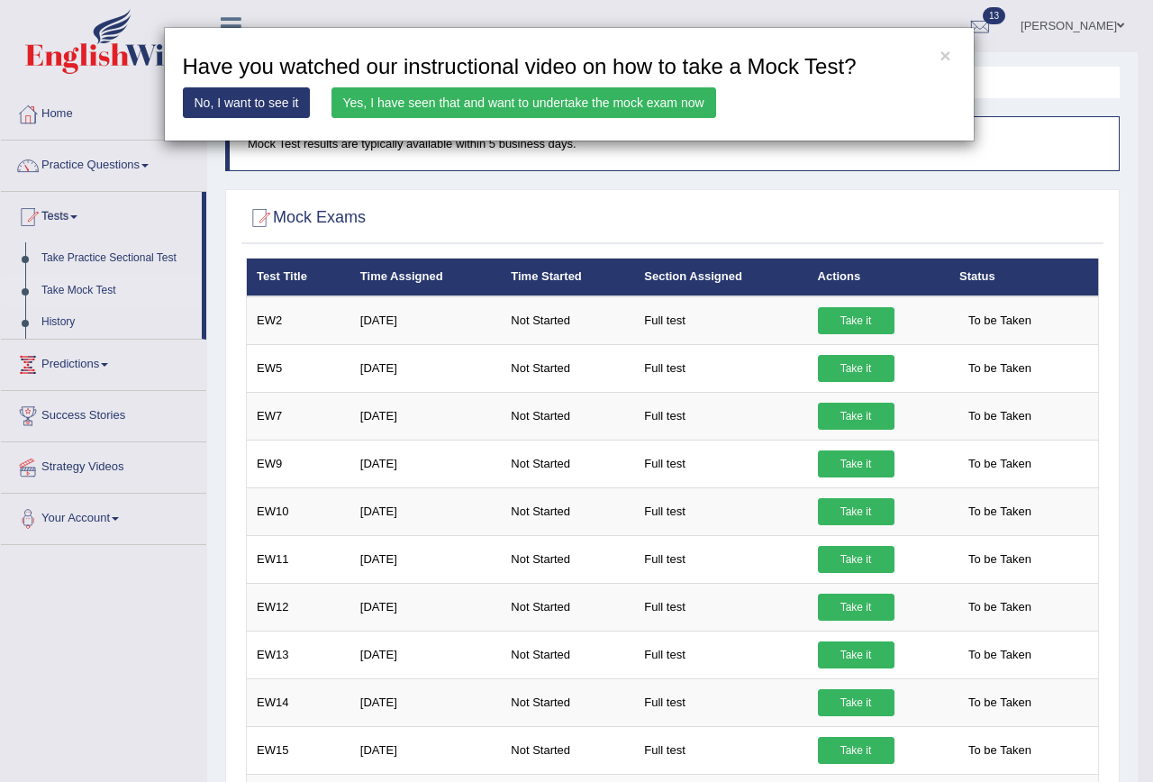
click at [493, 98] on link "Yes, I have seen that and want to undertake the mock exam now" at bounding box center [524, 102] width 385 height 31
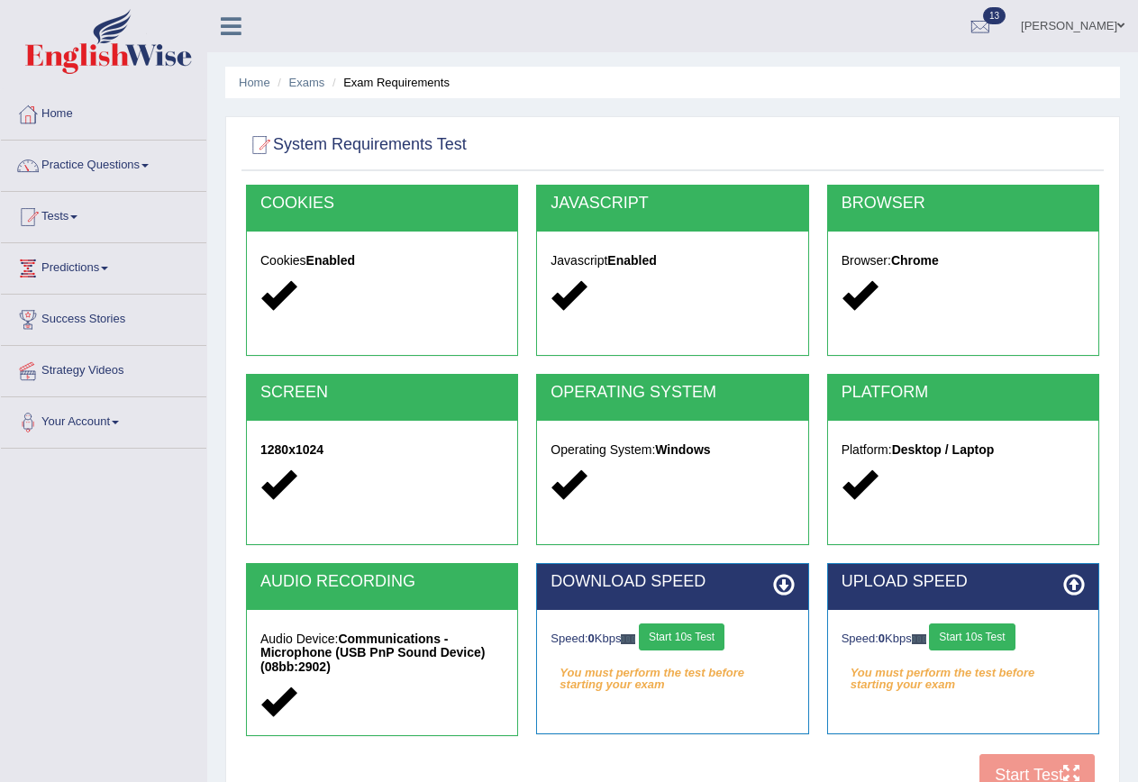
click at [703, 635] on button "Start 10s Test" at bounding box center [682, 636] width 86 height 27
click at [983, 646] on button "Start 10s Test" at bounding box center [972, 636] width 86 height 27
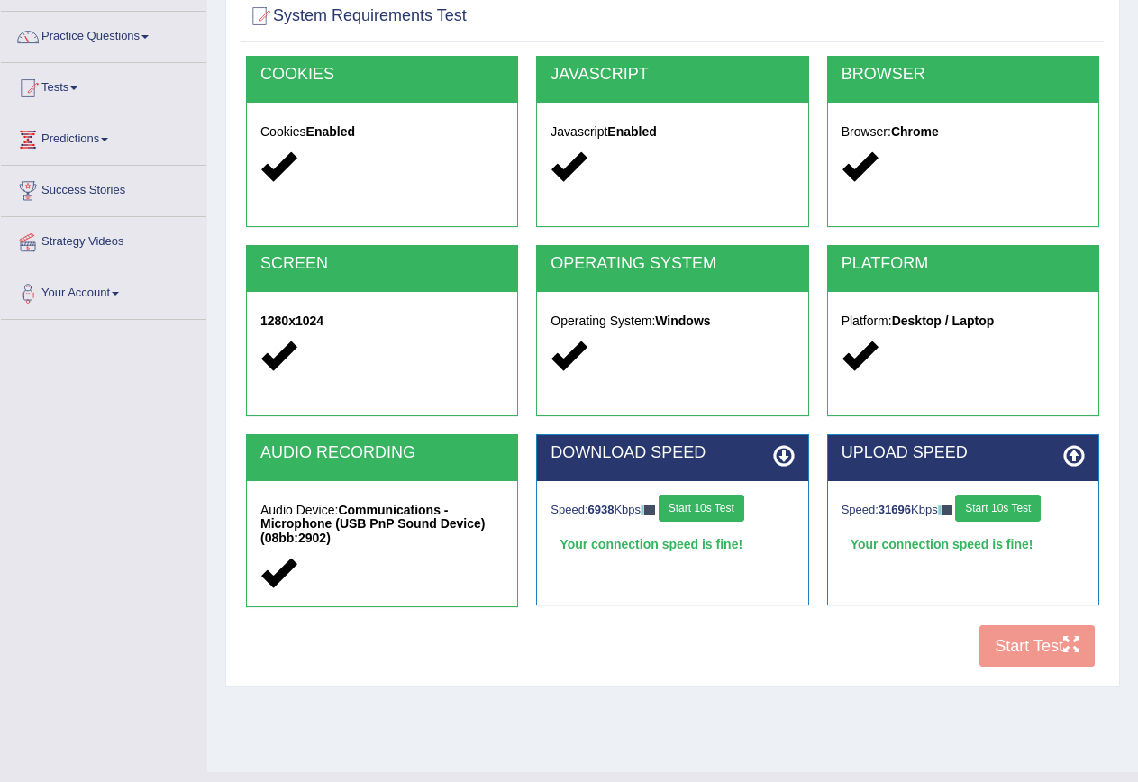
scroll to position [164, 0]
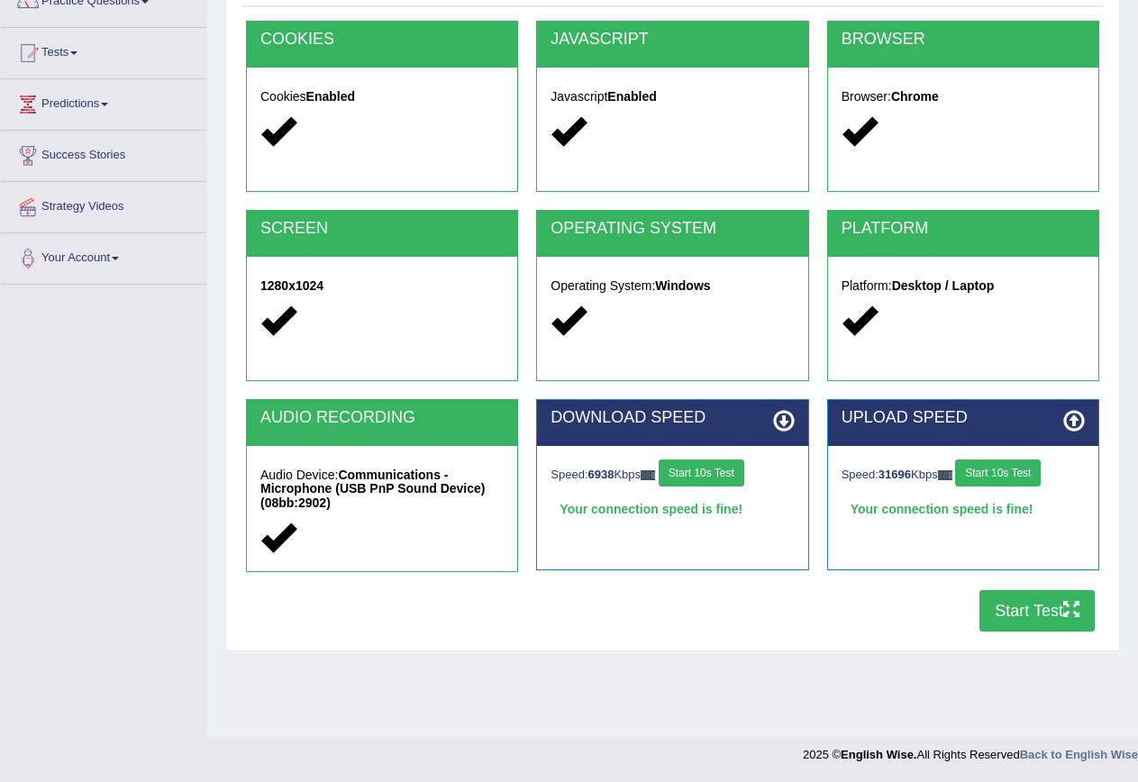
click at [1014, 614] on button "Start Test" at bounding box center [1036, 610] width 115 height 41
